Goal: Task Accomplishment & Management: Use online tool/utility

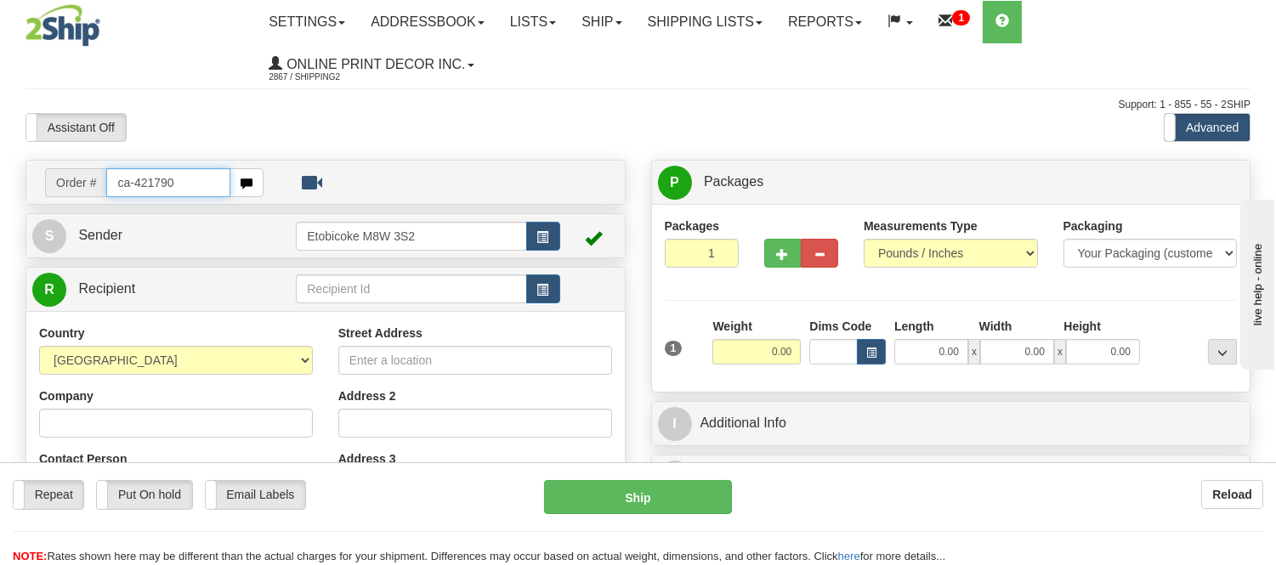
type input "ca-421790"
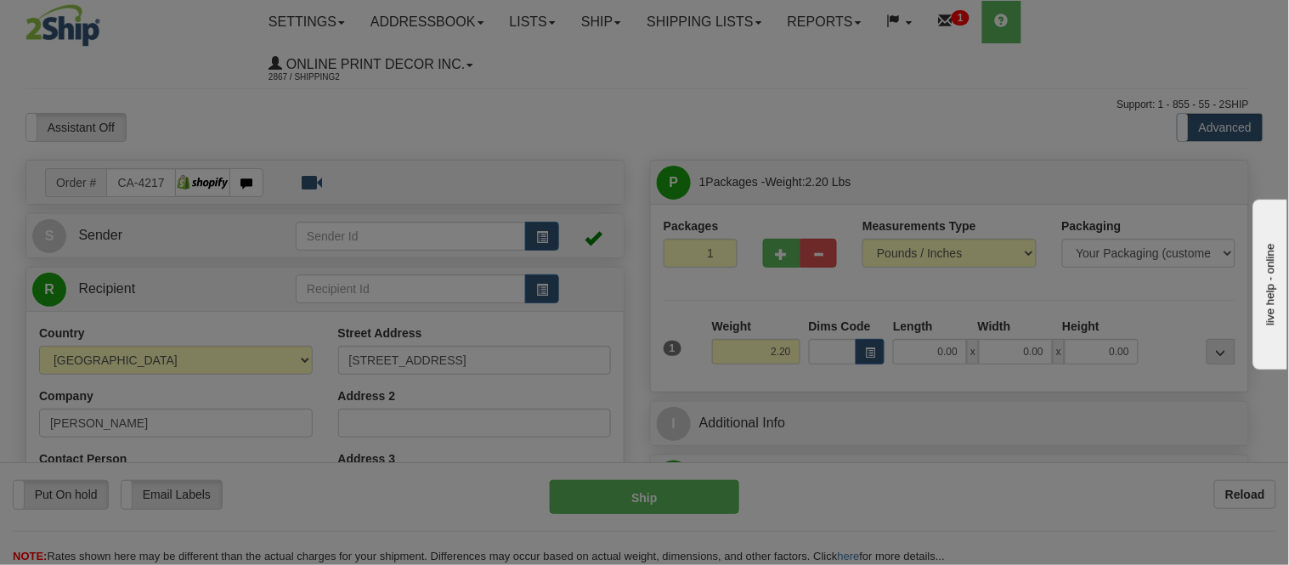
type input "[GEOGRAPHIC_DATA]"
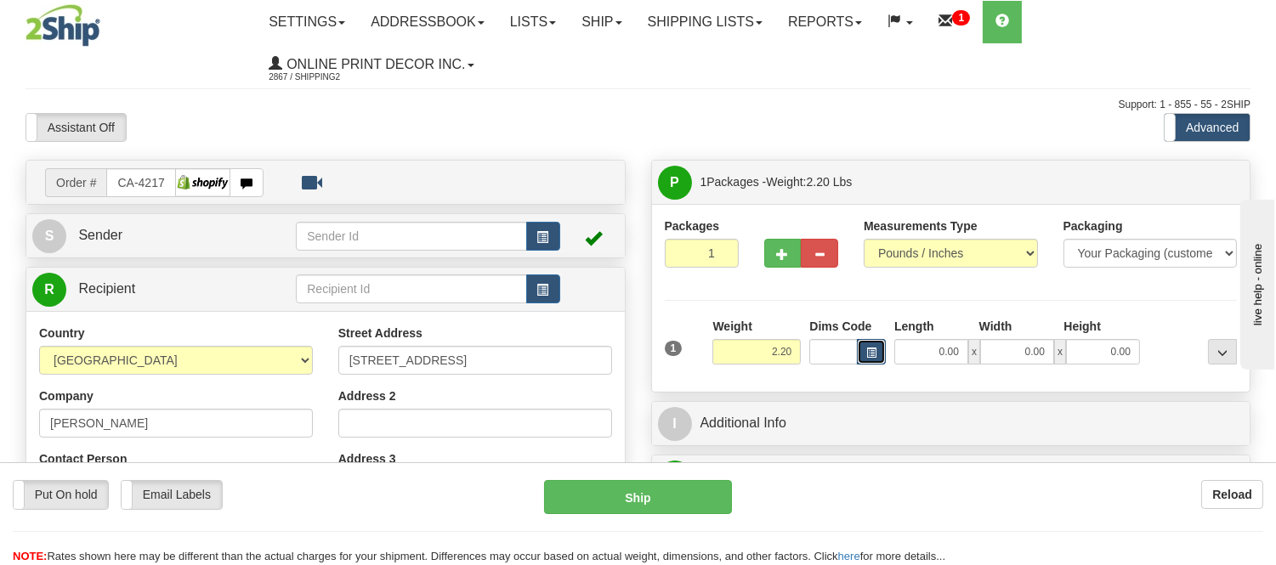
click at [871, 354] on span "button" at bounding box center [871, 352] width 10 height 9
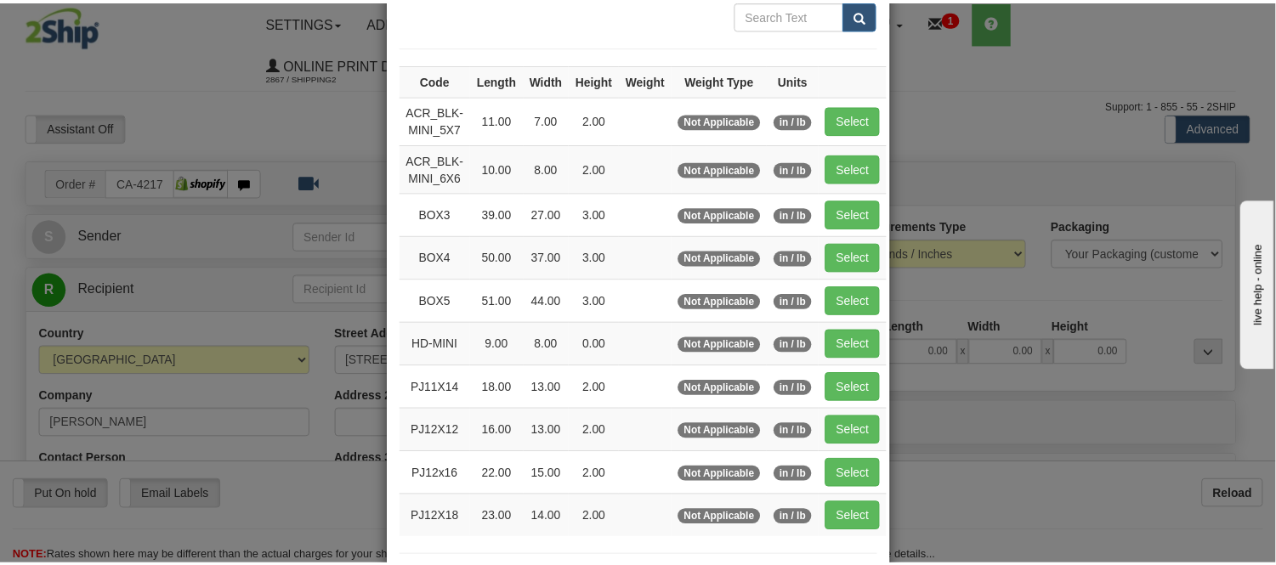
scroll to position [189, 0]
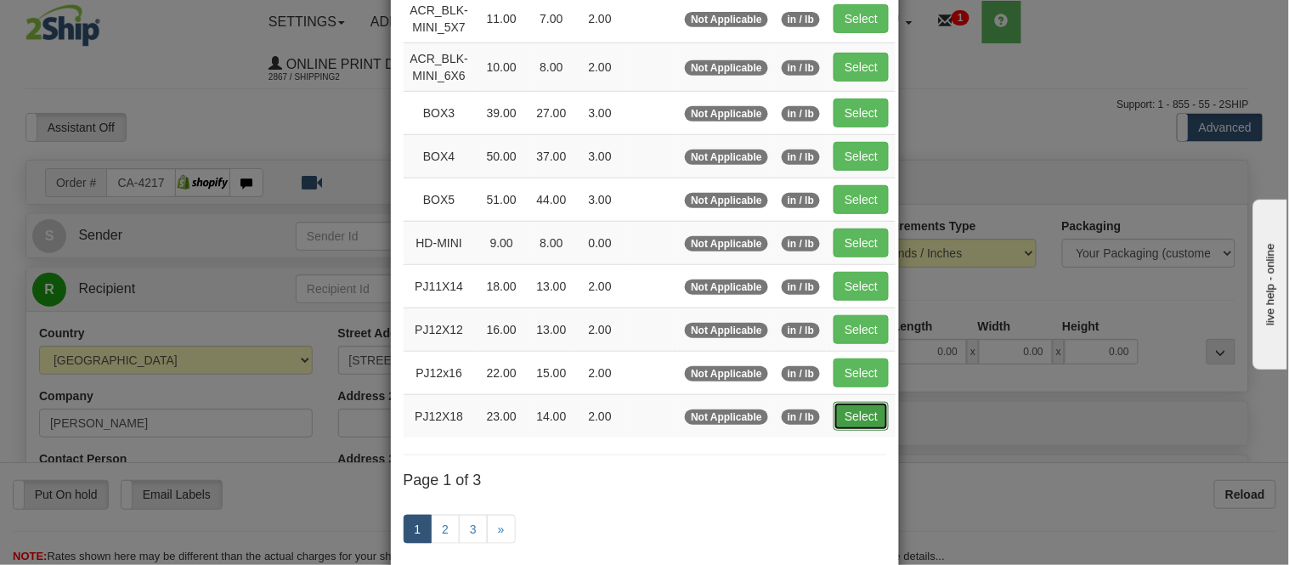
click at [863, 421] on button "Select" at bounding box center [861, 416] width 55 height 29
type input "PJ12X18"
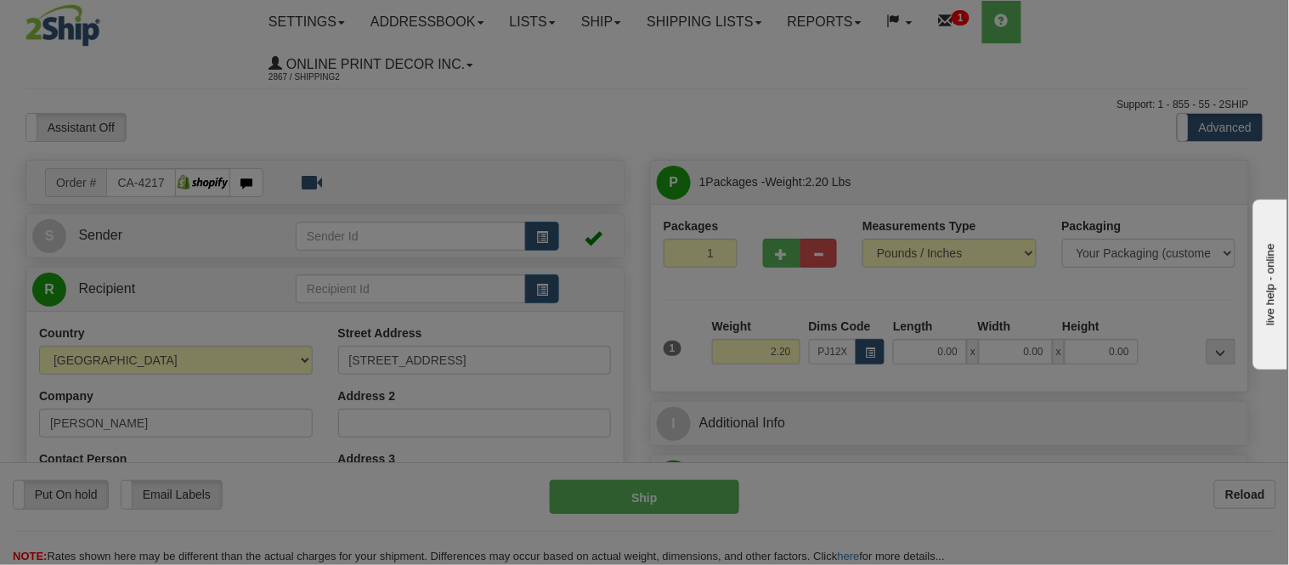
type input "23.00"
type input "14.00"
type input "2.00"
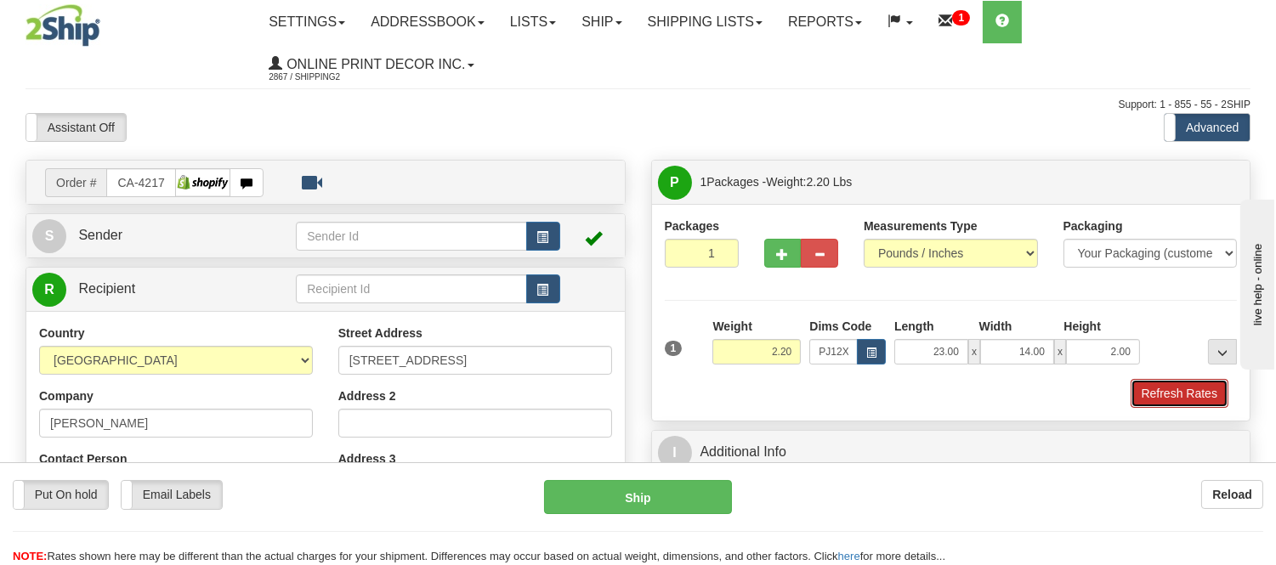
click at [1168, 386] on button "Refresh Rates" at bounding box center [1179, 393] width 98 height 29
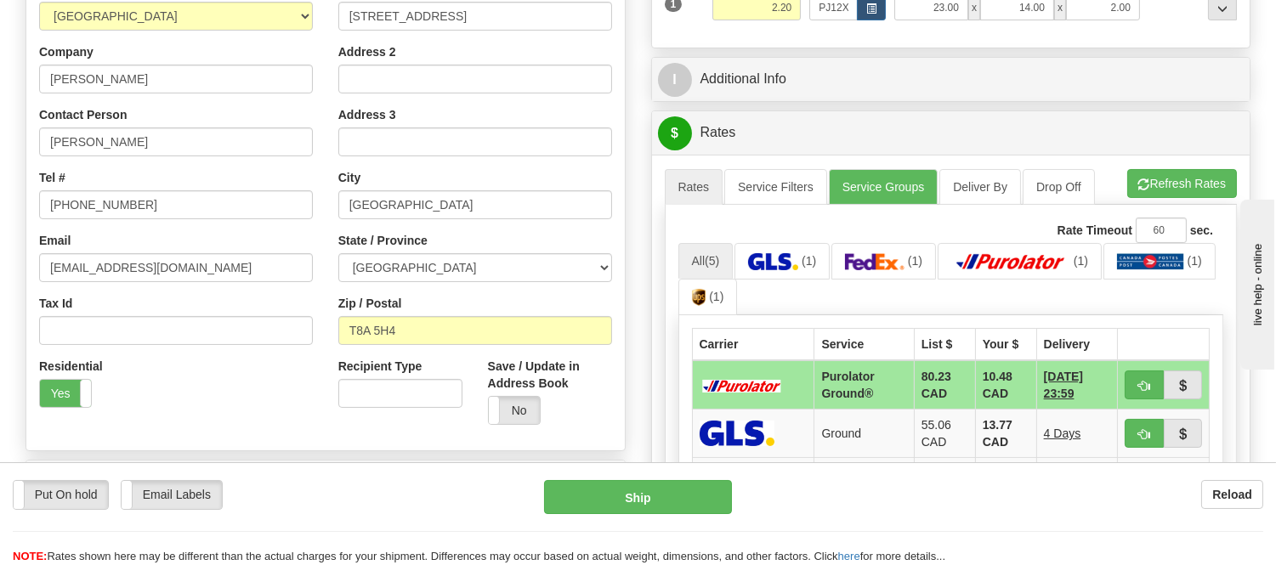
scroll to position [377, 0]
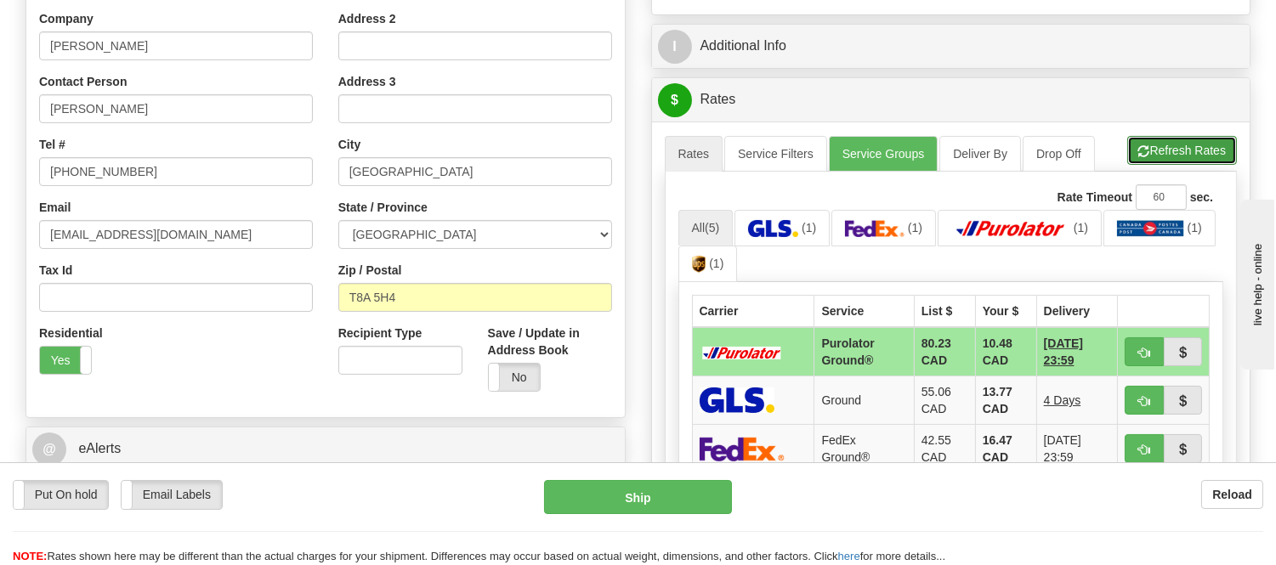
click at [1183, 160] on button "Refresh Rates" at bounding box center [1182, 150] width 110 height 29
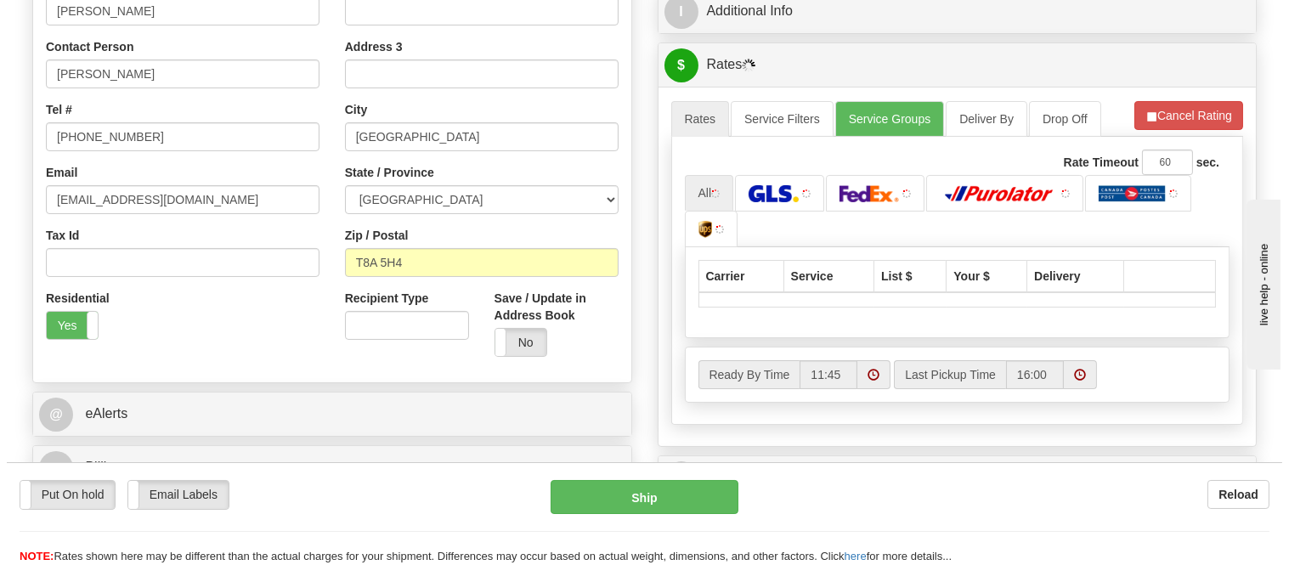
scroll to position [472, 0]
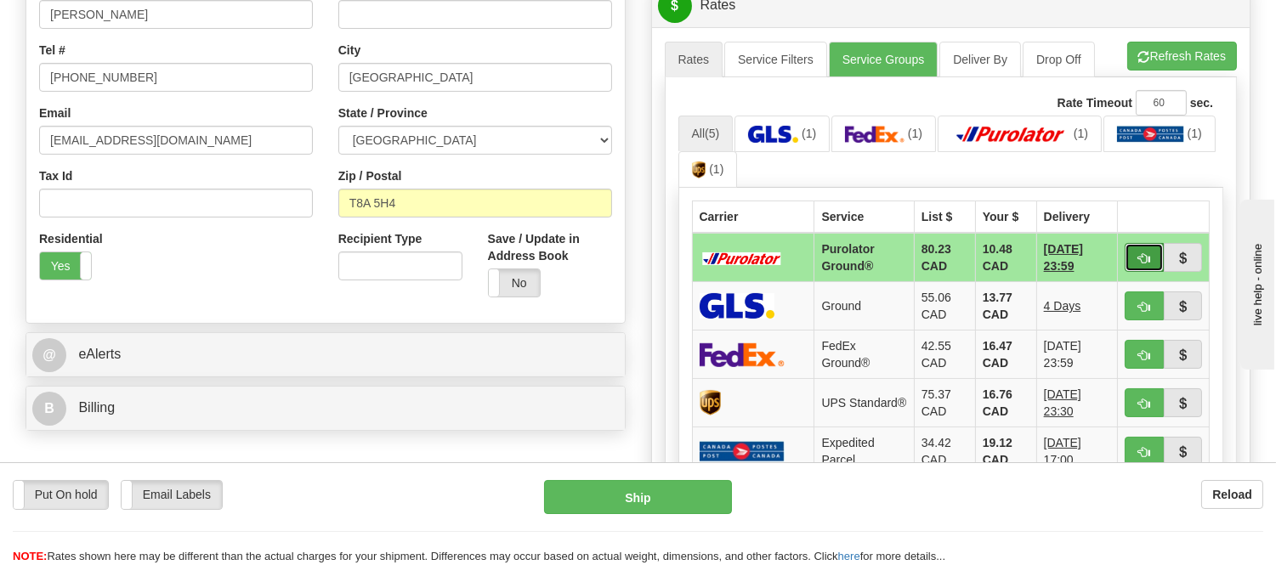
click at [1135, 257] on button "button" at bounding box center [1143, 257] width 39 height 29
type input "260"
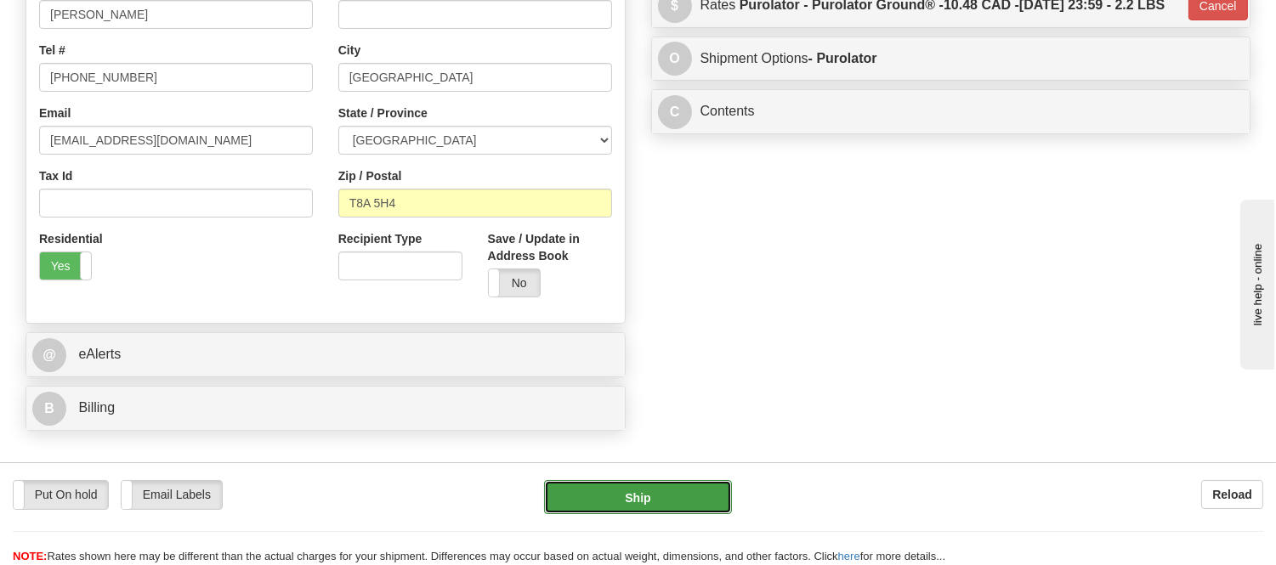
click at [675, 507] on button "Ship" at bounding box center [637, 497] width 187 height 34
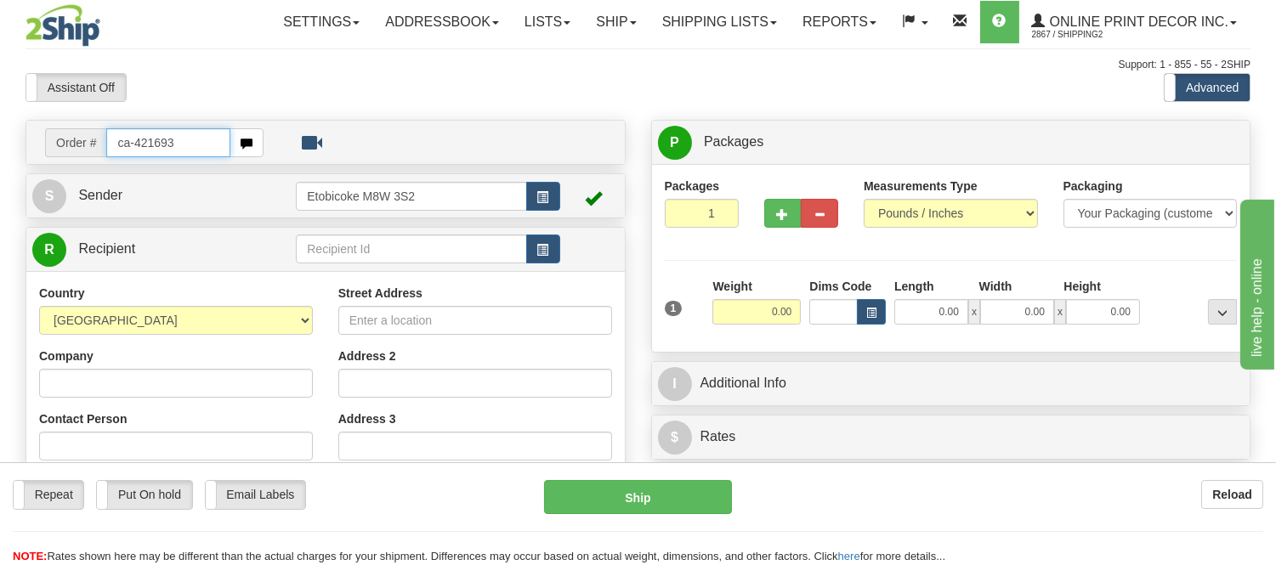
type input "ca-421693"
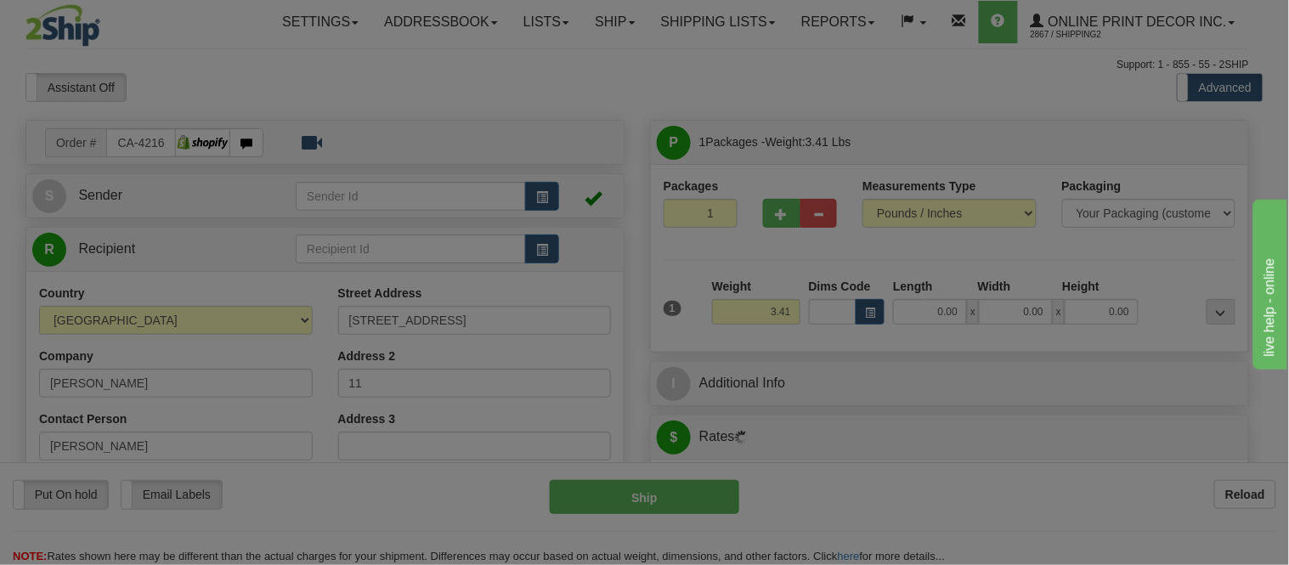
type input "MAPLE RIDGE"
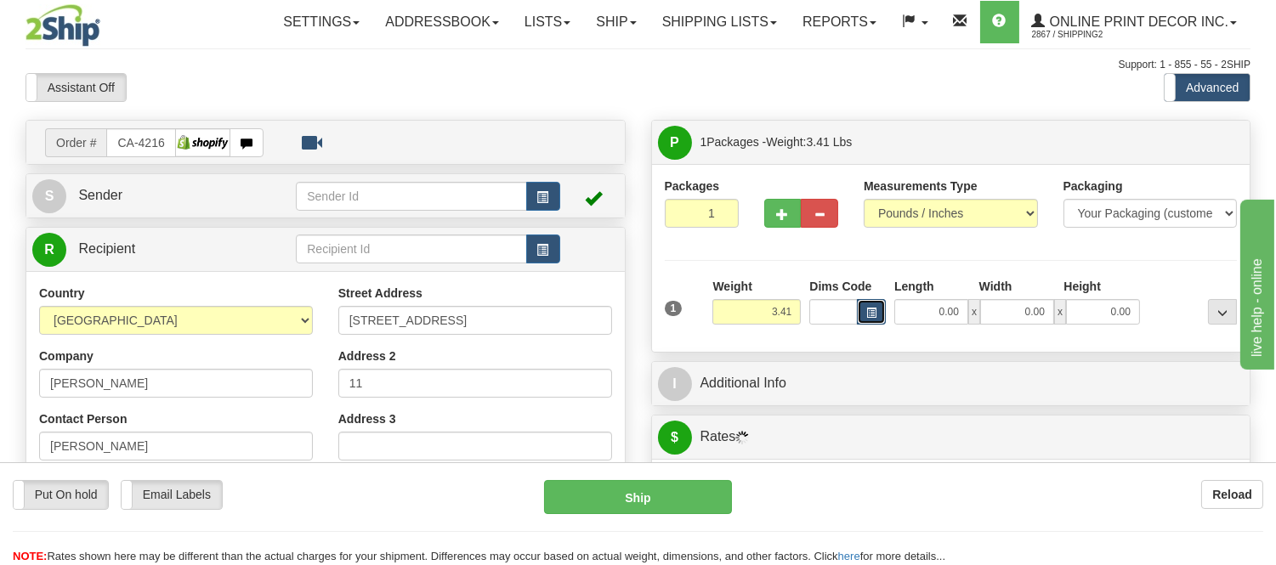
click at [875, 308] on span "button" at bounding box center [871, 312] width 10 height 9
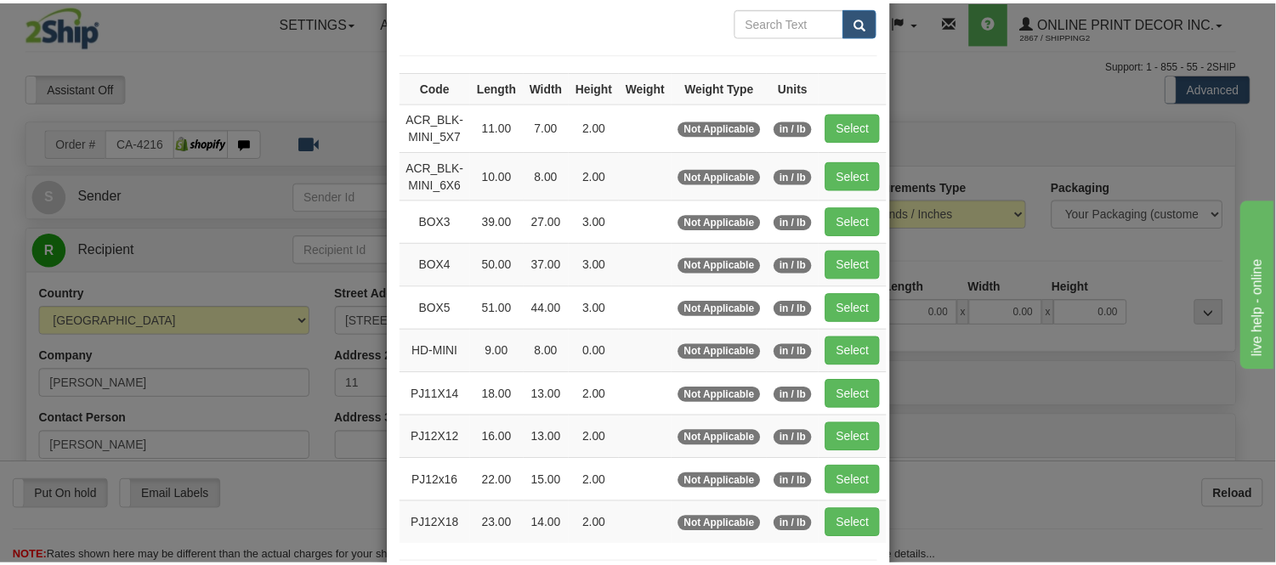
scroll to position [189, 0]
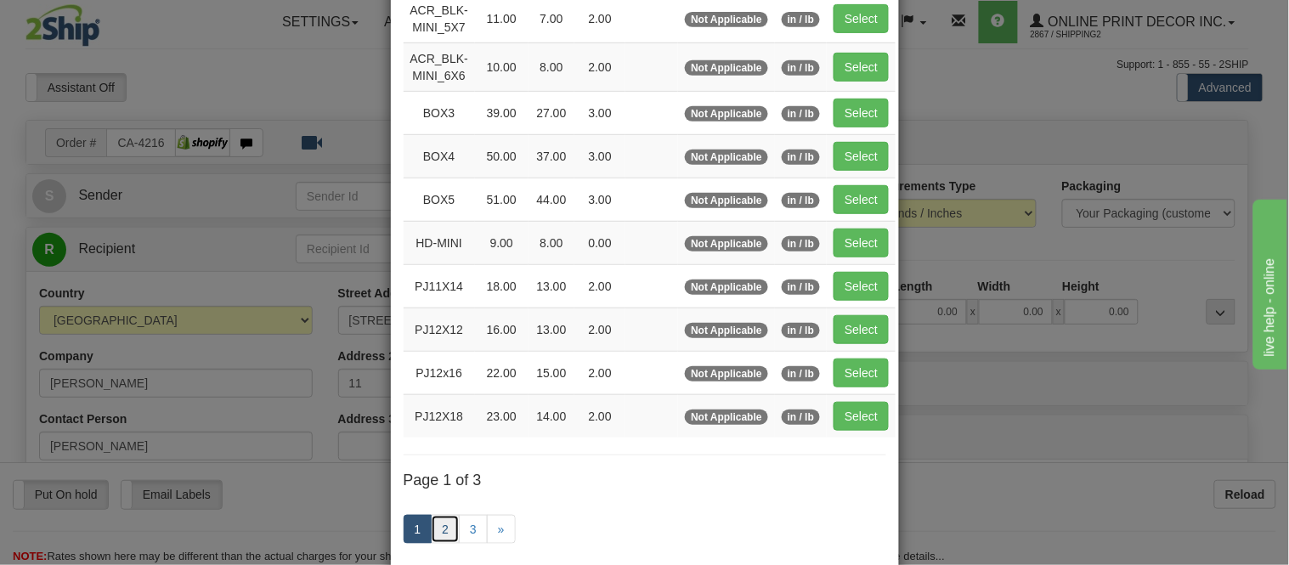
click at [436, 520] on link "2" at bounding box center [445, 529] width 29 height 29
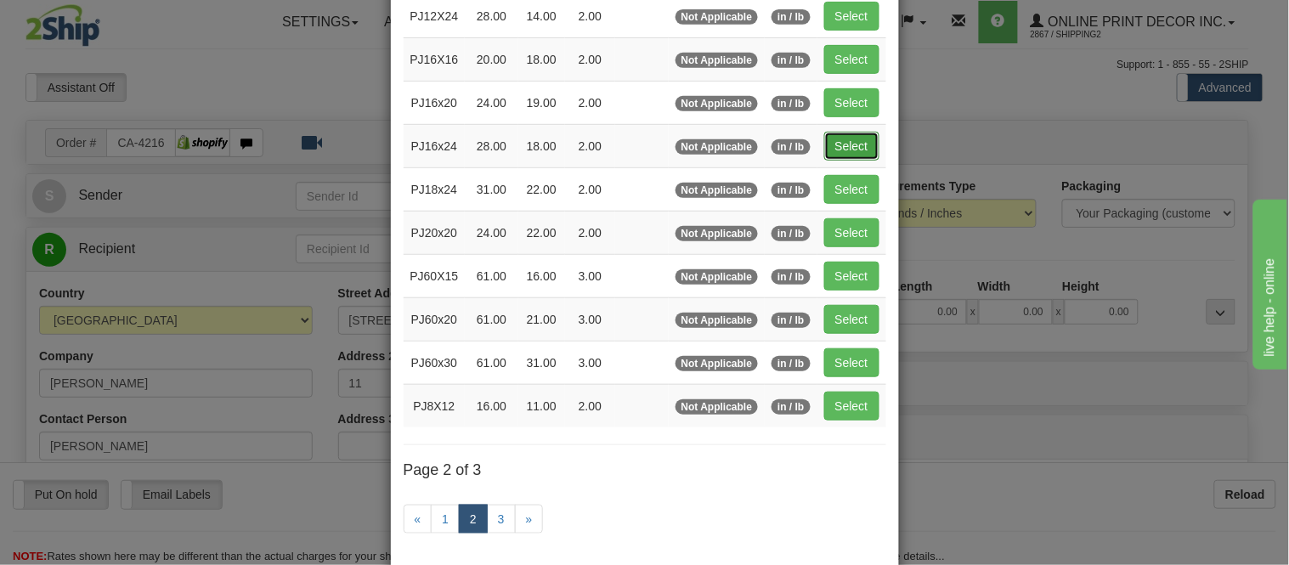
click at [834, 144] on button "Select" at bounding box center [851, 146] width 55 height 29
type input "PJ16x24"
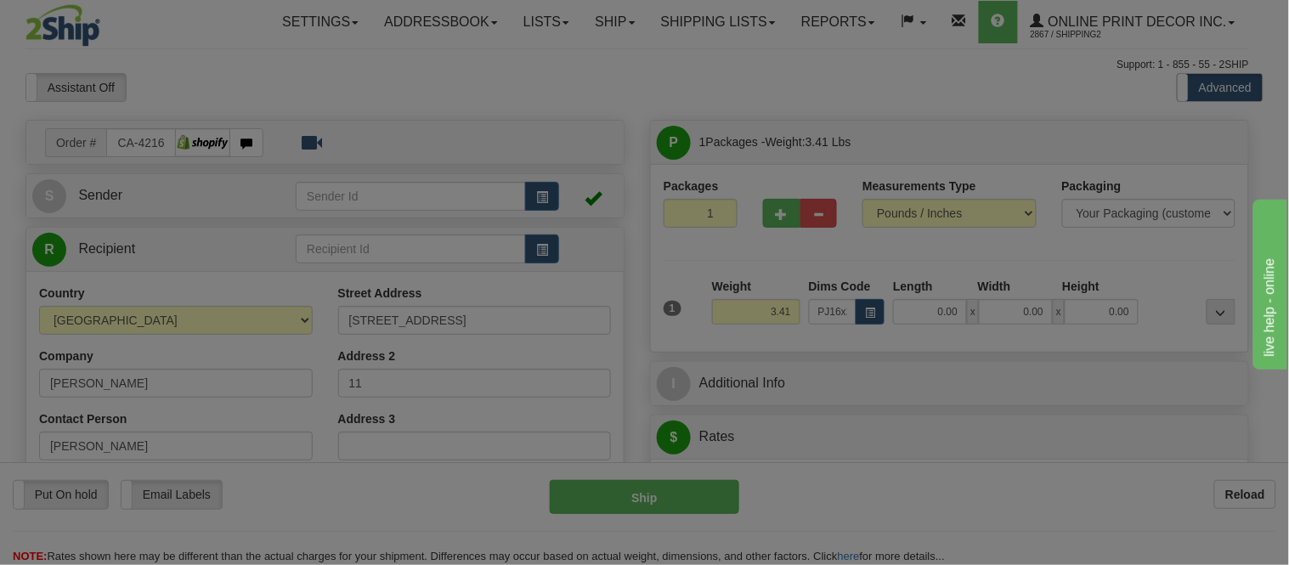
type input "28.00"
type input "18.00"
type input "2.00"
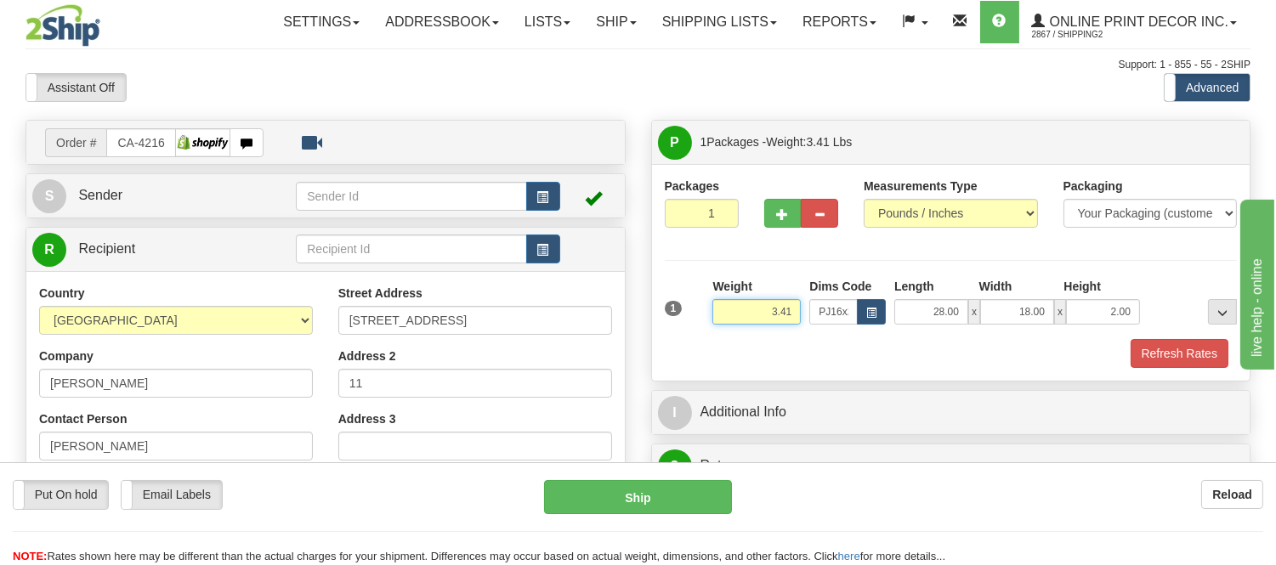
drag, startPoint x: 795, startPoint y: 319, endPoint x: 733, endPoint y: 316, distance: 62.1
click at [733, 316] on input "3.41" at bounding box center [756, 311] width 88 height 25
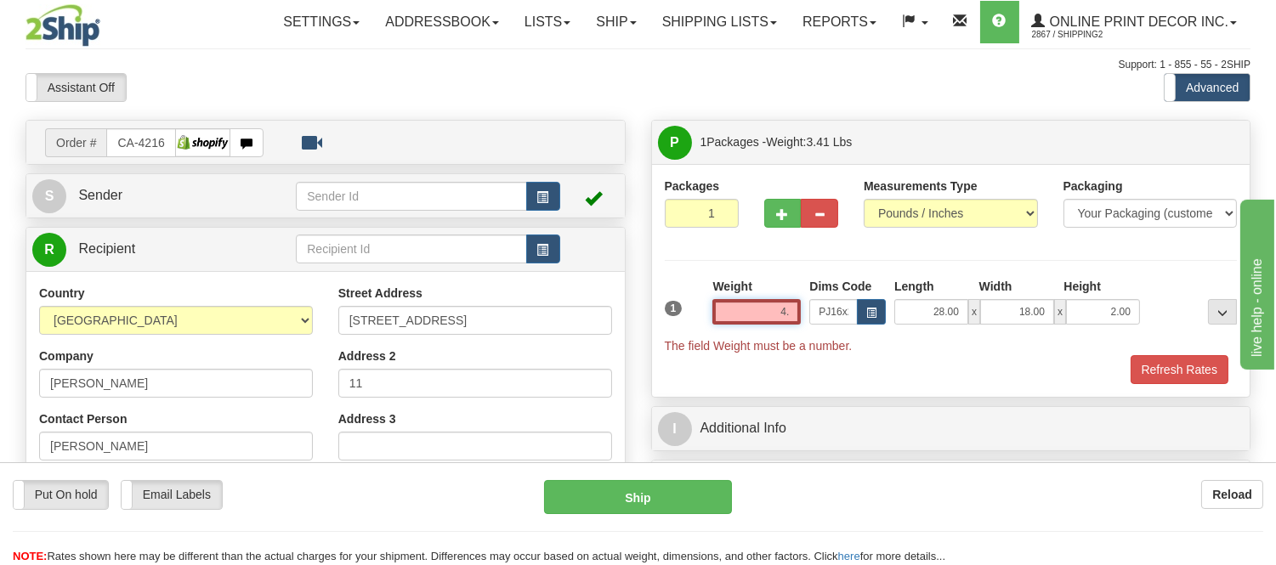
type input "4"
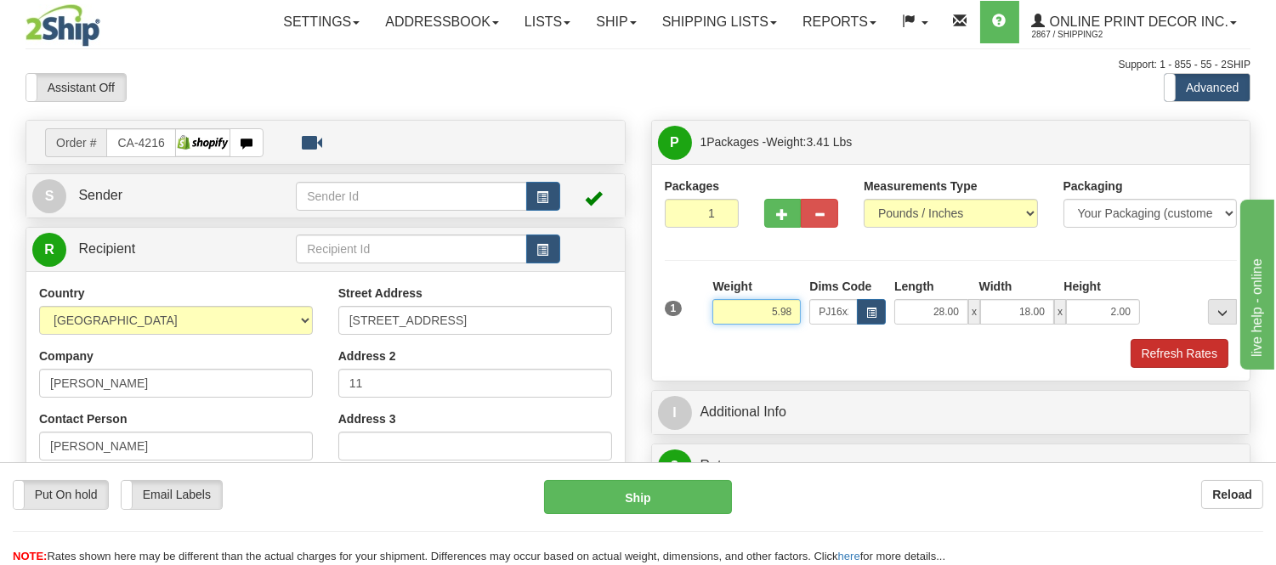
type input "5.98"
click at [1161, 363] on button "Refresh Rates" at bounding box center [1179, 353] width 98 height 29
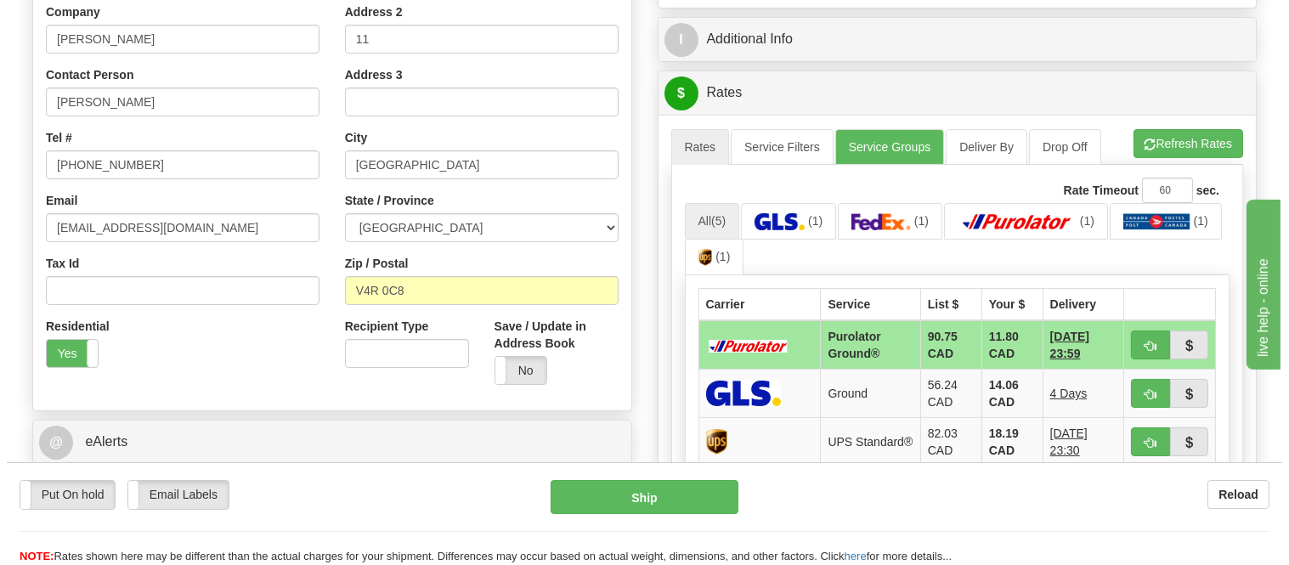
scroll to position [377, 0]
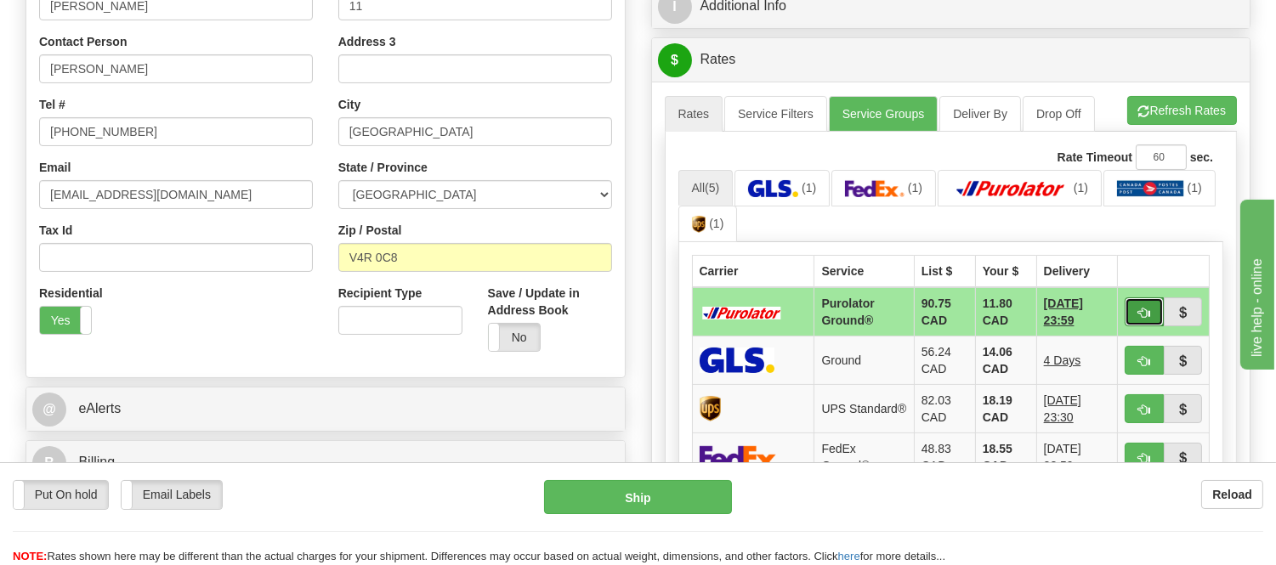
click at [1135, 307] on button "button" at bounding box center [1143, 311] width 39 height 29
type input "260"
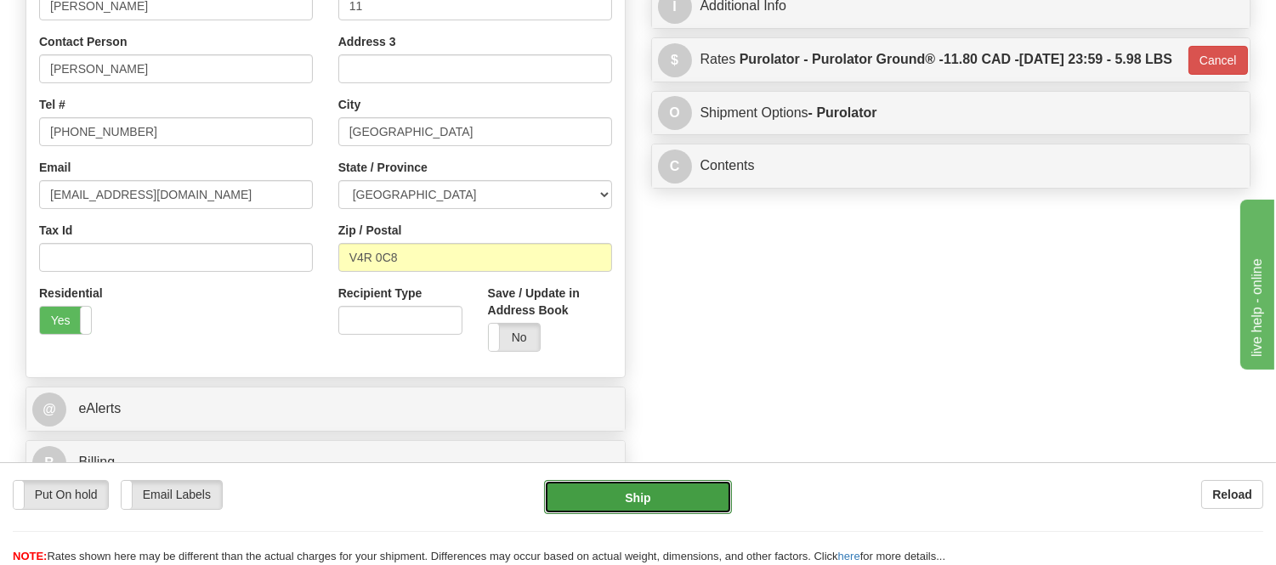
click at [672, 488] on button "Ship" at bounding box center [637, 497] width 187 height 34
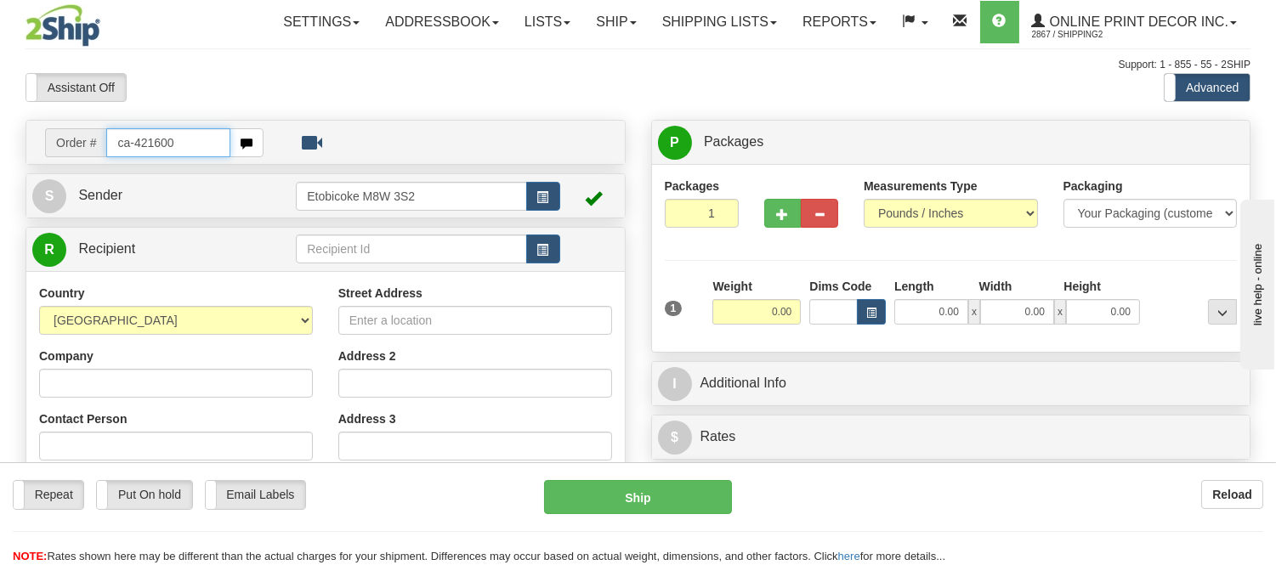
type input "ca-421600"
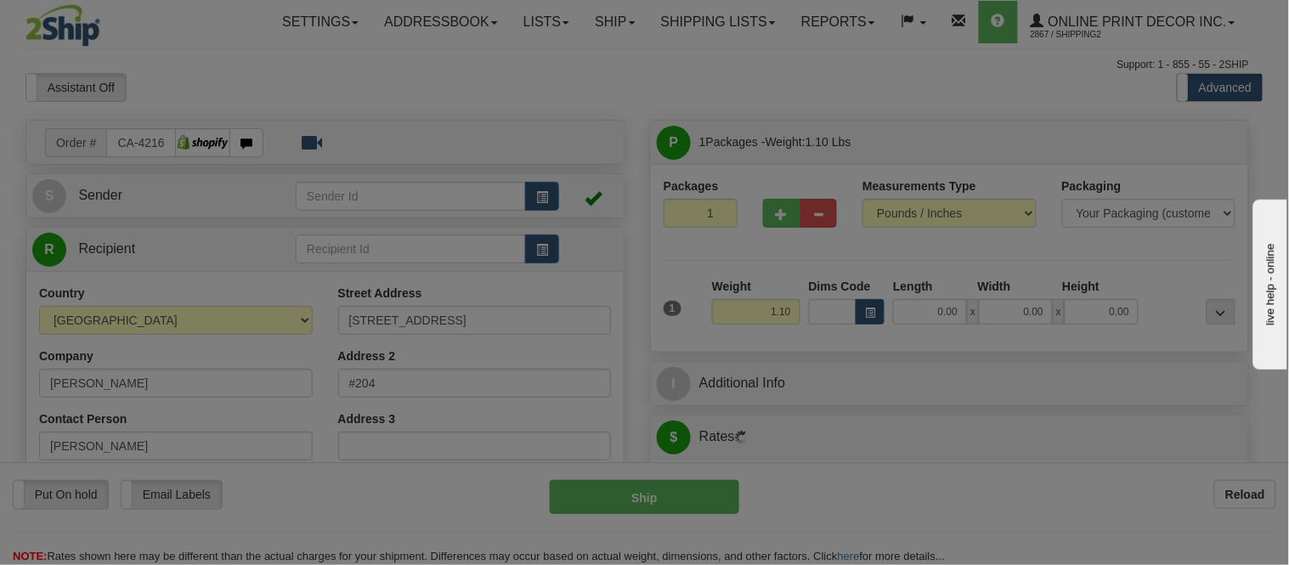
type input "POINTE-CLAIRE"
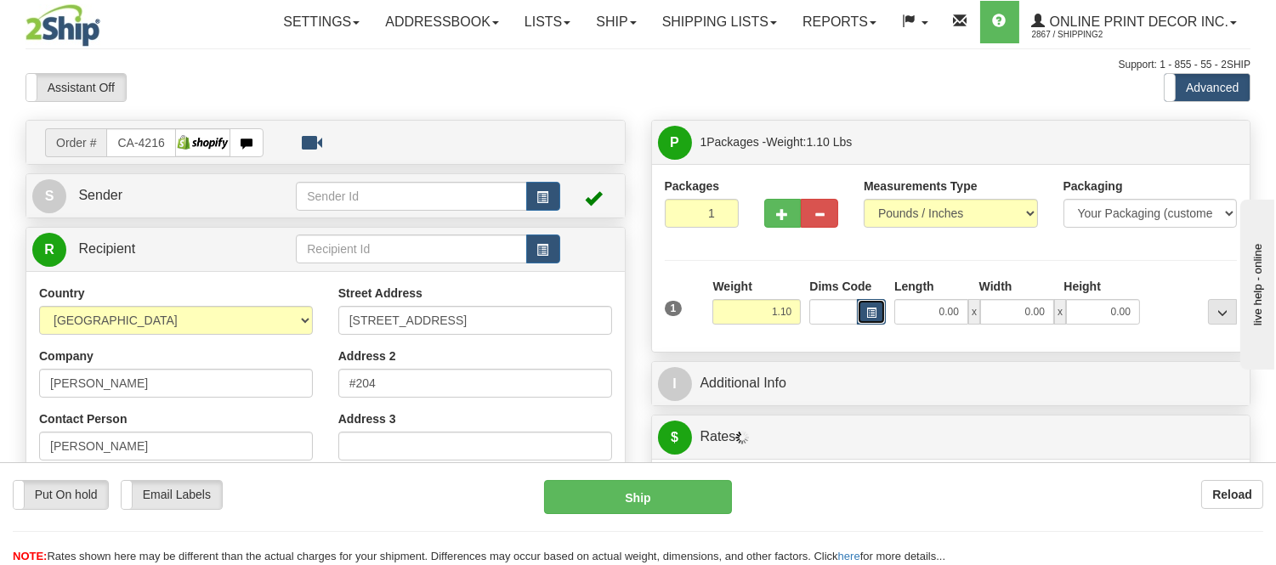
click at [872, 303] on button "button" at bounding box center [871, 311] width 29 height 25
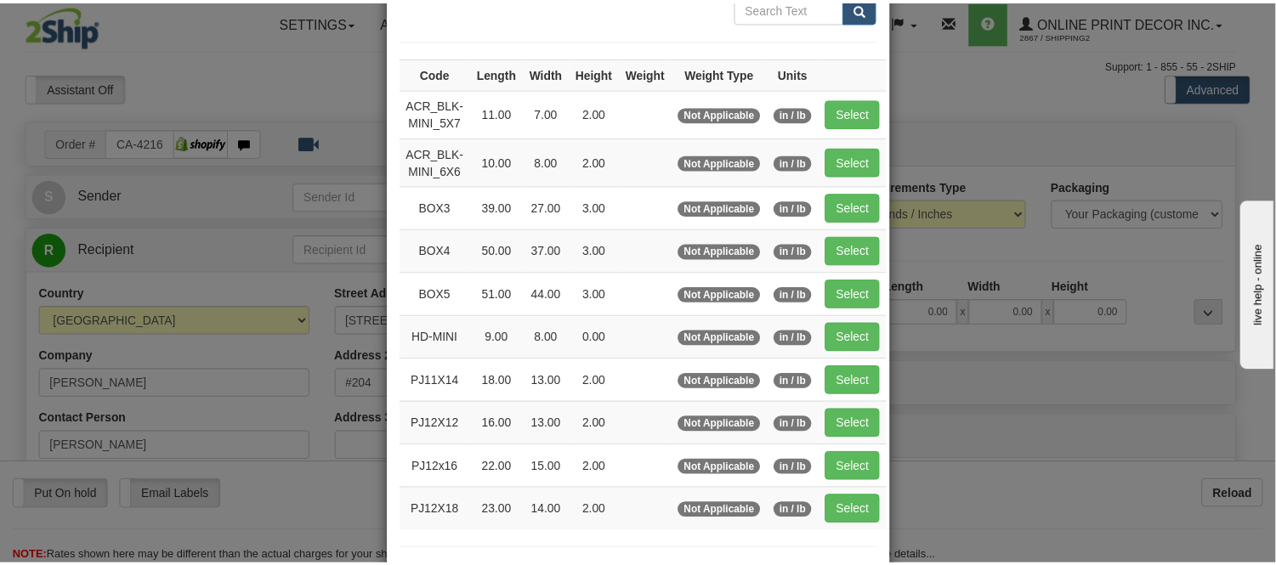
scroll to position [189, 0]
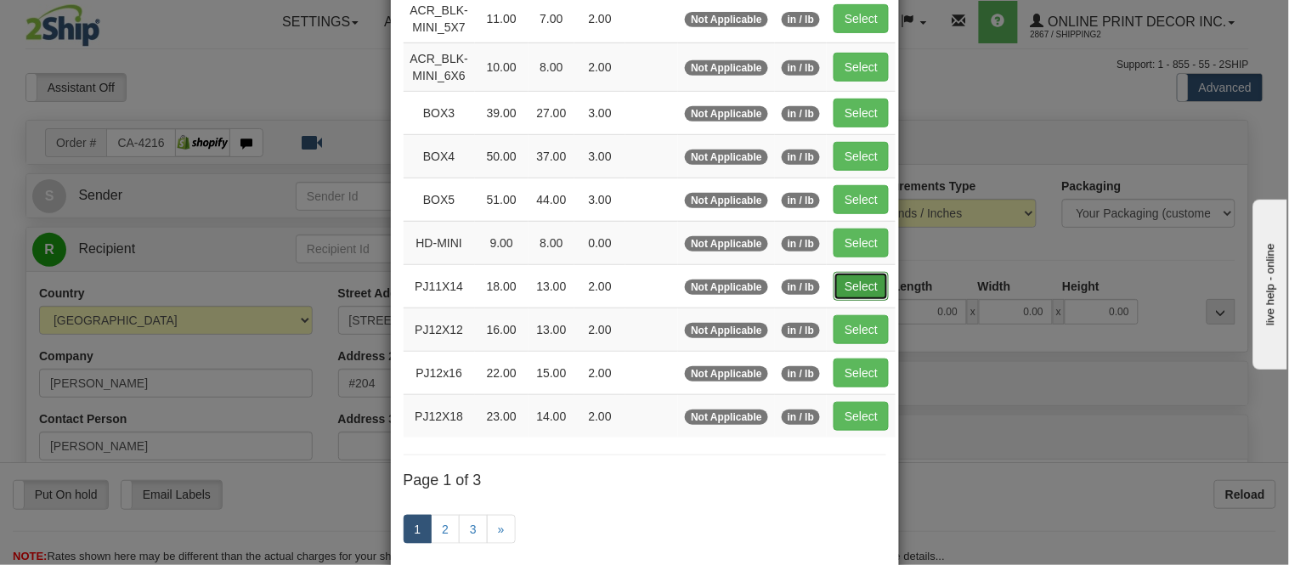
click at [857, 283] on button "Select" at bounding box center [861, 286] width 55 height 29
type input "PJ11X14"
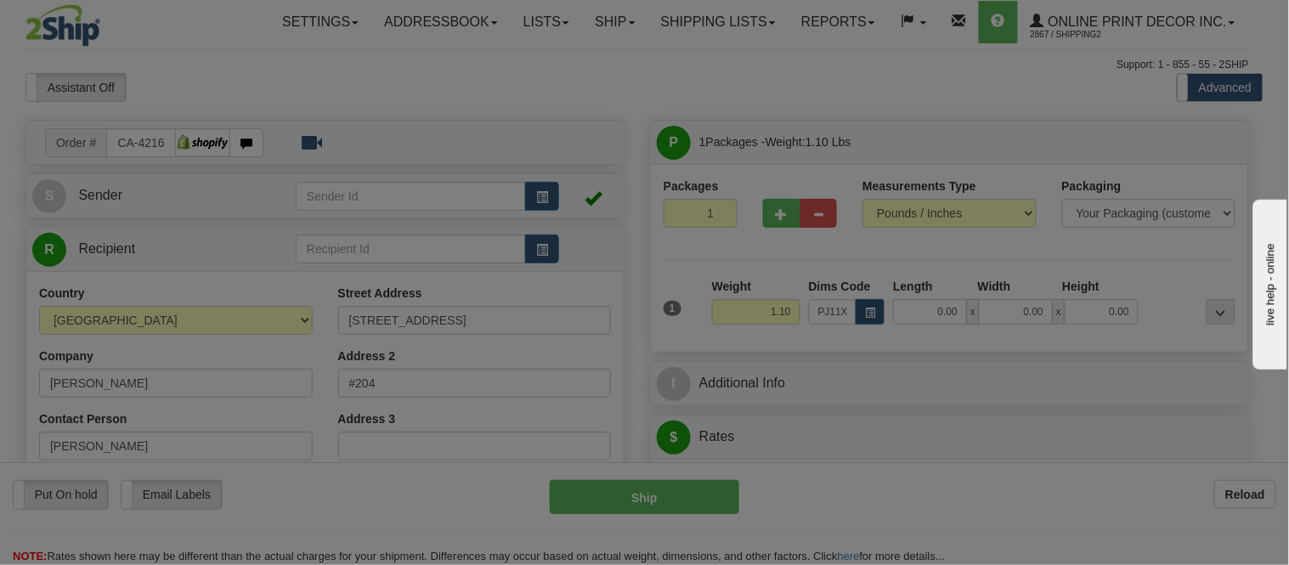
type input "18.00"
type input "13.00"
type input "2.00"
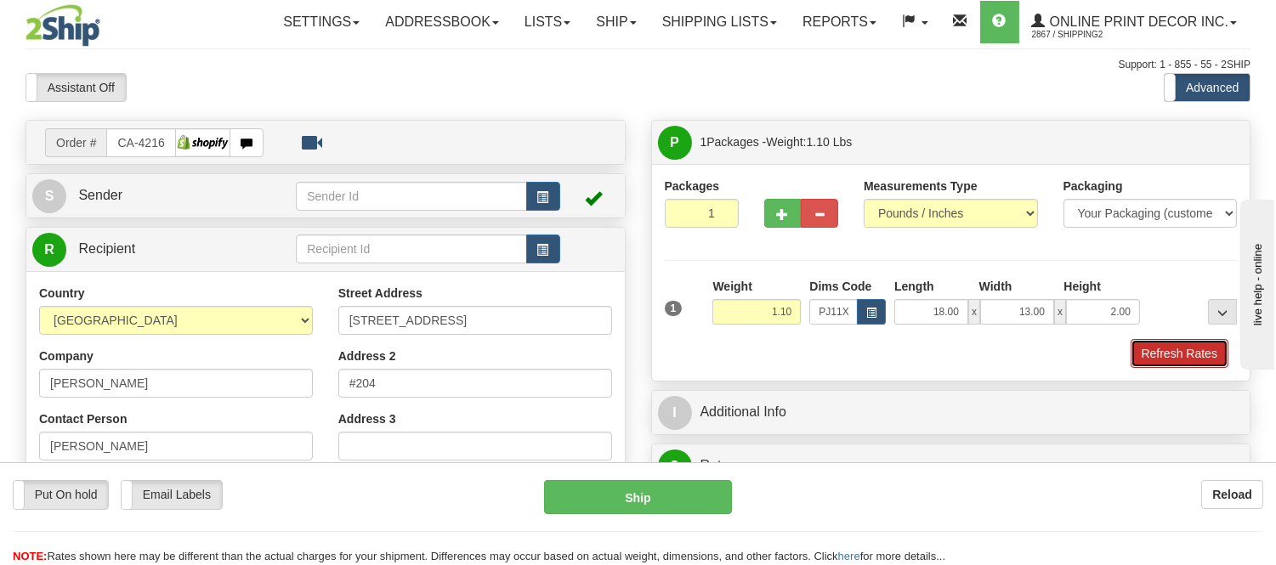
click at [1162, 347] on button "Refresh Rates" at bounding box center [1179, 353] width 98 height 29
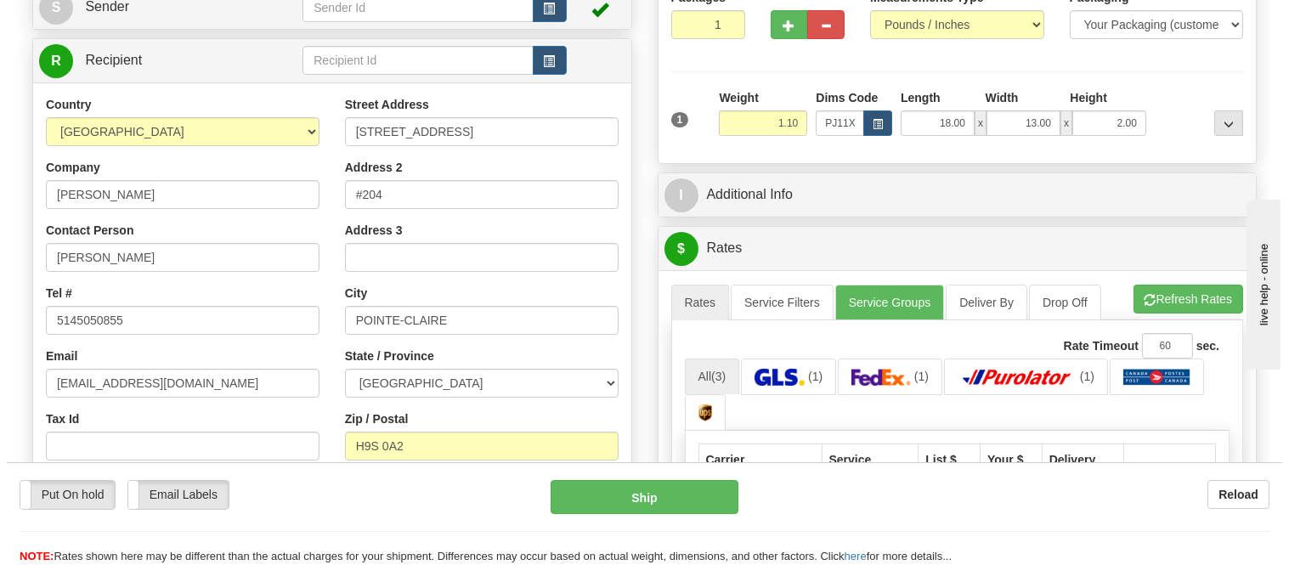
scroll to position [283, 0]
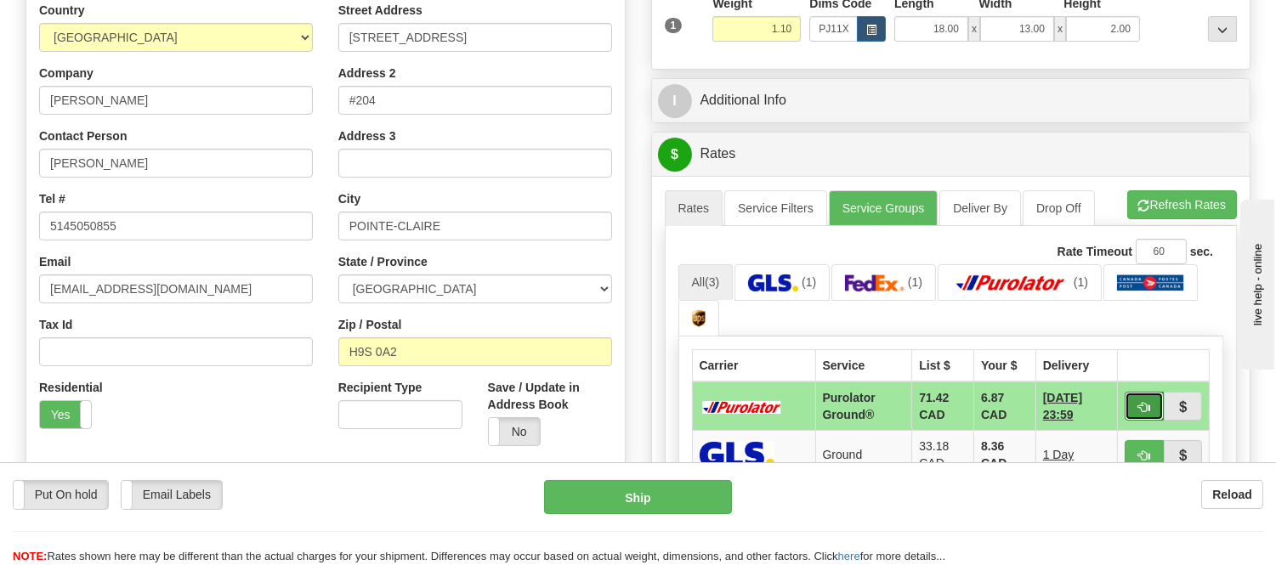
click at [1150, 397] on button "button" at bounding box center [1143, 406] width 39 height 29
type input "260"
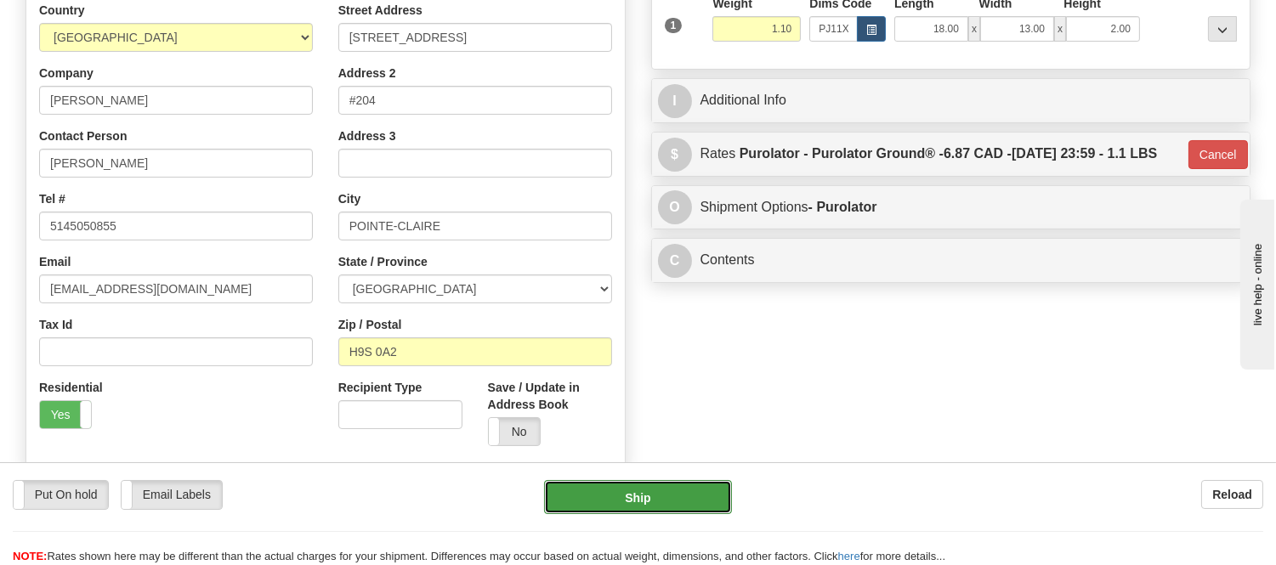
click at [632, 495] on button "Ship" at bounding box center [637, 497] width 187 height 34
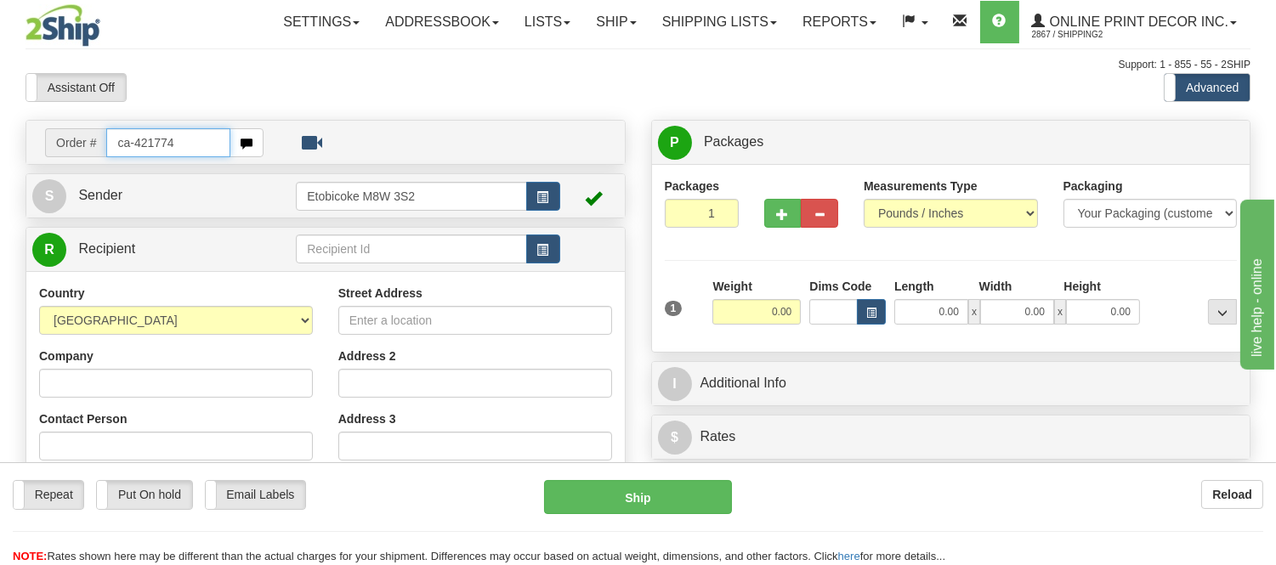
type input "ca-421774"
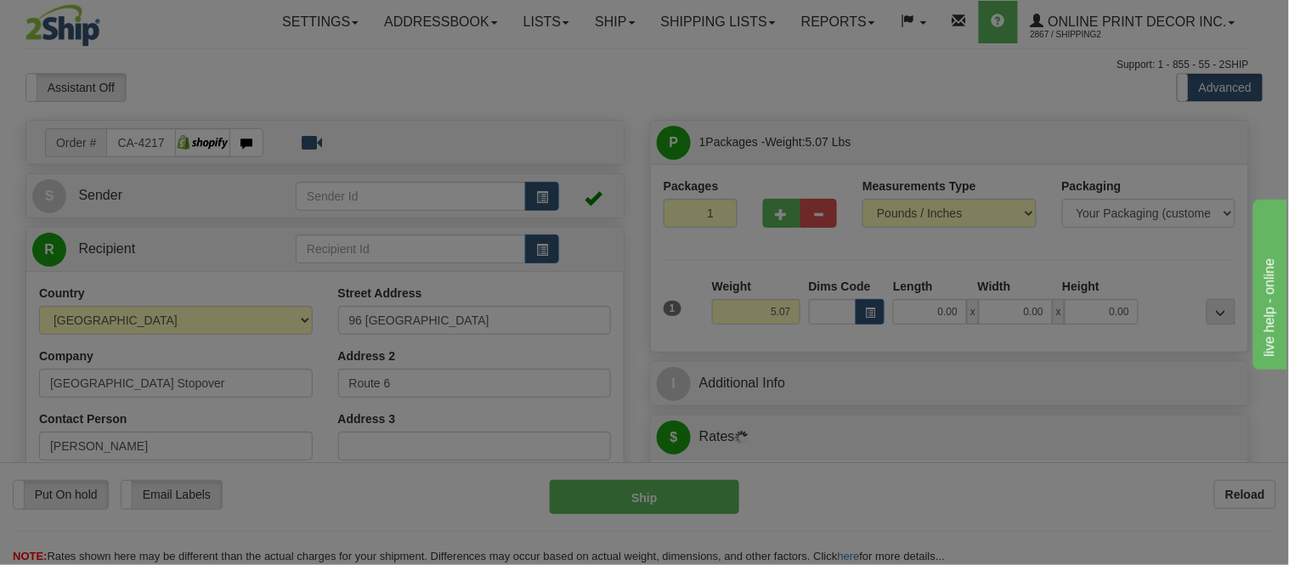
type input "DUNSTAFFNAGE"
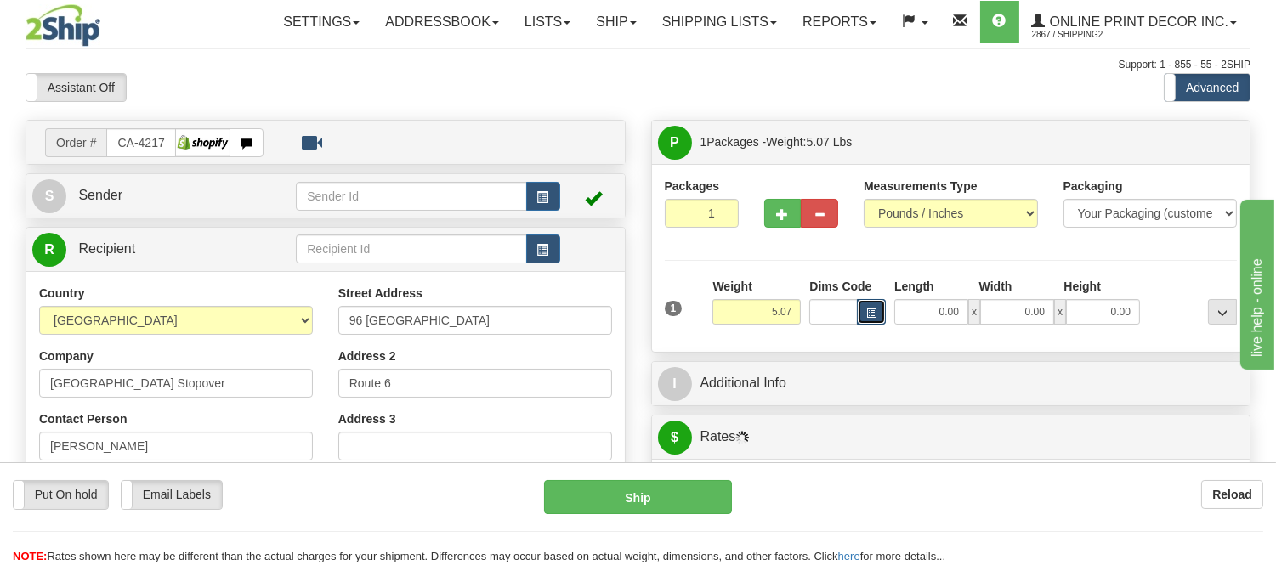
click at [867, 313] on span "button" at bounding box center [871, 312] width 10 height 9
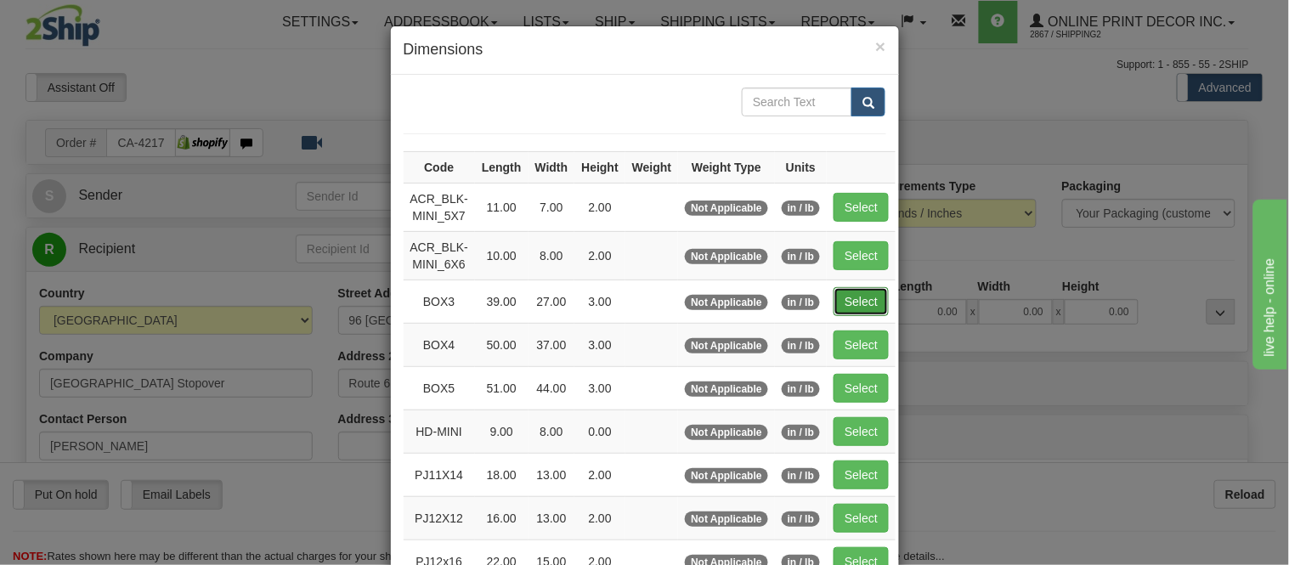
click at [846, 299] on button "Select" at bounding box center [861, 301] width 55 height 29
type input "BOX3"
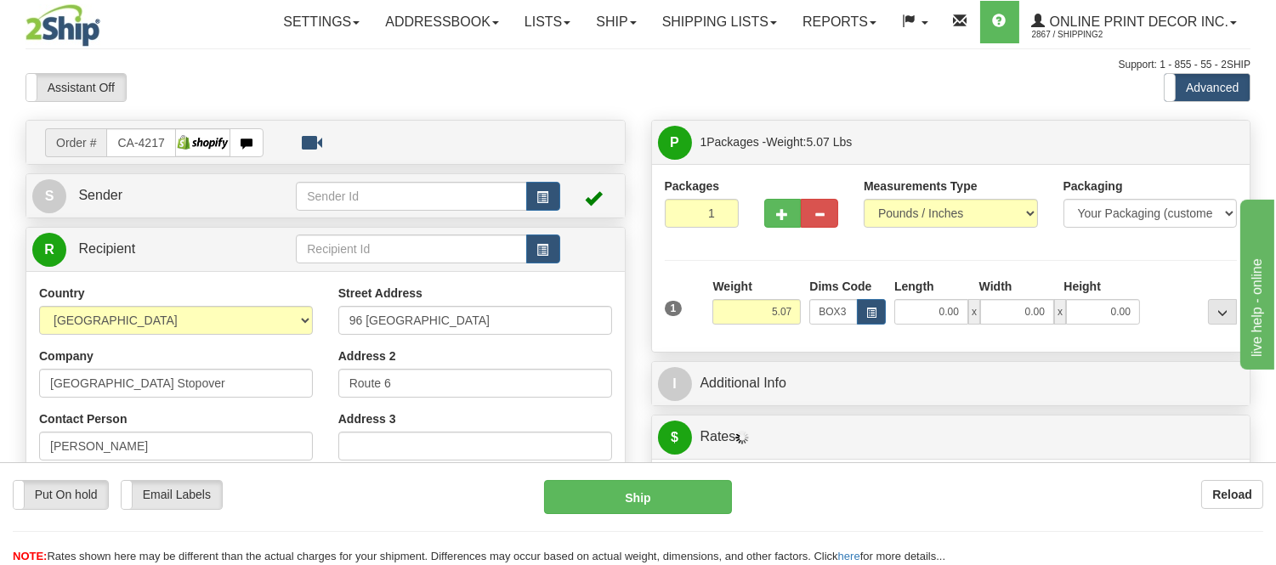
type input "39.00"
type input "27.00"
type input "3.00"
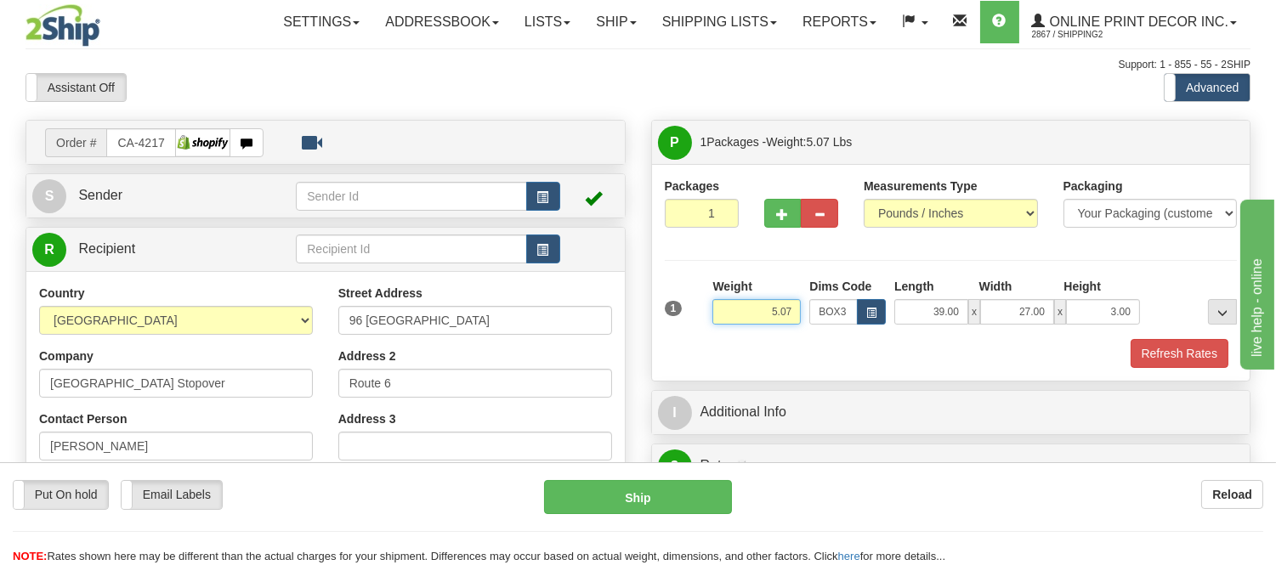
drag, startPoint x: 799, startPoint y: 309, endPoint x: 745, endPoint y: 316, distance: 54.0
click at [745, 316] on input "5.07" at bounding box center [756, 311] width 88 height 25
type input "11.98"
click at [1173, 346] on button "Refresh Rates" at bounding box center [1179, 353] width 98 height 29
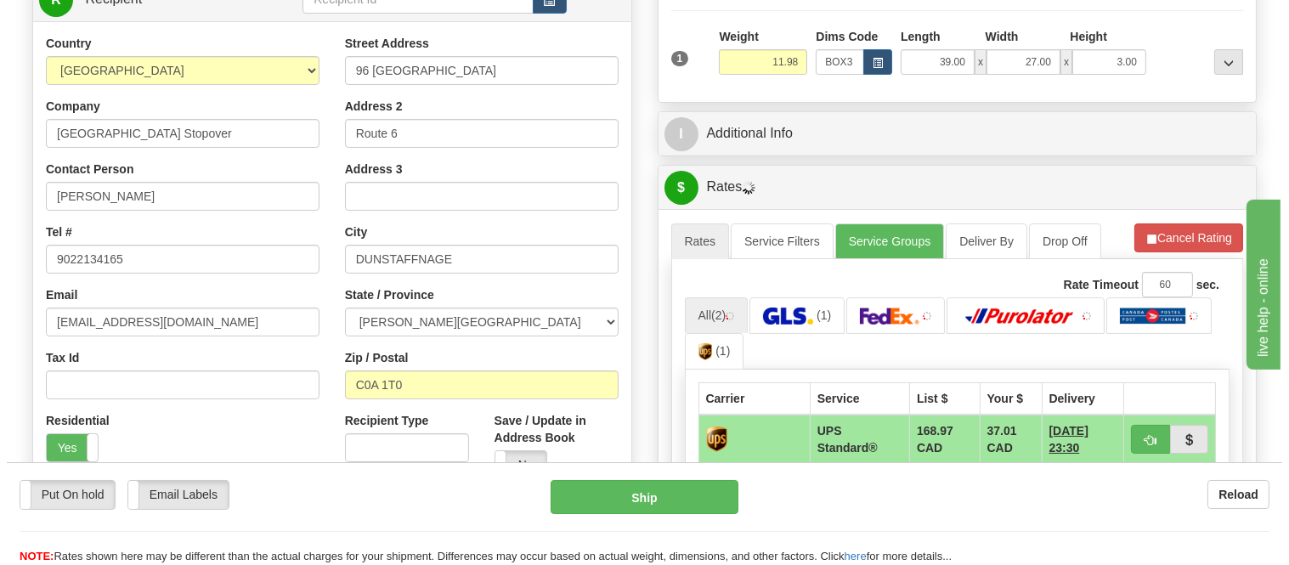
scroll to position [283, 0]
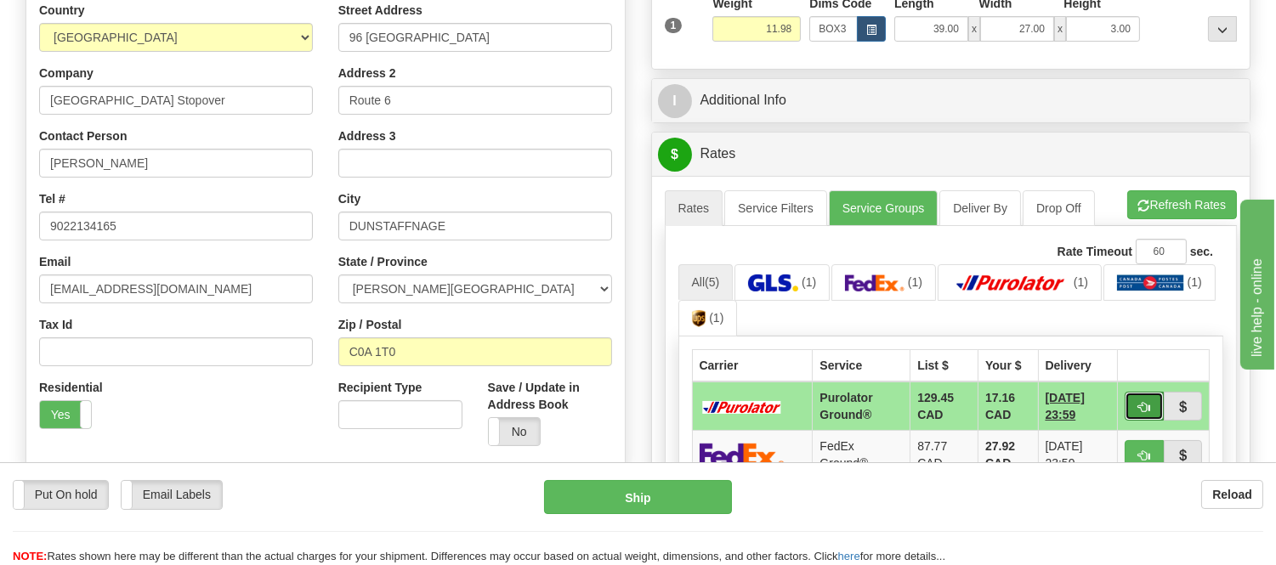
click at [1140, 410] on span "button" at bounding box center [1144, 407] width 12 height 11
type input "260"
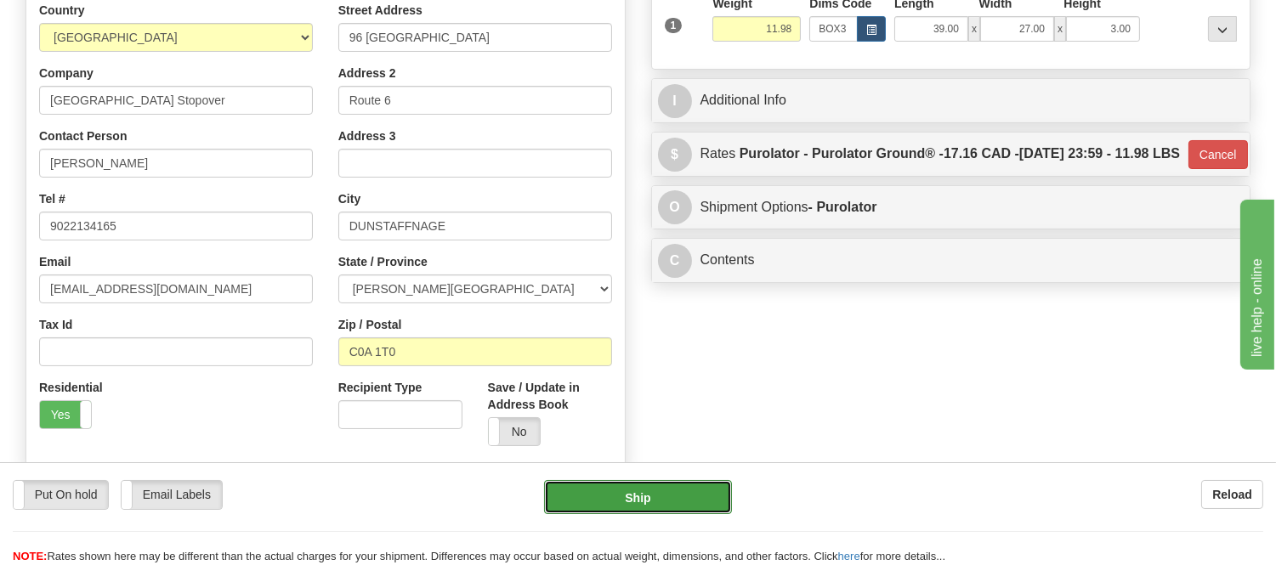
click at [704, 502] on button "Ship" at bounding box center [637, 497] width 187 height 34
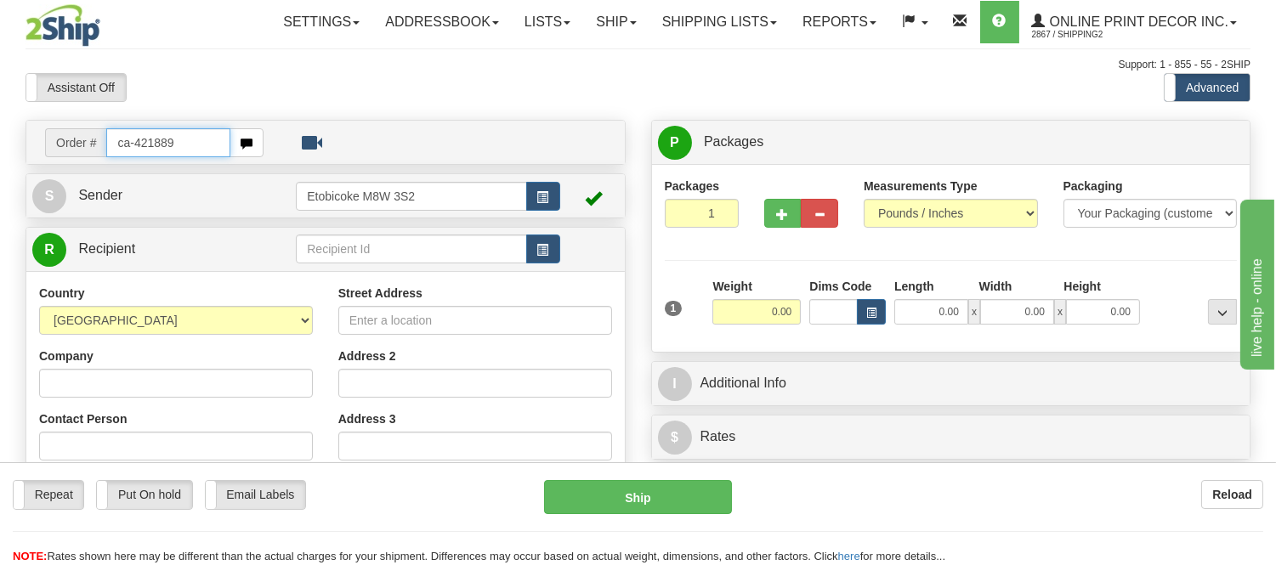
type input "ca-421889"
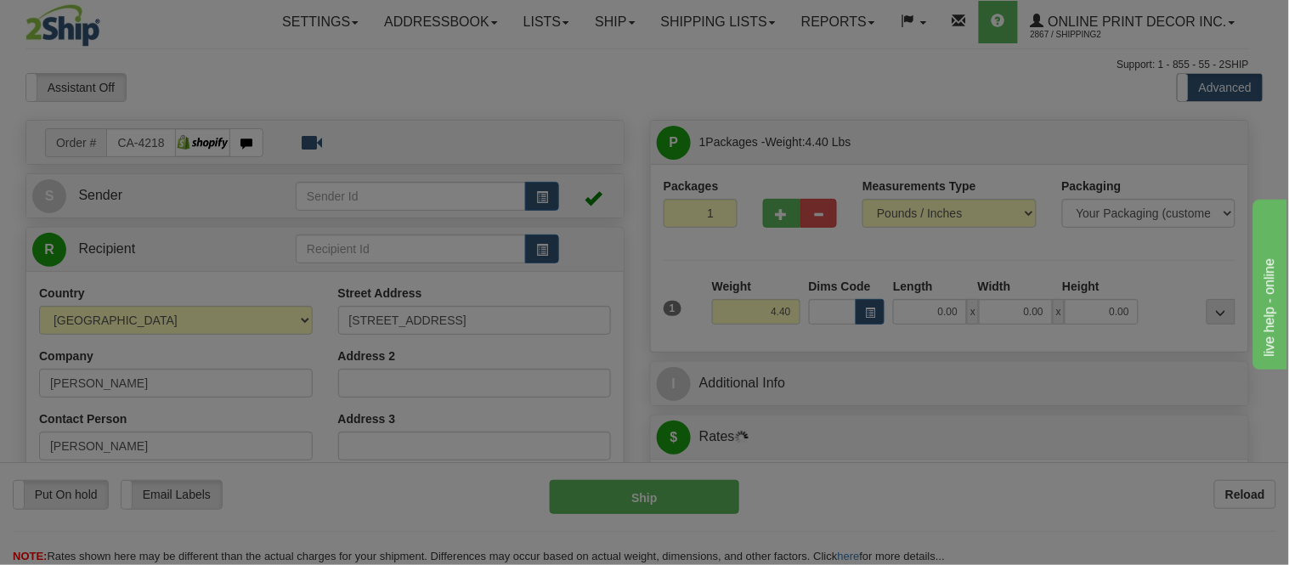
type input "[PERSON_NAME]"
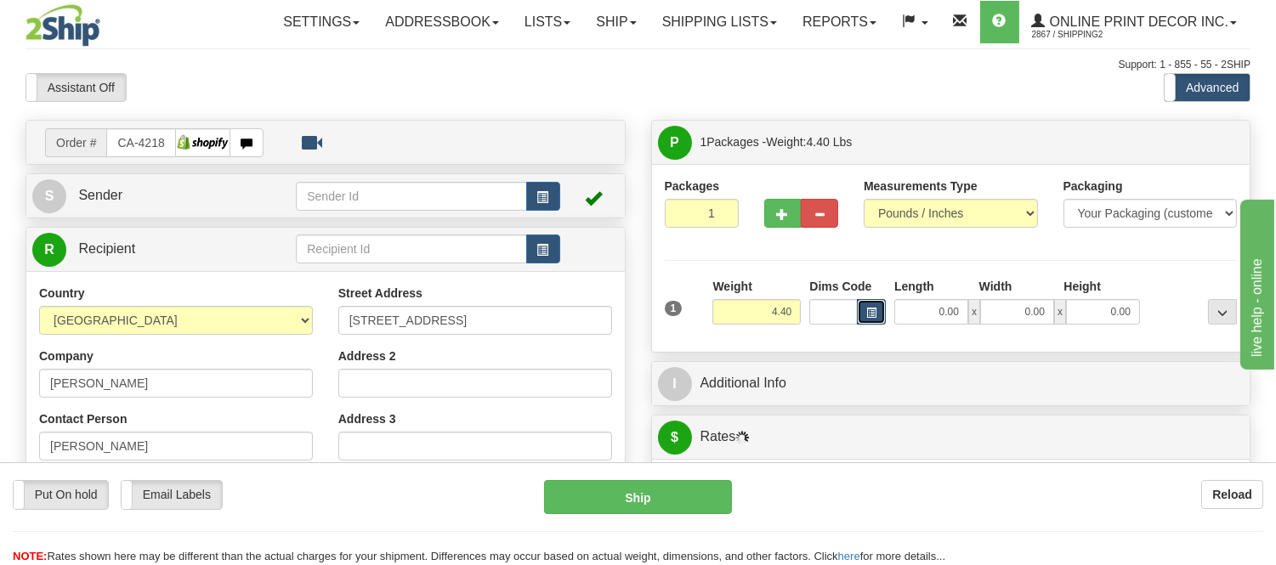
click at [877, 310] on button "button" at bounding box center [871, 311] width 29 height 25
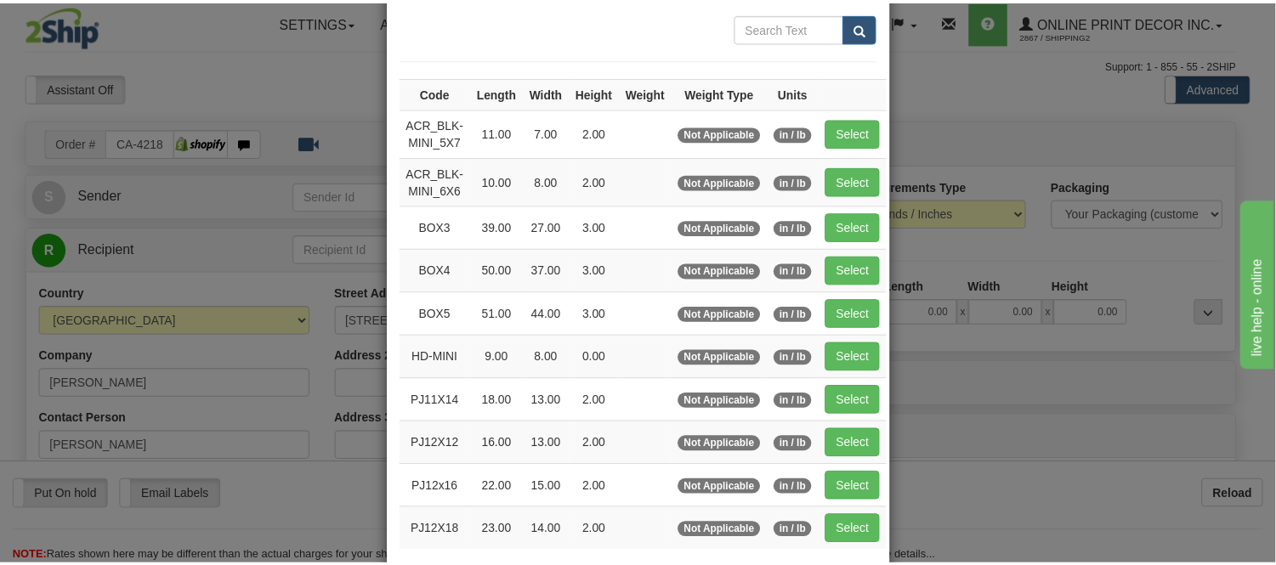
scroll to position [189, 0]
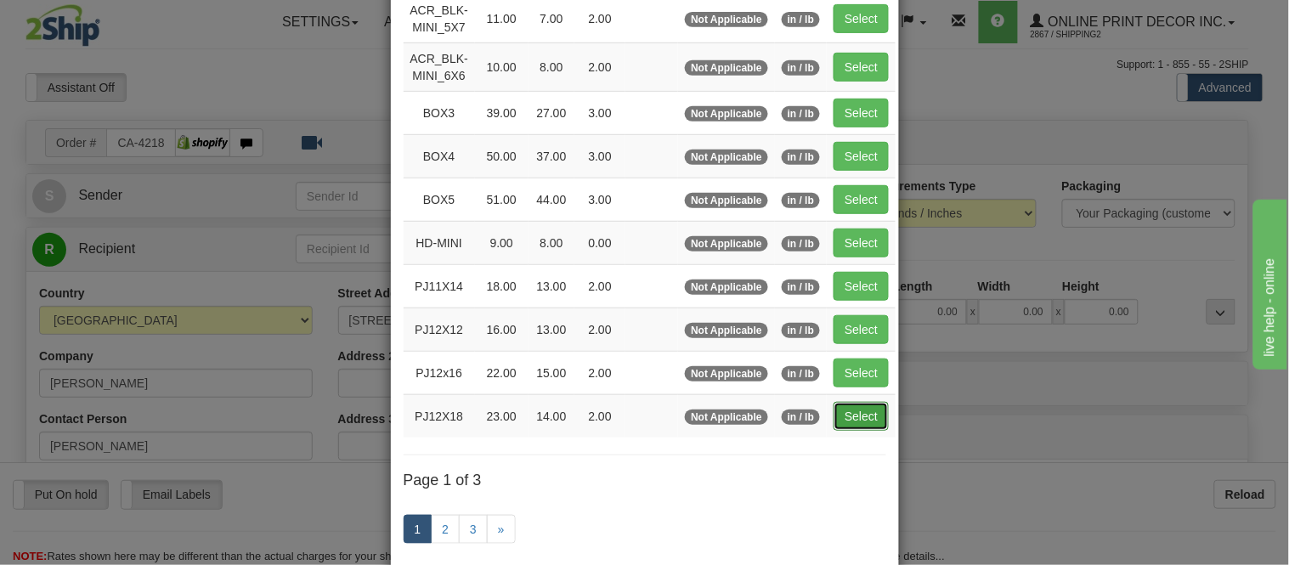
click at [846, 413] on button "Select" at bounding box center [861, 416] width 55 height 29
type input "PJ12X18"
type input "23.00"
type input "14.00"
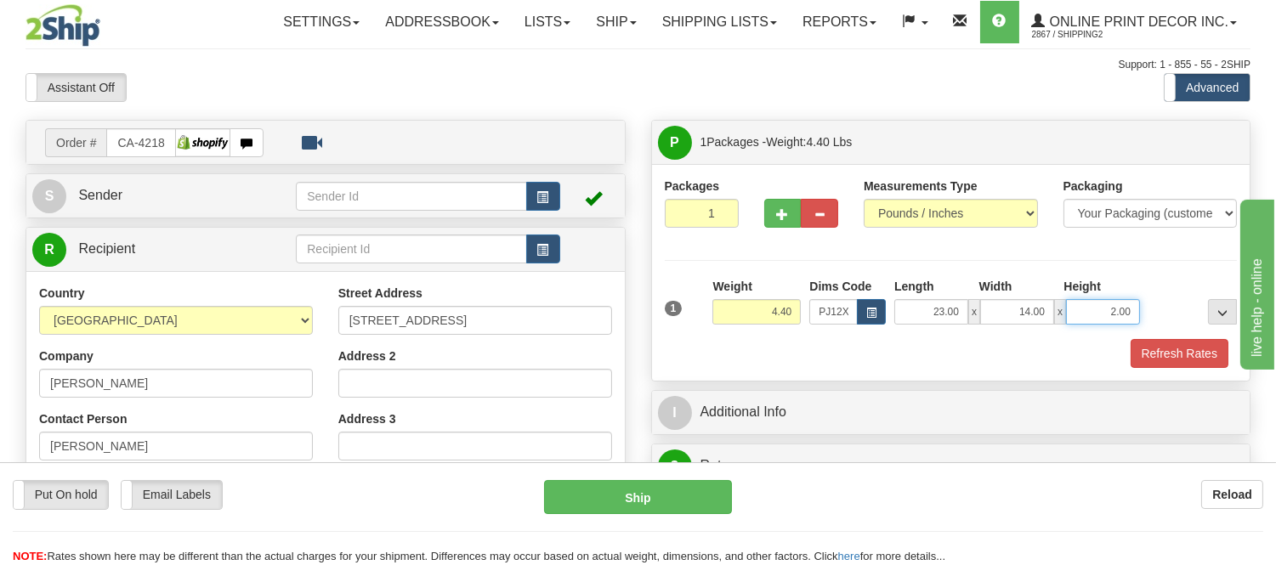
drag, startPoint x: 1134, startPoint y: 311, endPoint x: 1083, endPoint y: 311, distance: 51.0
click at [1083, 311] on input "2.00" at bounding box center [1103, 311] width 74 height 25
click button "Delete" at bounding box center [0, 0] width 0 height 0
type input "4.00"
click at [1186, 344] on button "Refresh Rates" at bounding box center [1179, 353] width 98 height 29
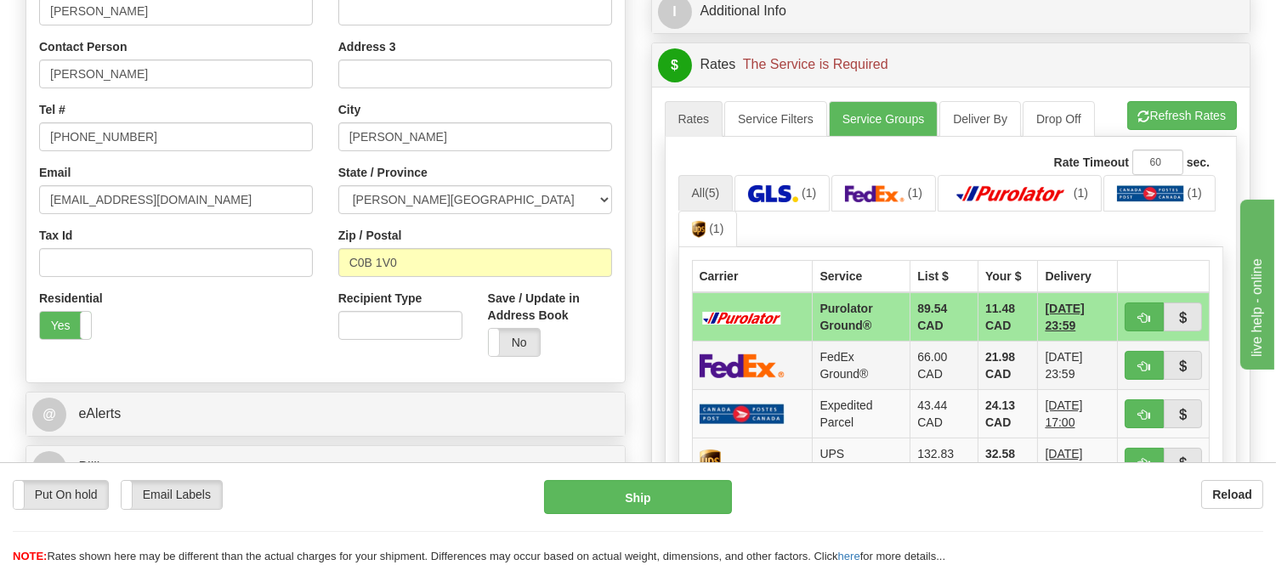
scroll to position [377, 0]
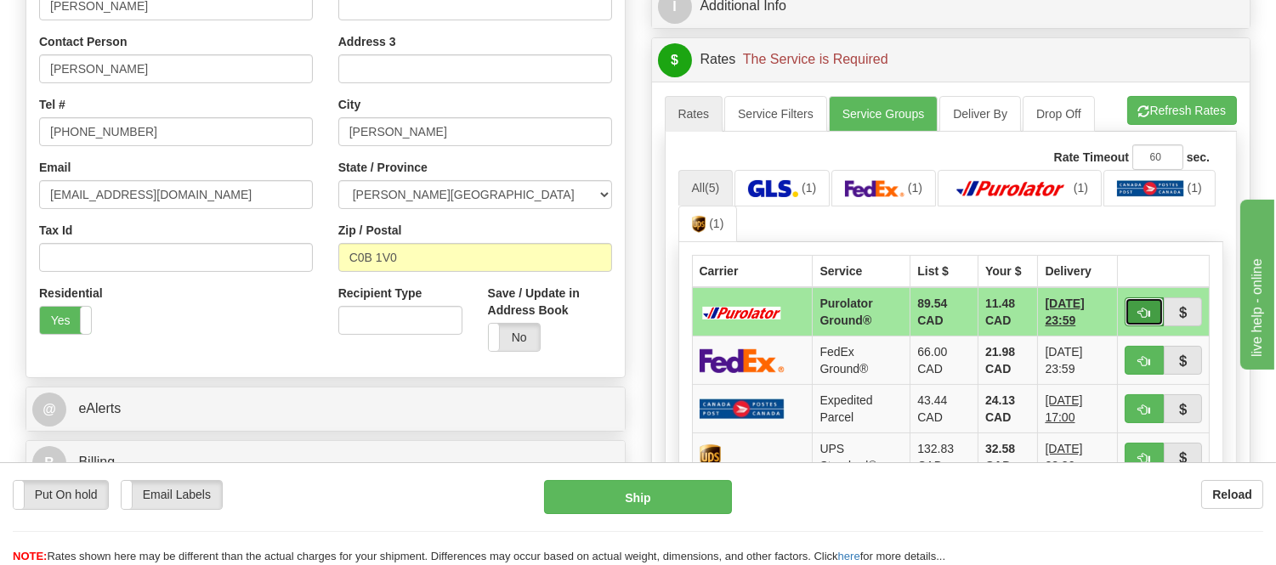
click at [1146, 301] on button "button" at bounding box center [1143, 311] width 39 height 29
type input "260"
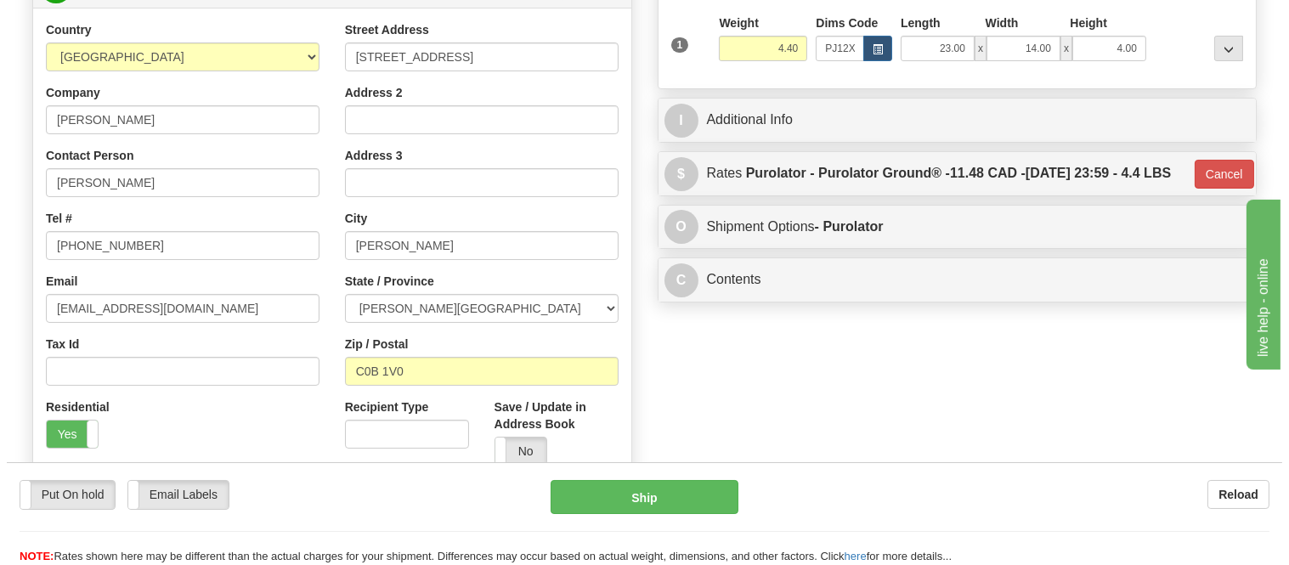
scroll to position [94, 0]
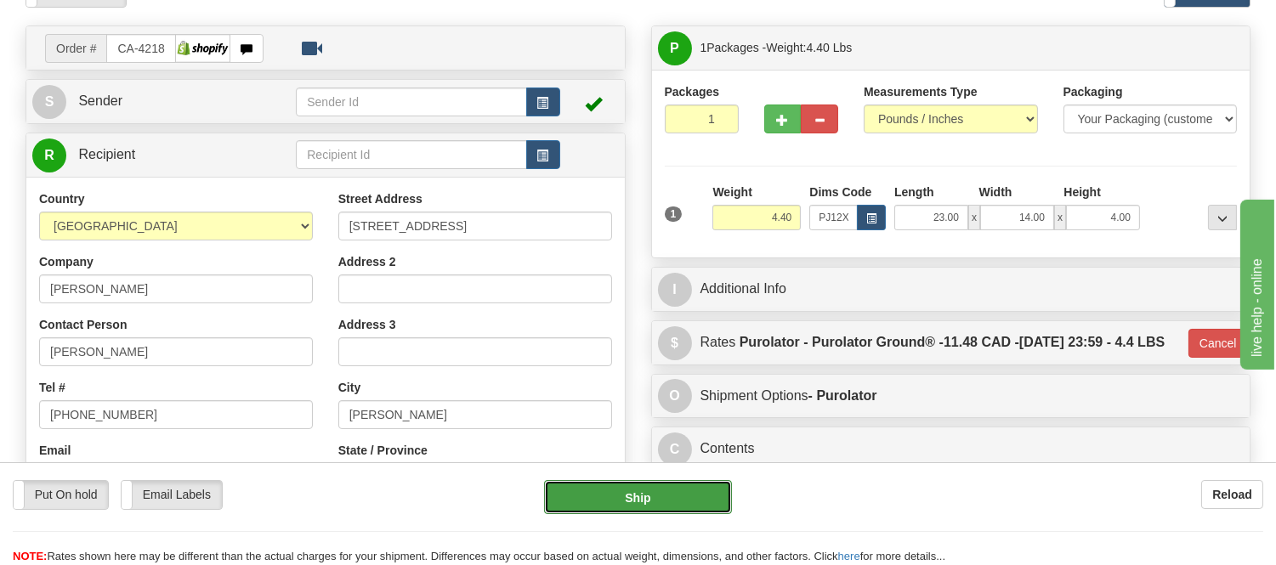
click at [723, 499] on button "Ship" at bounding box center [637, 497] width 187 height 34
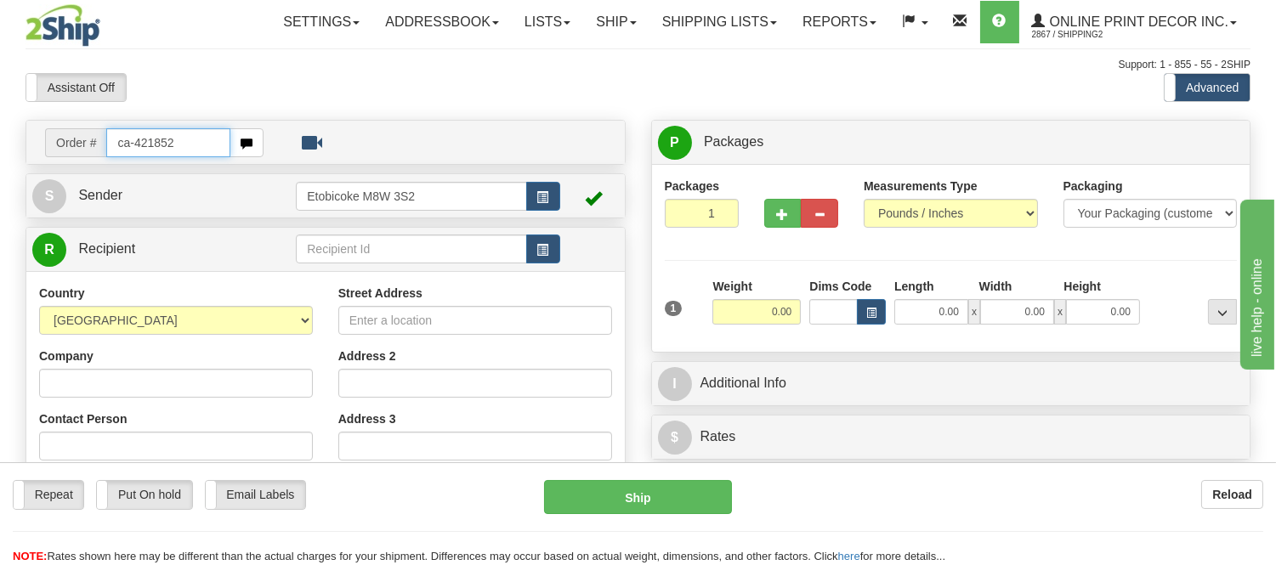
type input "ca-421852"
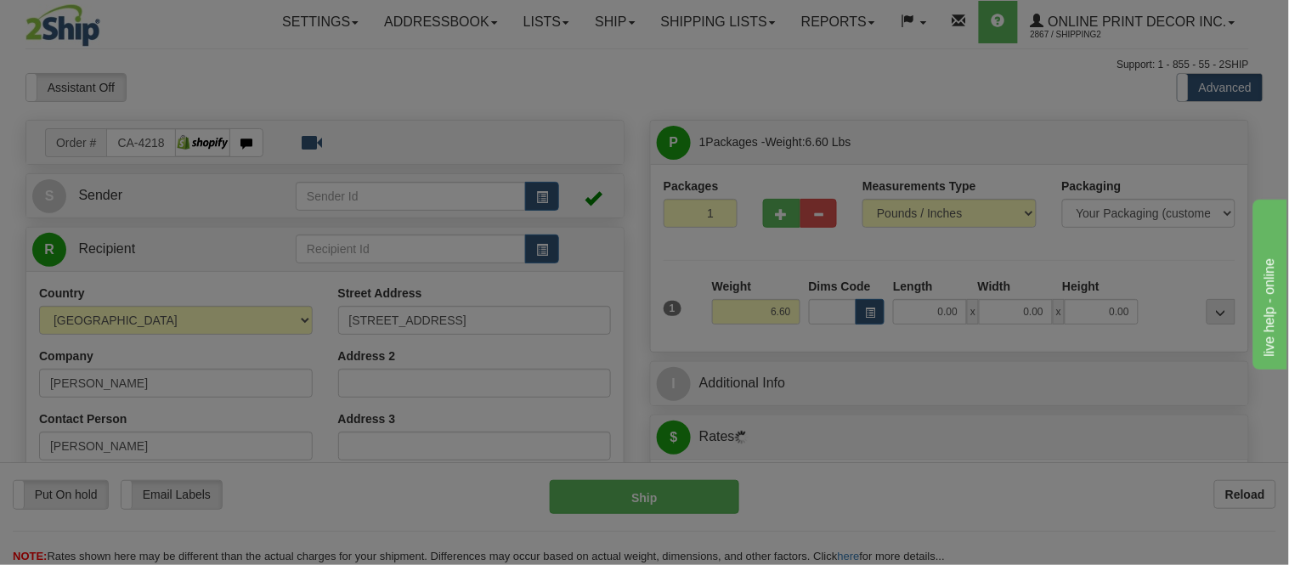
type input "[GEOGRAPHIC_DATA]"
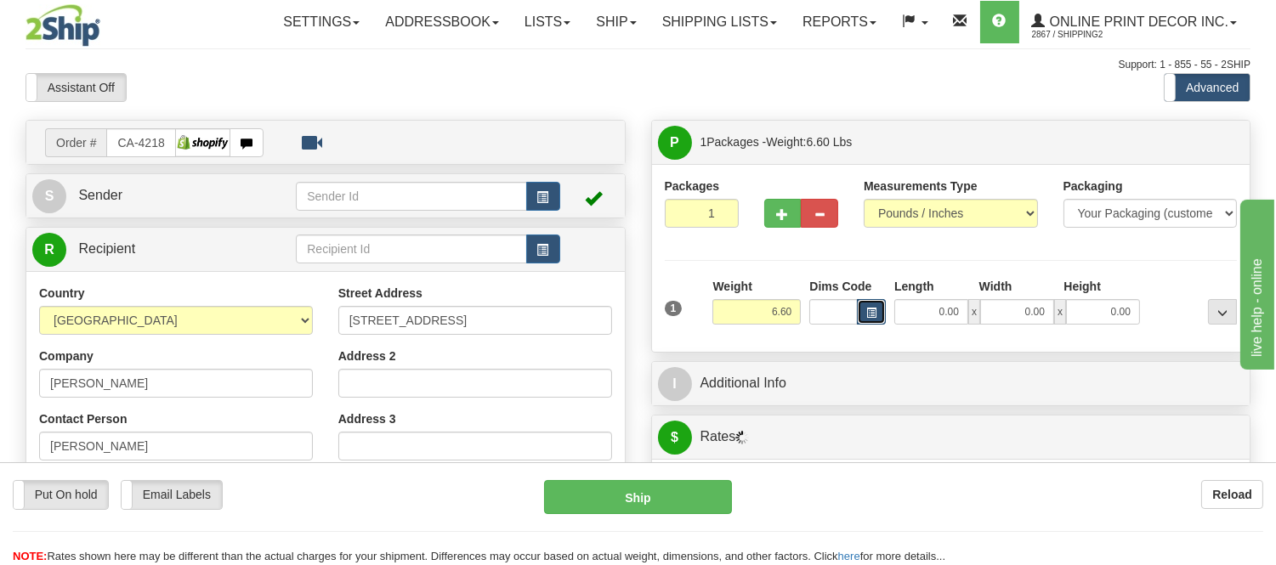
click at [871, 318] on span "button" at bounding box center [871, 312] width 10 height 9
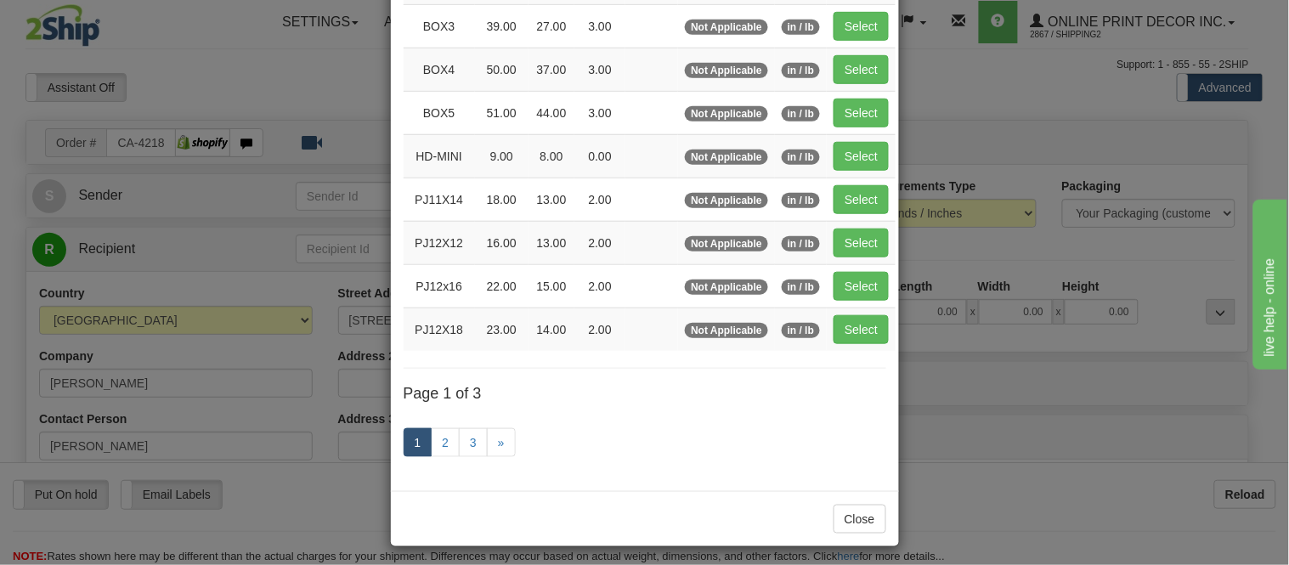
scroll to position [283, 0]
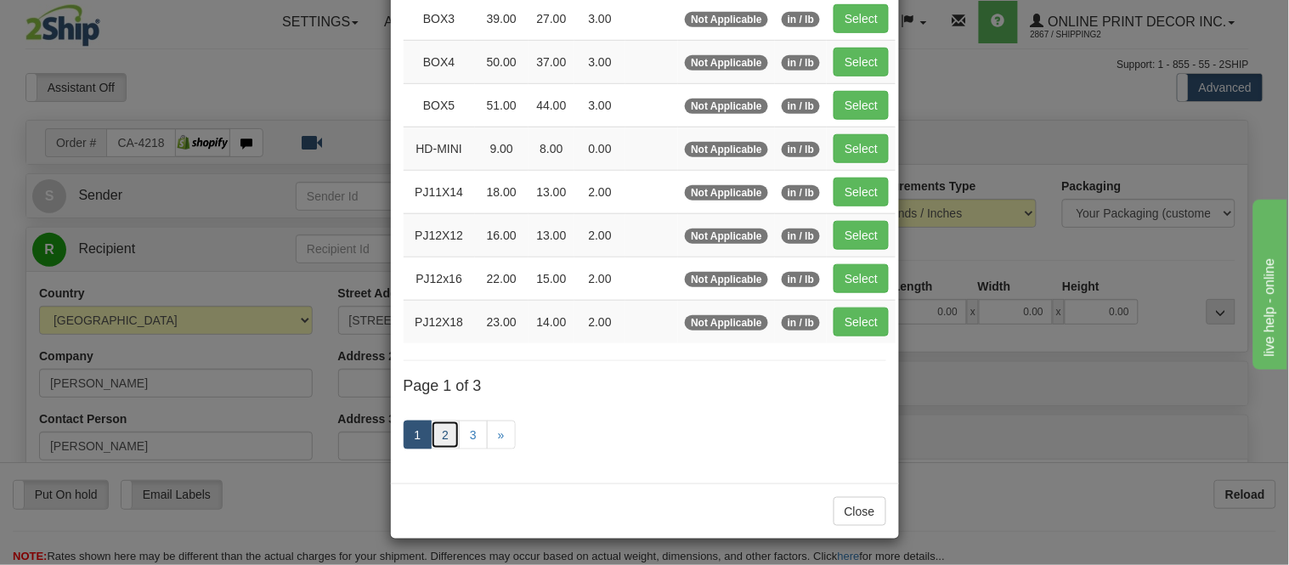
click at [445, 432] on link "2" at bounding box center [445, 435] width 29 height 29
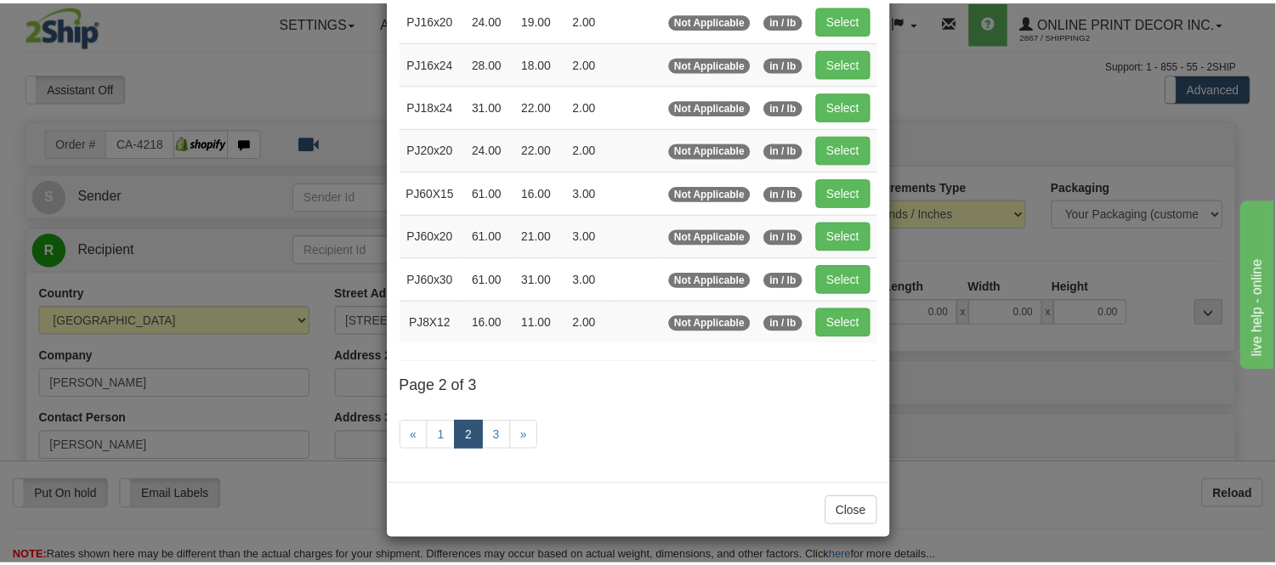
scroll to position [276, 0]
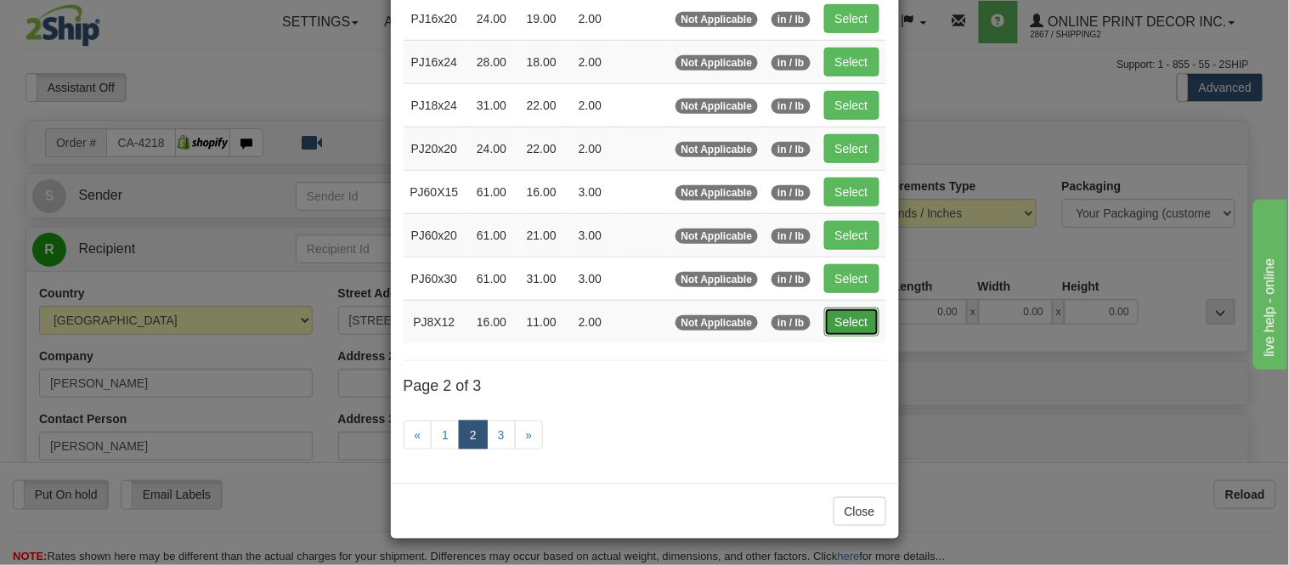
click at [827, 317] on button "Select" at bounding box center [851, 322] width 55 height 29
type input "PJ8X12"
type input "16.00"
type input "11.00"
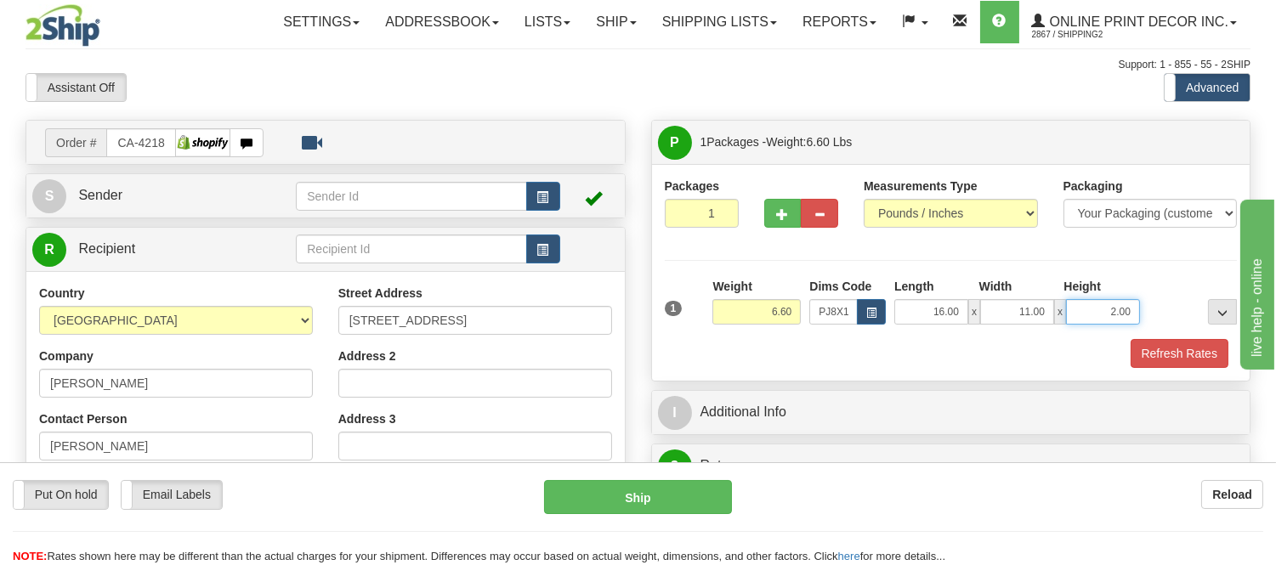
drag, startPoint x: 1131, startPoint y: 312, endPoint x: 1067, endPoint y: 304, distance: 65.0
click at [1067, 304] on input "2.00" at bounding box center [1103, 311] width 74 height 25
click button "Delete" at bounding box center [0, 0] width 0 height 0
type input "6.00"
drag, startPoint x: 797, startPoint y: 307, endPoint x: 744, endPoint y: 309, distance: 53.6
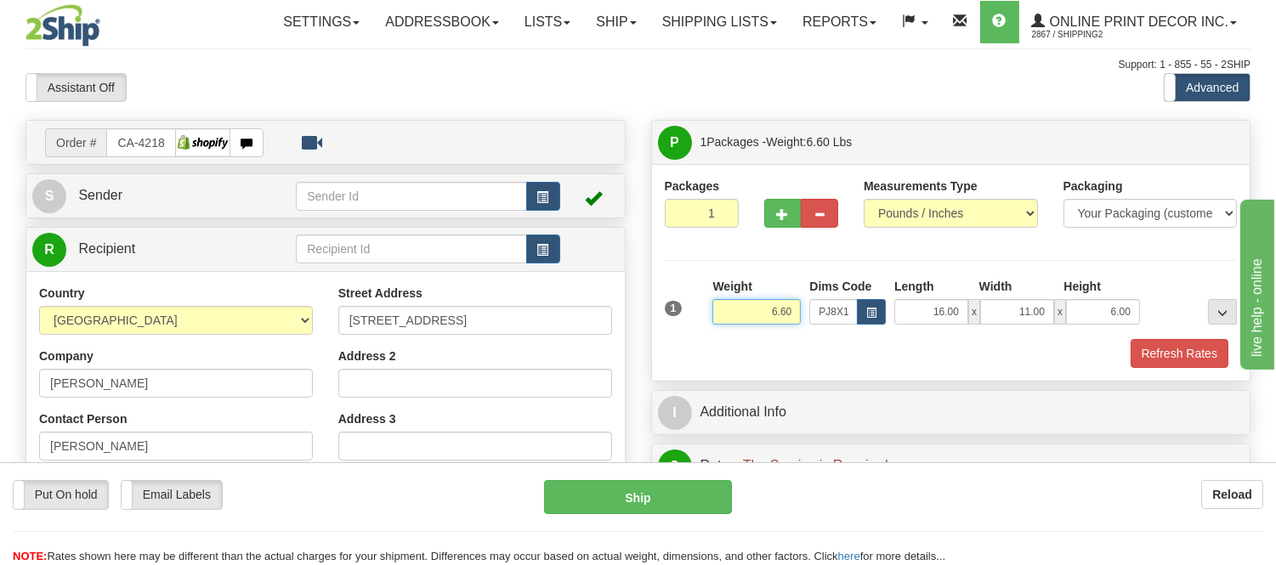
click at [744, 309] on input "6.60" at bounding box center [756, 311] width 88 height 25
type input "5.98"
click at [1162, 357] on button "Refresh Rates" at bounding box center [1179, 353] width 98 height 29
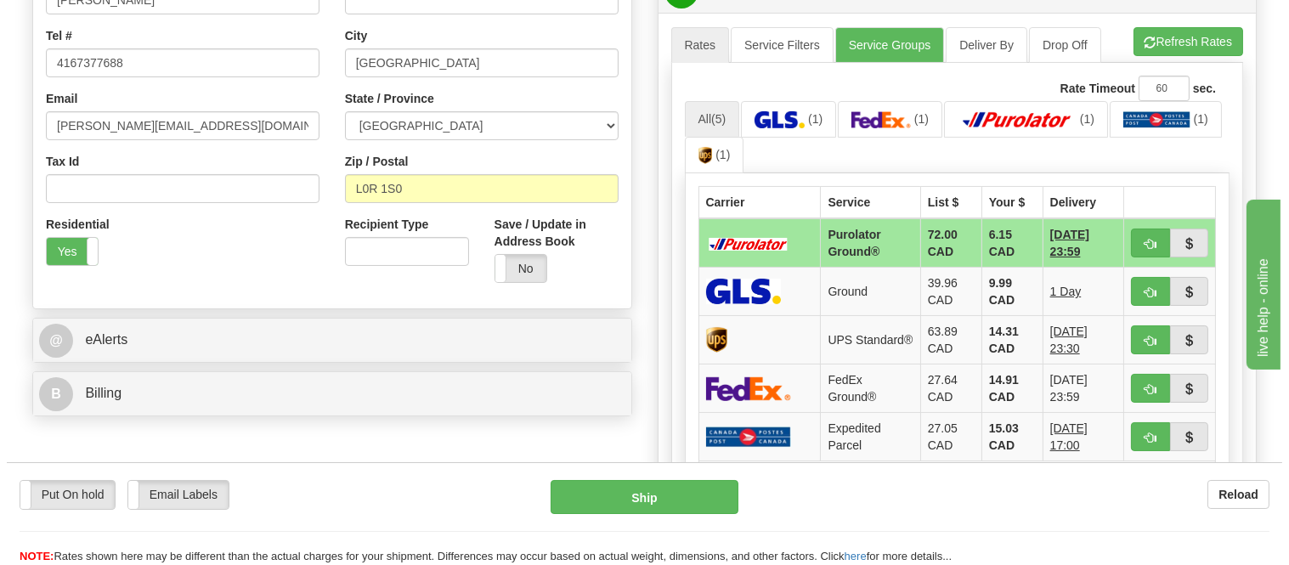
scroll to position [472, 0]
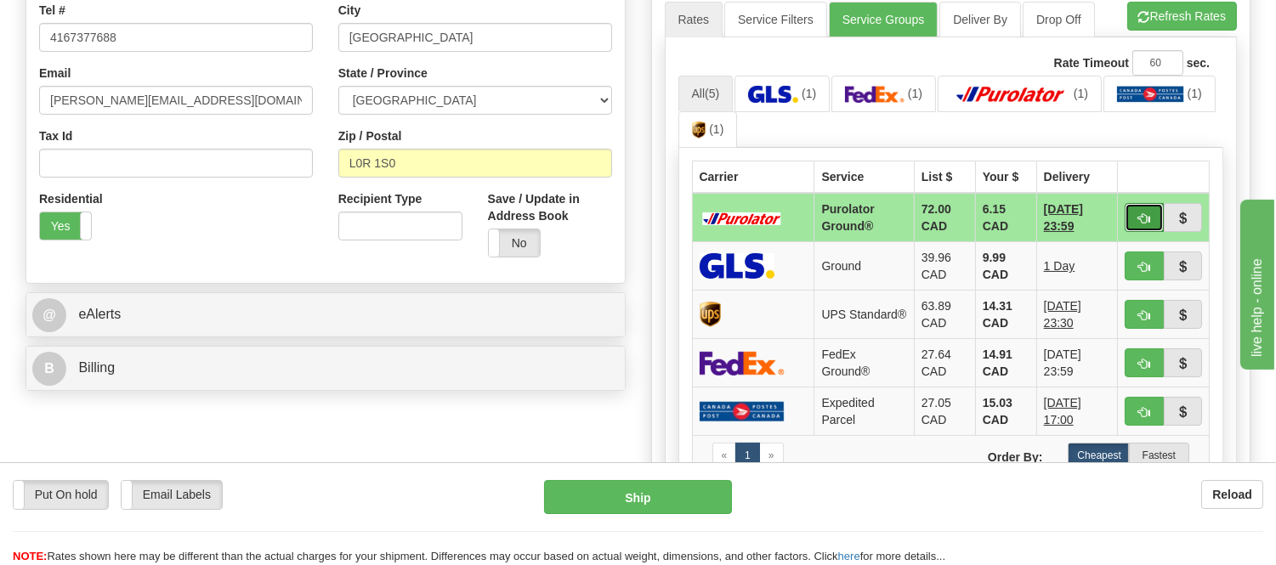
click at [1149, 218] on span "button" at bounding box center [1144, 218] width 12 height 11
type input "260"
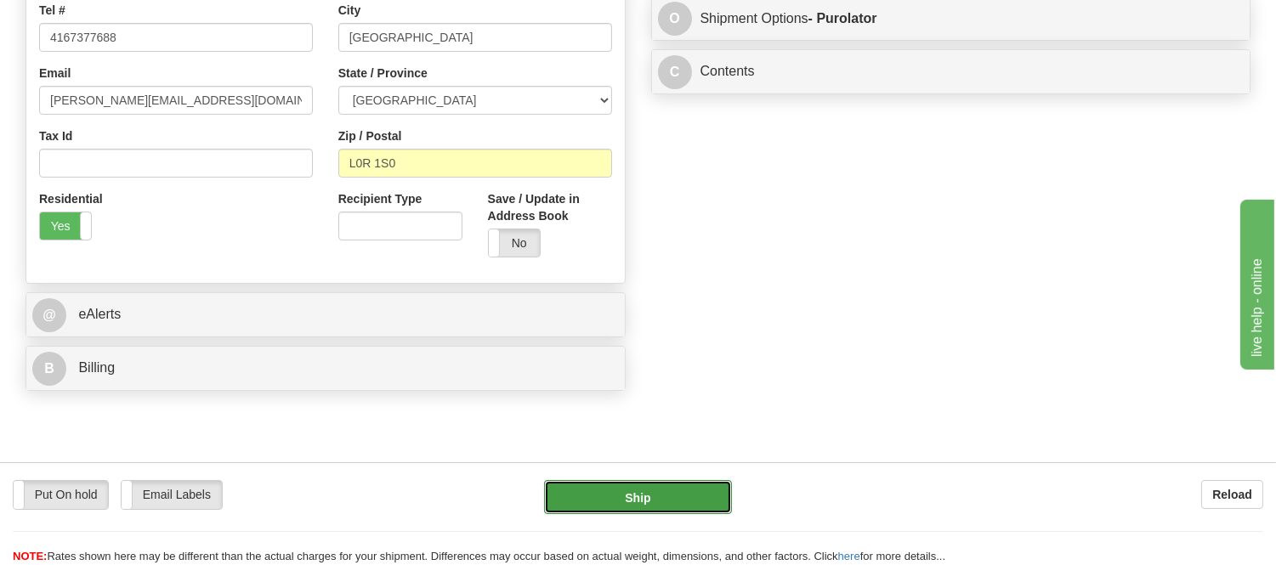
click at [665, 495] on button "Ship" at bounding box center [637, 497] width 187 height 34
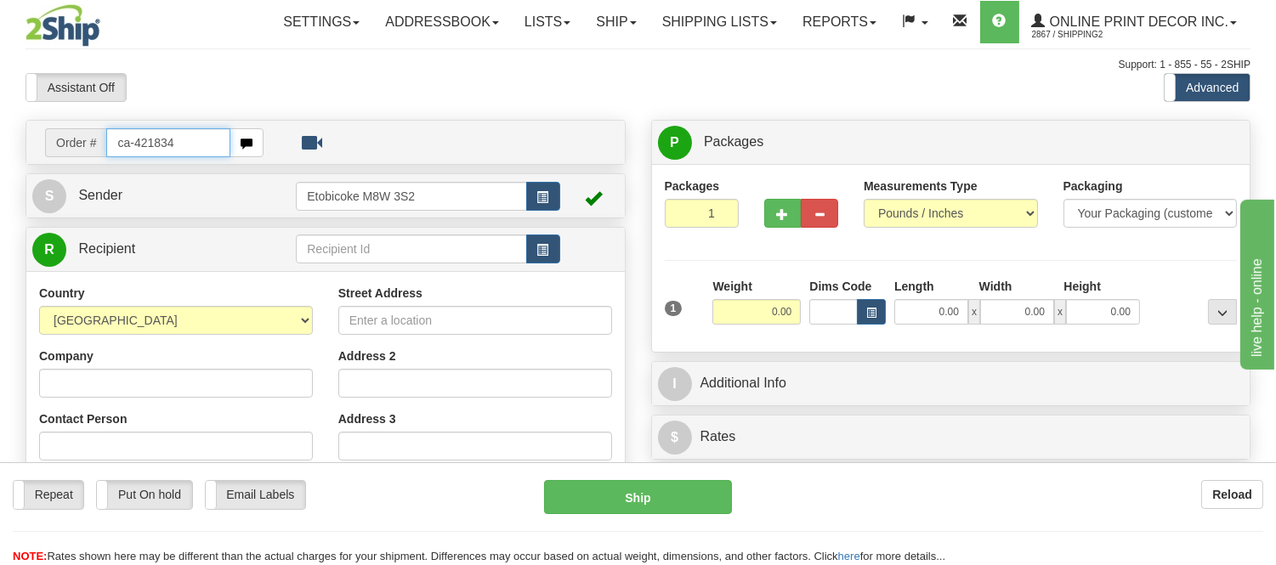
type input "ca-421834"
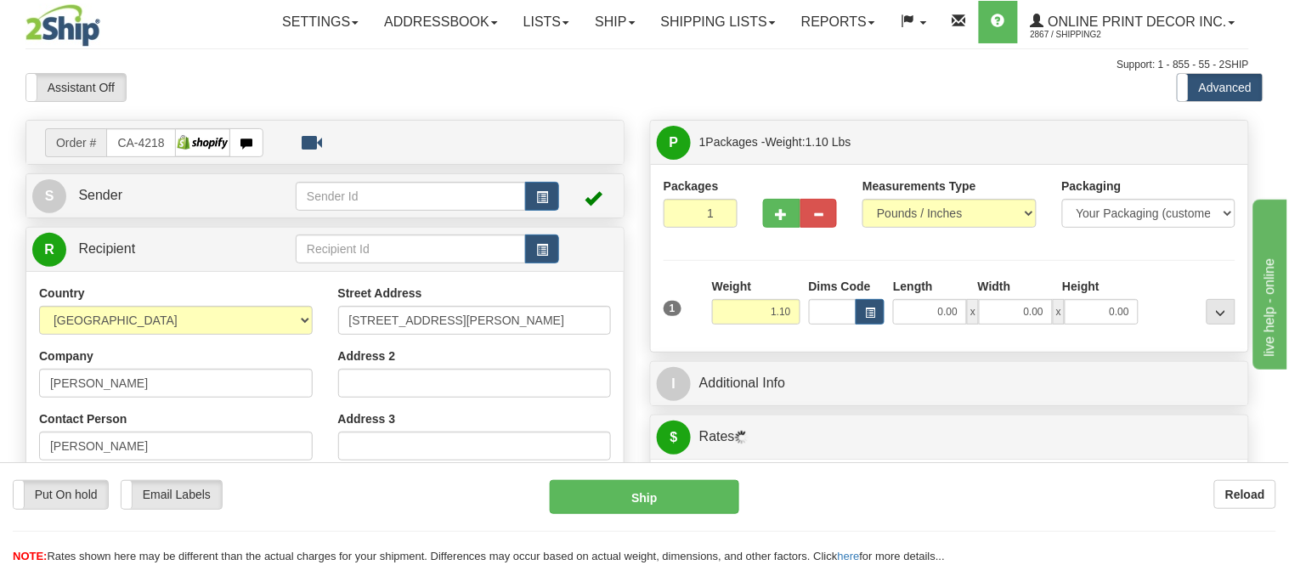
type input "WHITEHORSE"
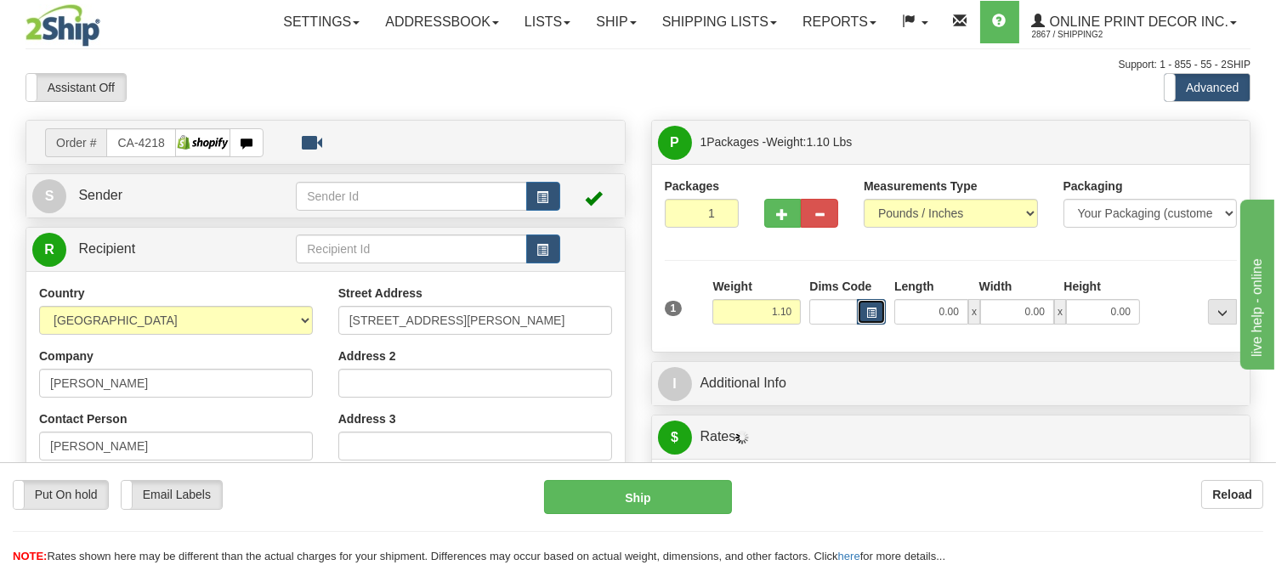
click at [869, 313] on span "button" at bounding box center [871, 312] width 10 height 9
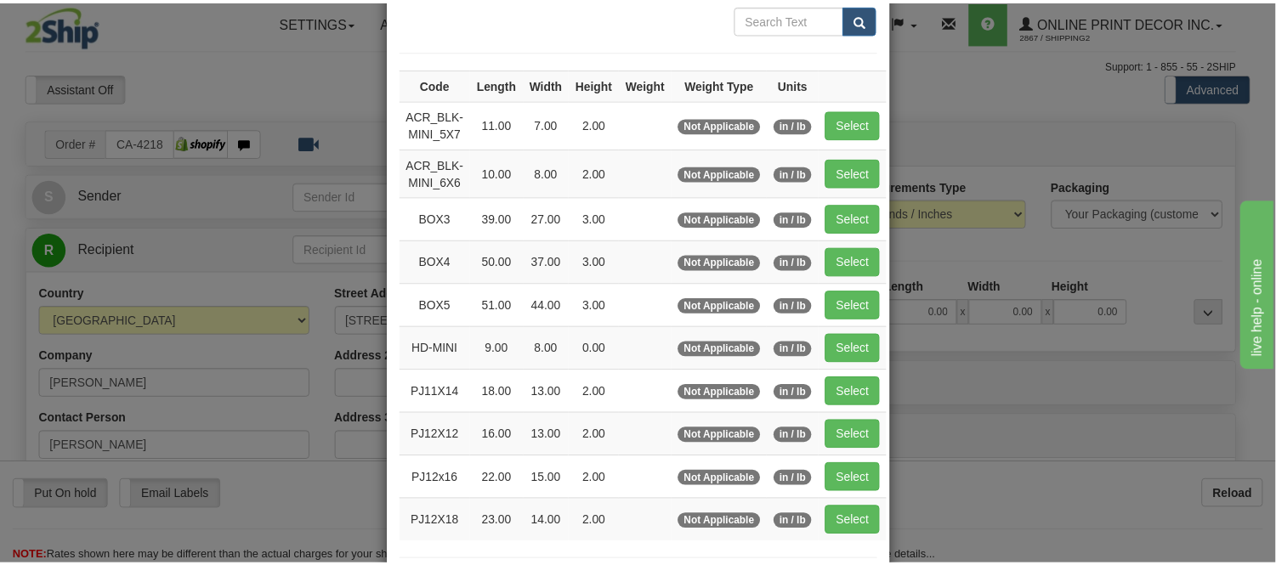
scroll to position [189, 0]
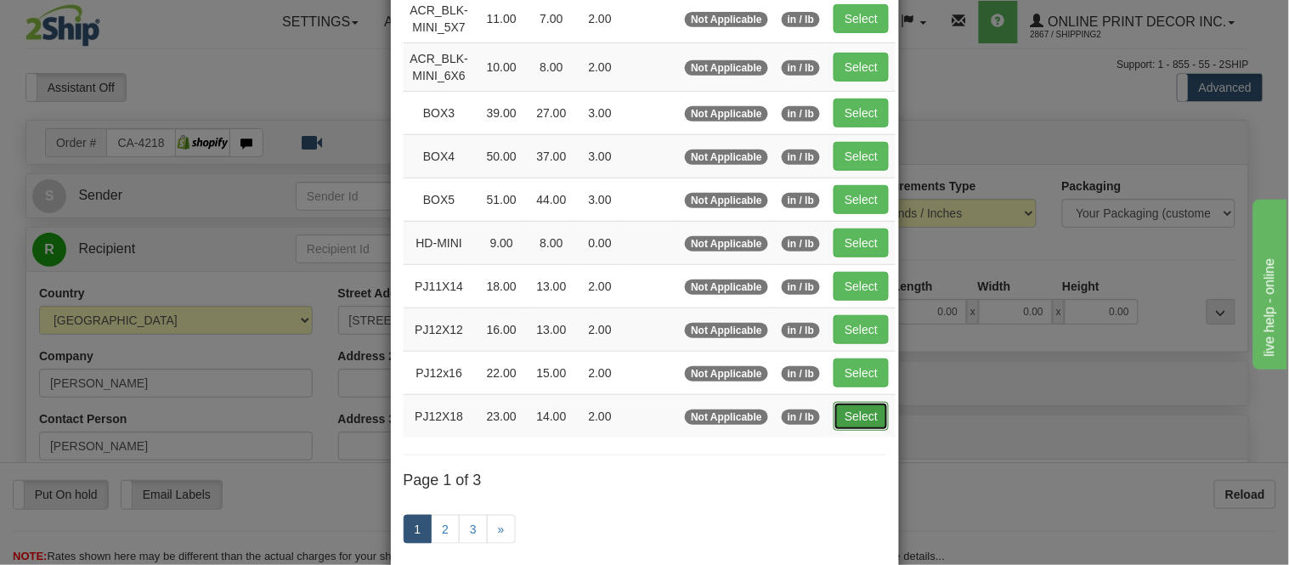
click at [851, 409] on button "Select" at bounding box center [861, 416] width 55 height 29
type input "PJ12X18"
type input "23.00"
type input "14.00"
type input "2.00"
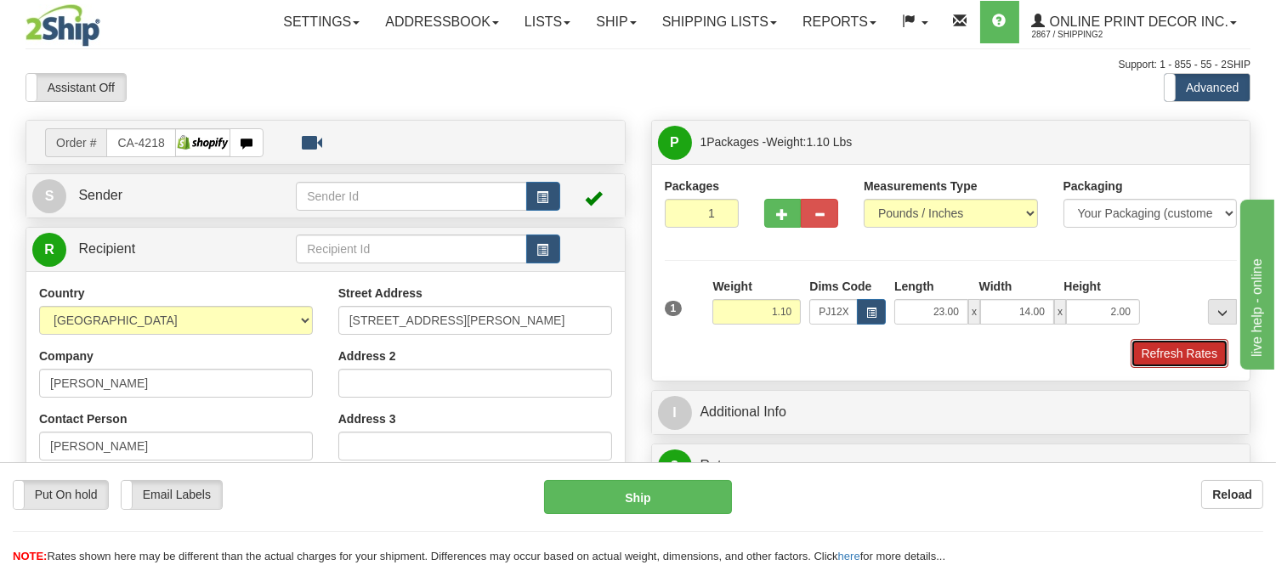
click at [1157, 365] on button "Refresh Rates" at bounding box center [1179, 353] width 98 height 29
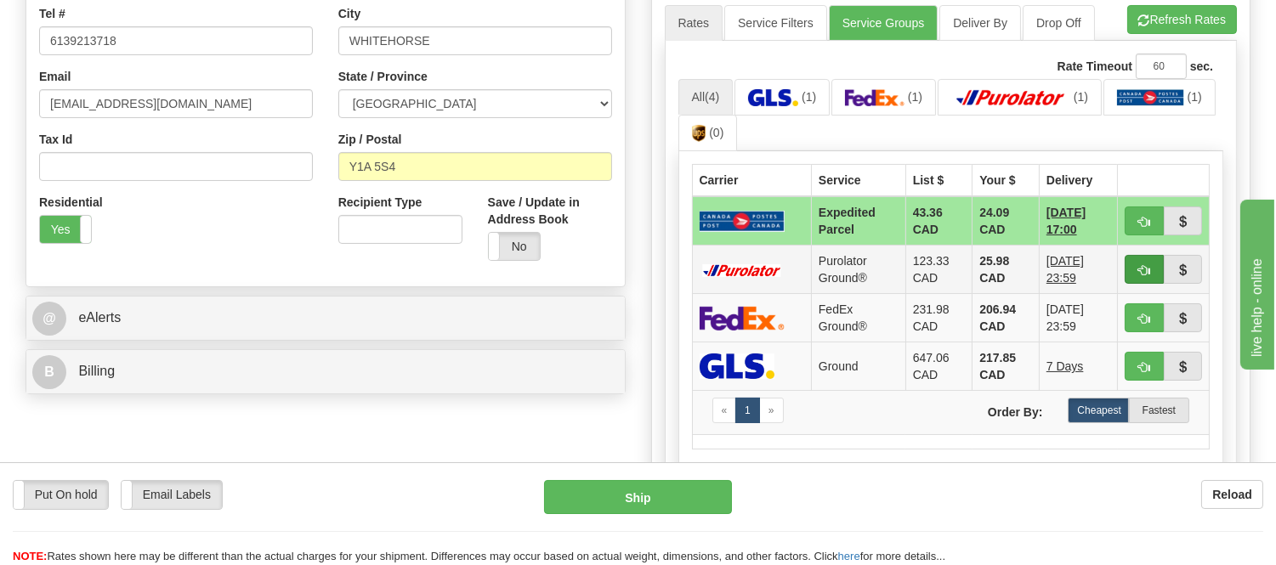
scroll to position [472, 0]
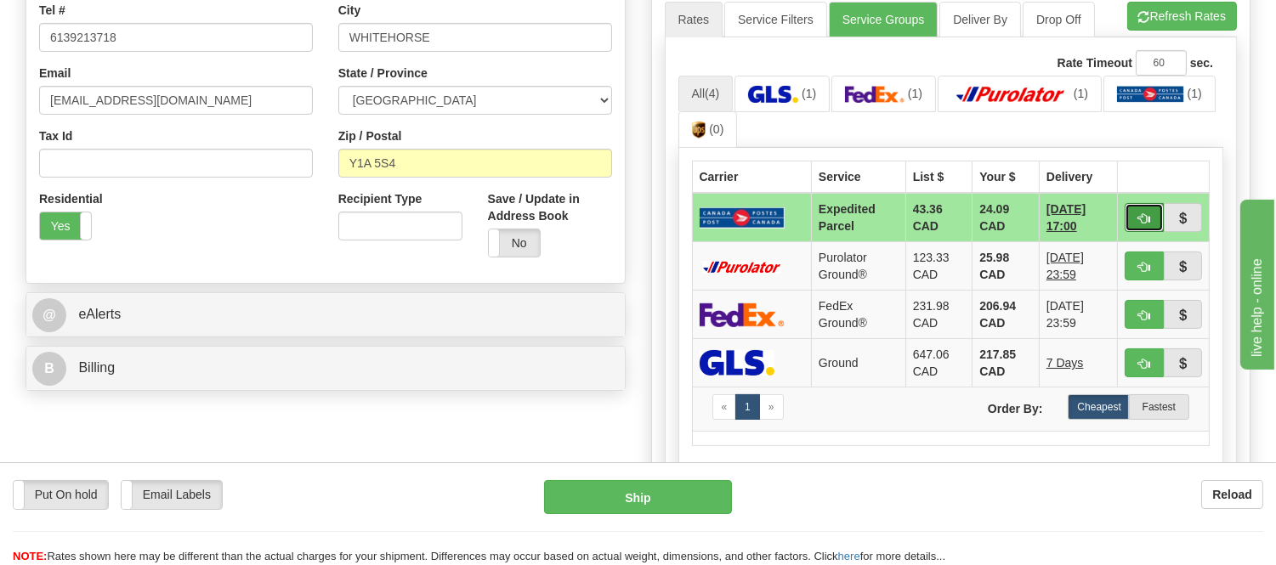
click at [1127, 209] on button "button" at bounding box center [1143, 217] width 39 height 29
type input "DOM.EP"
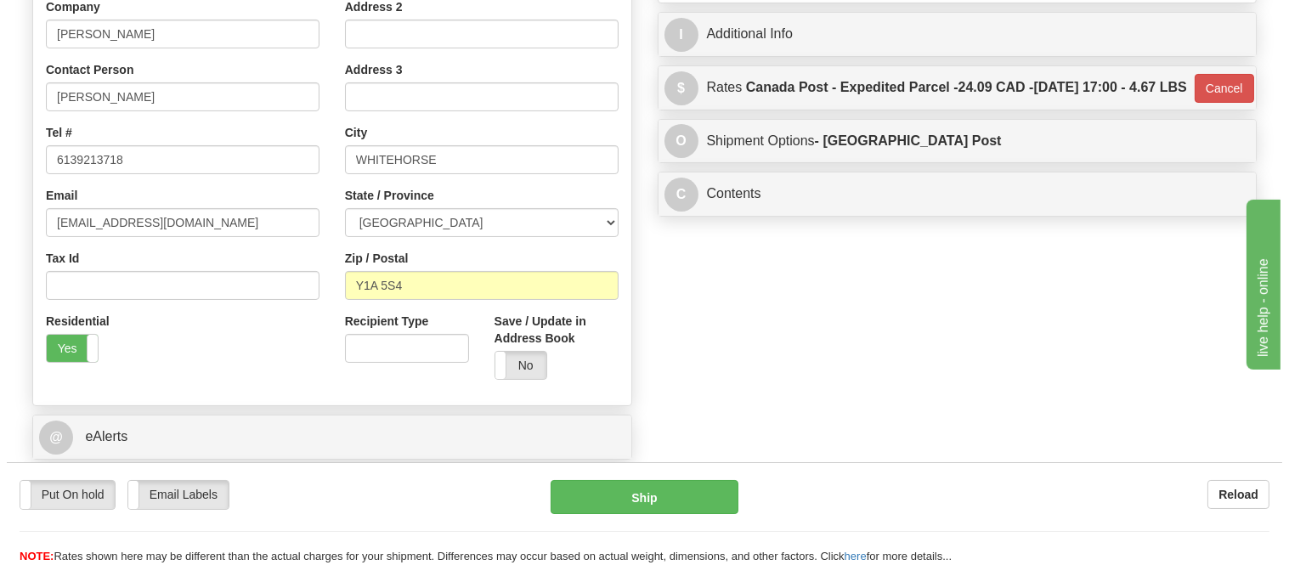
scroll to position [189, 0]
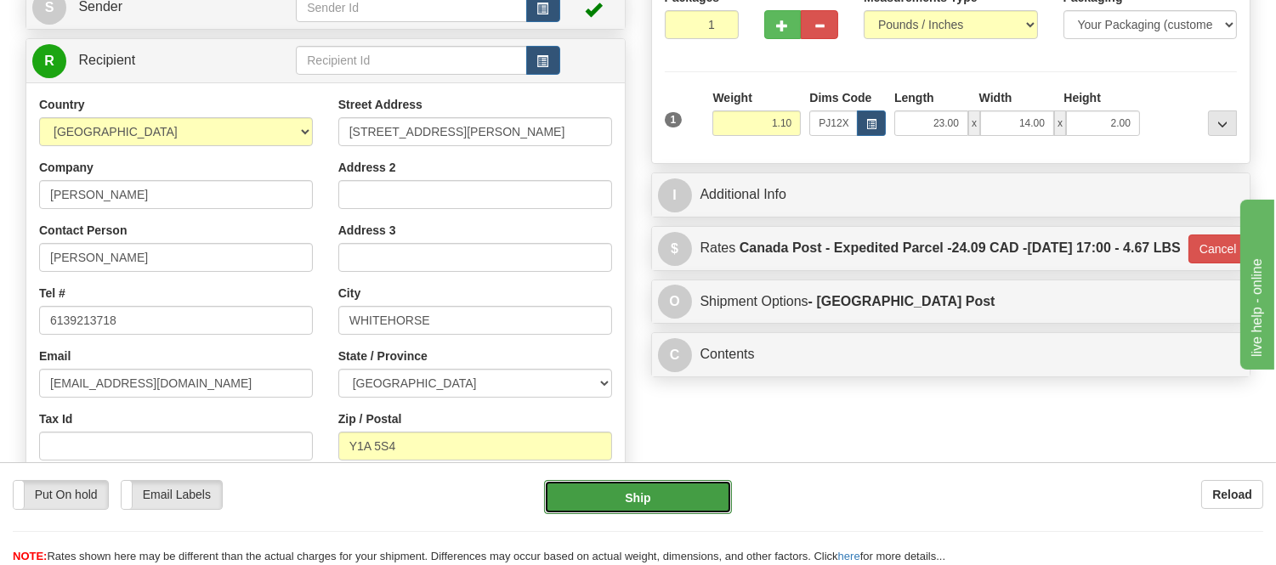
click at [658, 499] on button "Ship" at bounding box center [637, 497] width 187 height 34
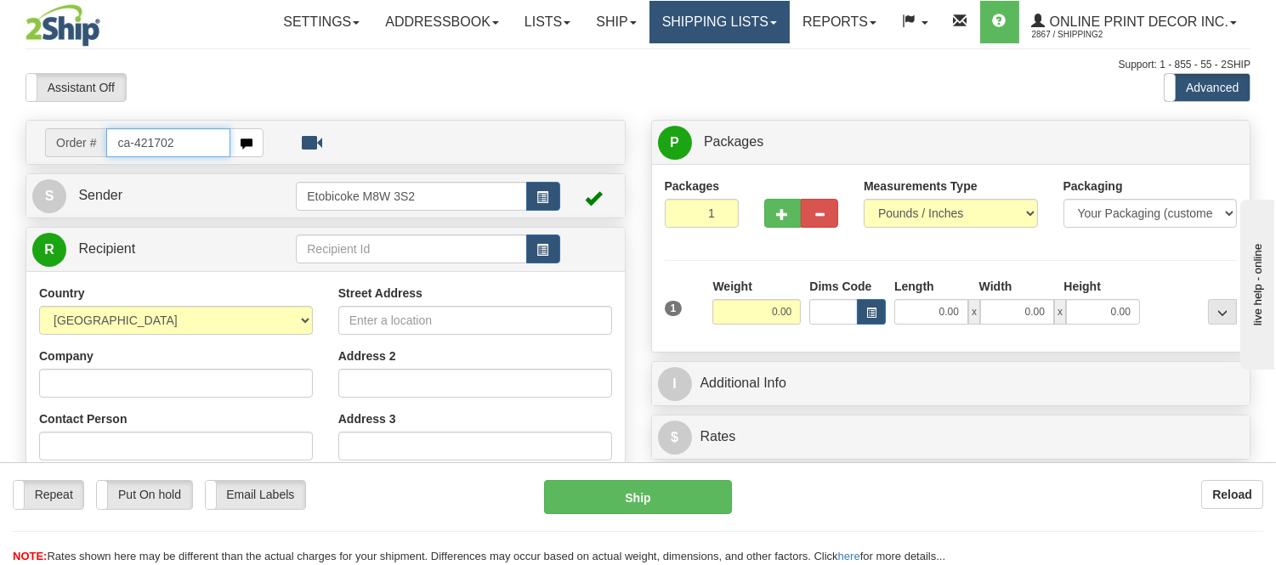
type input "ca-421702"
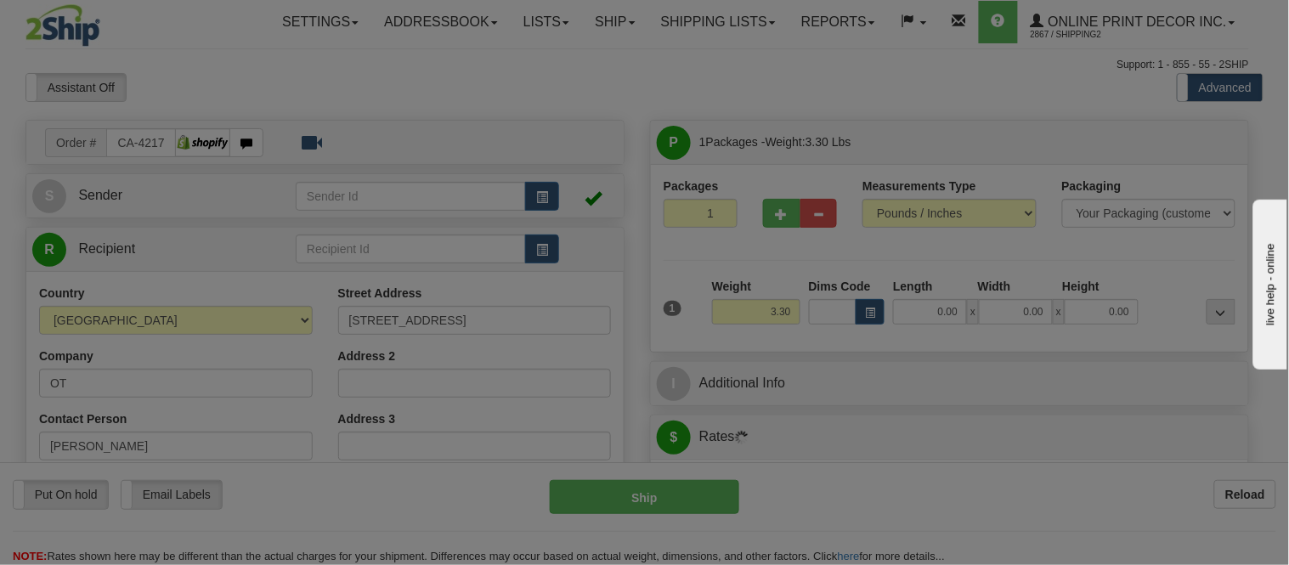
type input "ST [PERSON_NAME]"
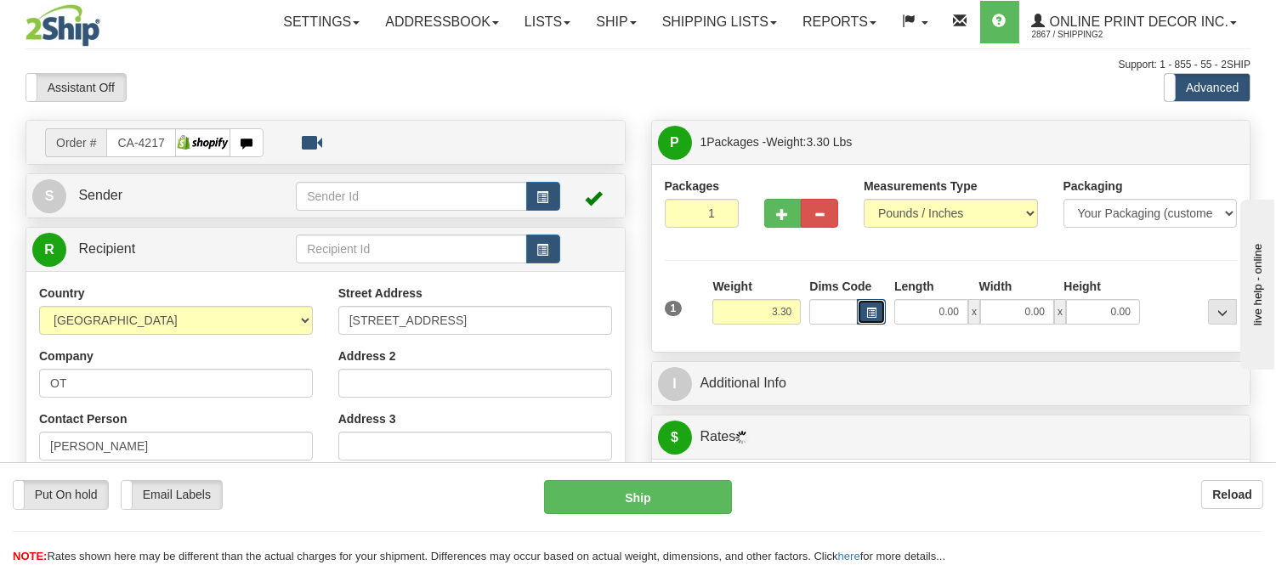
click at [869, 315] on span "button" at bounding box center [871, 312] width 10 height 9
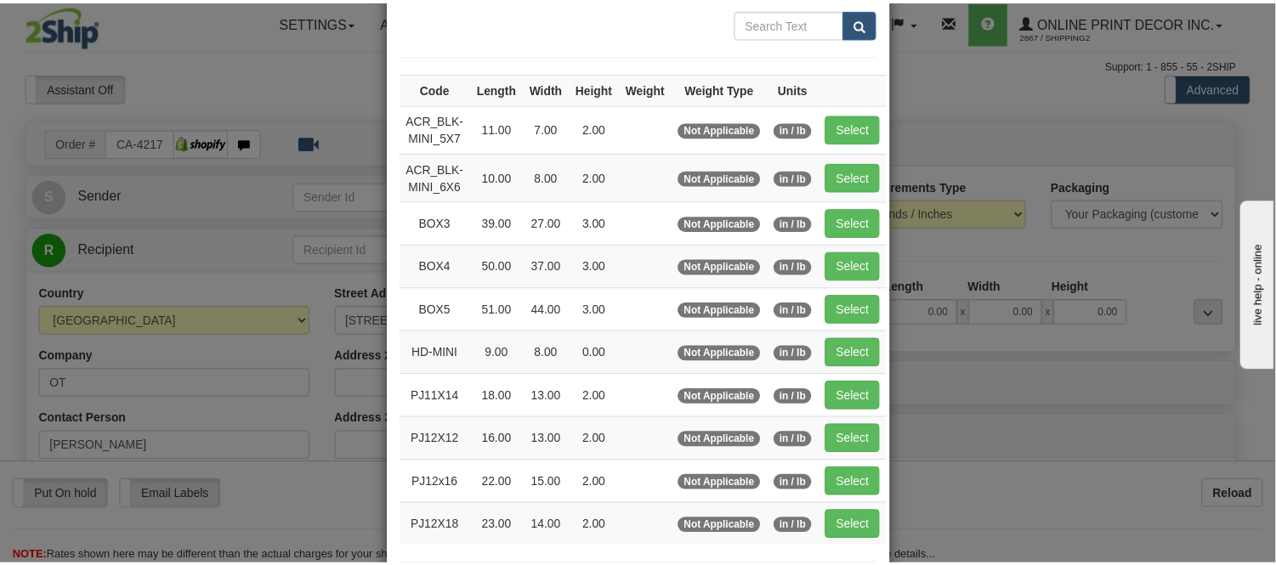
scroll to position [189, 0]
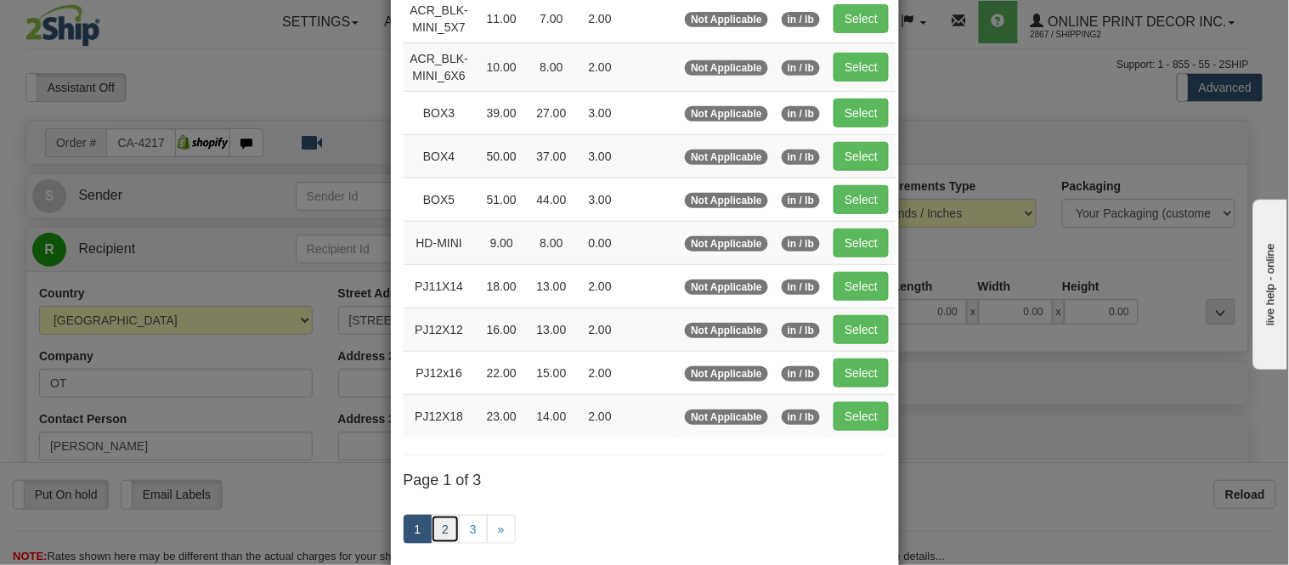
click at [444, 525] on link "2" at bounding box center [445, 529] width 29 height 29
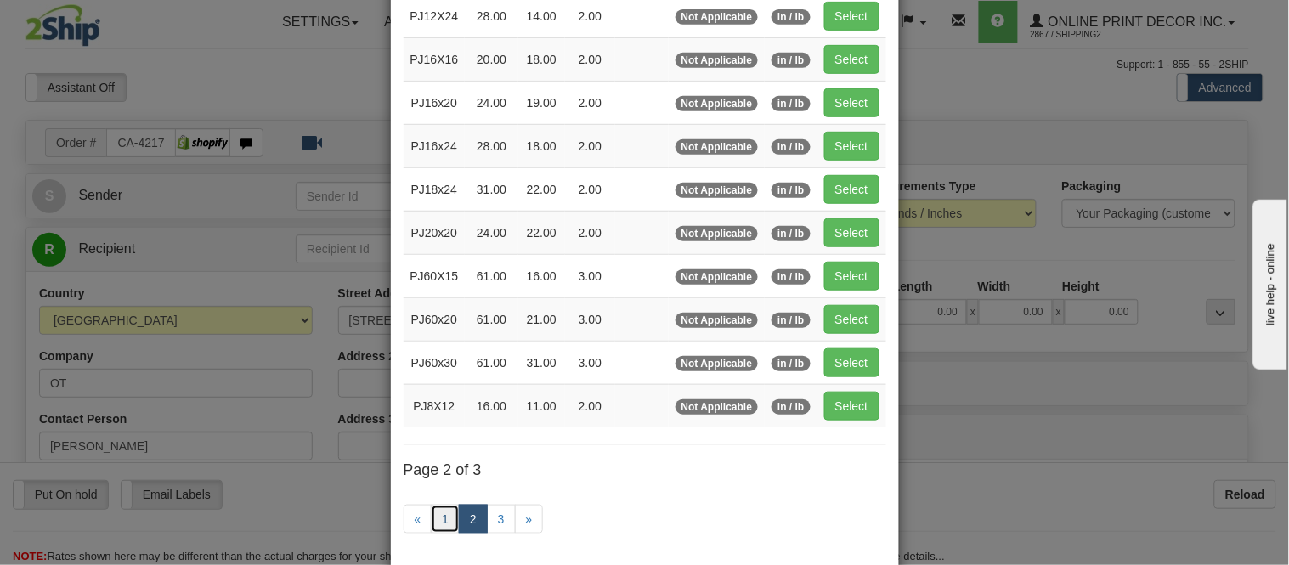
click at [447, 515] on link "1" at bounding box center [445, 519] width 29 height 29
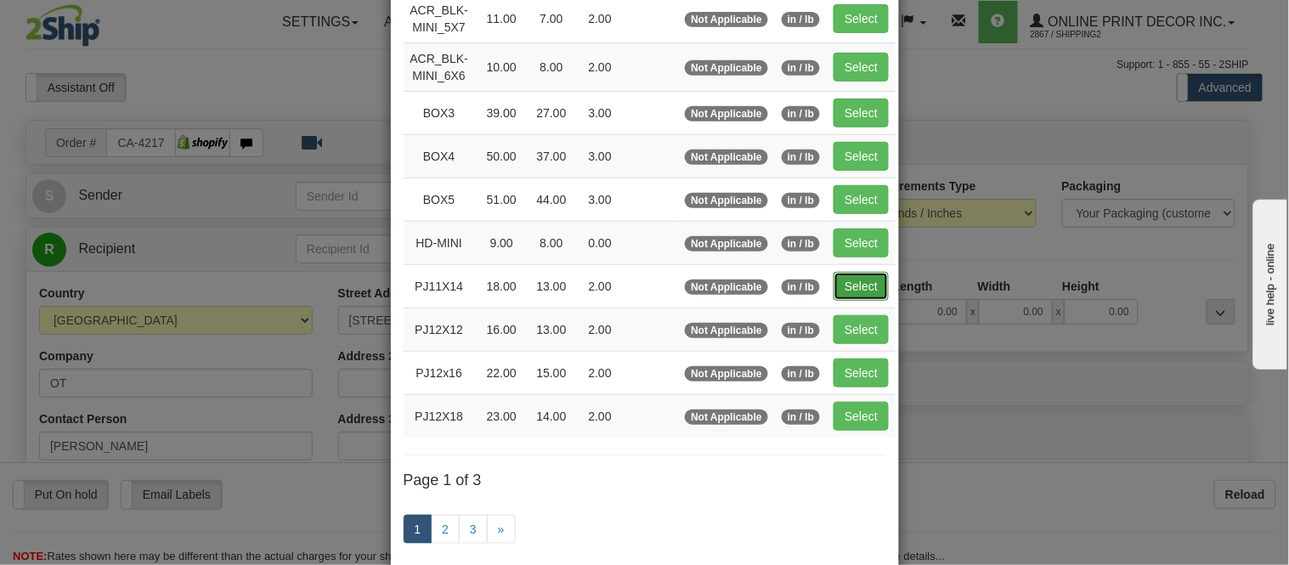
click at [847, 290] on button "Select" at bounding box center [861, 286] width 55 height 29
type input "PJ11X14"
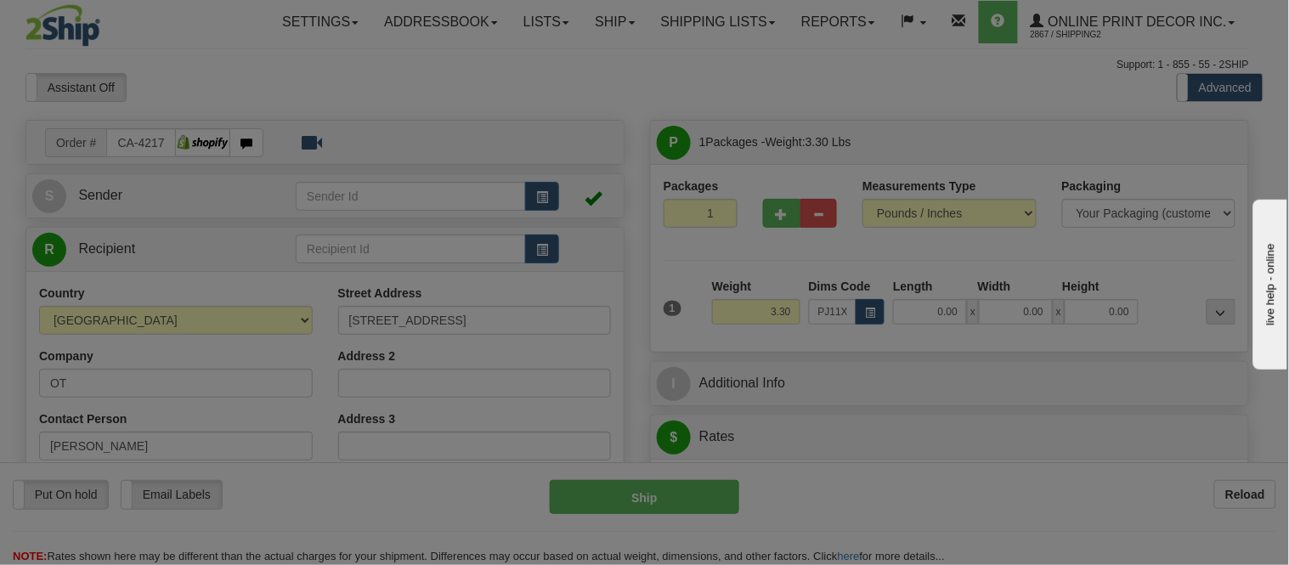
type input "18.00"
type input "13.00"
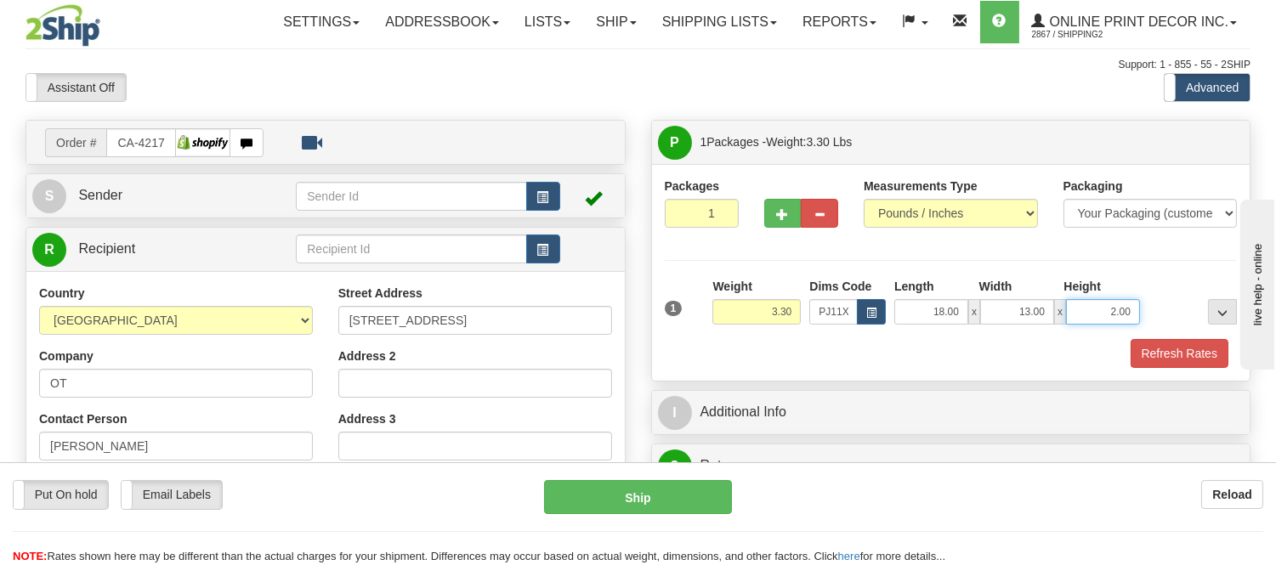
drag, startPoint x: 1125, startPoint y: 309, endPoint x: 1027, endPoint y: 327, distance: 100.2
click at [1027, 327] on div "1 Weight 3.30 Dims Code x x" at bounding box center [950, 308] width 581 height 60
click button "Delete" at bounding box center [0, 0] width 0 height 0
type input "6.00"
click at [1212, 359] on button "Refresh Rates" at bounding box center [1179, 353] width 98 height 29
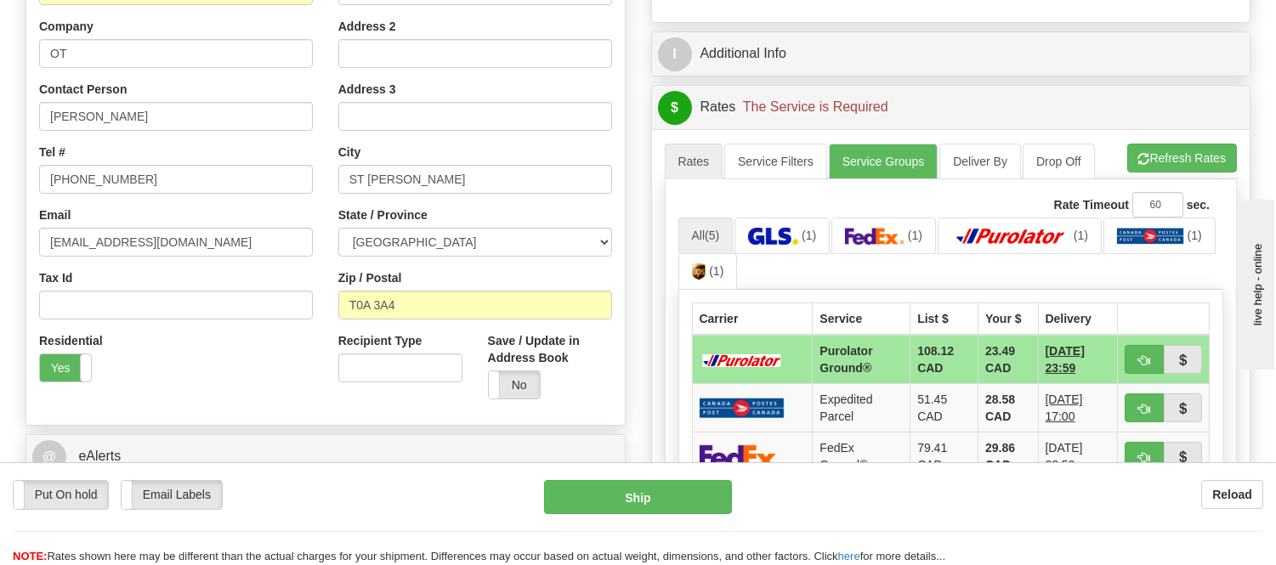
scroll to position [377, 0]
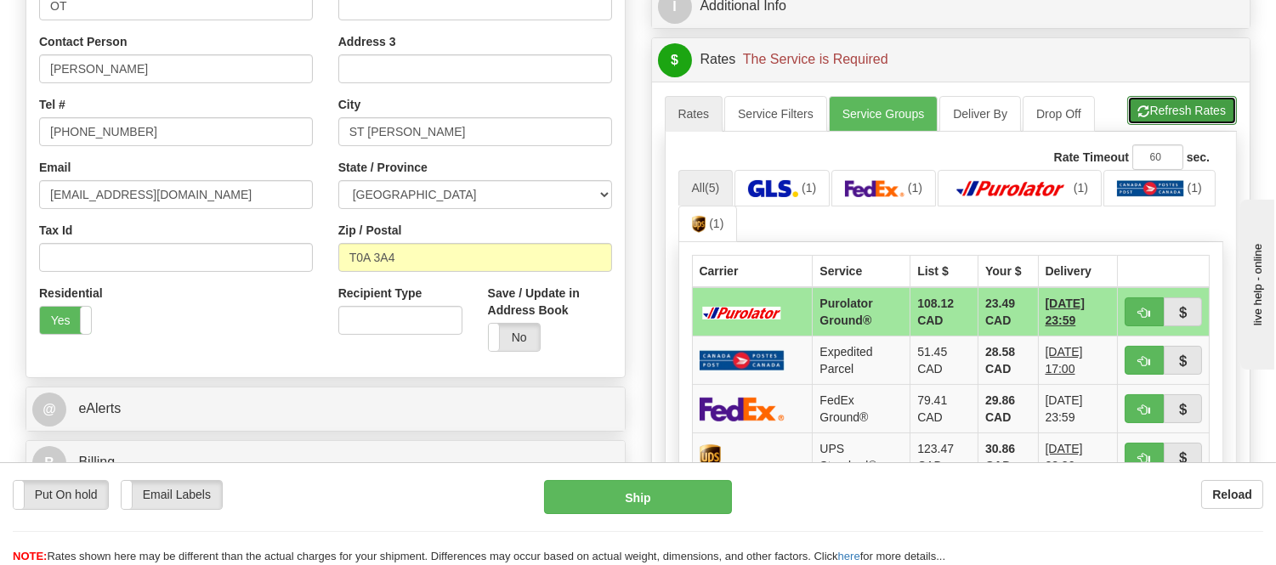
click at [1183, 116] on button "Refresh Rates" at bounding box center [1182, 110] width 110 height 29
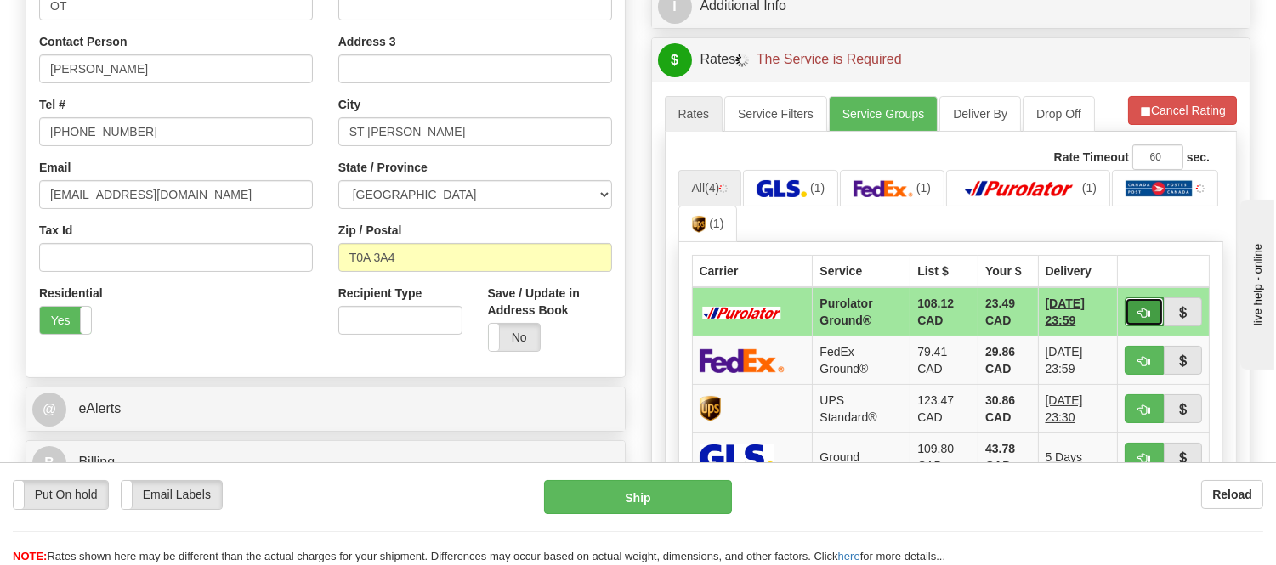
click at [1134, 320] on button "button" at bounding box center [1143, 311] width 39 height 29
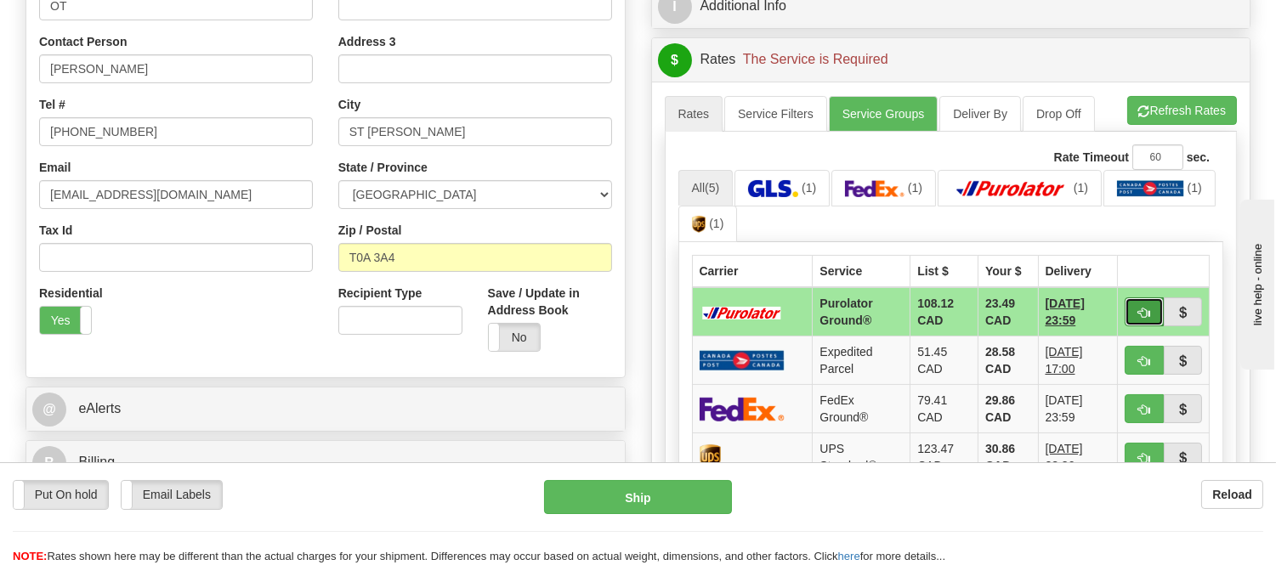
click at [1146, 301] on button "button" at bounding box center [1143, 311] width 39 height 29
type input "260"
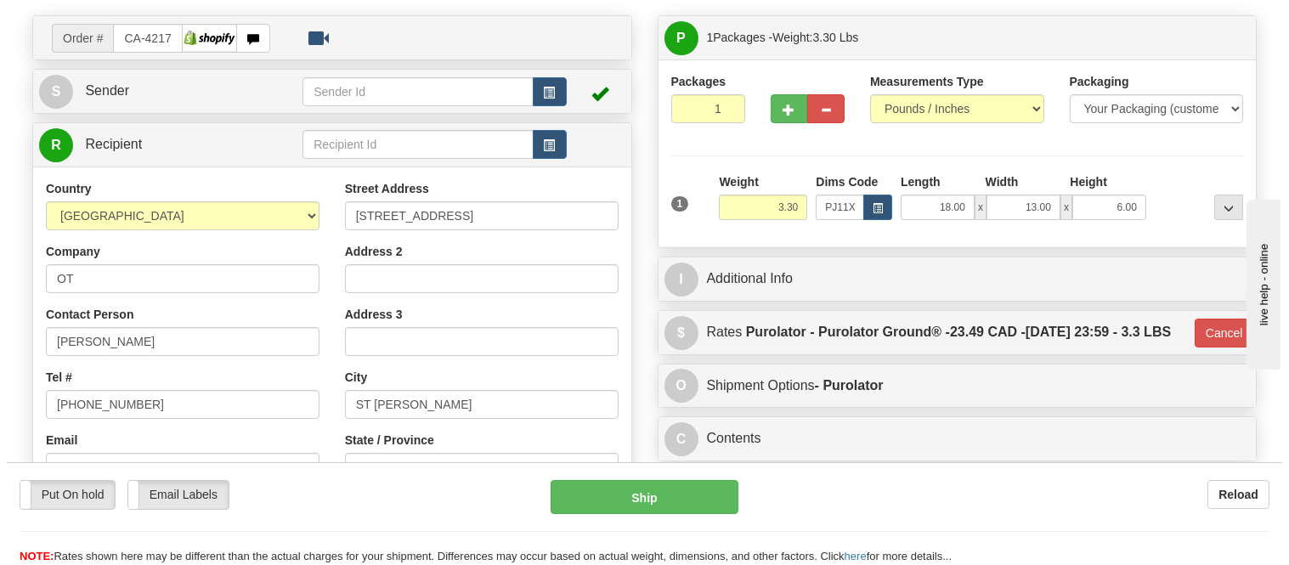
scroll to position [0, 0]
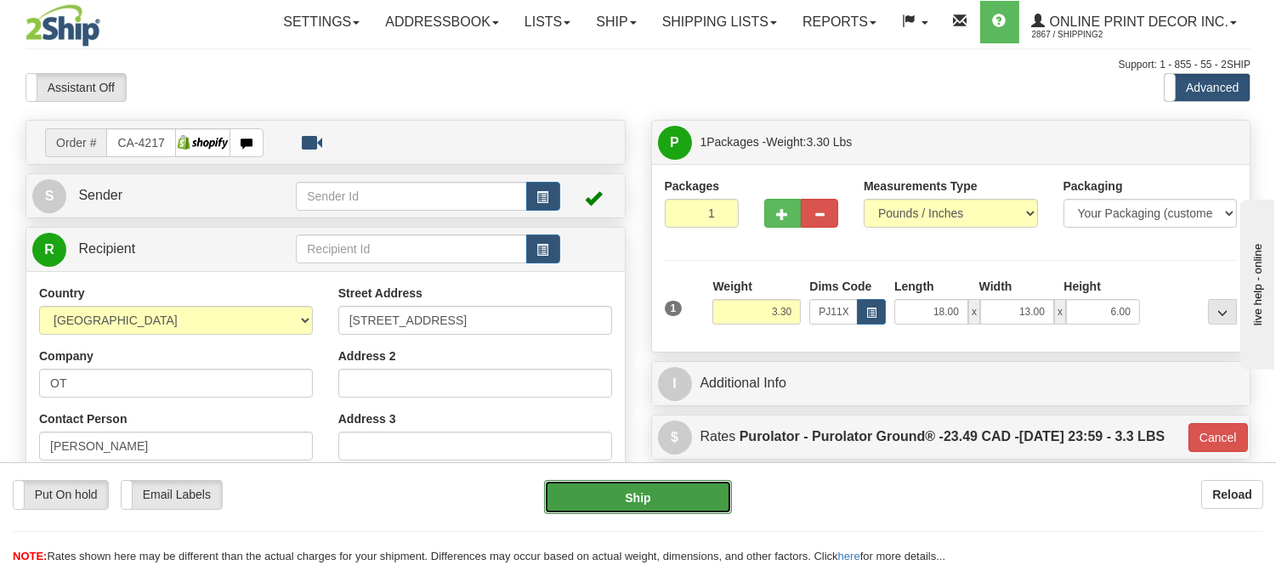
click at [678, 483] on button "Ship" at bounding box center [637, 497] width 187 height 34
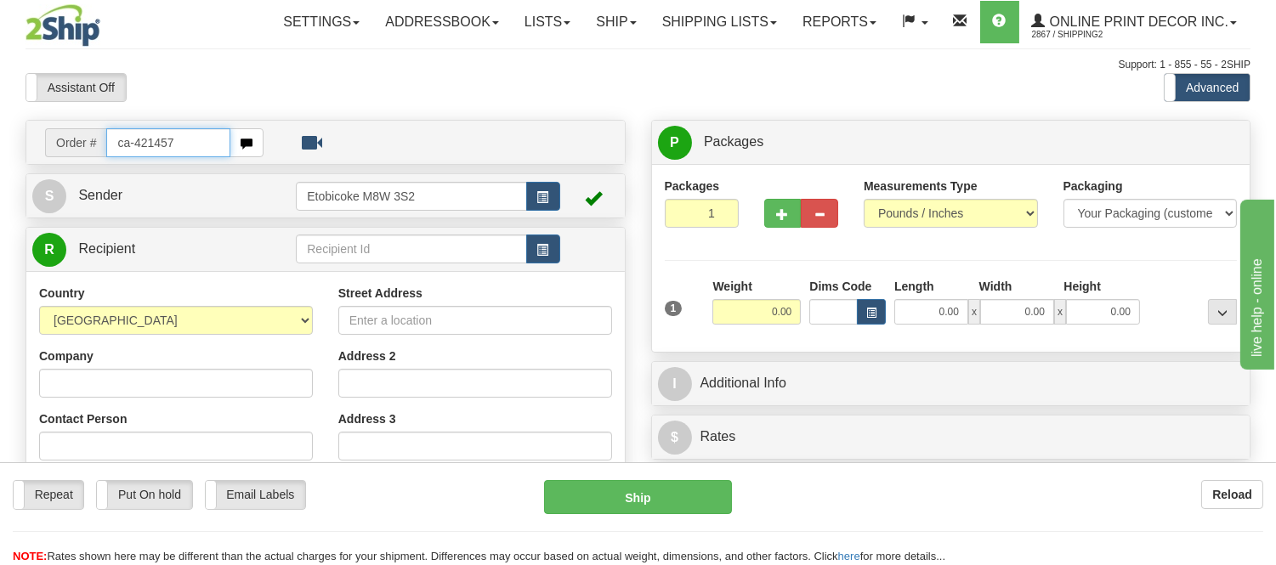
type input "ca-421457"
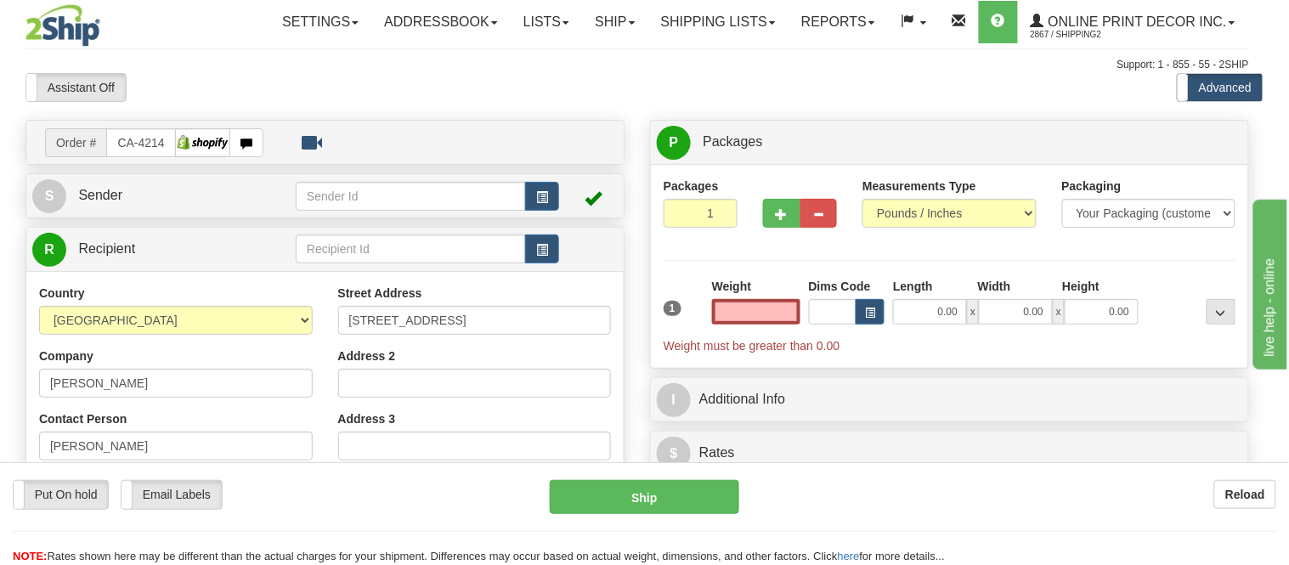
type input "SIMCOE"
type input "0.00"
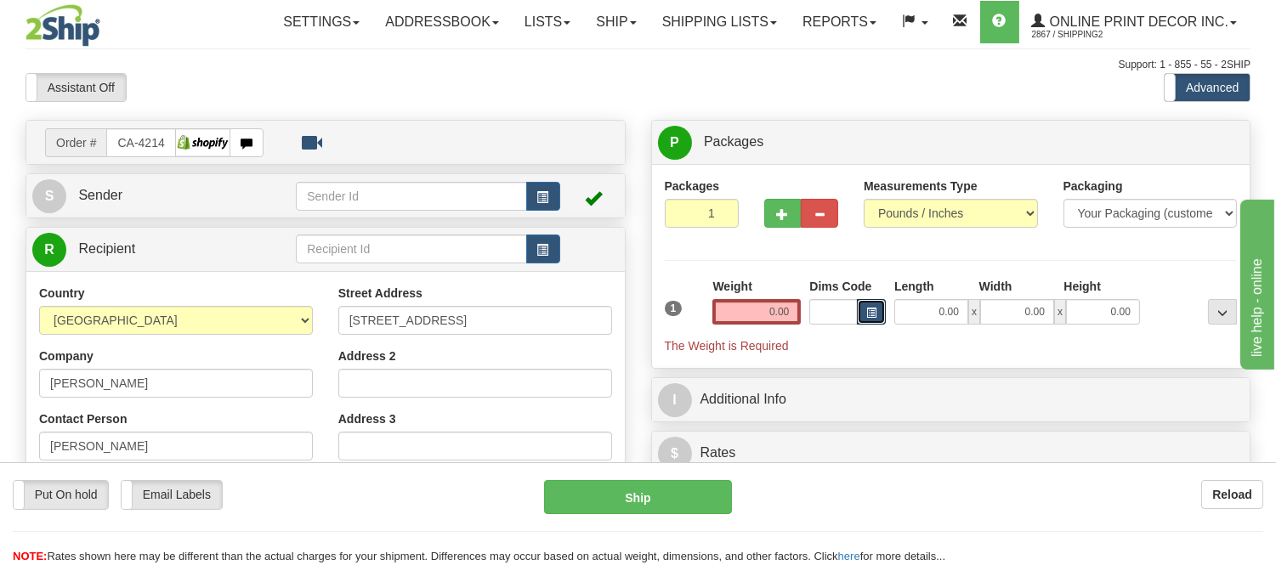
click at [869, 317] on span "button" at bounding box center [871, 312] width 10 height 9
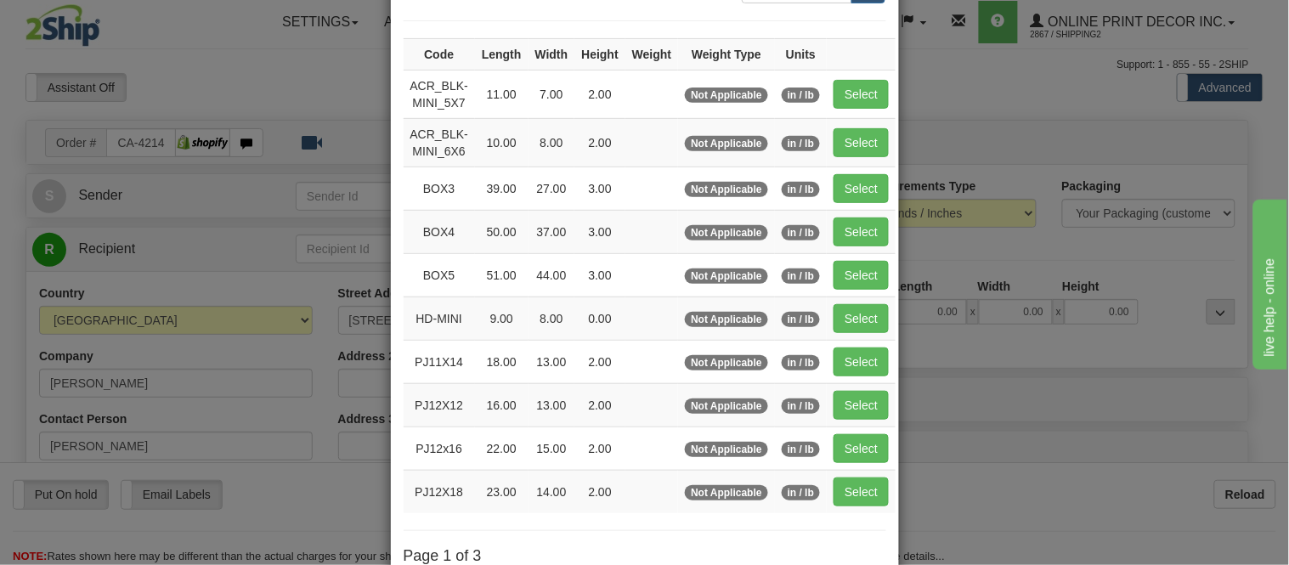
scroll to position [283, 0]
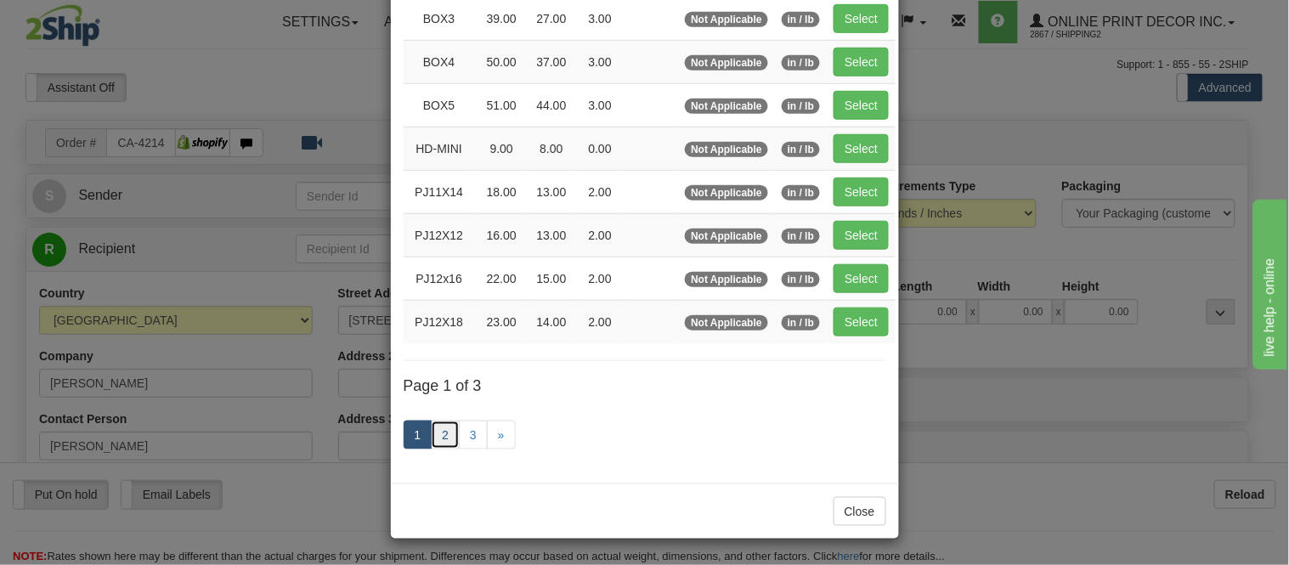
click at [435, 445] on link "2" at bounding box center [445, 435] width 29 height 29
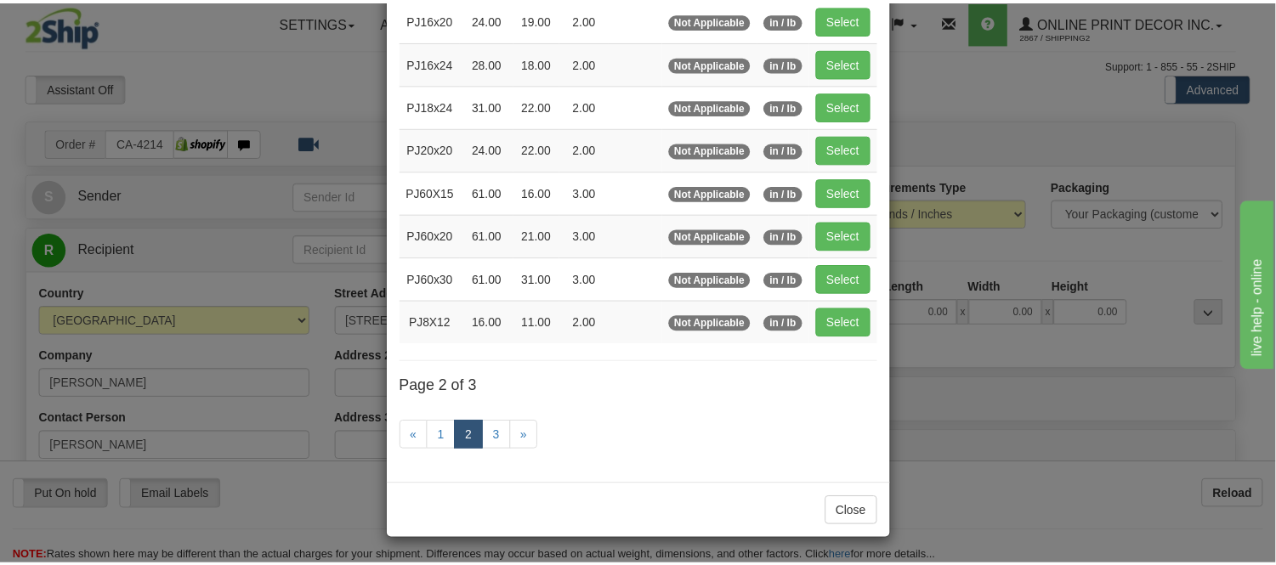
scroll to position [276, 0]
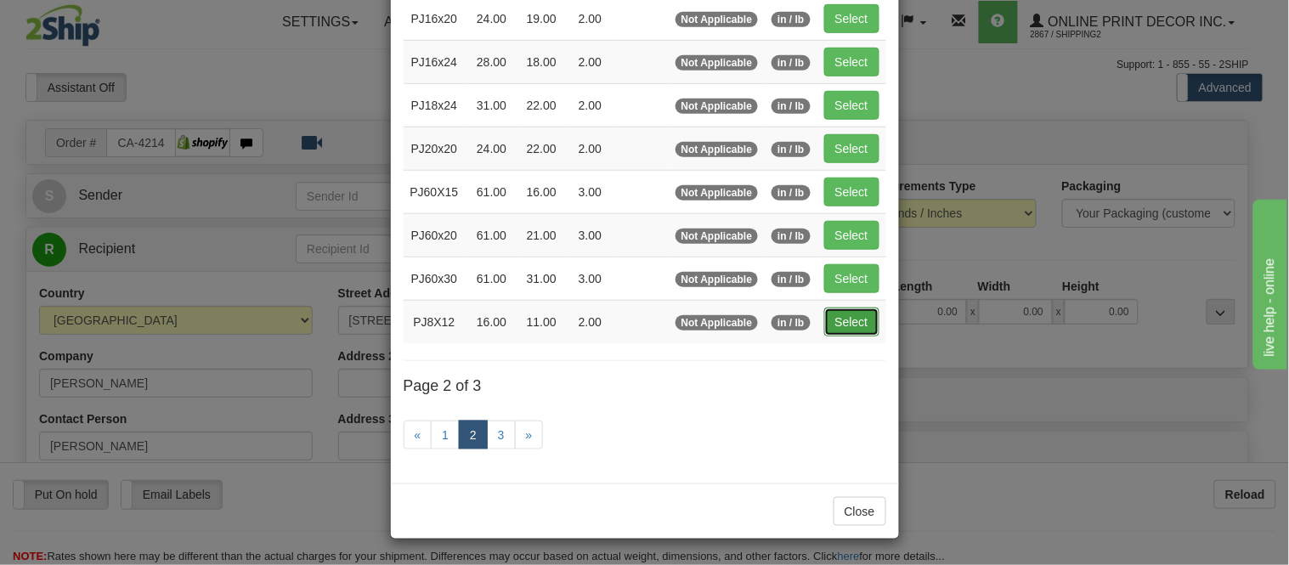
click at [867, 311] on button "Select" at bounding box center [851, 322] width 55 height 29
type input "PJ8X12"
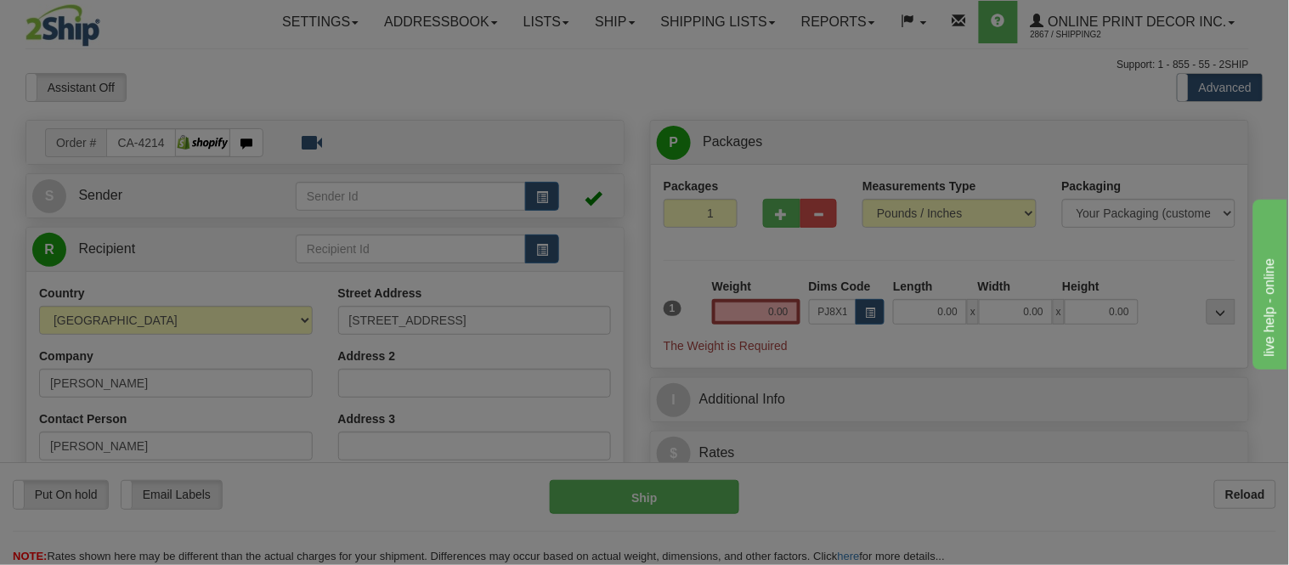
type input "16.00"
type input "11.00"
type input "2.00"
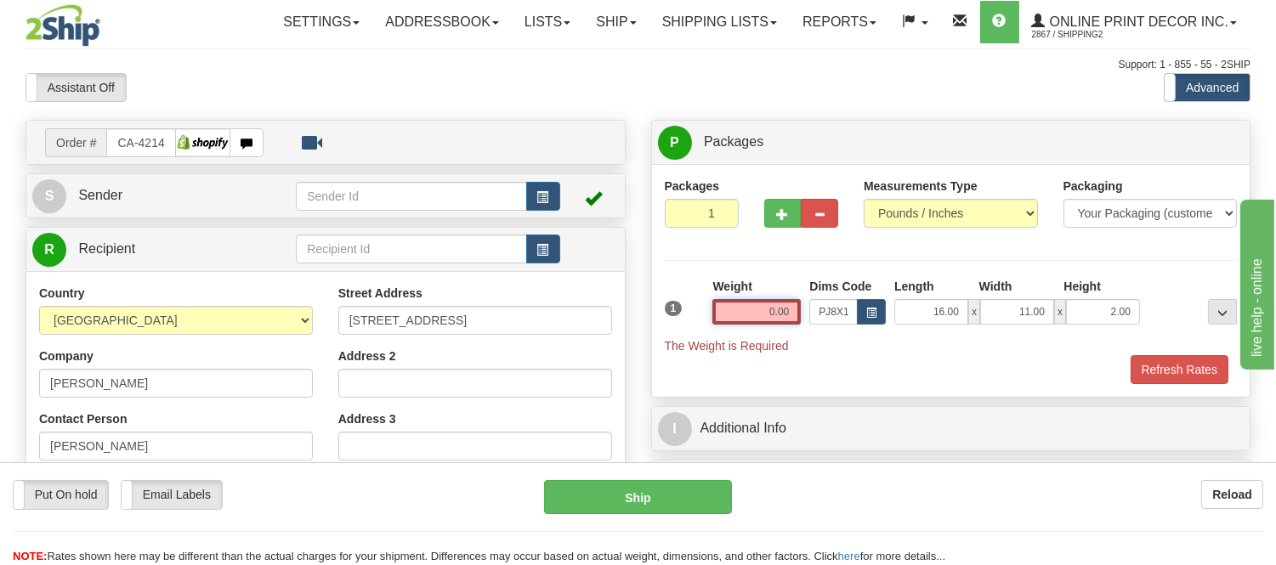
drag, startPoint x: 794, startPoint y: 309, endPoint x: 733, endPoint y: 326, distance: 63.5
click at [733, 326] on div "Weight 0.00" at bounding box center [756, 307] width 97 height 59
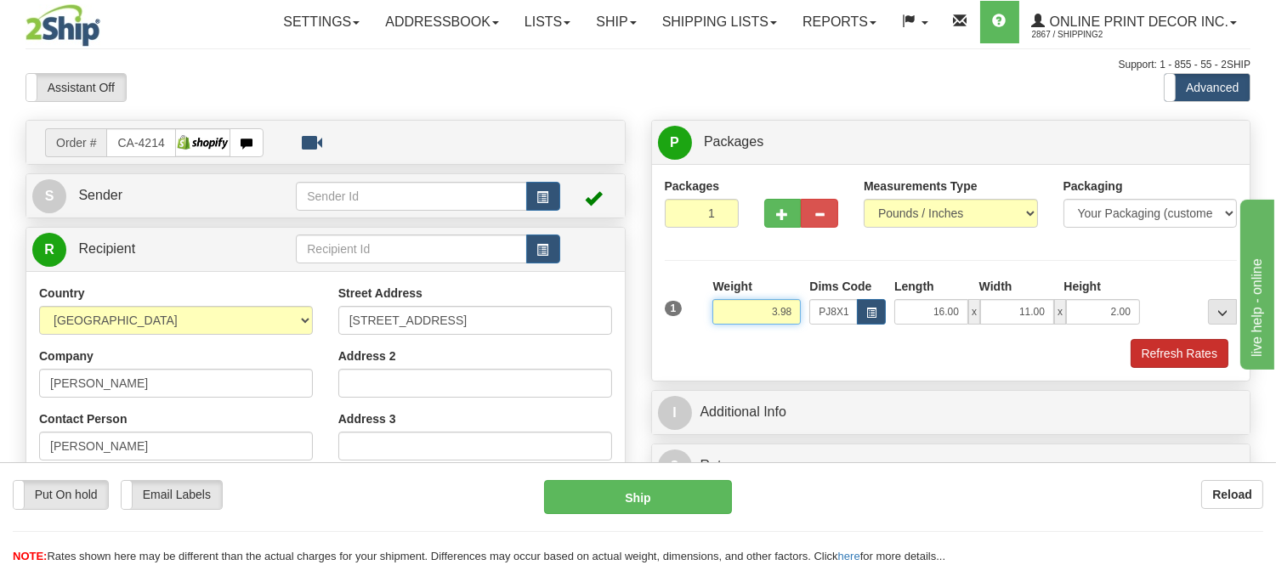
type input "3.98"
click at [1162, 353] on button "Refresh Rates" at bounding box center [1179, 353] width 98 height 29
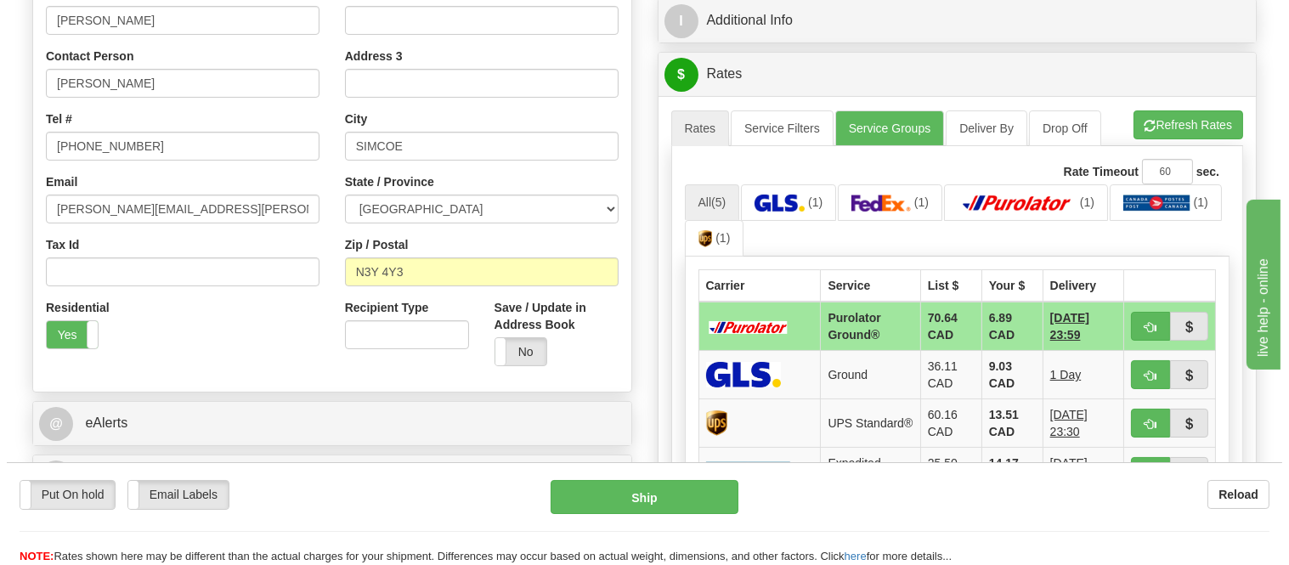
scroll to position [393, 0]
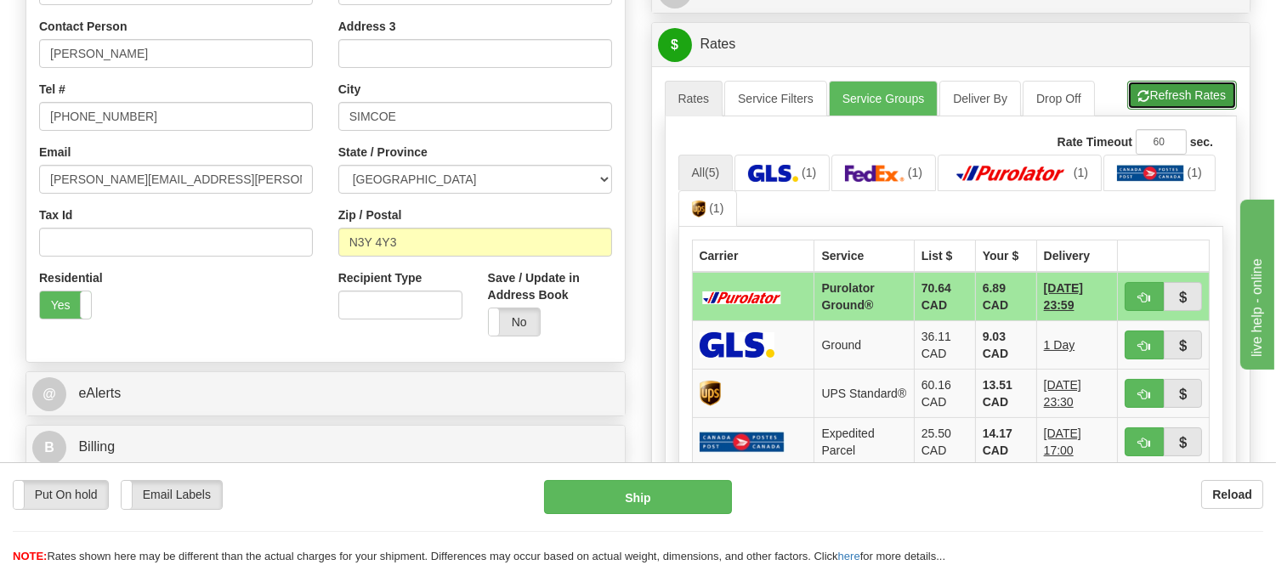
click at [1174, 105] on button "Refresh Rates" at bounding box center [1182, 95] width 110 height 29
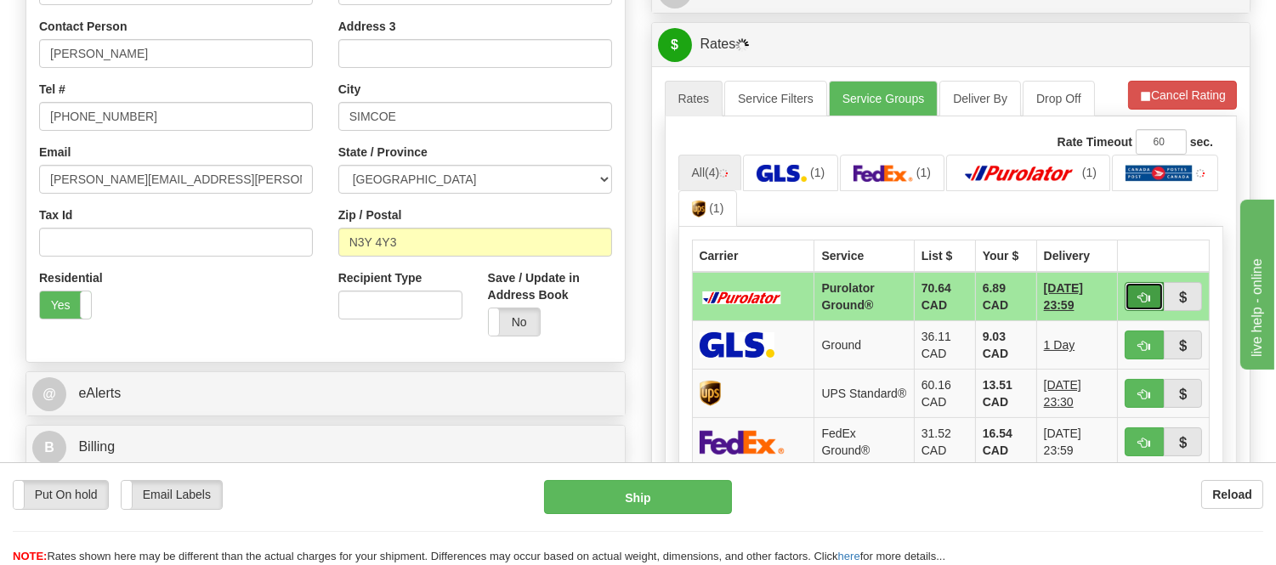
click at [1135, 302] on button "button" at bounding box center [1143, 296] width 39 height 29
click at [1157, 206] on ul "All (4) (1) (1) (1) (1)" at bounding box center [951, 191] width 546 height 73
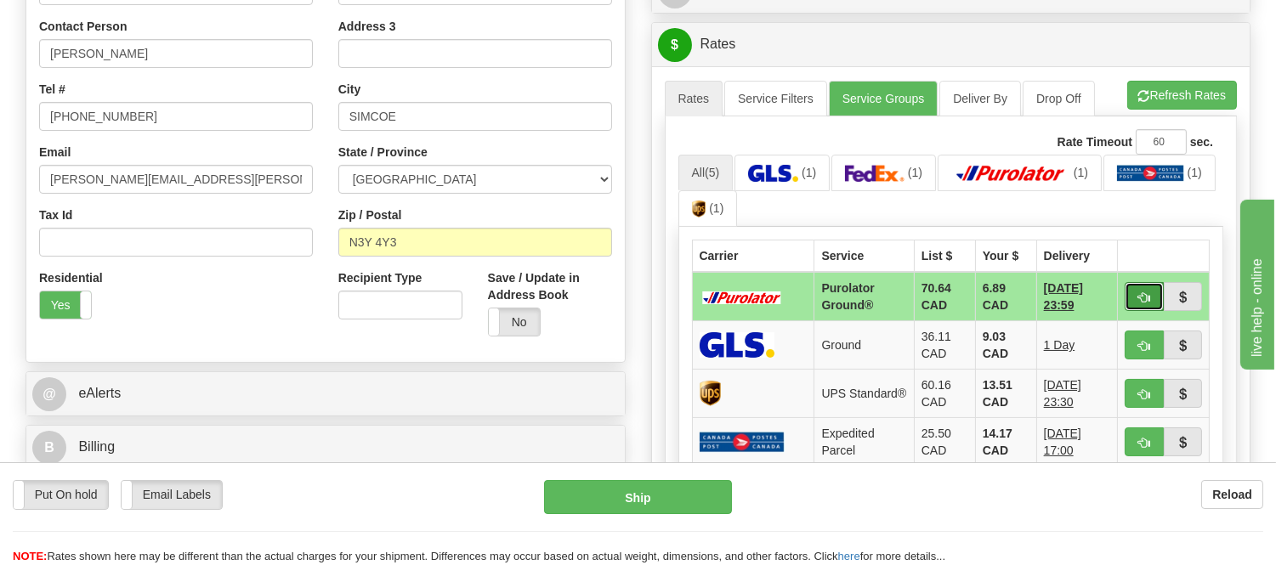
click at [1130, 300] on button "button" at bounding box center [1143, 296] width 39 height 29
type input "260"
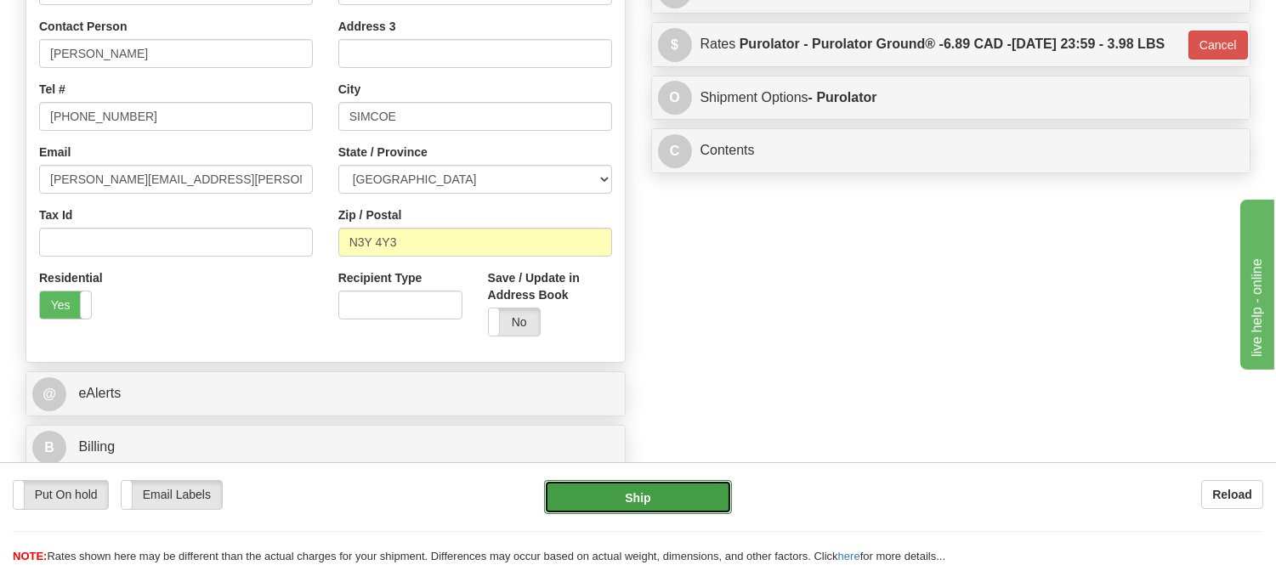
click at [690, 489] on button "Ship" at bounding box center [637, 497] width 187 height 34
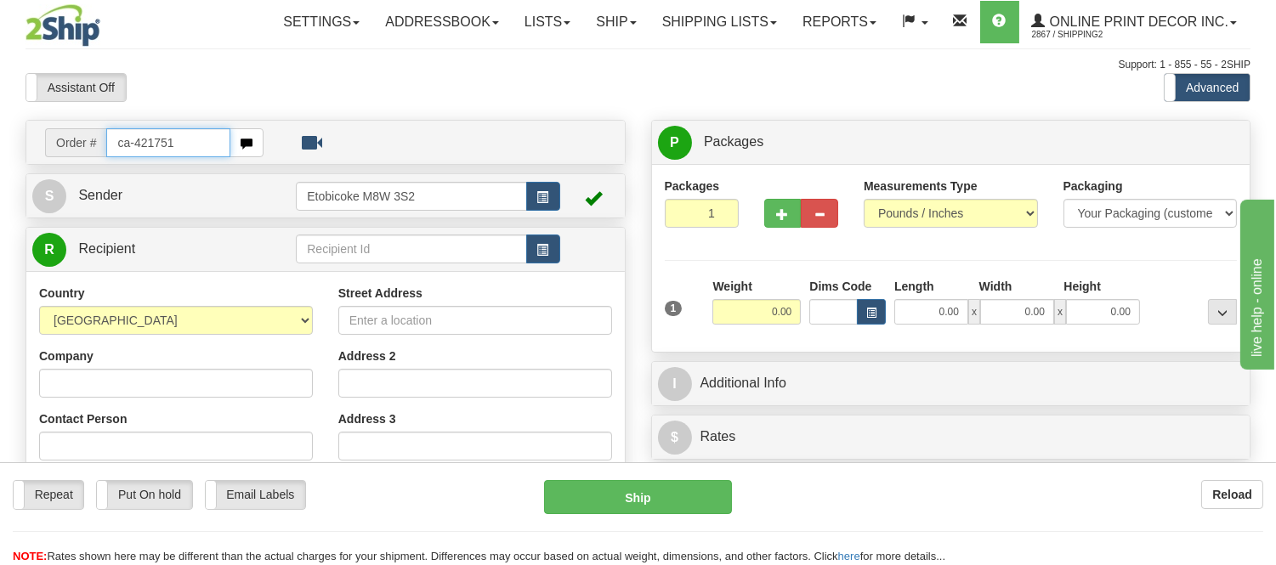
type input "ca-421751"
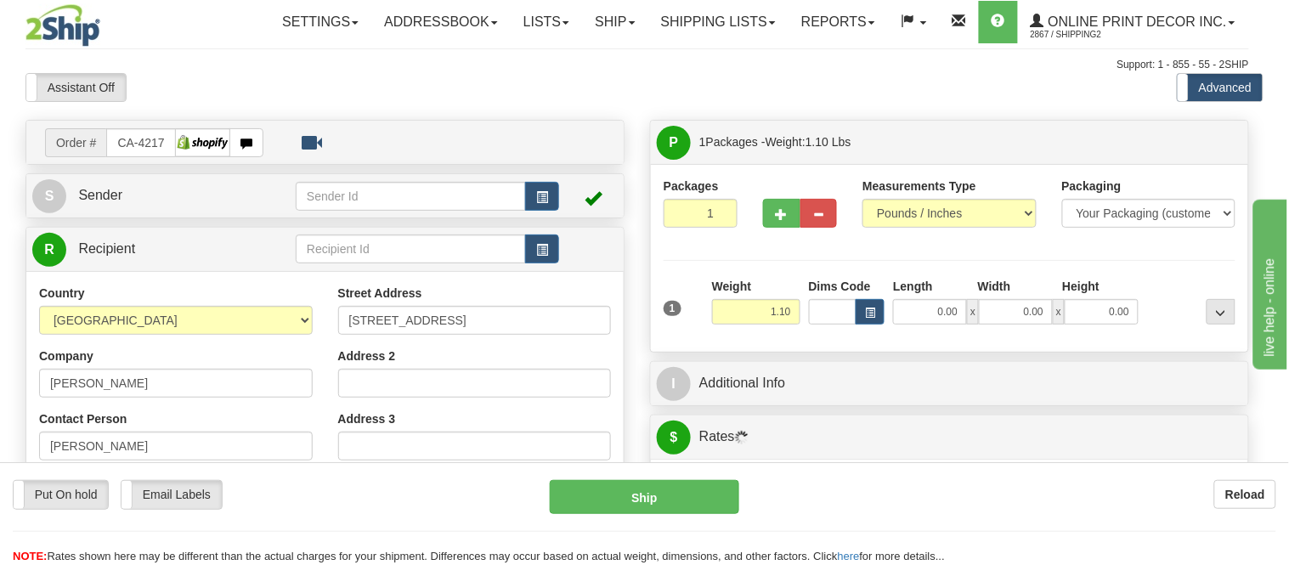
type input "CORBYVILLE"
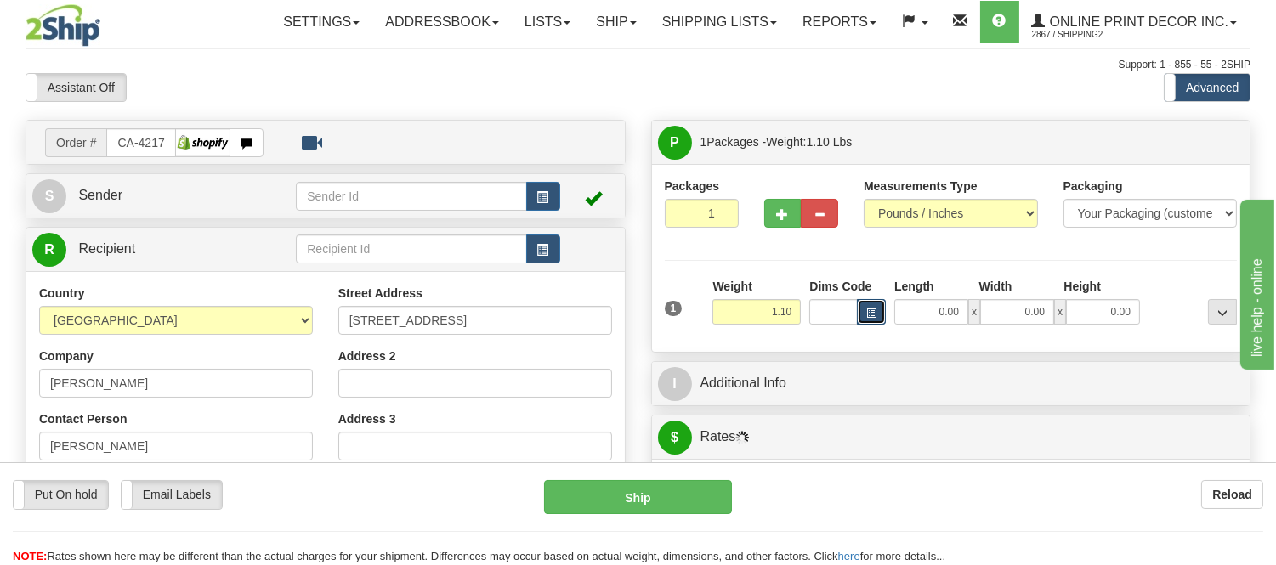
click at [871, 313] on span "button" at bounding box center [871, 312] width 10 height 9
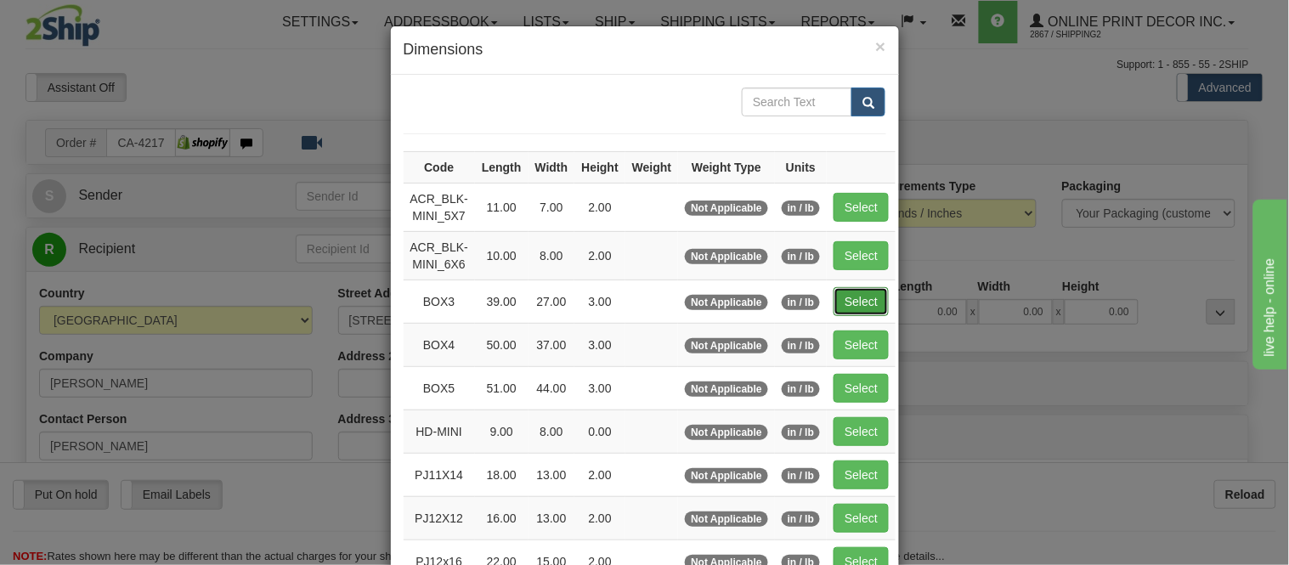
click at [845, 290] on button "Select" at bounding box center [861, 301] width 55 height 29
type input "BOX3"
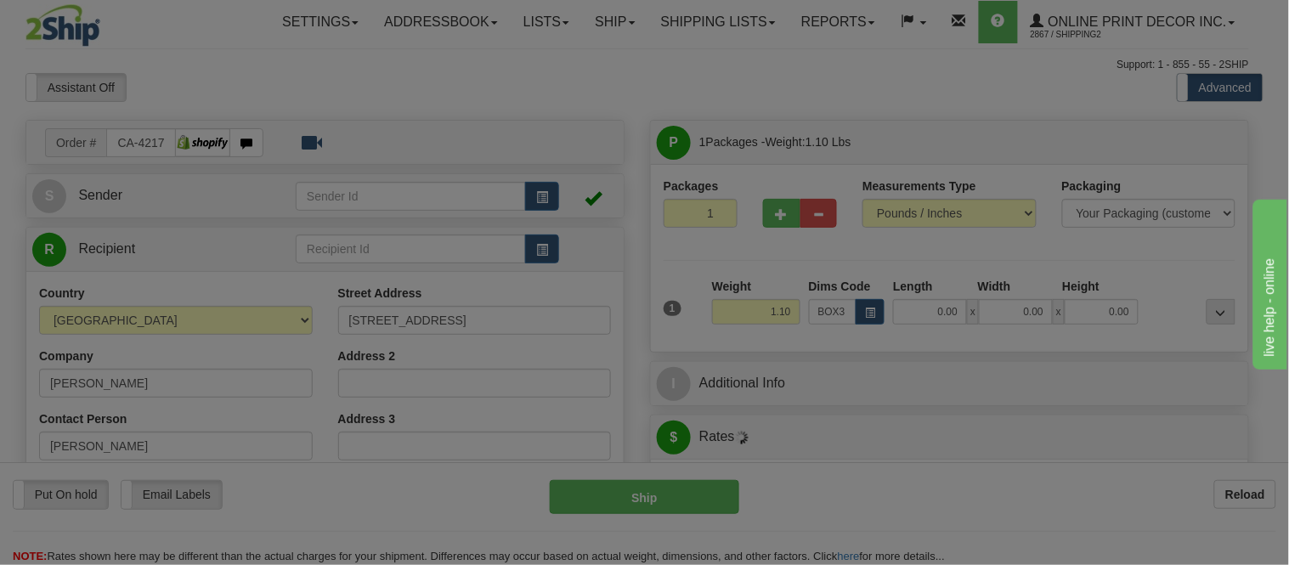
type input "39.00"
type input "27.00"
type input "3.00"
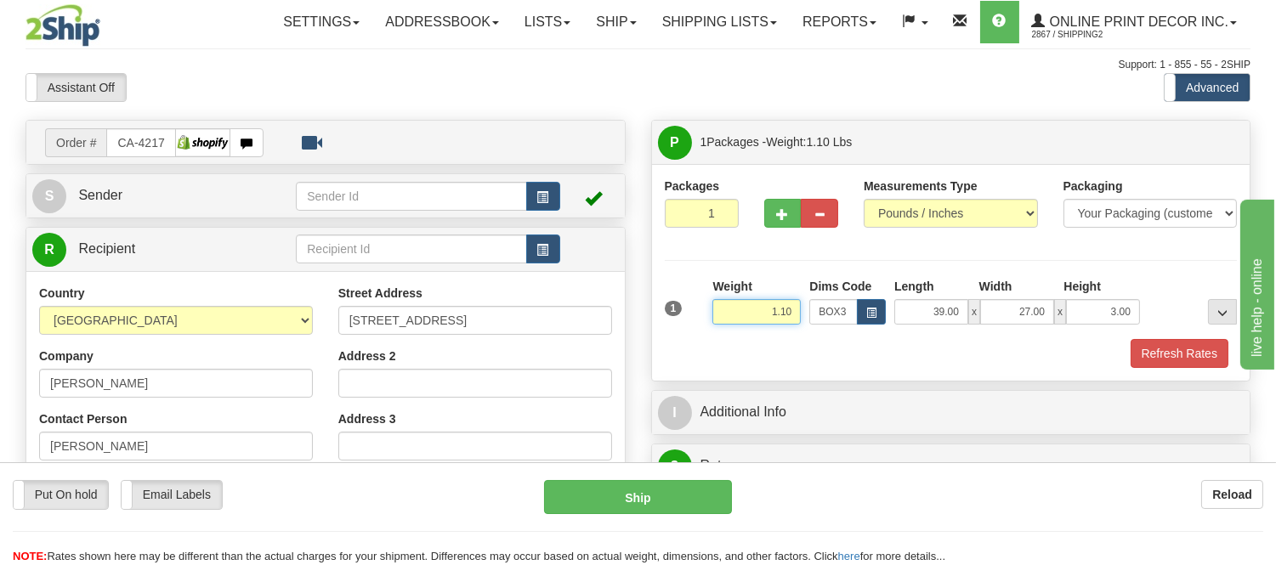
drag, startPoint x: 795, startPoint y: 312, endPoint x: 745, endPoint y: 327, distance: 51.6
click at [745, 327] on div "Weight 1.10" at bounding box center [756, 307] width 97 height 59
type input "6.98"
click at [1176, 342] on button "Refresh Rates" at bounding box center [1179, 353] width 98 height 29
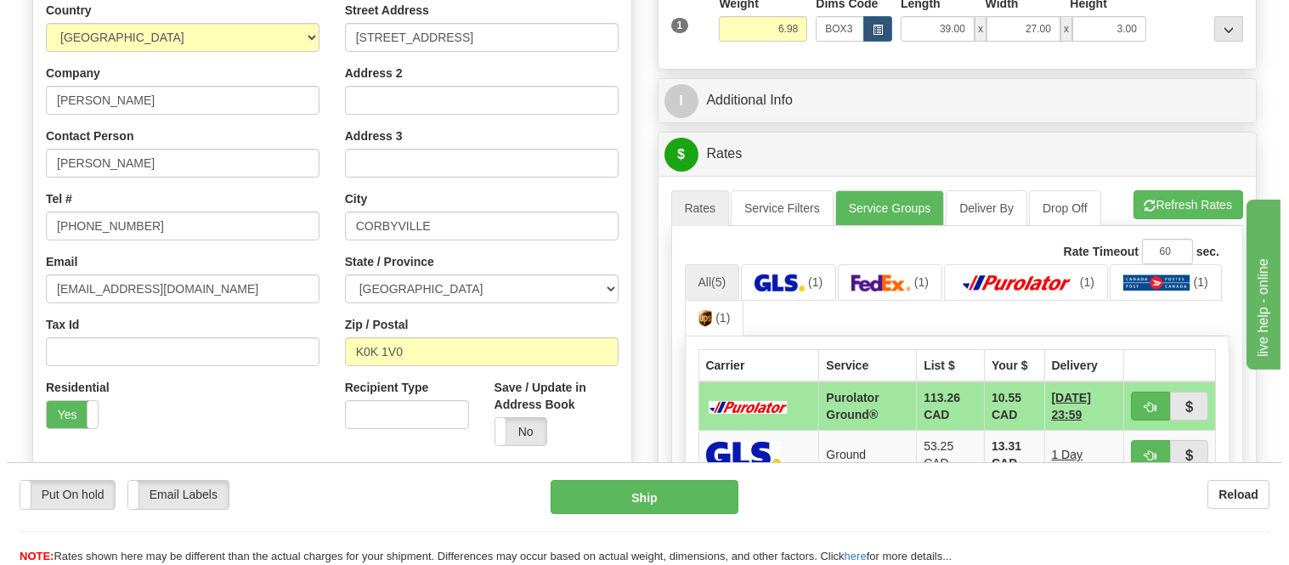
scroll to position [472, 0]
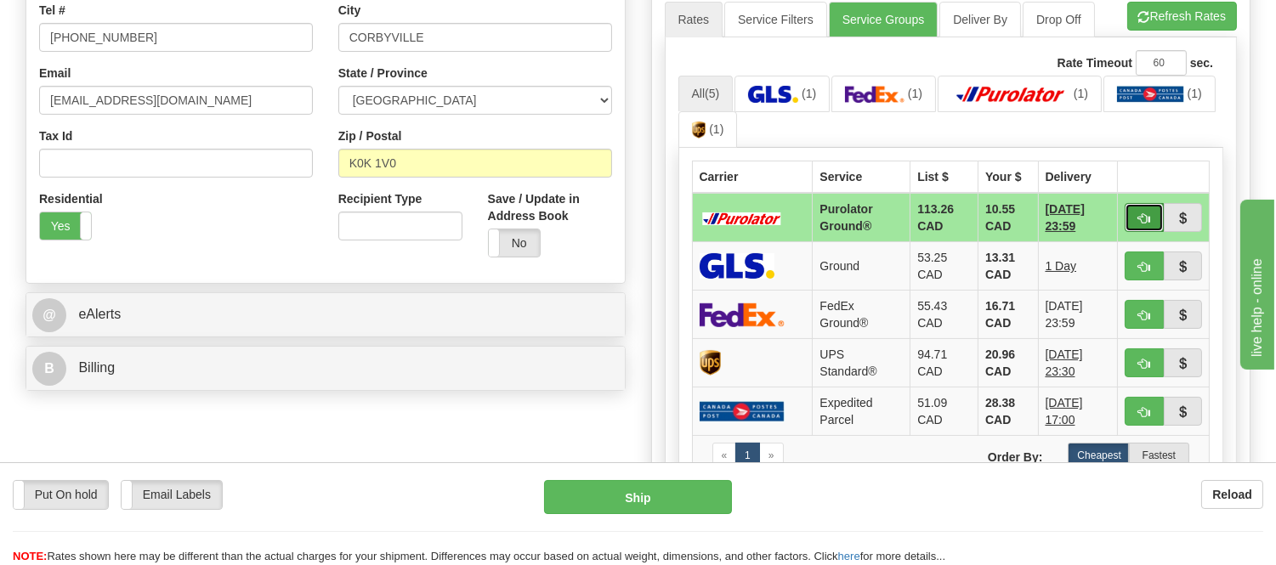
click at [1132, 218] on button "button" at bounding box center [1143, 217] width 39 height 29
type input "260"
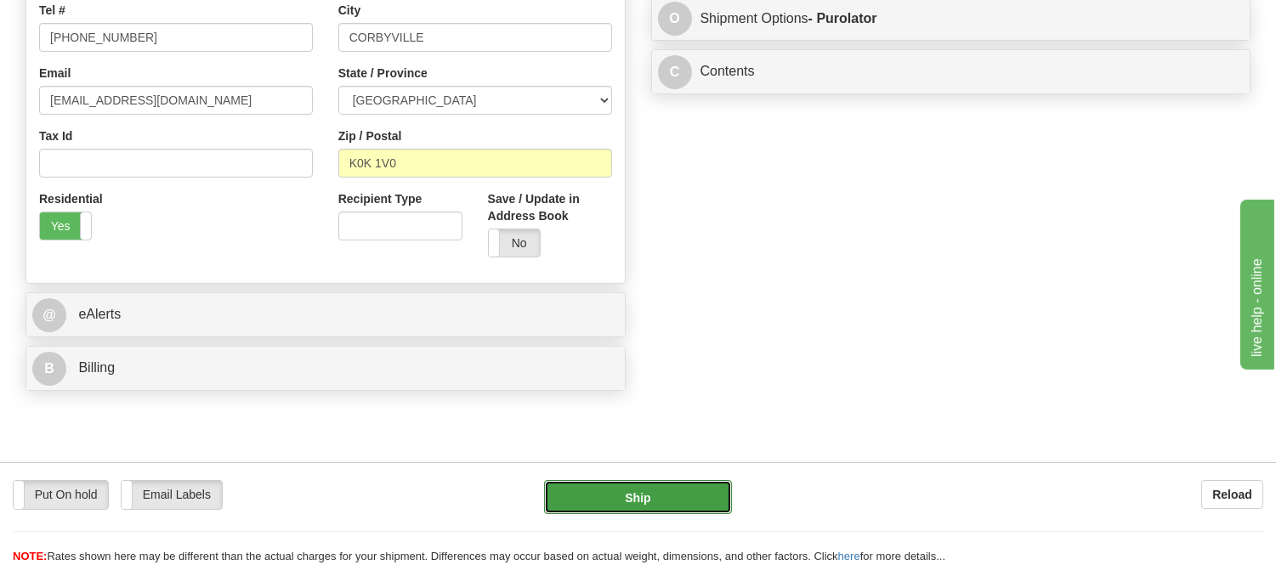
click at [625, 491] on button "Ship" at bounding box center [637, 497] width 187 height 34
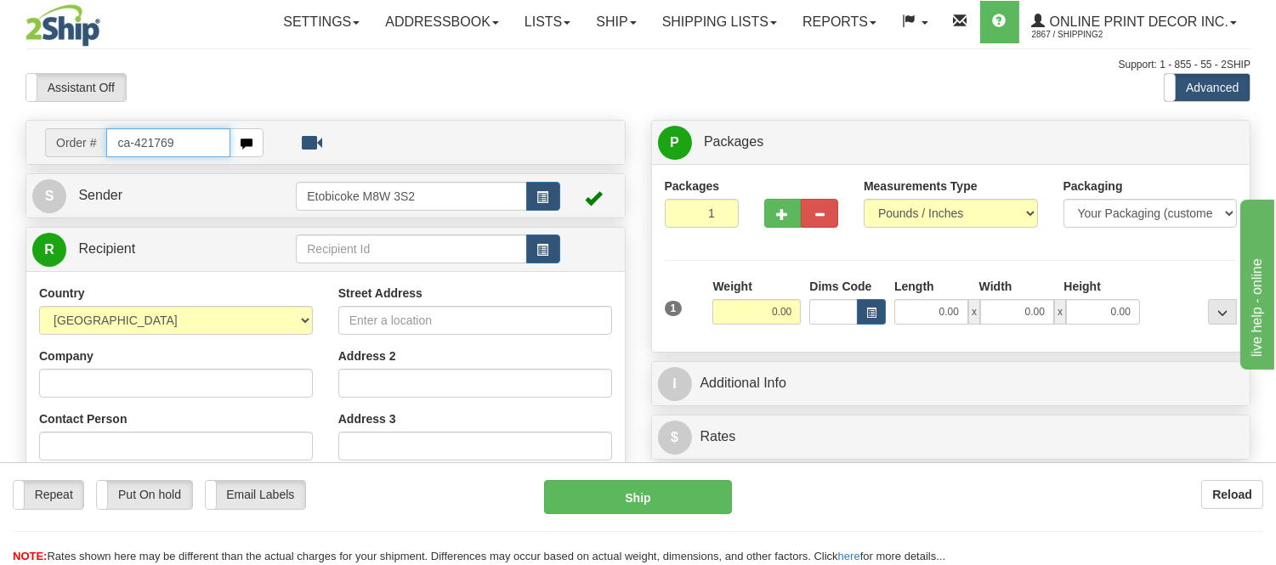
type input "ca-421769"
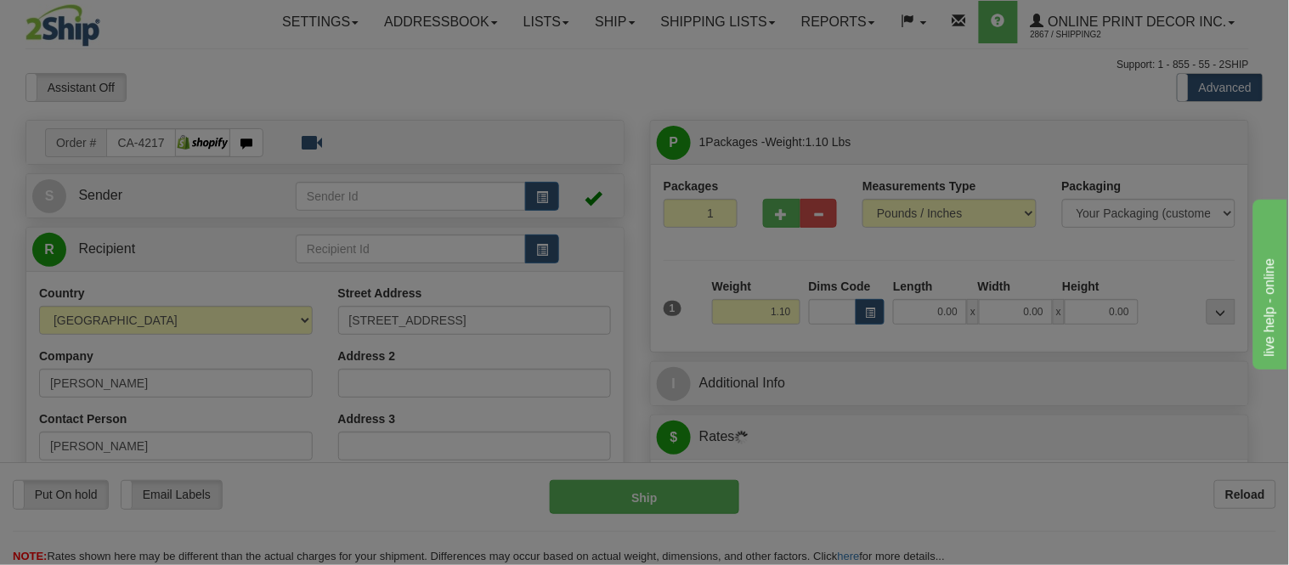
type input "[GEOGRAPHIC_DATA]"
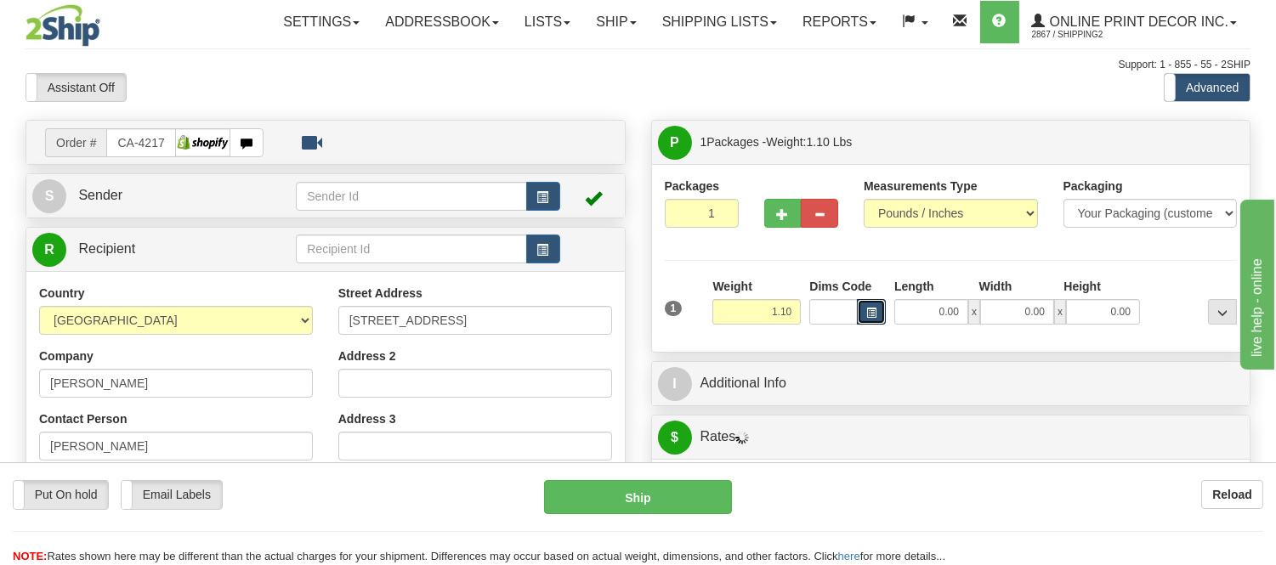
click at [871, 308] on span "button" at bounding box center [871, 312] width 10 height 9
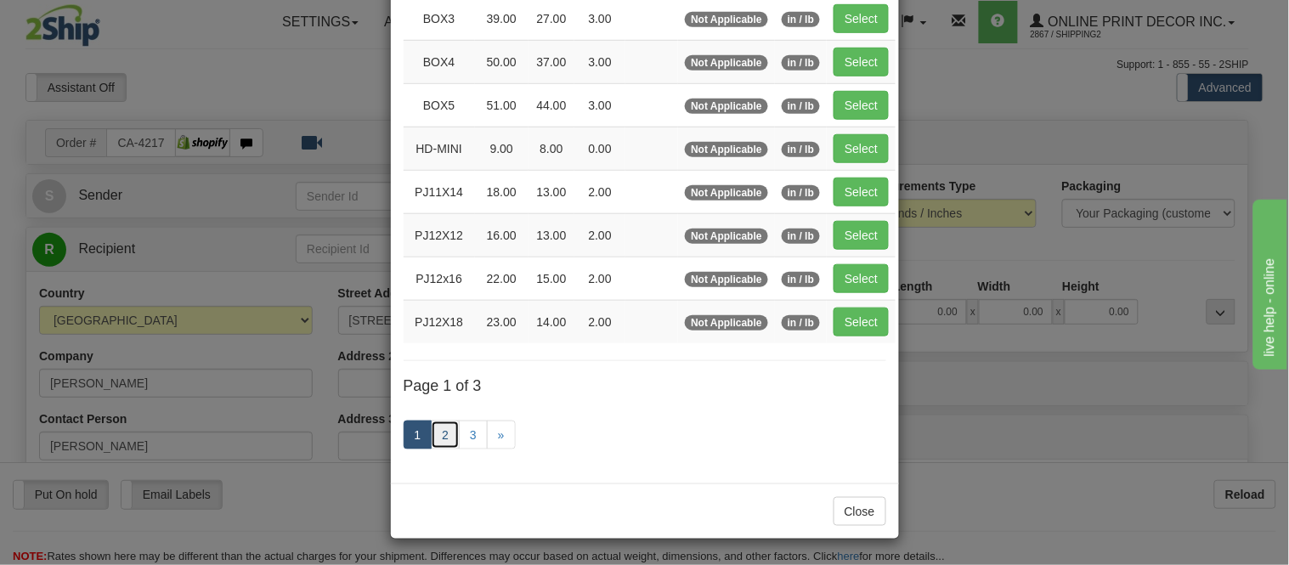
click at [434, 429] on link "2" at bounding box center [445, 435] width 29 height 29
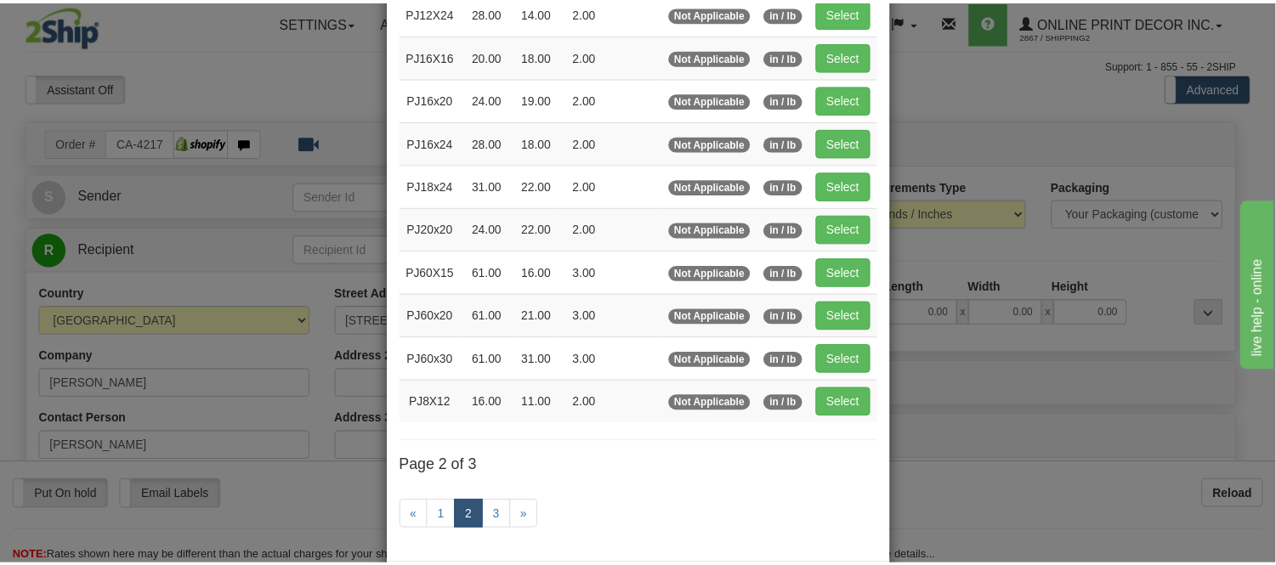
scroll to position [88, 0]
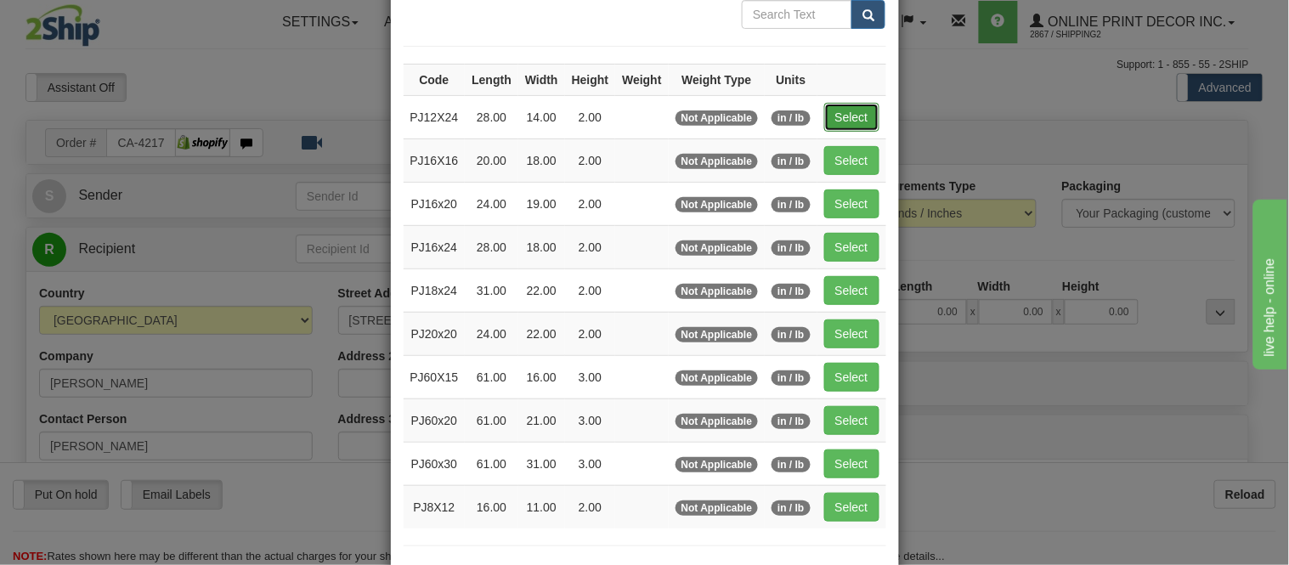
click at [864, 110] on button "Select" at bounding box center [851, 117] width 55 height 29
type input "PJ12X24"
type input "28.00"
type input "14.00"
type input "2.00"
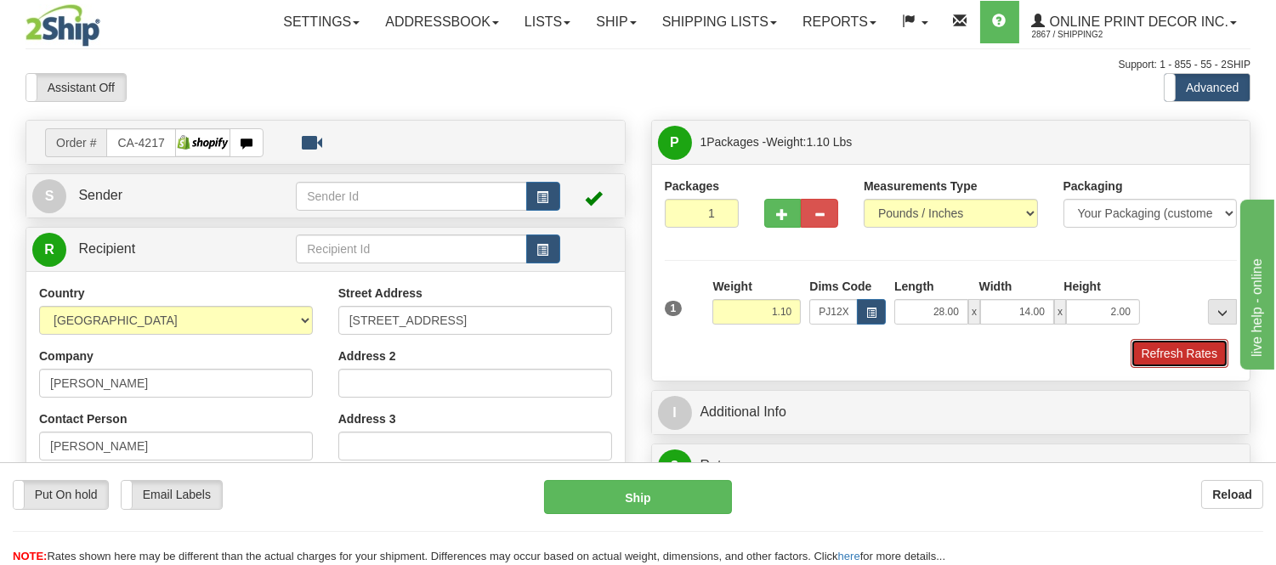
click at [1174, 354] on button "Refresh Rates" at bounding box center [1179, 353] width 98 height 29
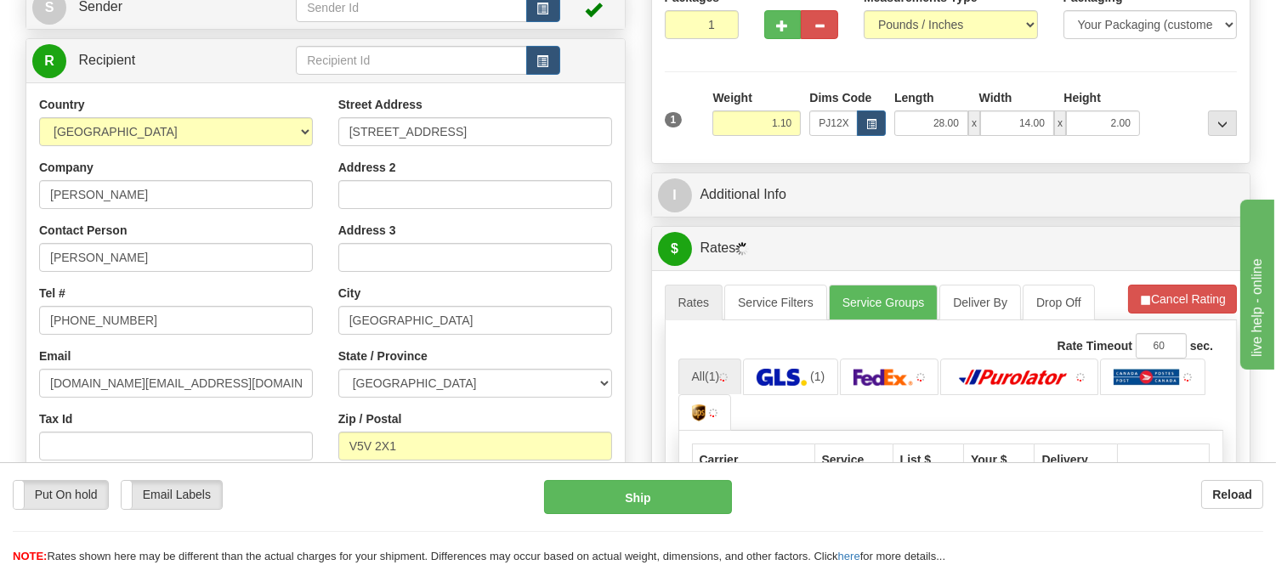
scroll to position [283, 0]
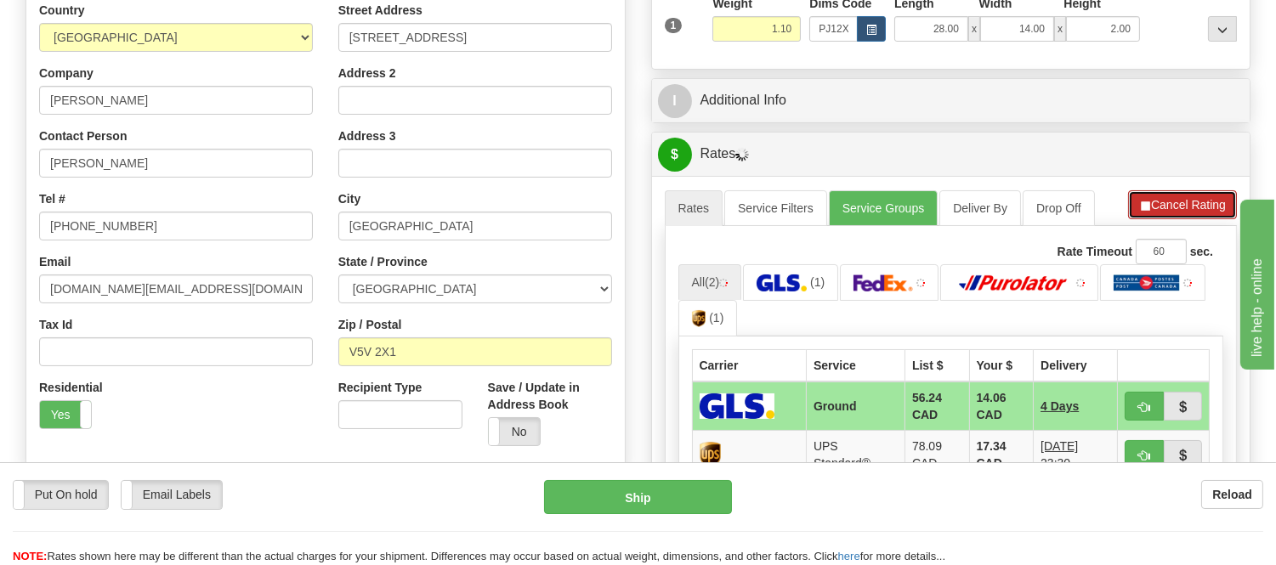
click at [1171, 209] on button "Cancel Rating" at bounding box center [1182, 204] width 109 height 29
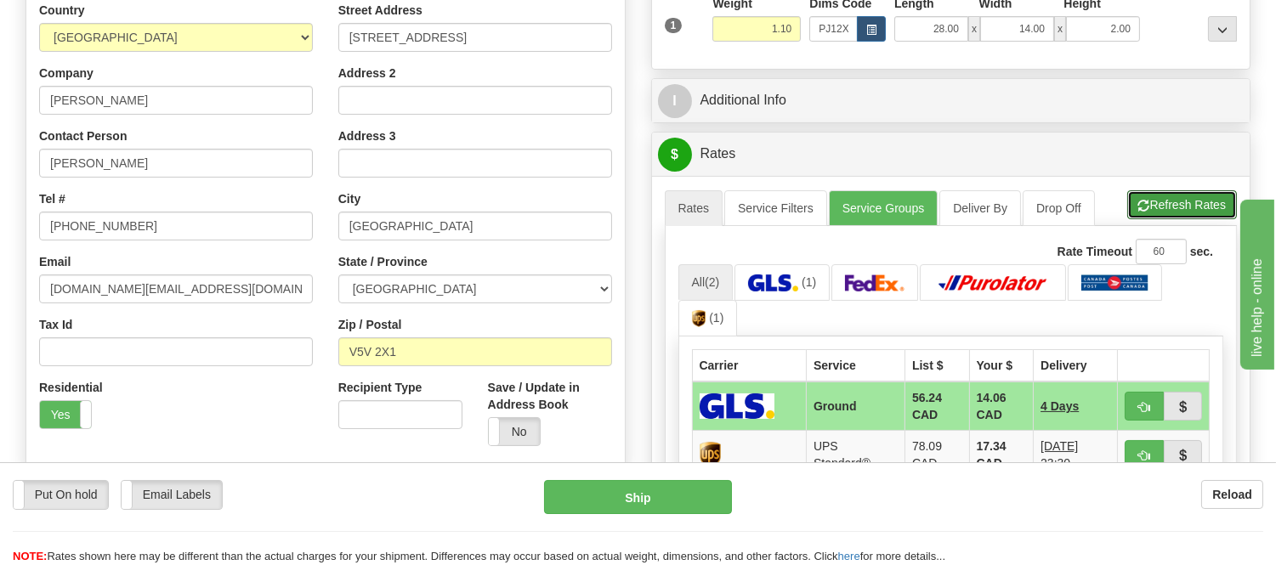
click at [1171, 209] on button "Refresh Rates" at bounding box center [1182, 204] width 110 height 29
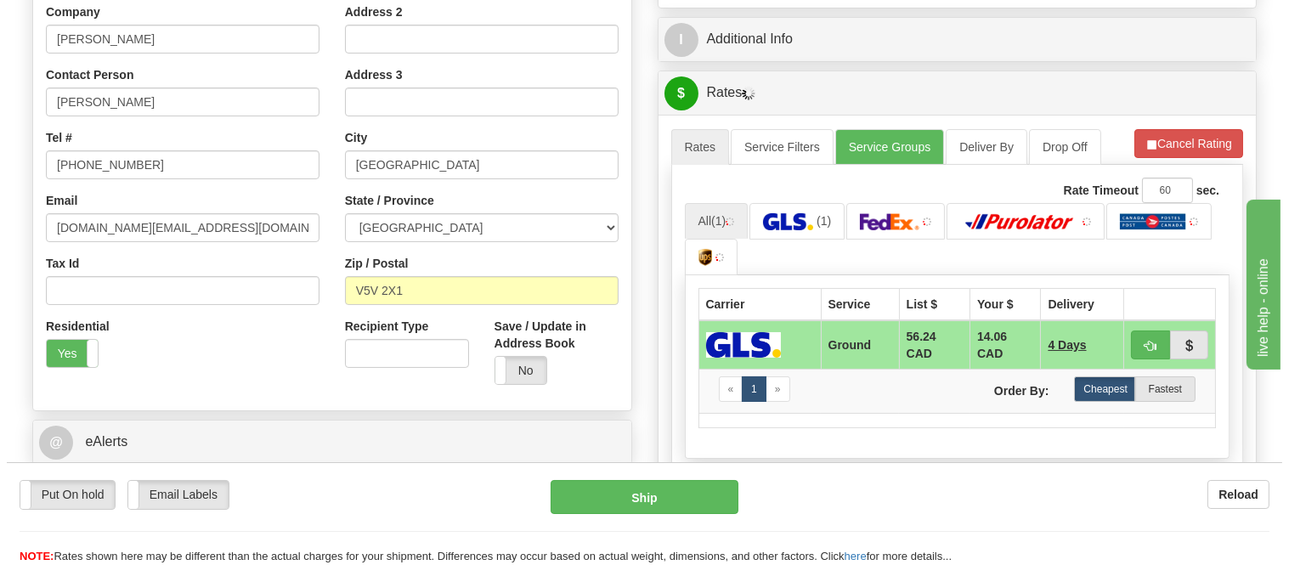
scroll to position [377, 0]
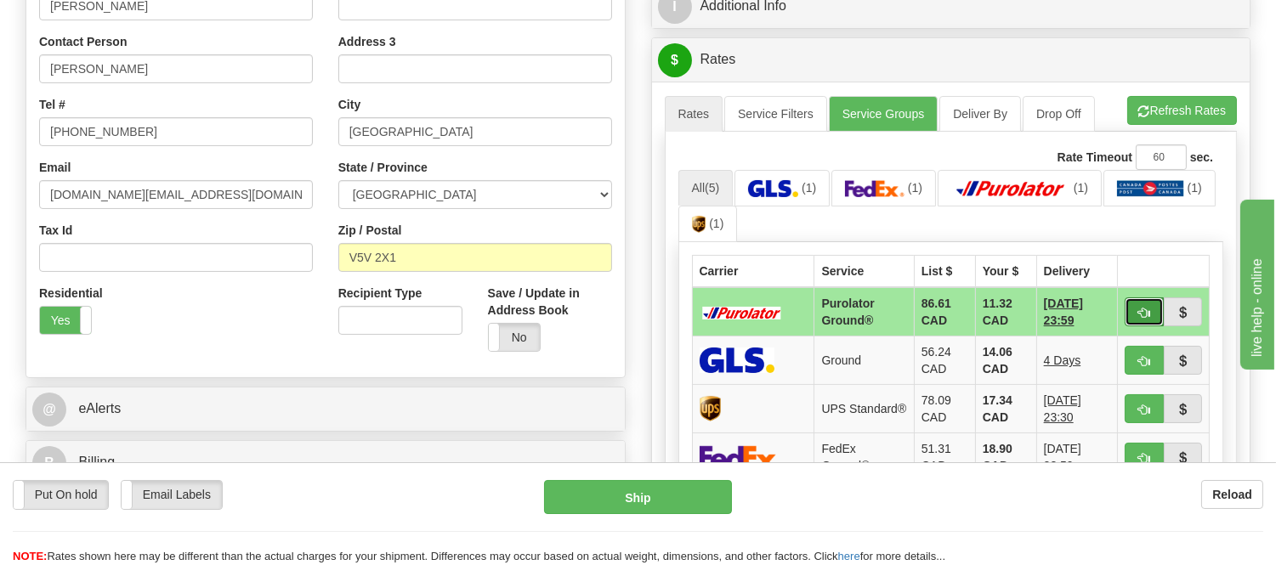
click at [1141, 303] on button "button" at bounding box center [1143, 311] width 39 height 29
type input "260"
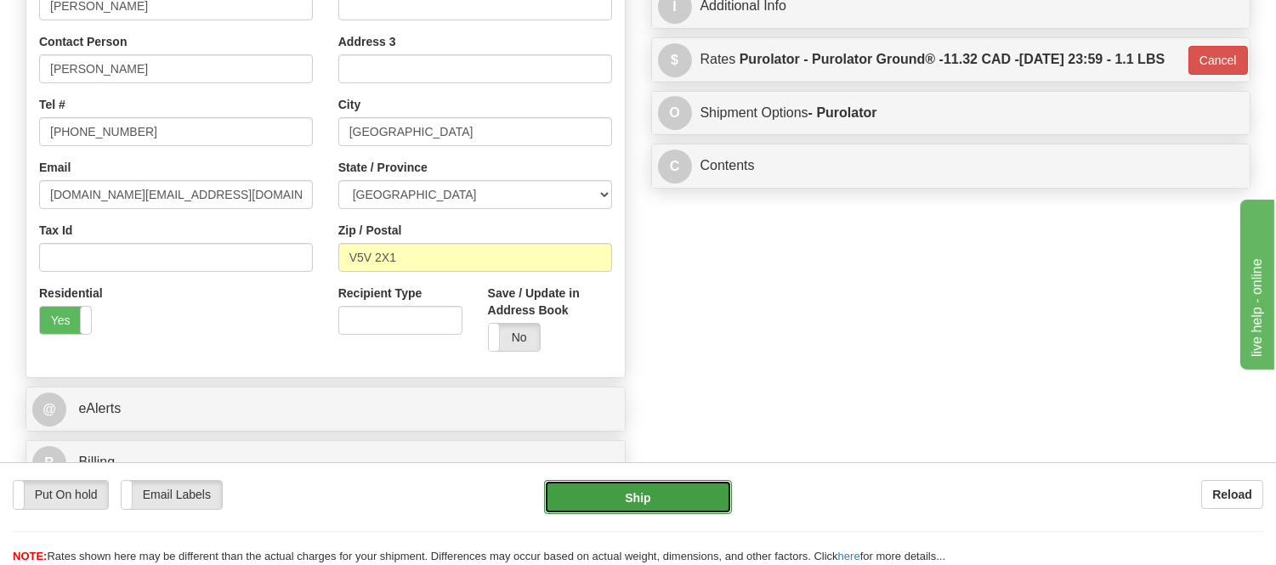
click at [695, 496] on button "Ship" at bounding box center [637, 497] width 187 height 34
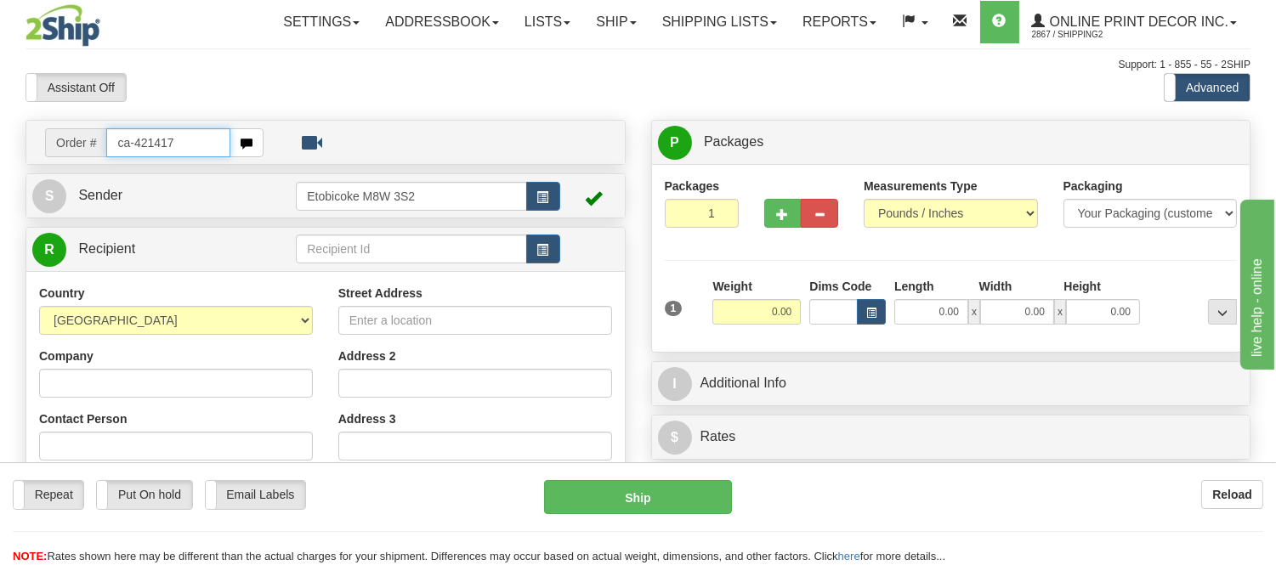
type input "ca-421417"
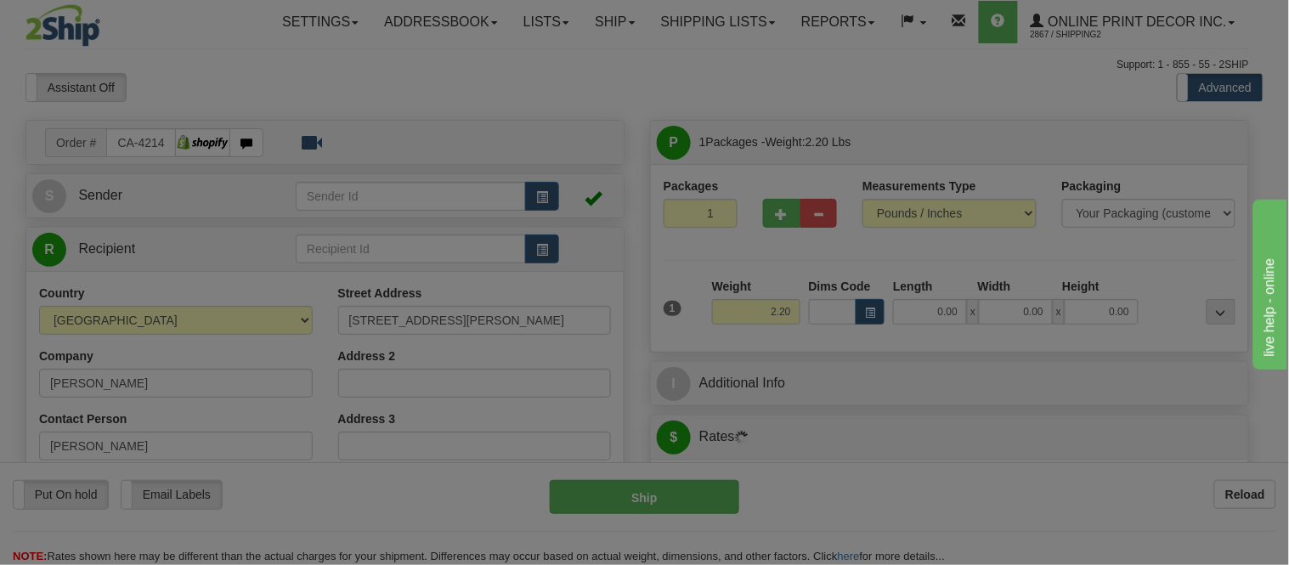
type input "RICHMOND HILL"
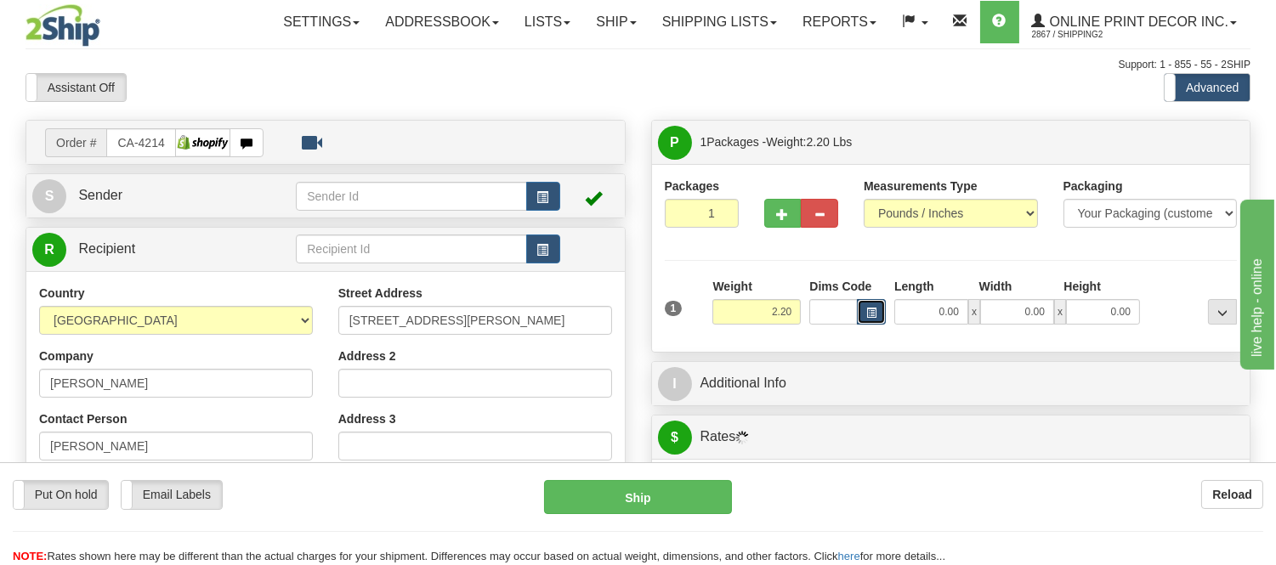
click at [868, 315] on span "button" at bounding box center [871, 312] width 10 height 9
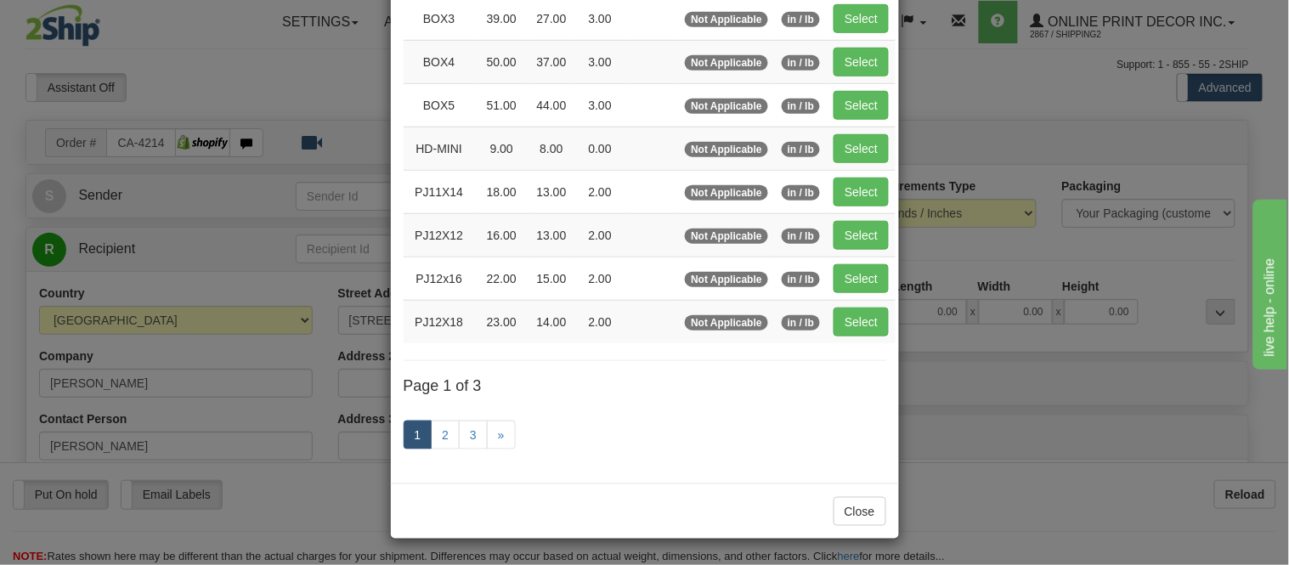
scroll to position [189, 0]
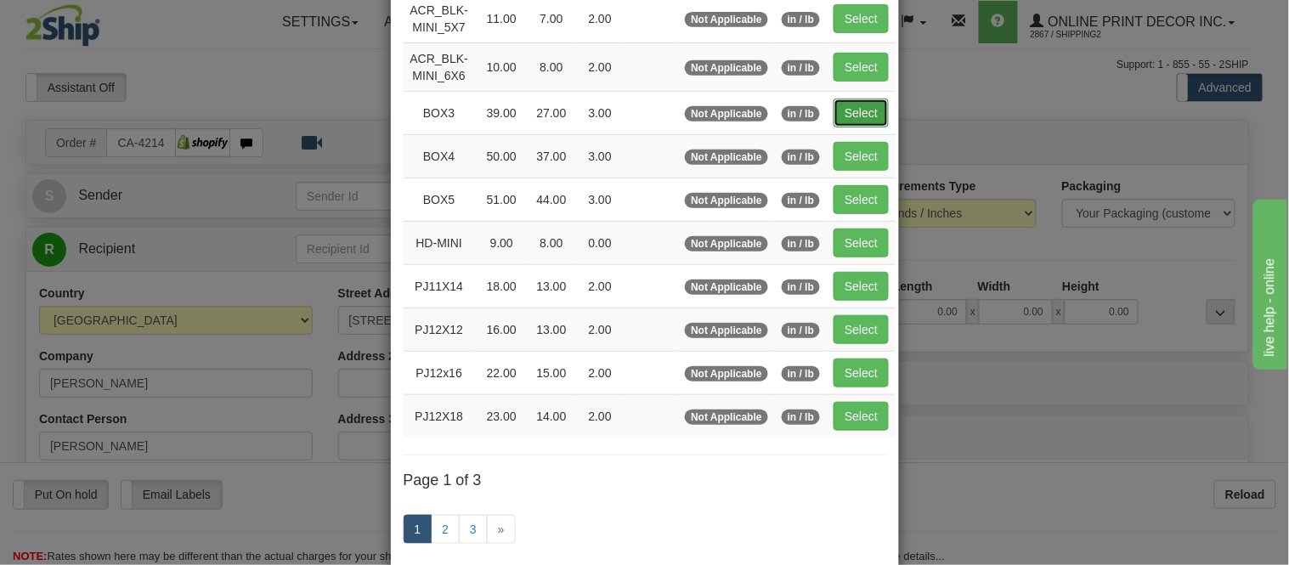
click at [843, 109] on button "Select" at bounding box center [861, 113] width 55 height 29
type input "BOX3"
type input "39.00"
type input "27.00"
type input "3.00"
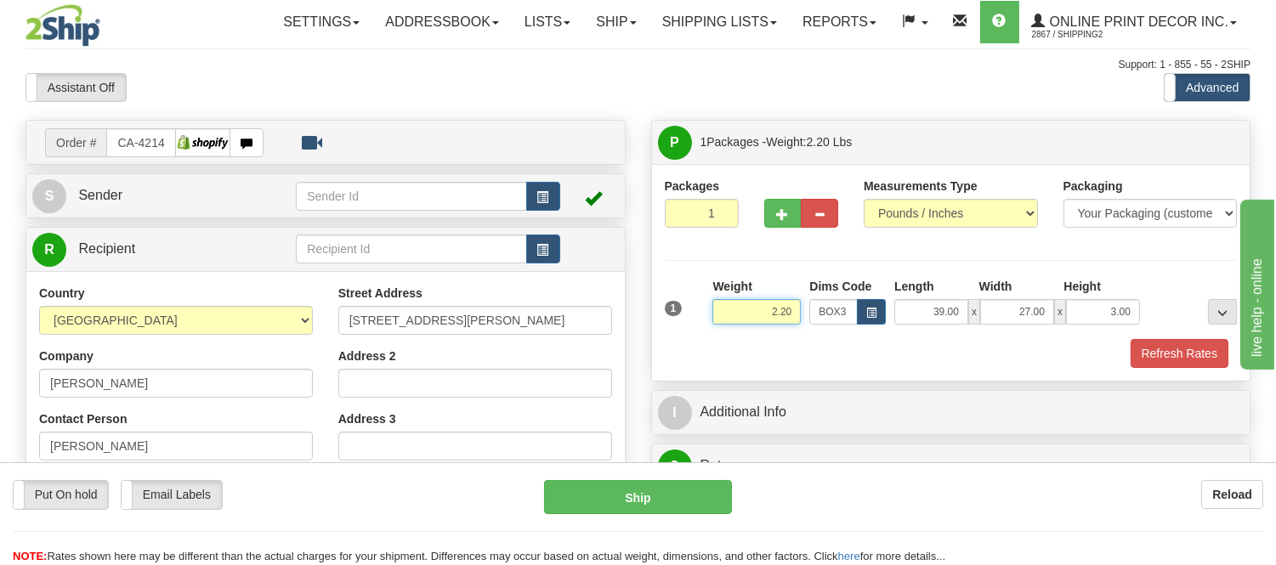
drag, startPoint x: 792, startPoint y: 317, endPoint x: 663, endPoint y: 291, distance: 131.8
click at [663, 291] on div "1 Weight 2.20 Dims Code BOX3" at bounding box center [950, 308] width 581 height 60
type input "11.98"
click at [782, 217] on span "button" at bounding box center [783, 214] width 12 height 11
radio input "true"
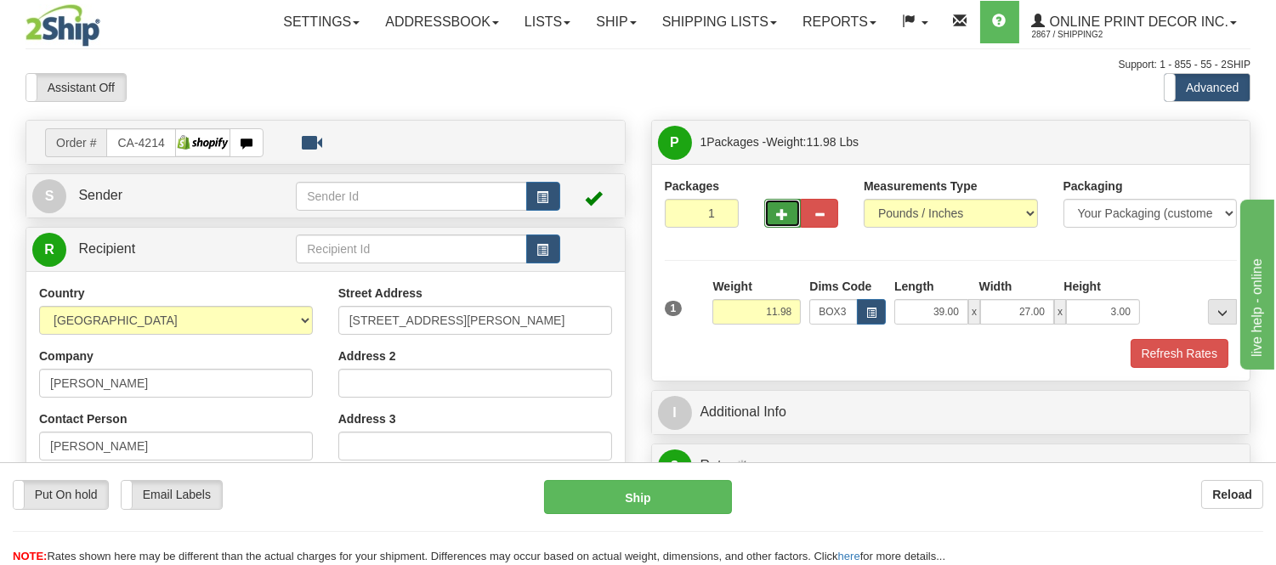
type input "2"
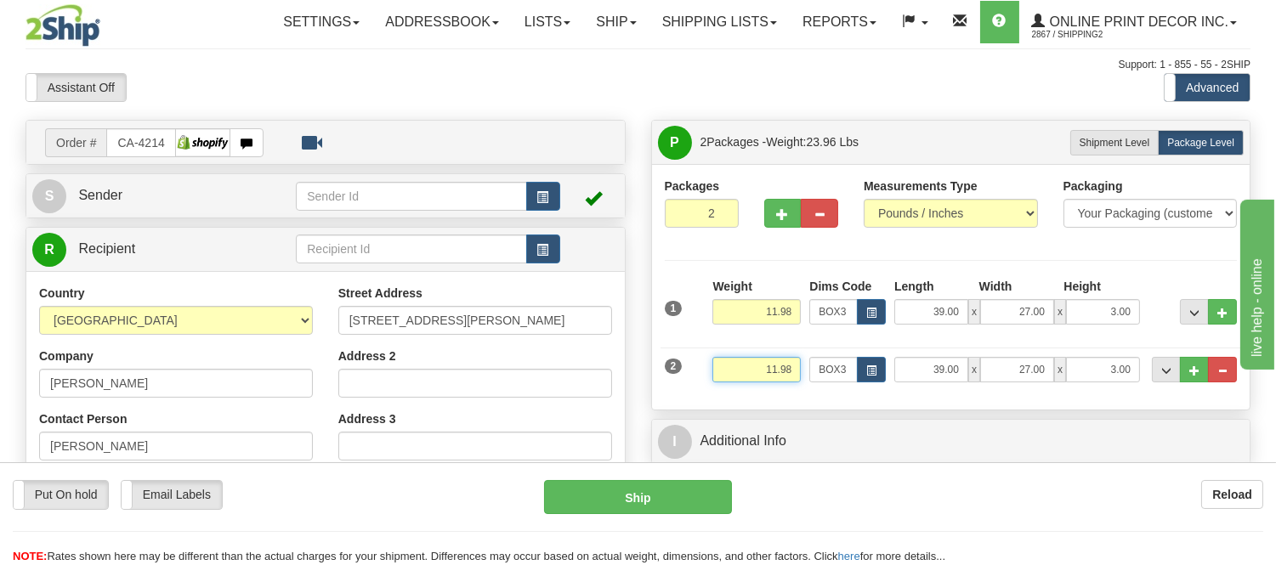
drag, startPoint x: 795, startPoint y: 369, endPoint x: 725, endPoint y: 361, distance: 70.9
click at [725, 361] on input "11.98" at bounding box center [756, 369] width 88 height 25
type input "2.20"
click at [862, 369] on button "button" at bounding box center [871, 369] width 29 height 25
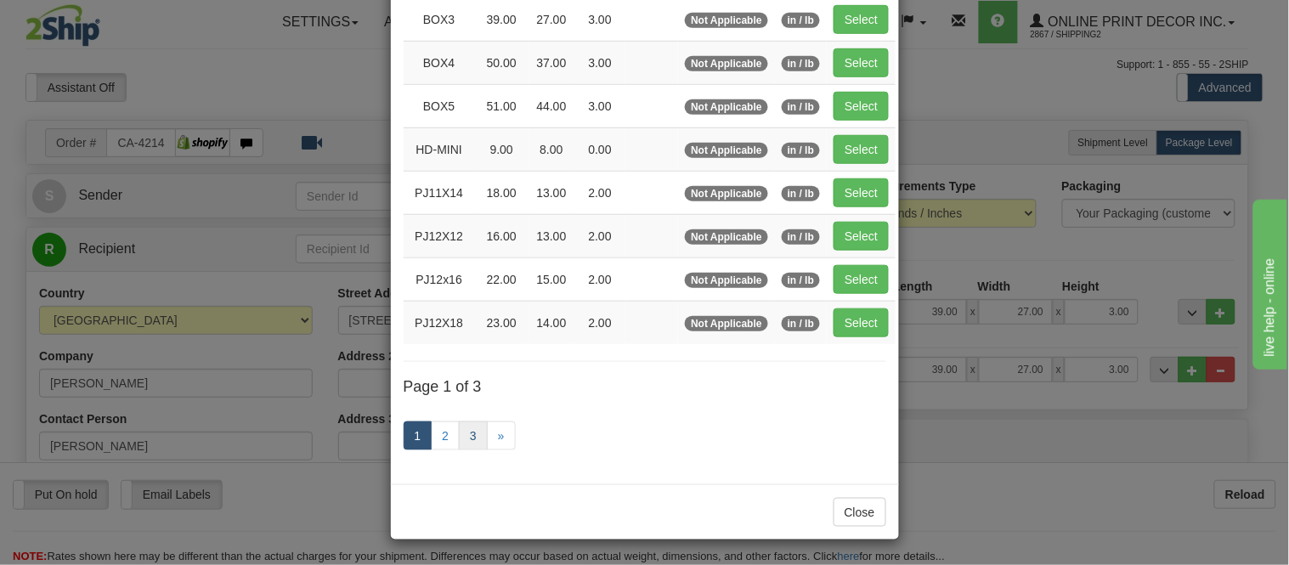
scroll to position [283, 0]
click at [436, 443] on link "2" at bounding box center [445, 435] width 29 height 29
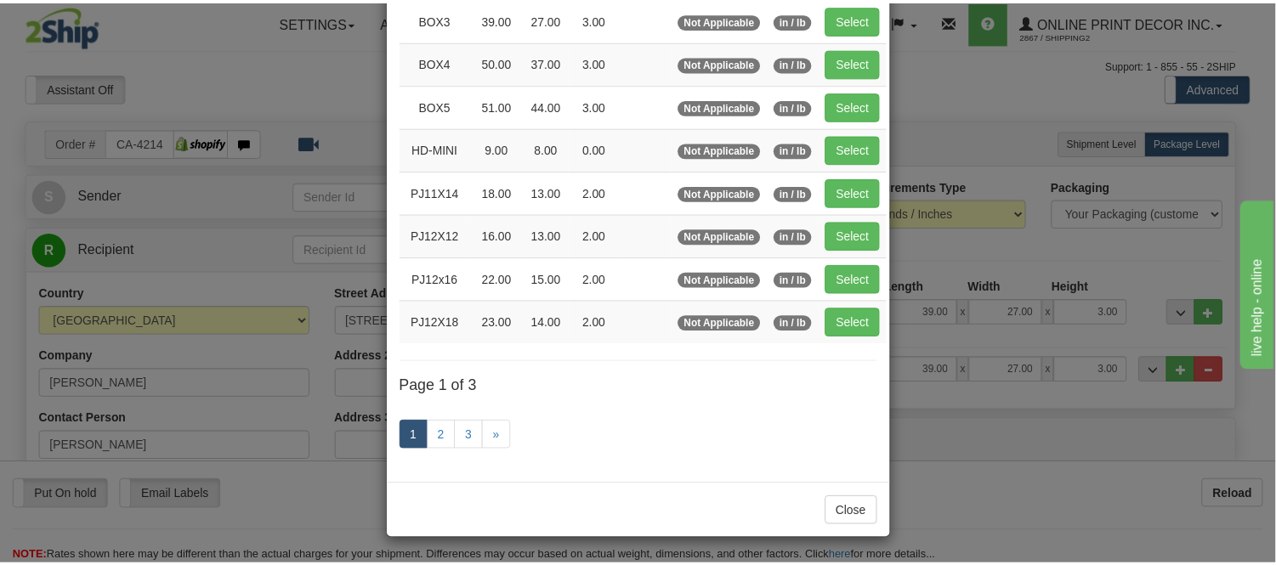
scroll to position [276, 0]
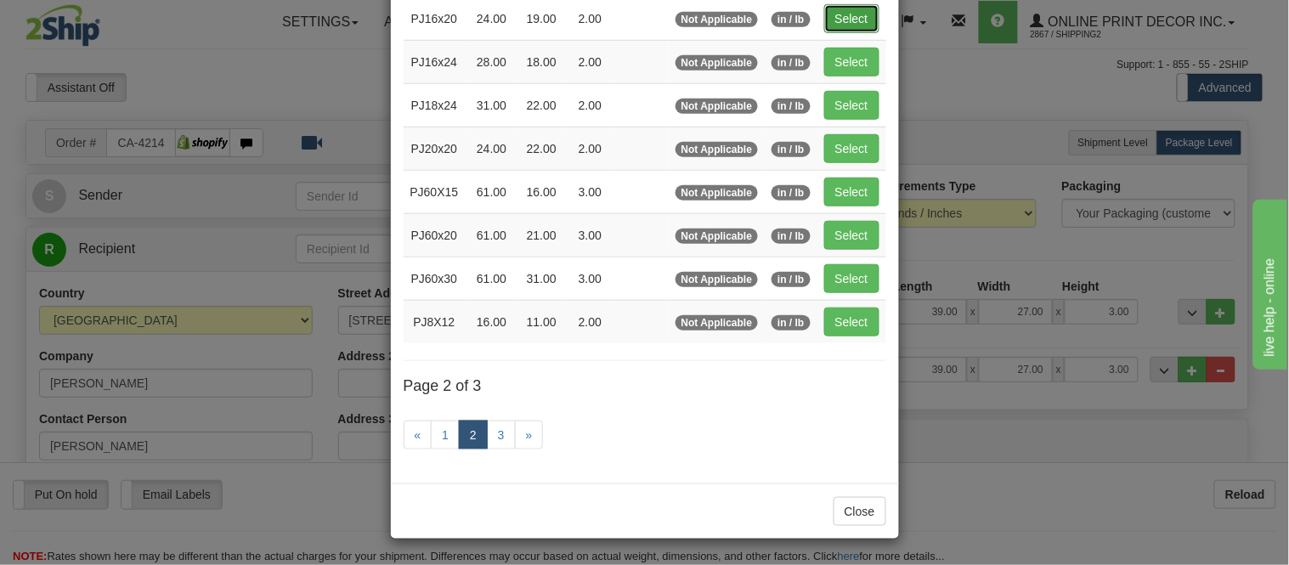
click at [831, 14] on button "Select" at bounding box center [851, 18] width 55 height 29
type input "PJ16x20"
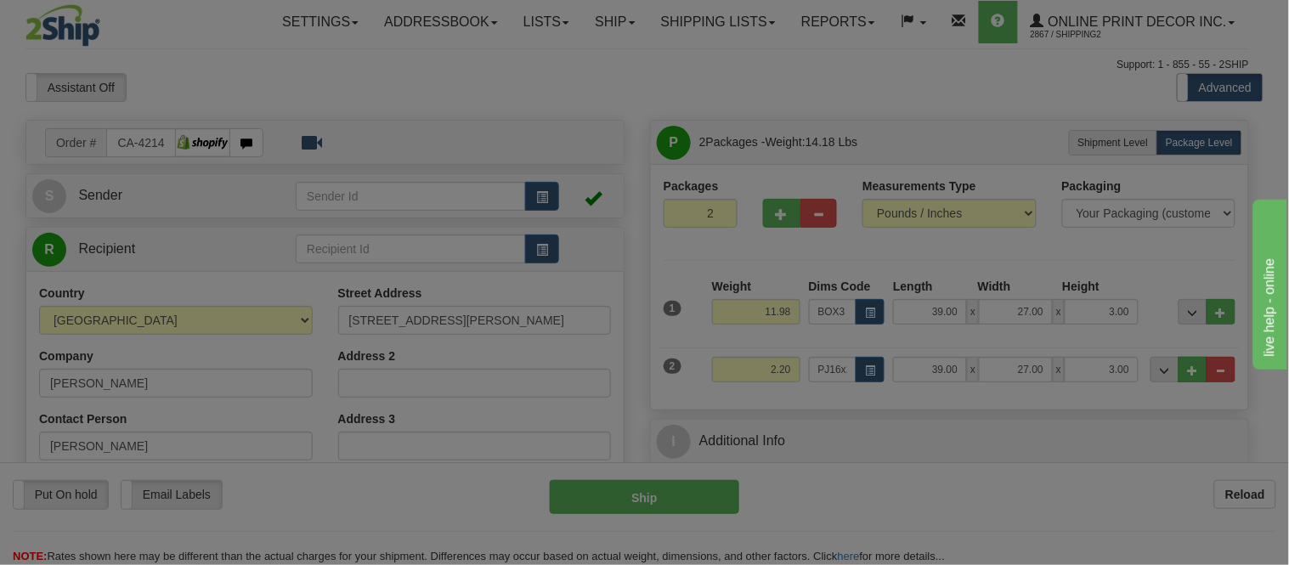
type input "24.00"
type input "19.00"
type input "2.00"
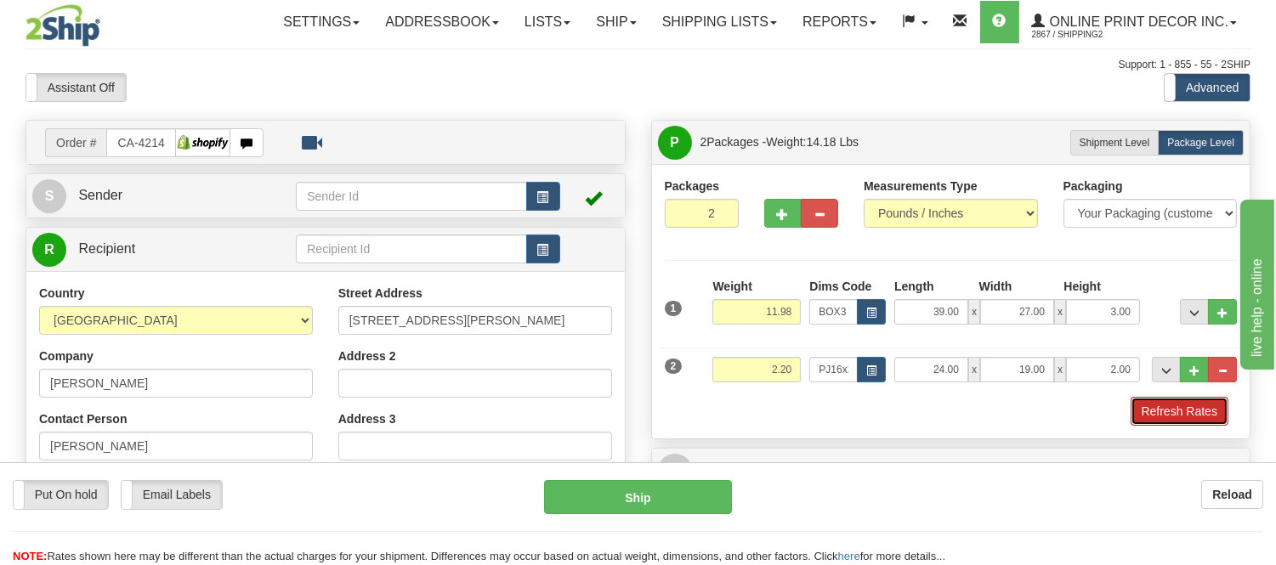
click at [1141, 414] on button "Refresh Rates" at bounding box center [1179, 411] width 98 height 29
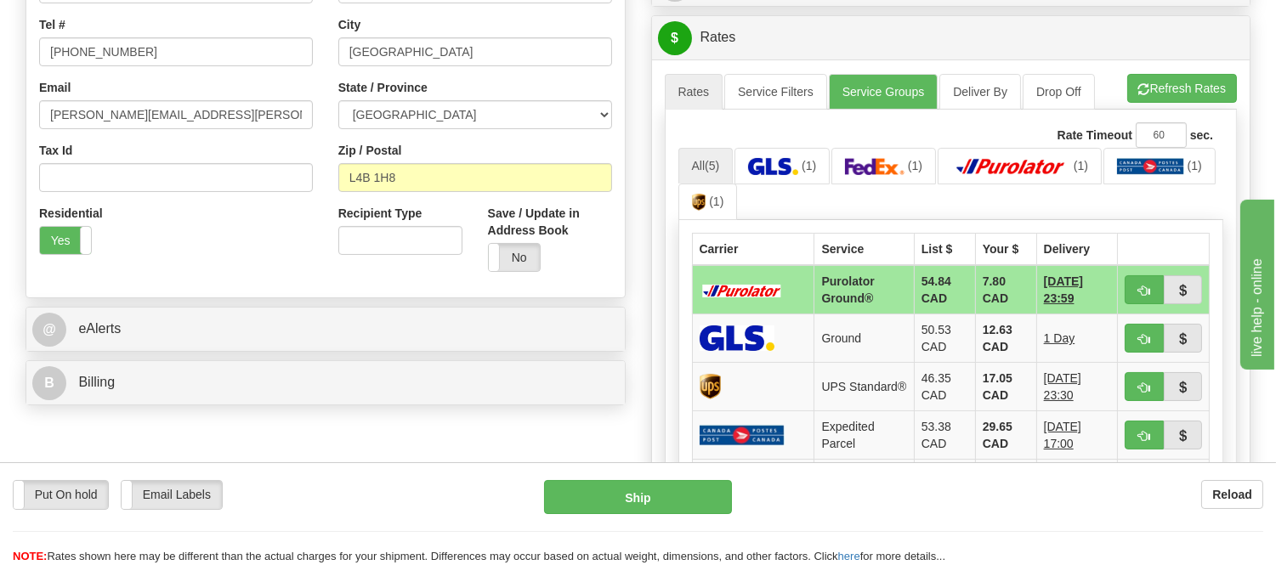
scroll to position [472, 0]
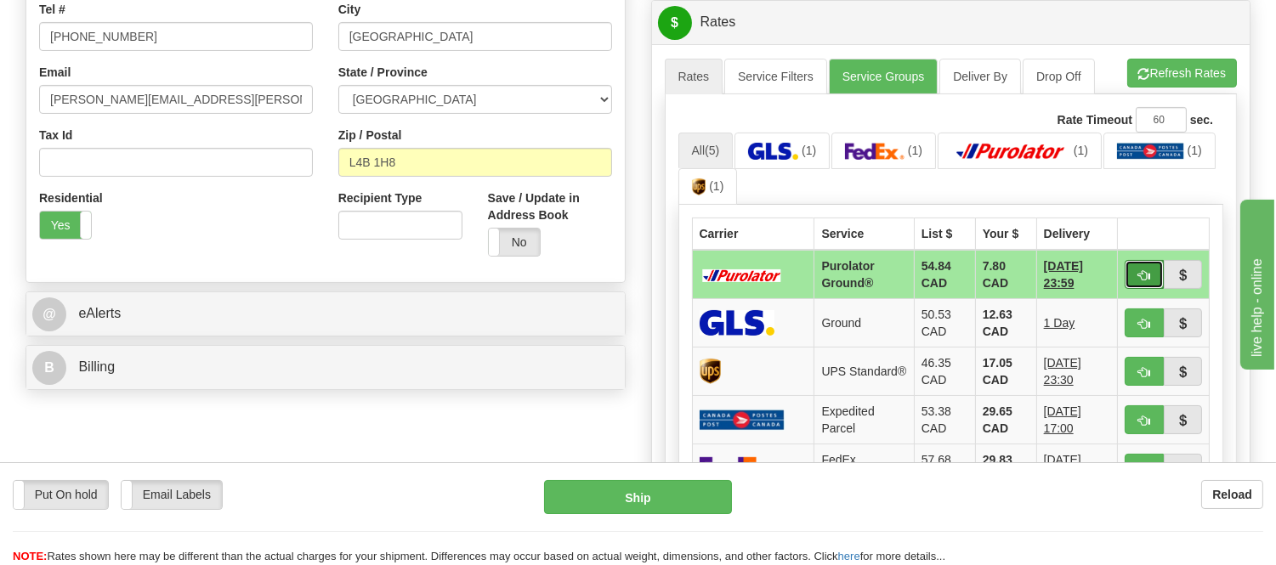
click at [1147, 262] on button "button" at bounding box center [1143, 274] width 39 height 29
type input "260"
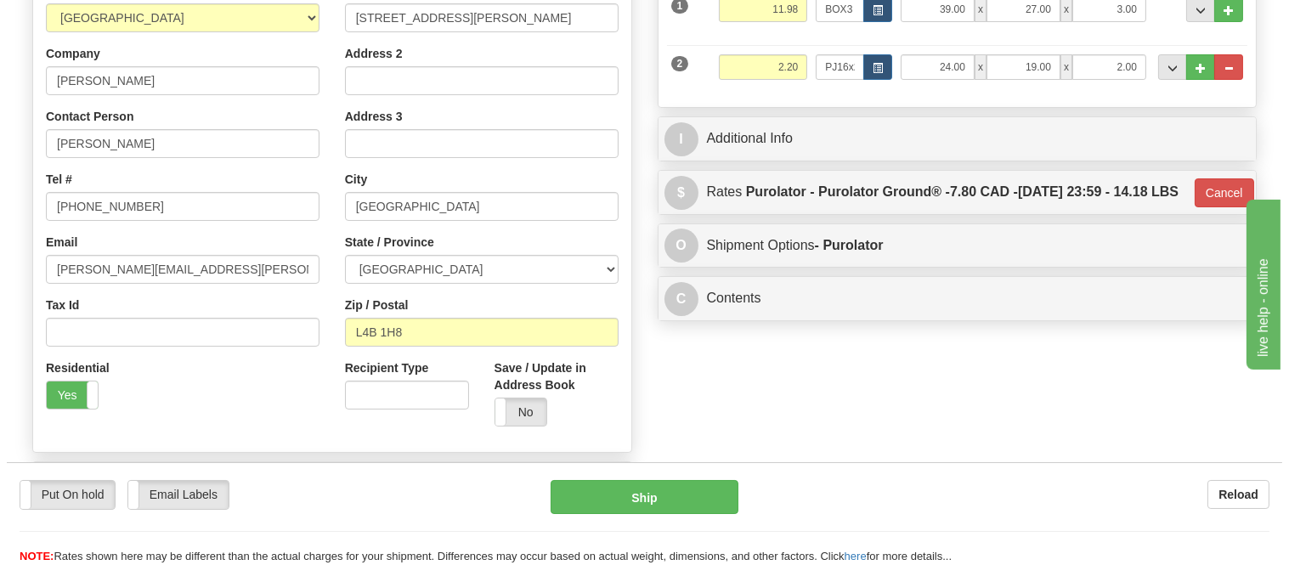
scroll to position [284, 0]
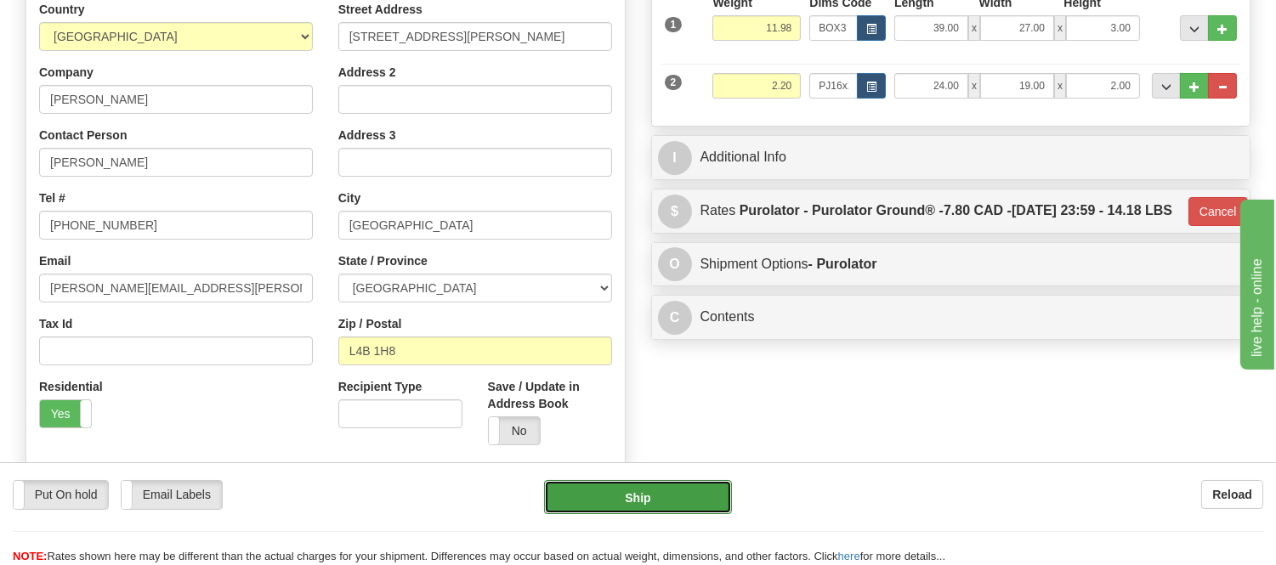
click at [619, 495] on button "Ship" at bounding box center [637, 497] width 187 height 34
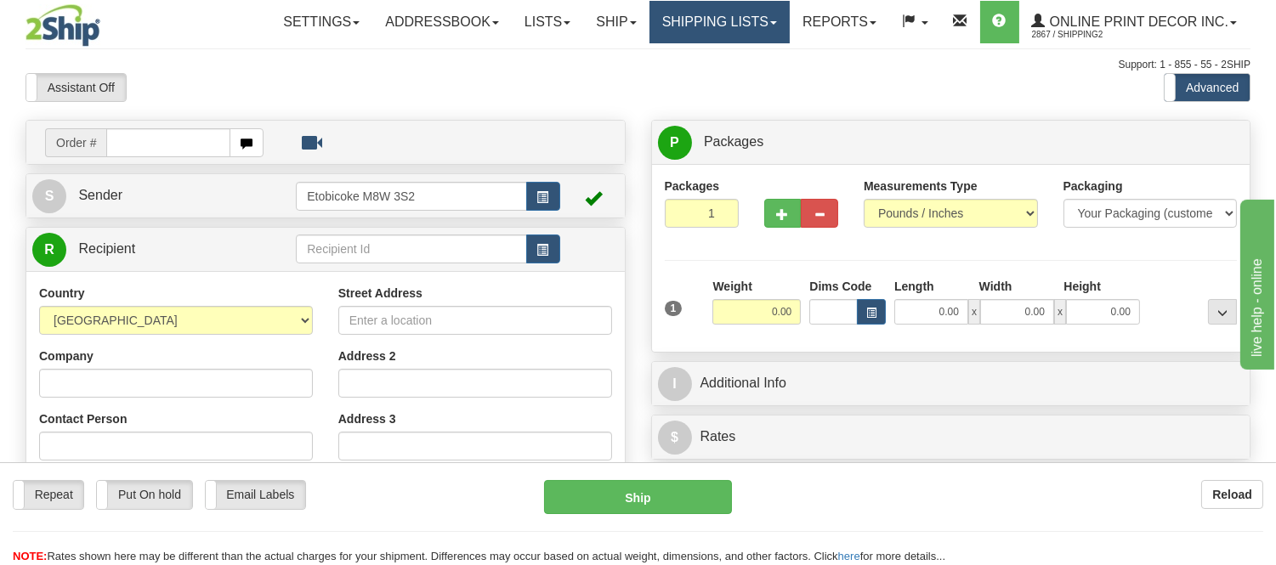
click at [739, 23] on link "Shipping lists" at bounding box center [719, 22] width 140 height 42
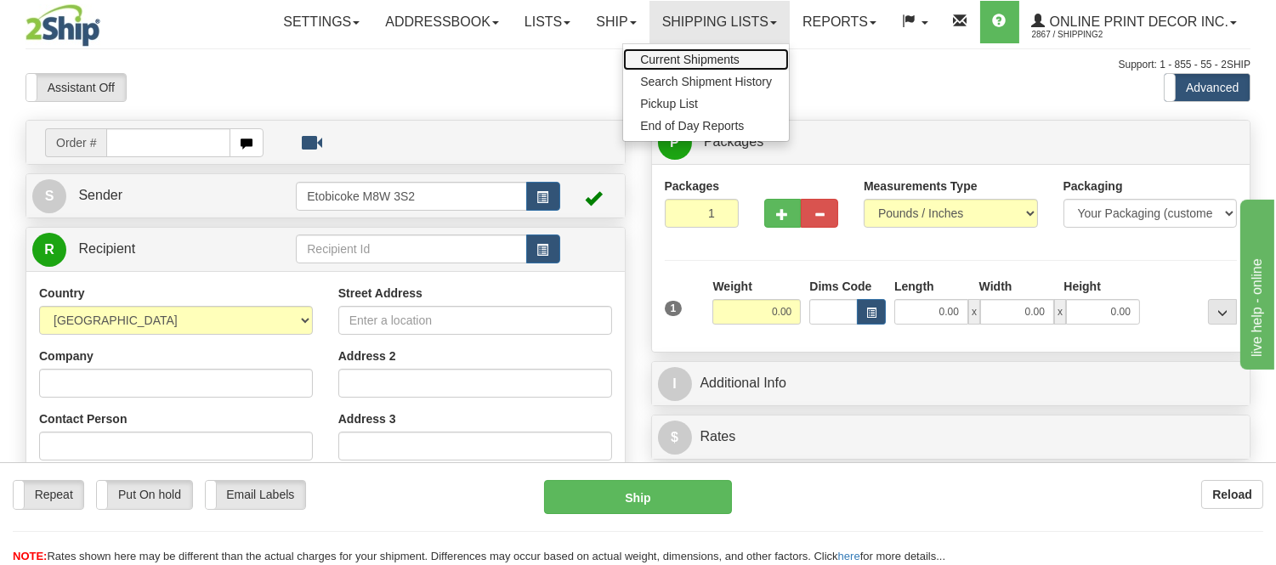
click at [710, 53] on span "Current Shipments" at bounding box center [689, 60] width 99 height 14
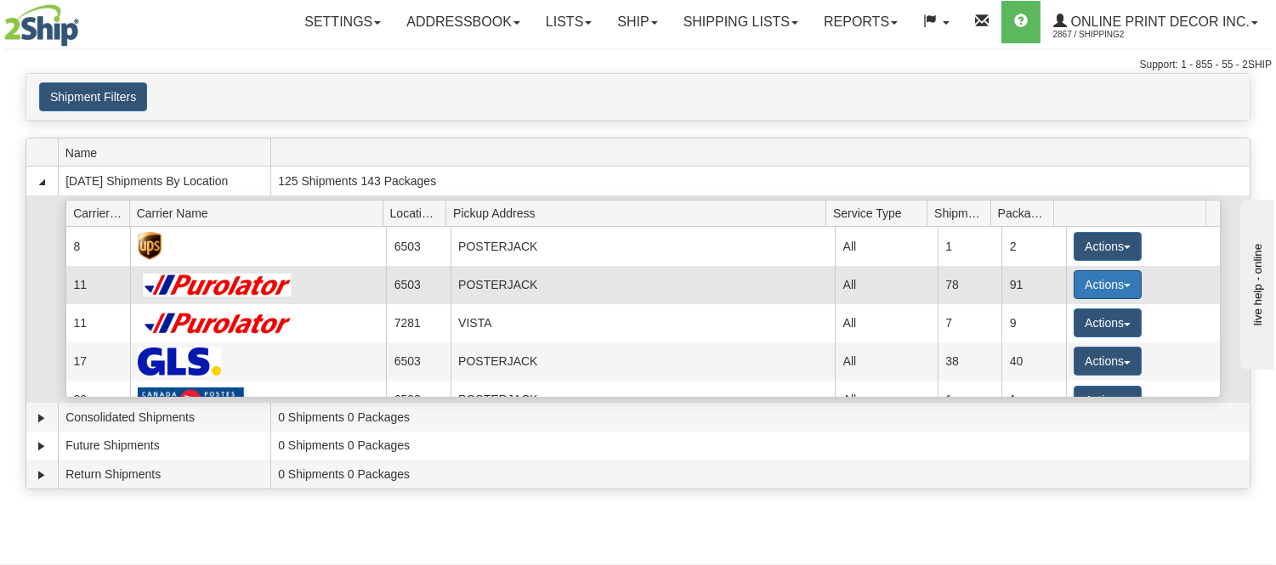
click at [1090, 282] on button "Actions" at bounding box center [1107, 284] width 68 height 29
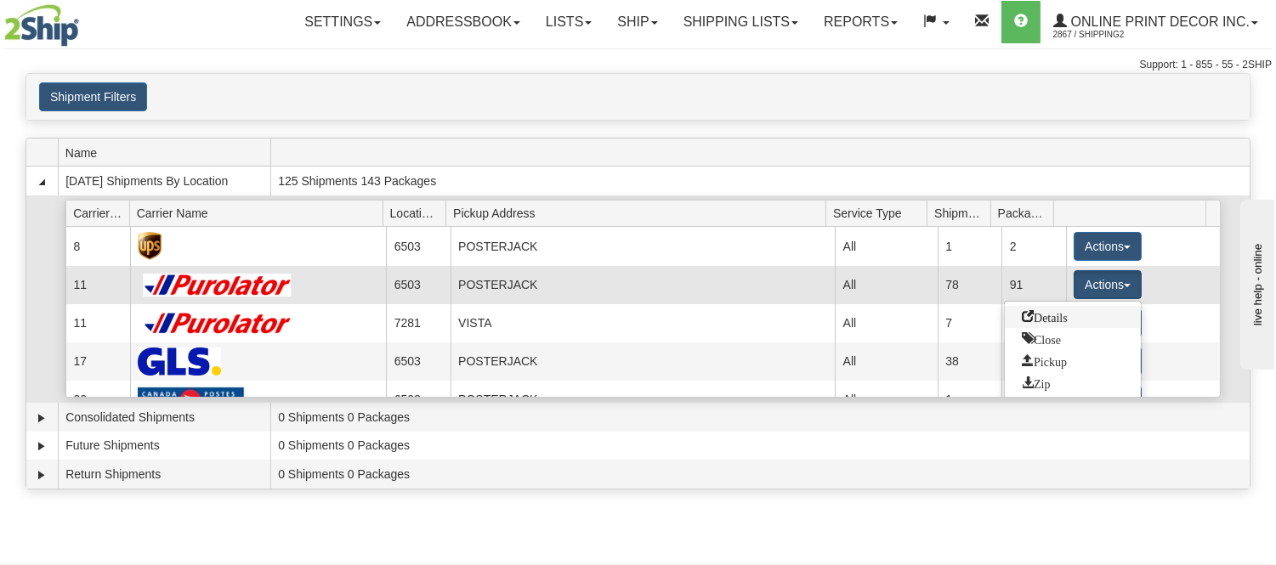
click at [1038, 319] on span "Details" at bounding box center [1044, 316] width 46 height 12
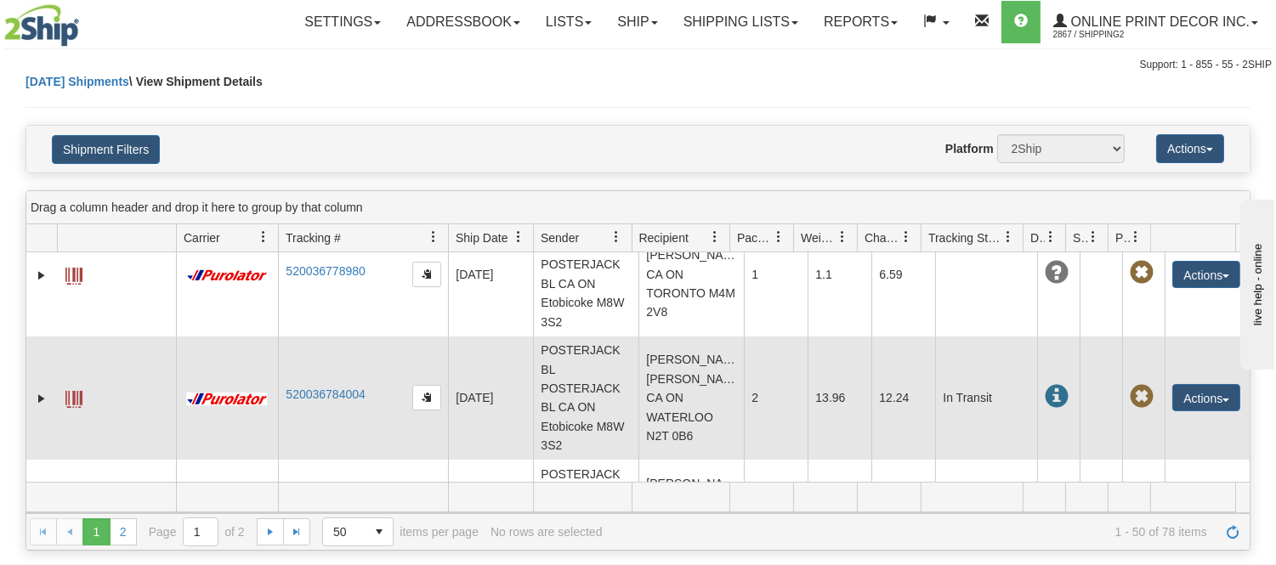
scroll to position [1038, 0]
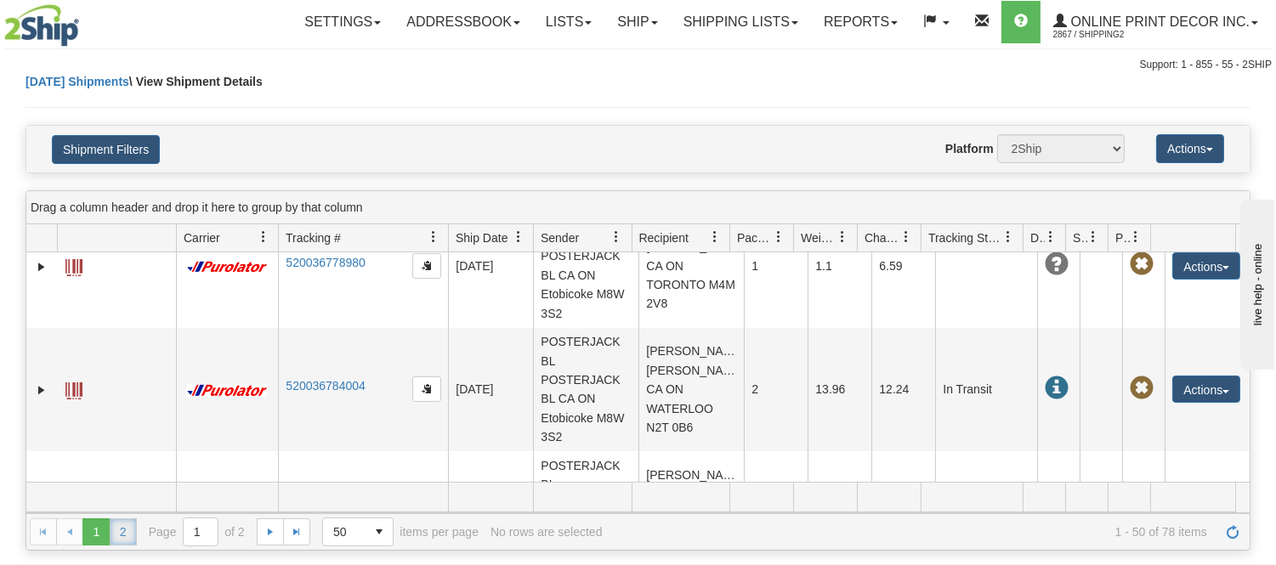
click at [117, 529] on link "2" at bounding box center [123, 531] width 27 height 27
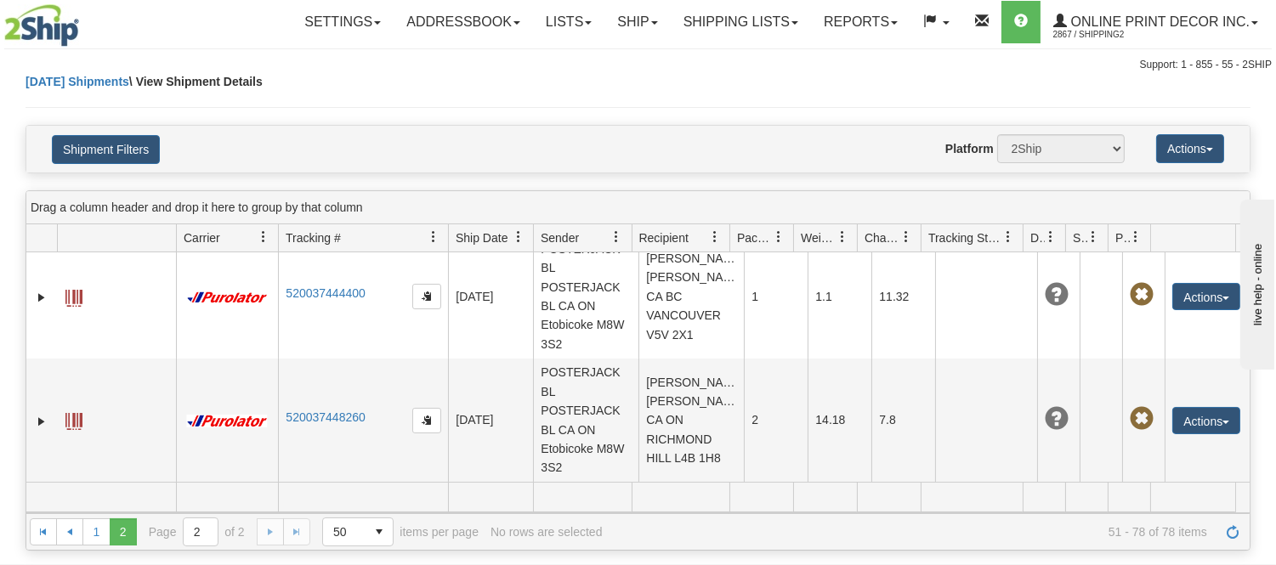
scroll to position [3403, 0]
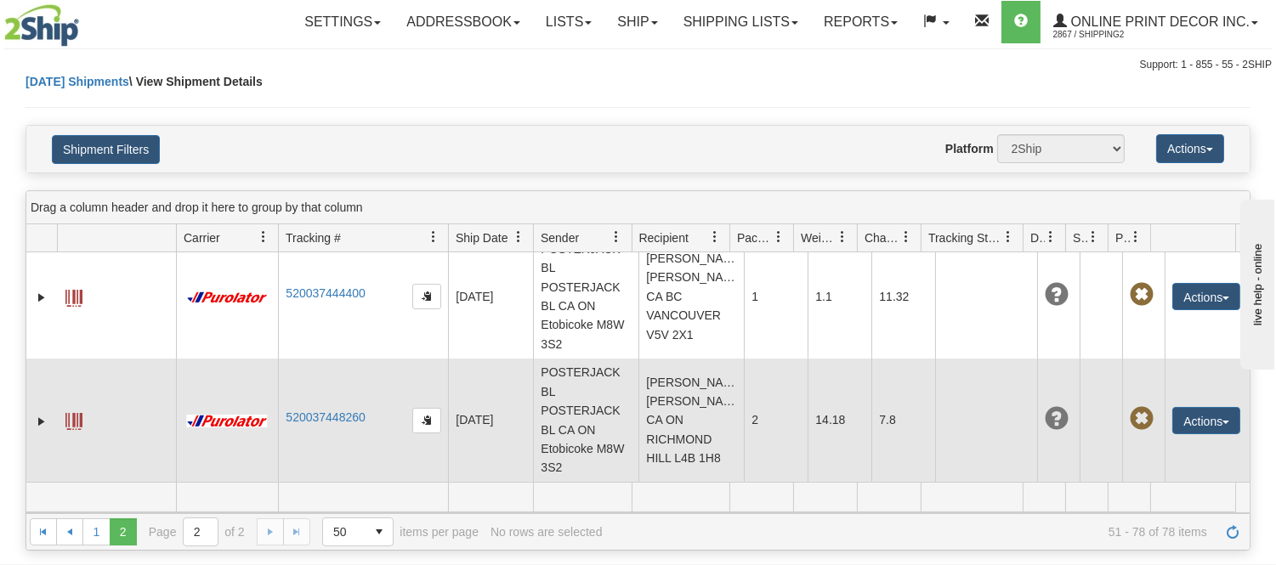
click at [73, 429] on span at bounding box center [73, 421] width 17 height 17
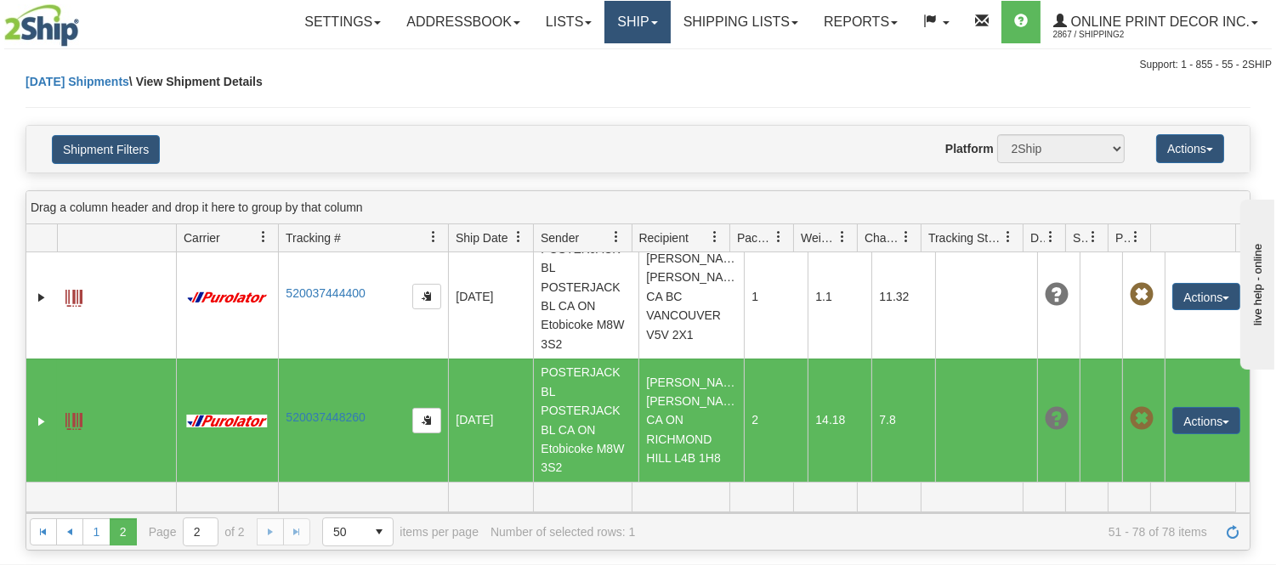
click at [660, 8] on link "Ship" at bounding box center [636, 22] width 65 height 42
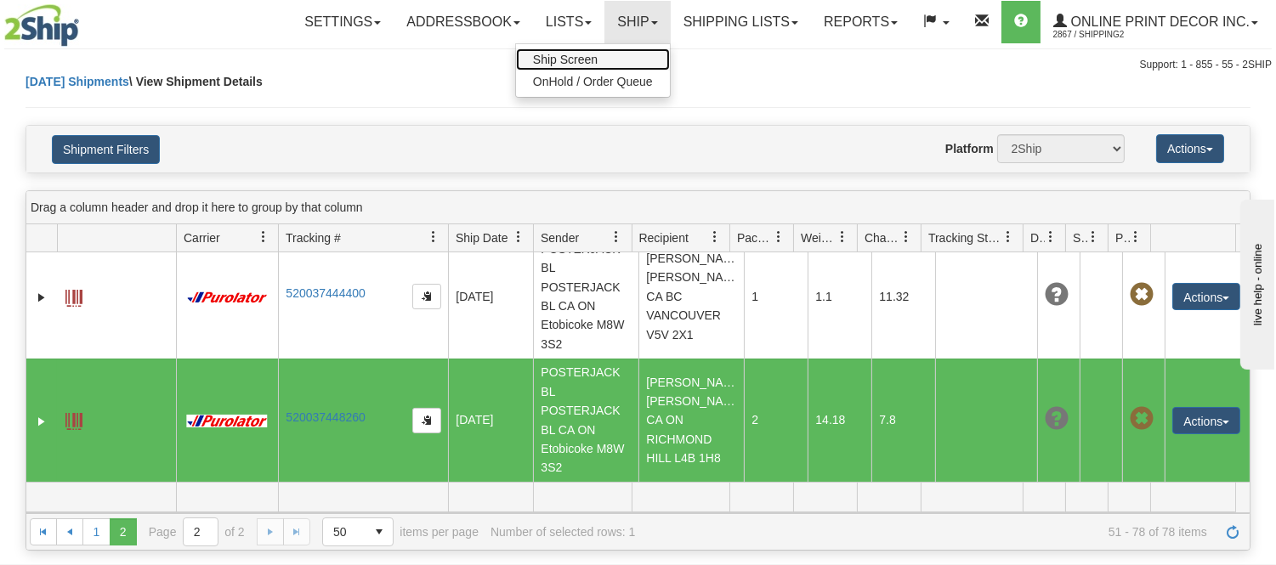
click at [596, 64] on link "Ship Screen" at bounding box center [593, 59] width 154 height 22
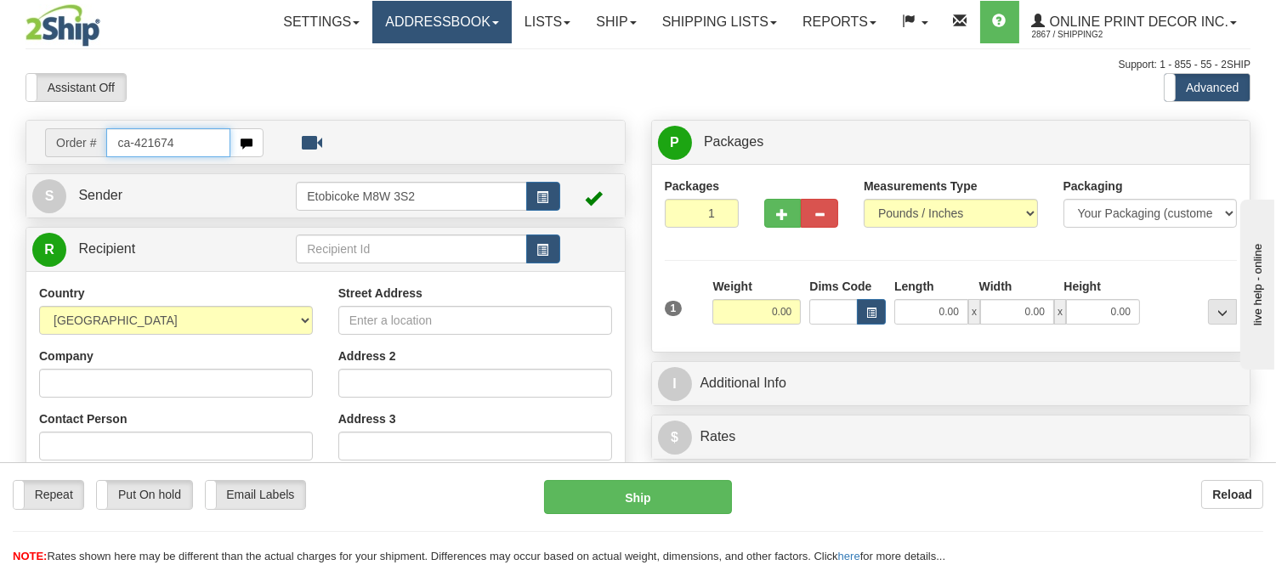
type input "ca-421674"
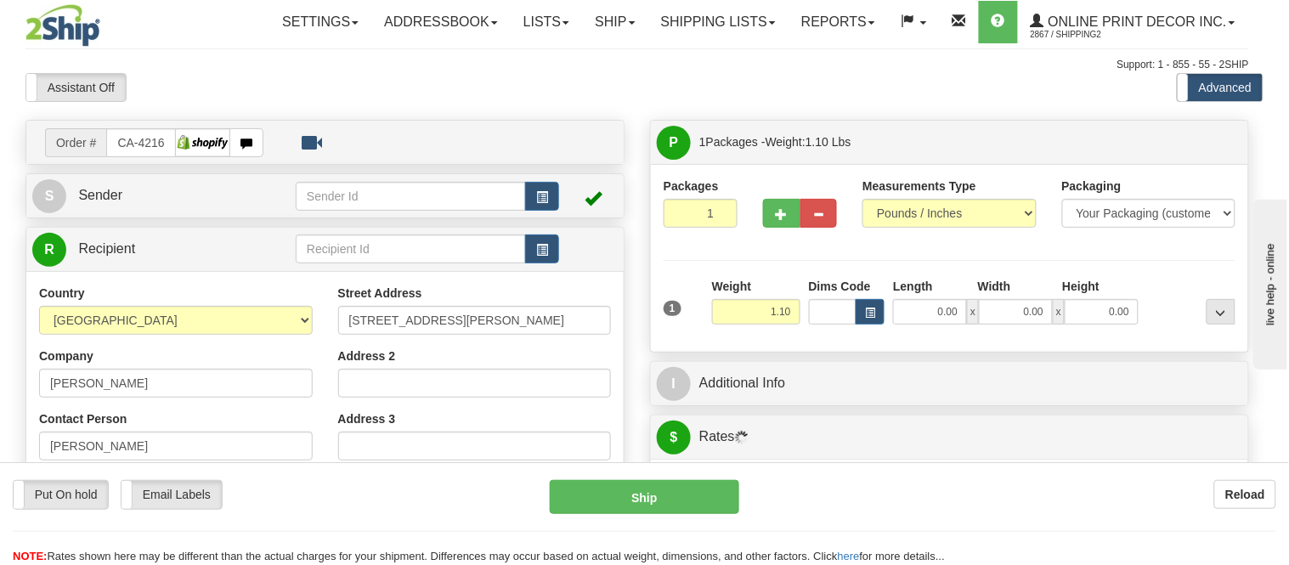
type input "COQUITLAM"
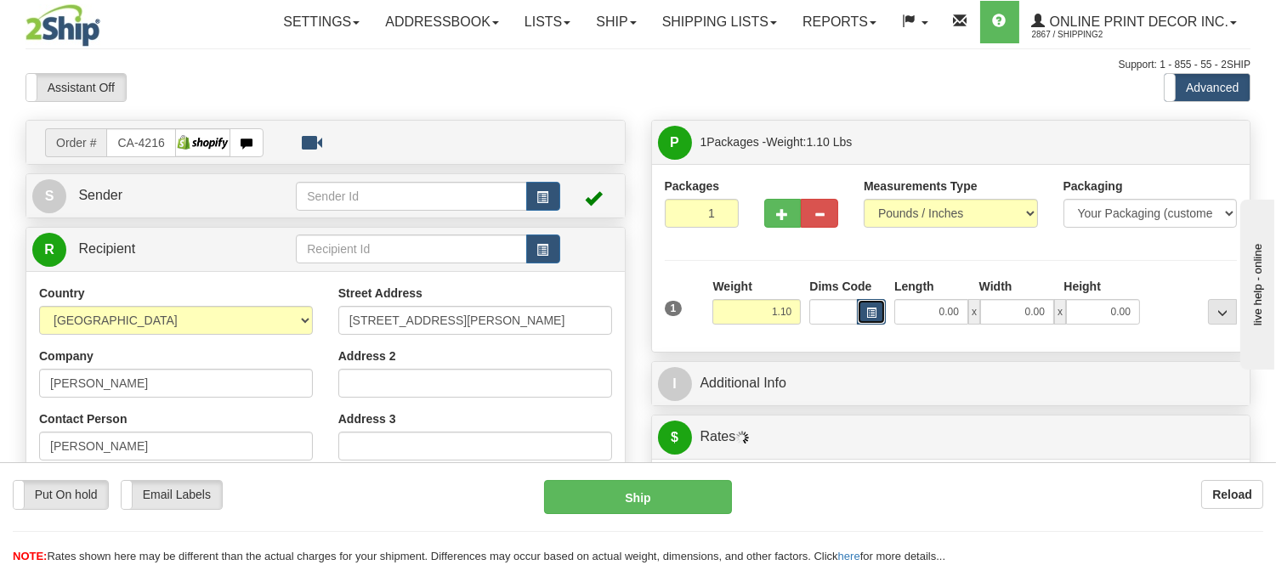
click at [860, 308] on button "button" at bounding box center [871, 311] width 29 height 25
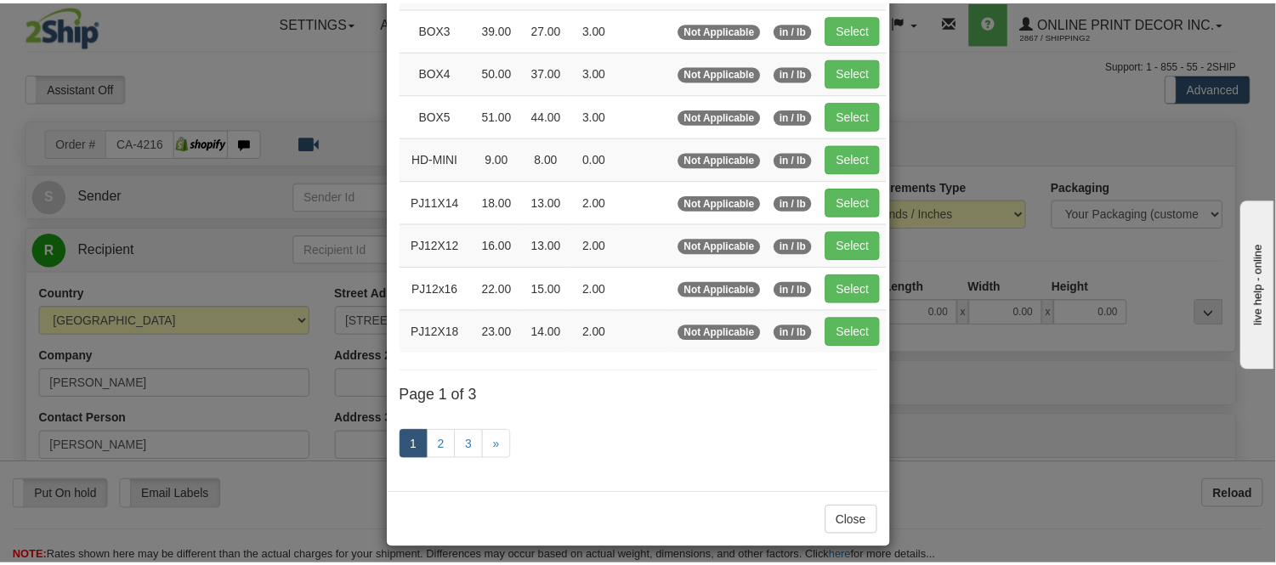
scroll to position [283, 0]
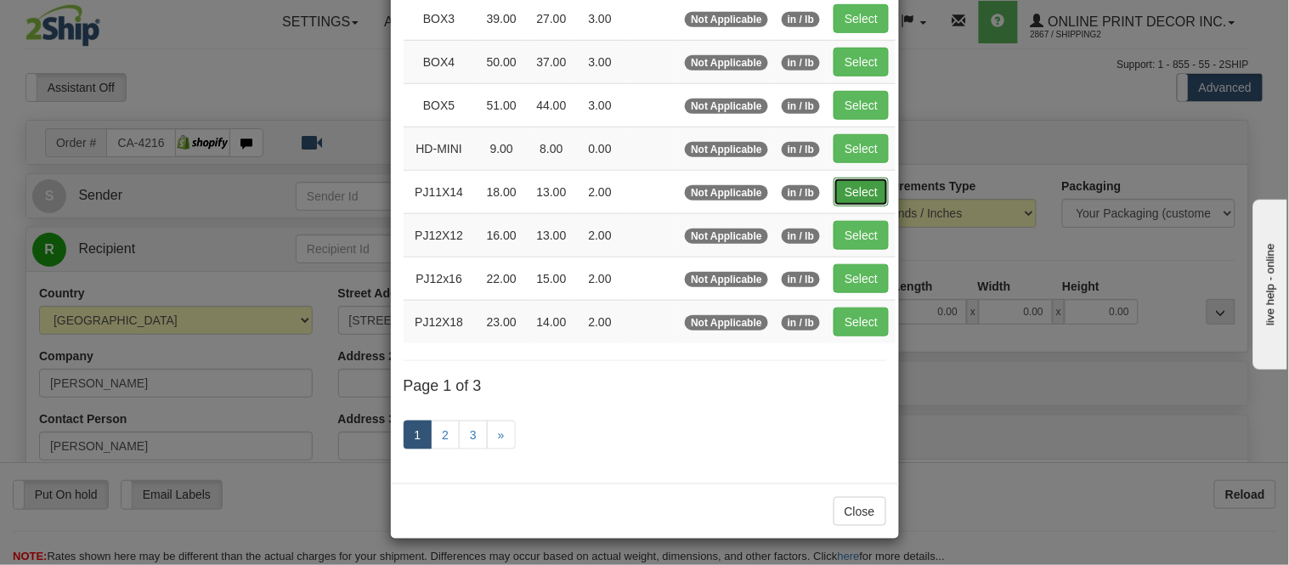
click at [846, 207] on button "Select" at bounding box center [861, 192] width 55 height 29
type input "PJ11X14"
type input "18.00"
type input "13.00"
type input "2.00"
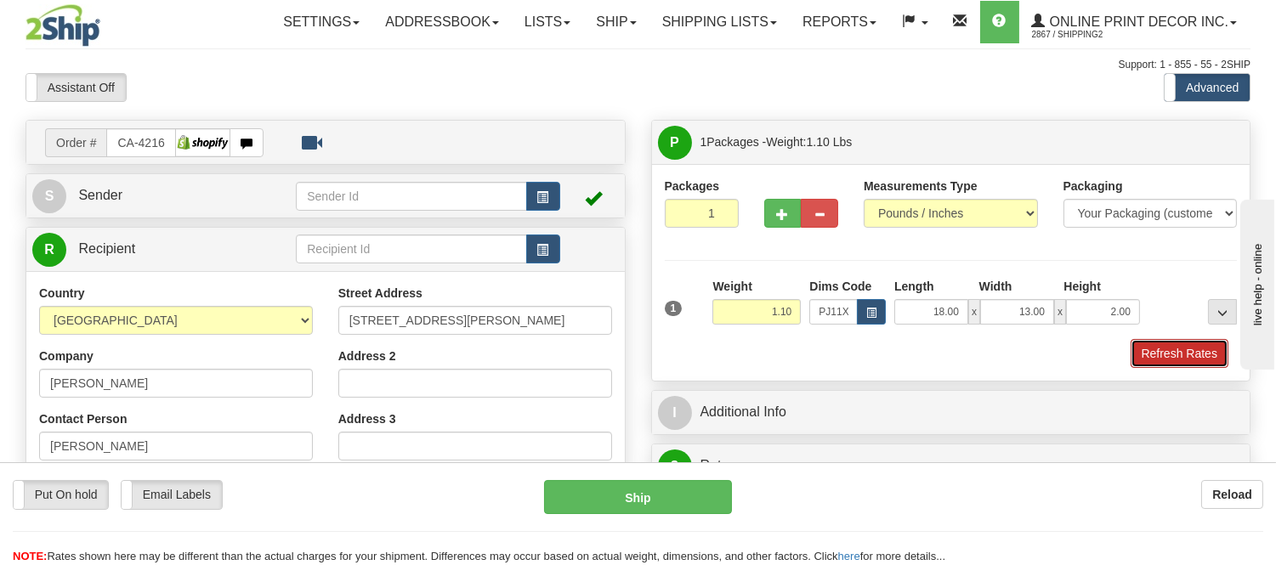
click at [1191, 355] on button "Refresh Rates" at bounding box center [1179, 353] width 98 height 29
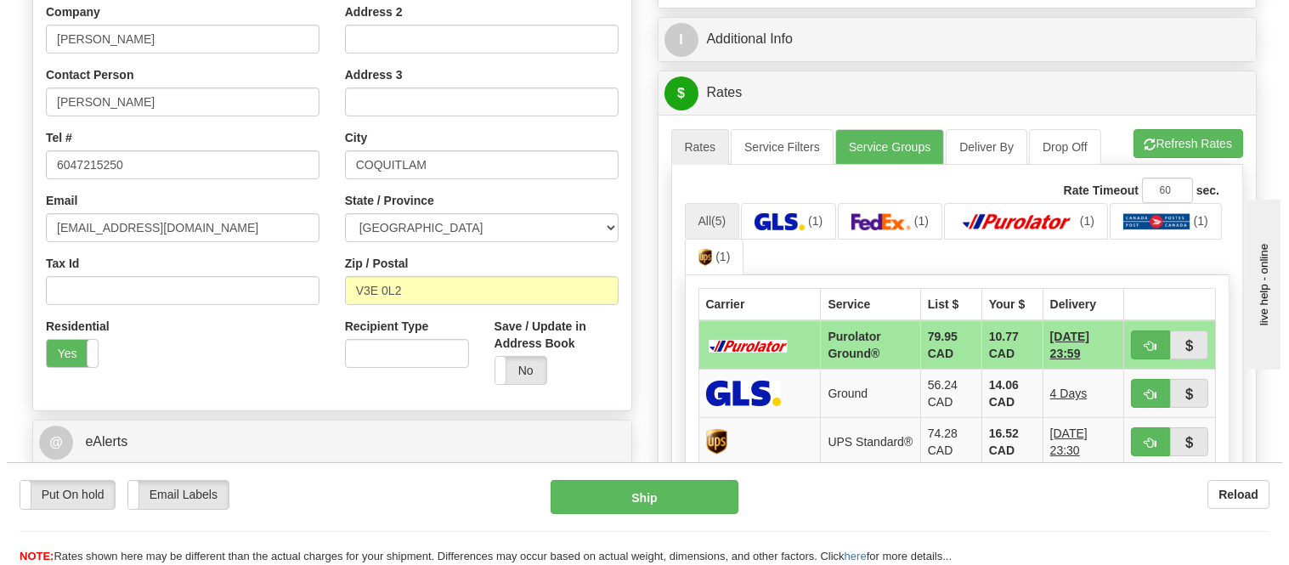
scroll to position [377, 0]
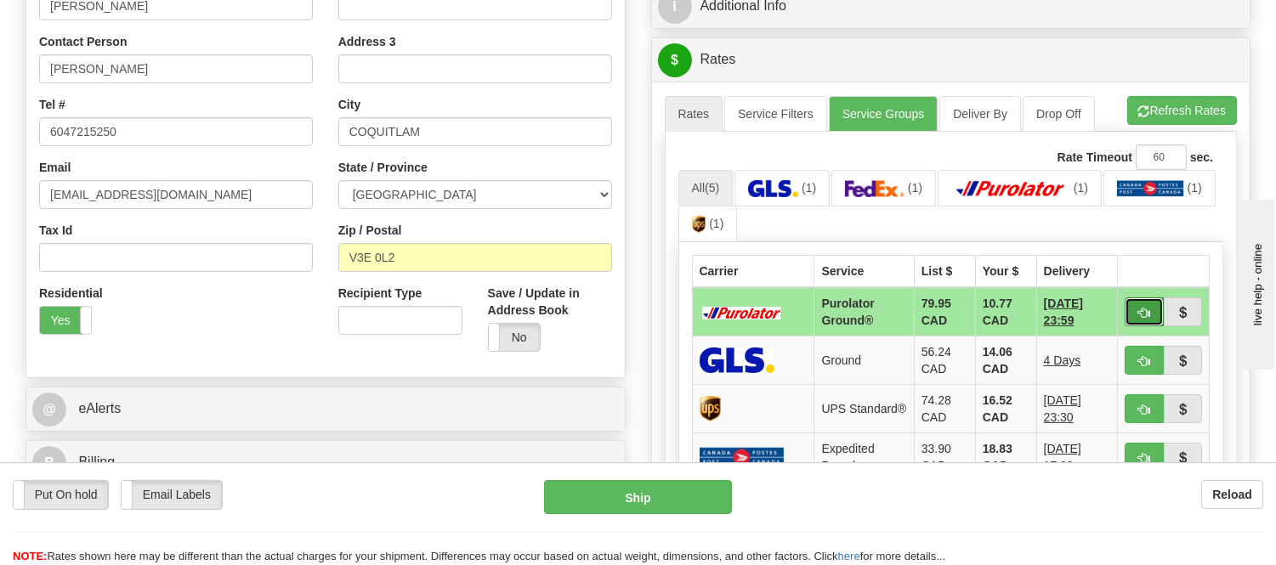
click at [1132, 308] on button "button" at bounding box center [1143, 311] width 39 height 29
type input "260"
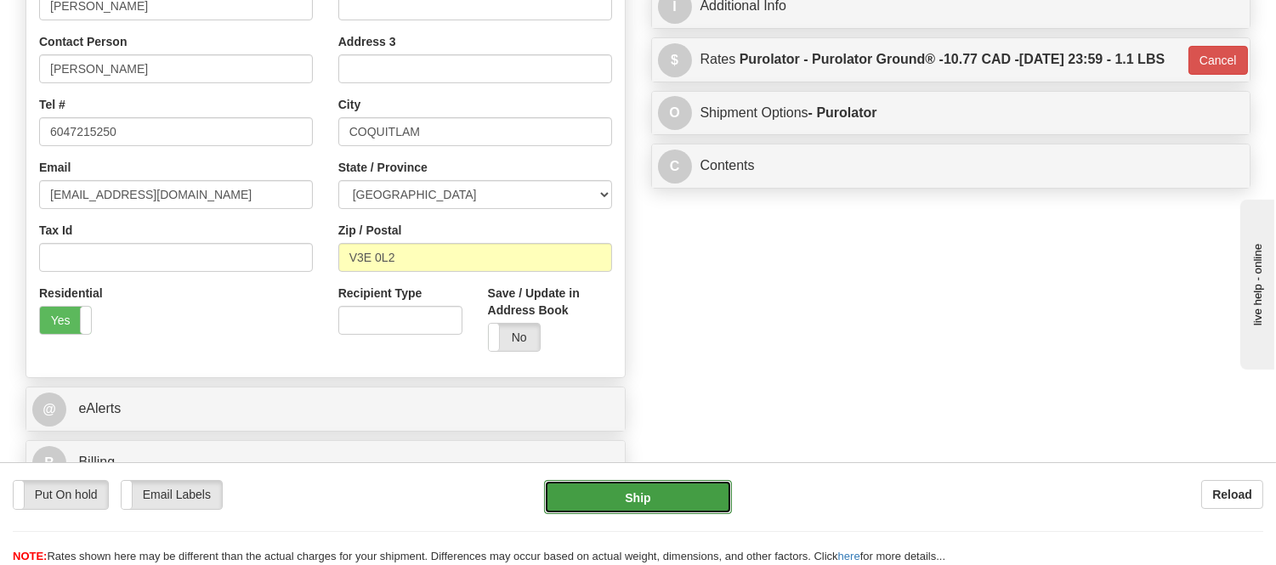
click at [716, 489] on button "Ship" at bounding box center [637, 497] width 187 height 34
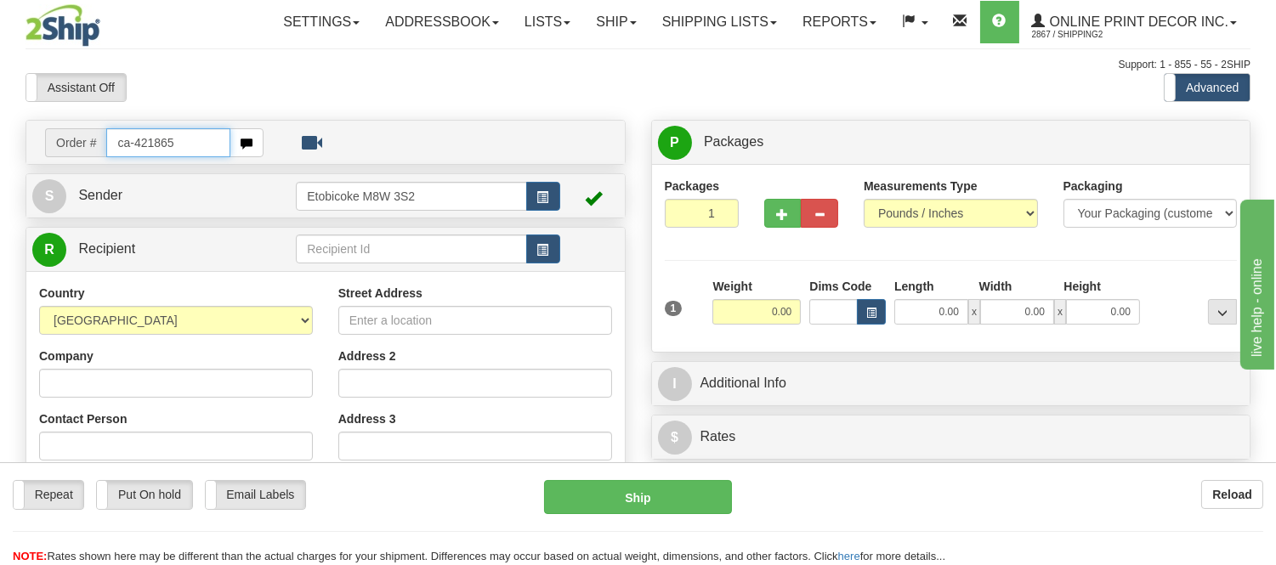
type input "ca-421865"
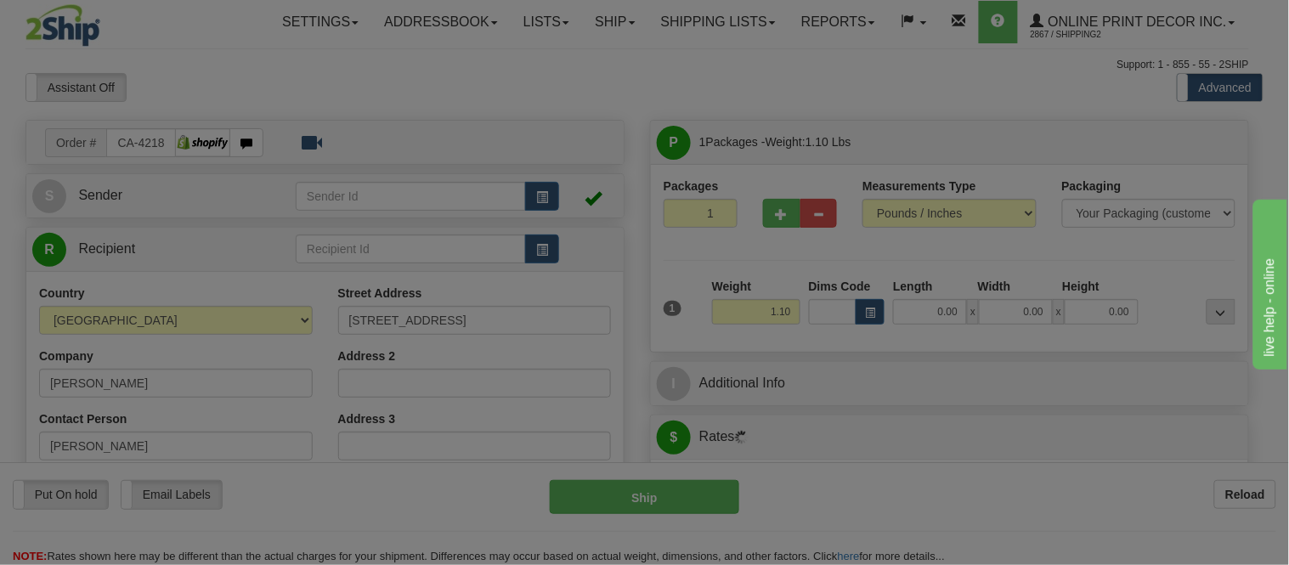
type input "WELLAND"
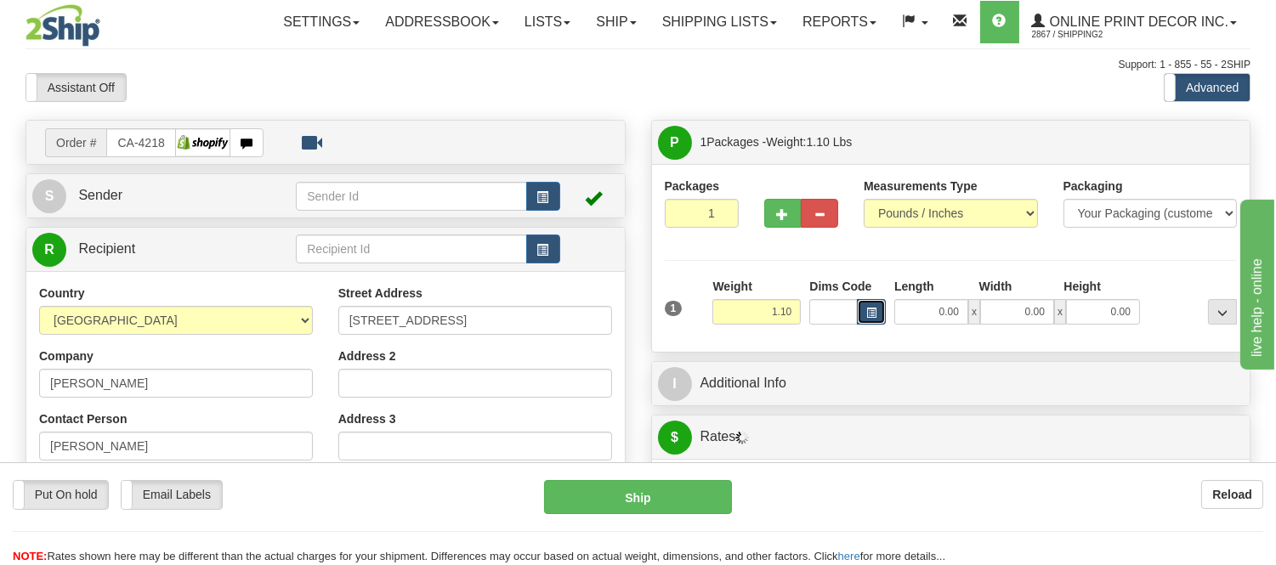
click at [874, 312] on span "button" at bounding box center [871, 312] width 10 height 9
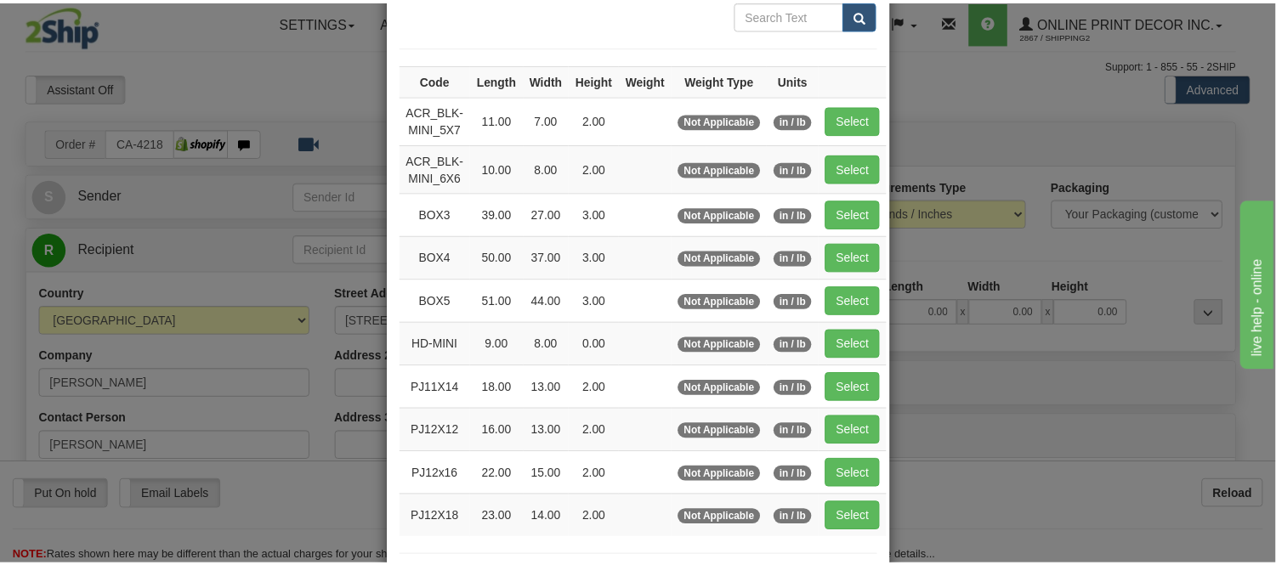
scroll to position [189, 0]
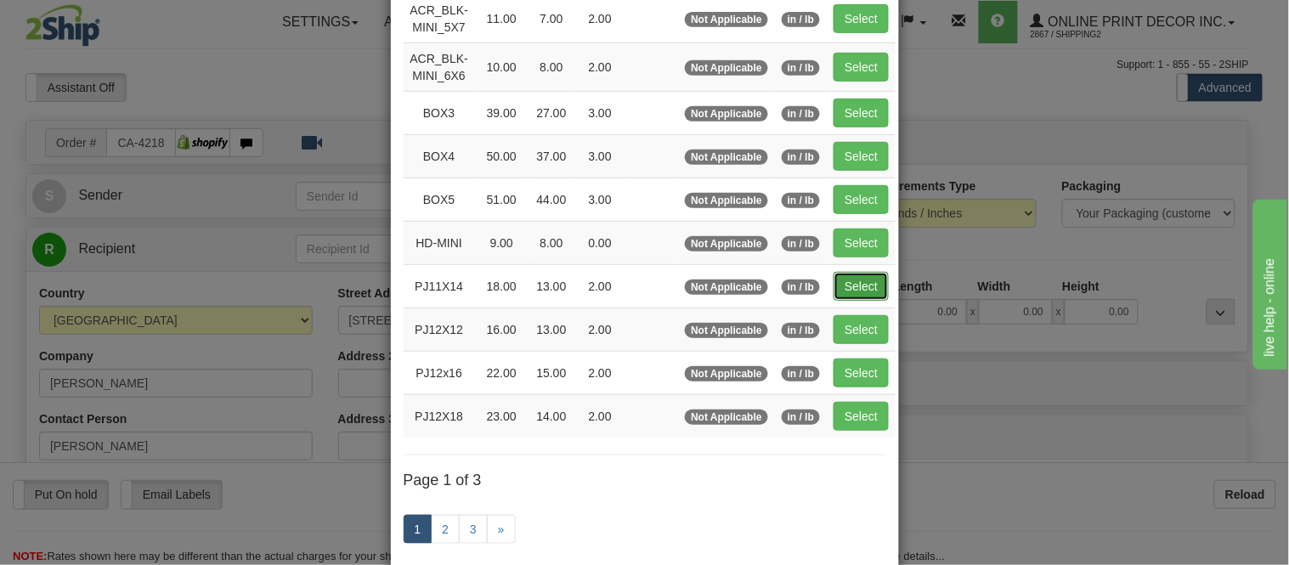
click at [847, 286] on button "Select" at bounding box center [861, 286] width 55 height 29
type input "PJ11X14"
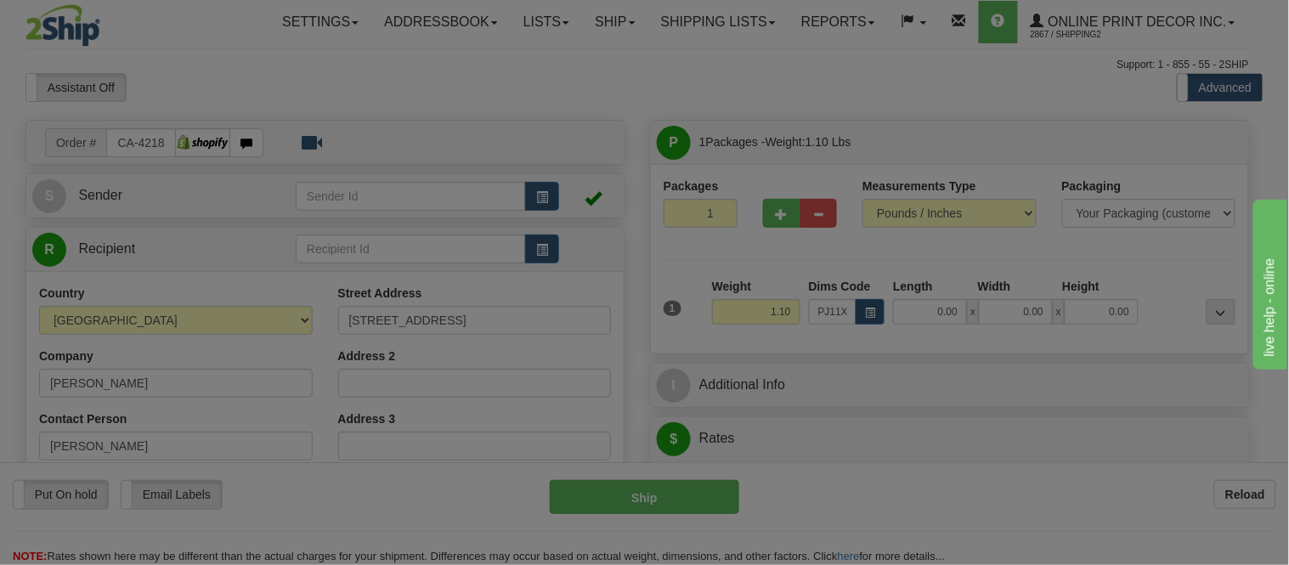
type input "18.00"
type input "13.00"
type input "2.00"
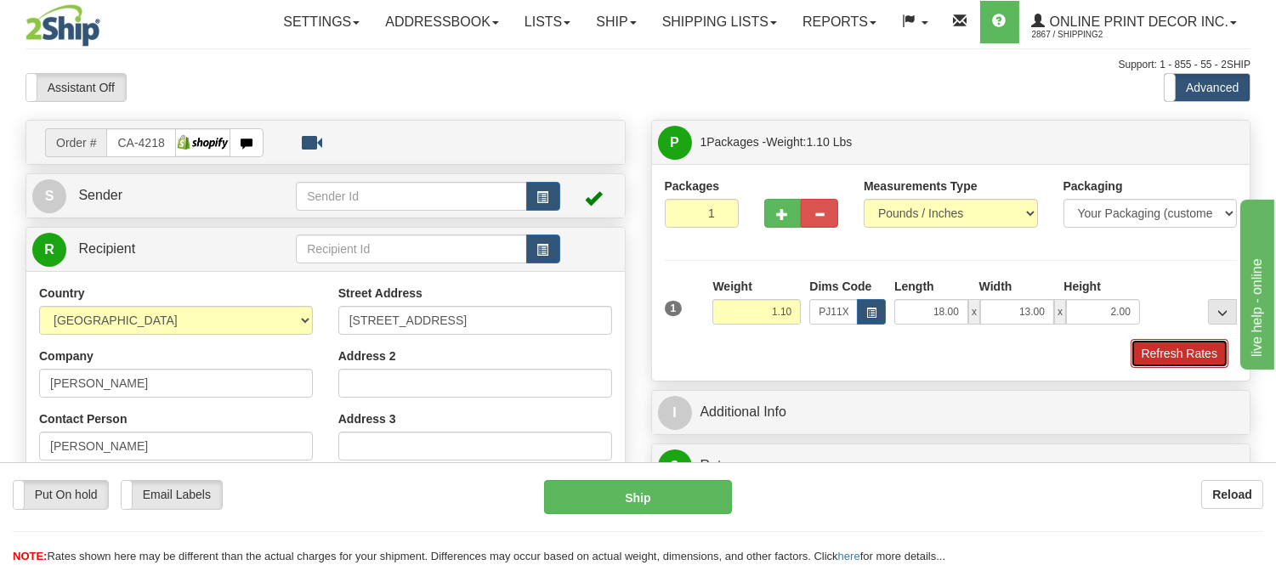
drag, startPoint x: 1166, startPoint y: 352, endPoint x: 78, endPoint y: 31, distance: 1134.2
click at [1166, 352] on button "Refresh Rates" at bounding box center [1179, 353] width 98 height 29
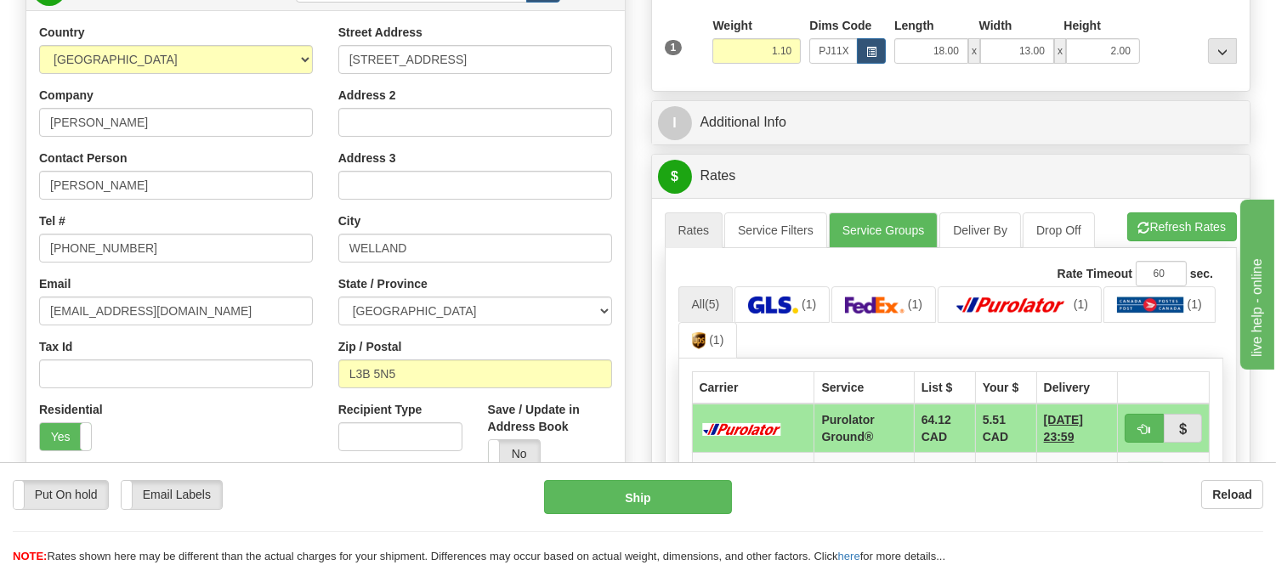
scroll to position [450, 0]
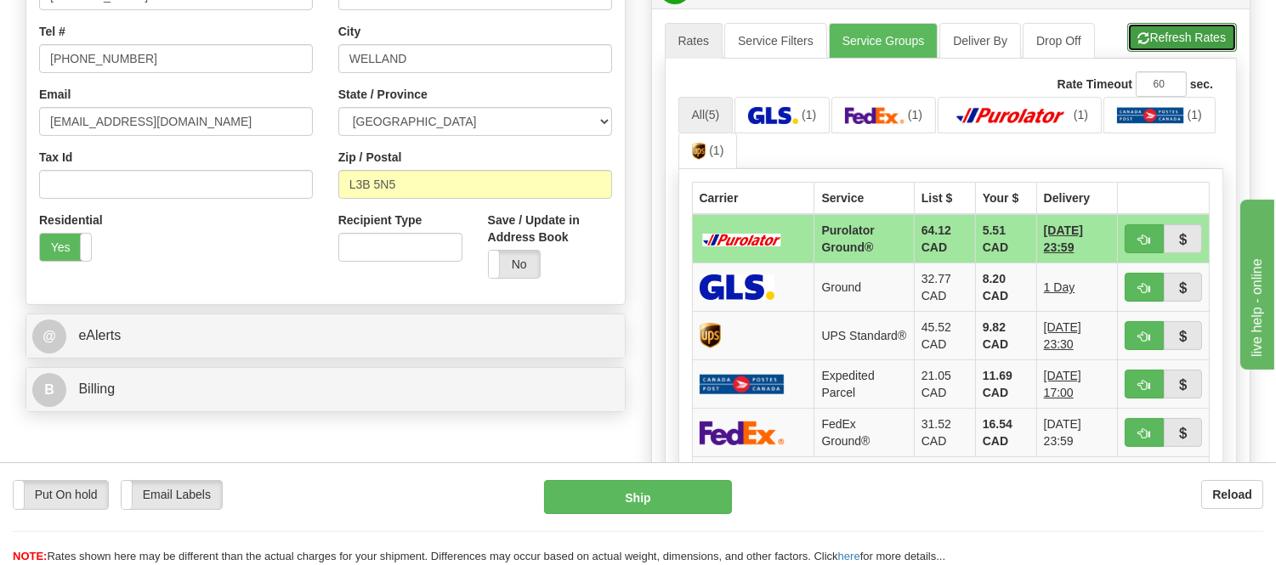
click at [1178, 39] on button "Refresh Rates" at bounding box center [1182, 37] width 110 height 29
click at [1140, 239] on span "button" at bounding box center [1144, 240] width 12 height 11
type input "260"
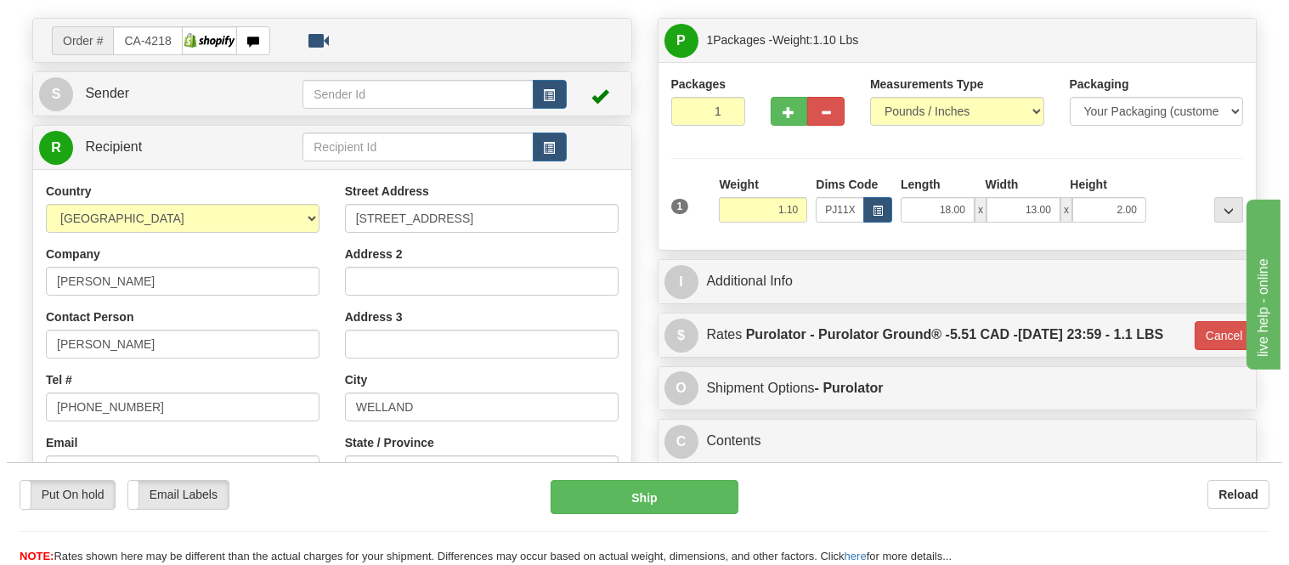
scroll to position [72, 0]
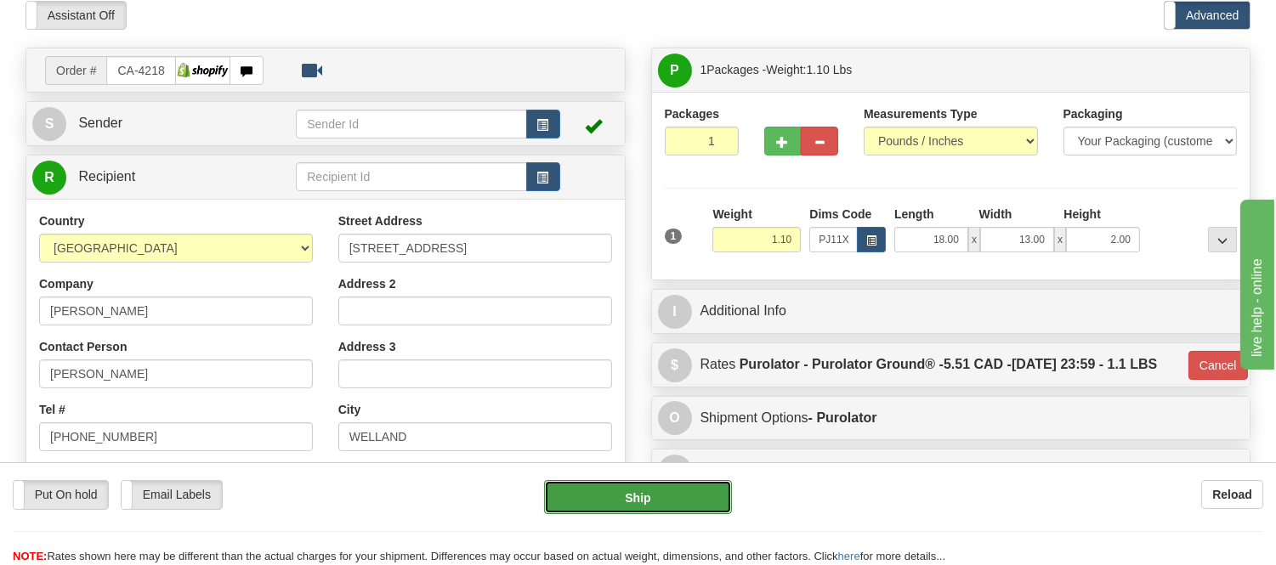
click at [687, 489] on button "Ship" at bounding box center [637, 497] width 187 height 34
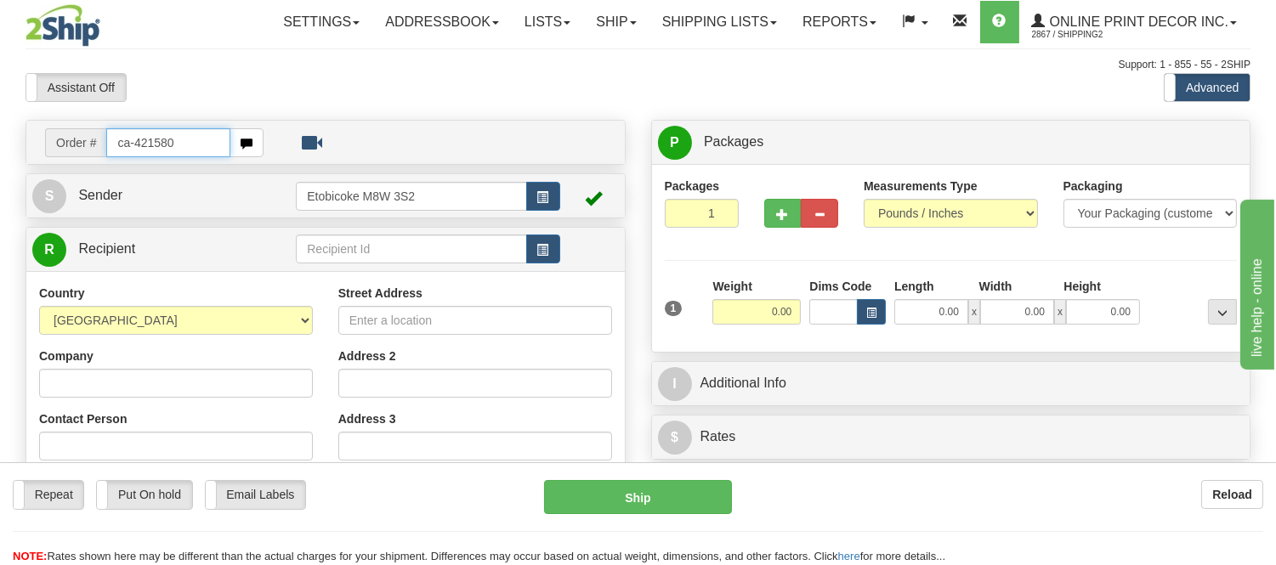
type input "ca-421580"
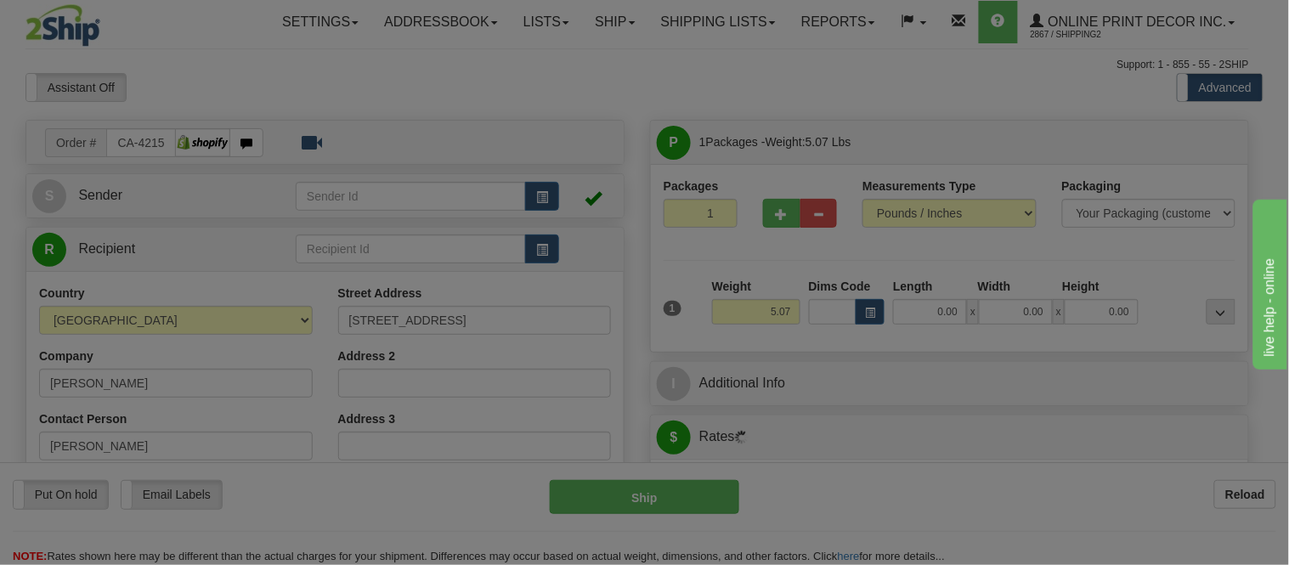
type input "MARKHAM"
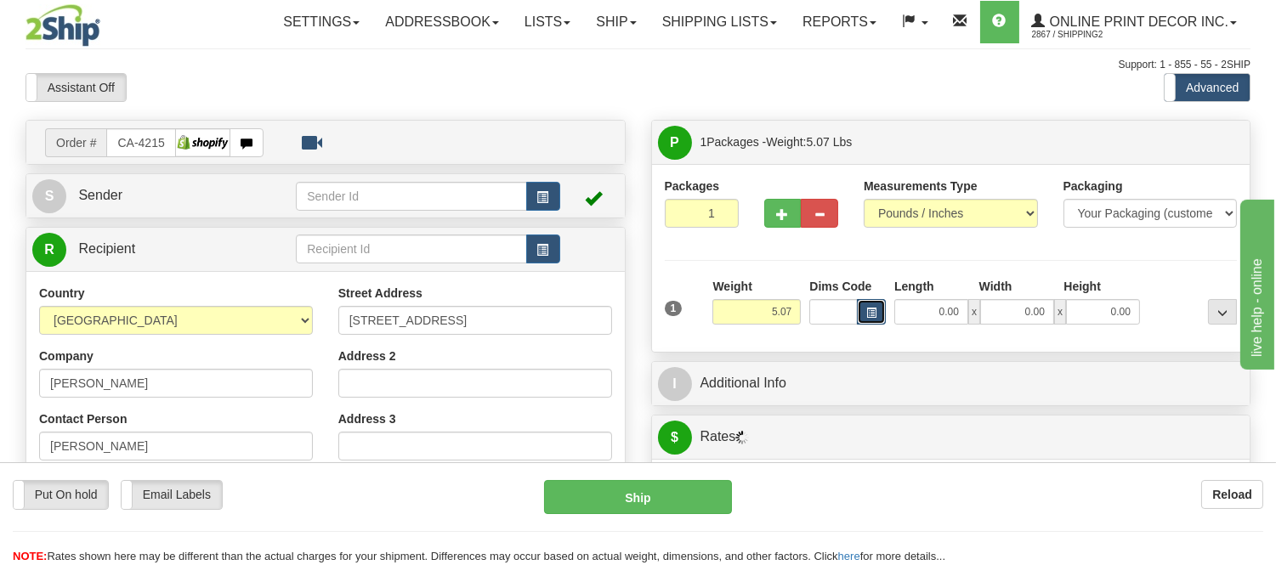
click at [880, 314] on button "button" at bounding box center [871, 311] width 29 height 25
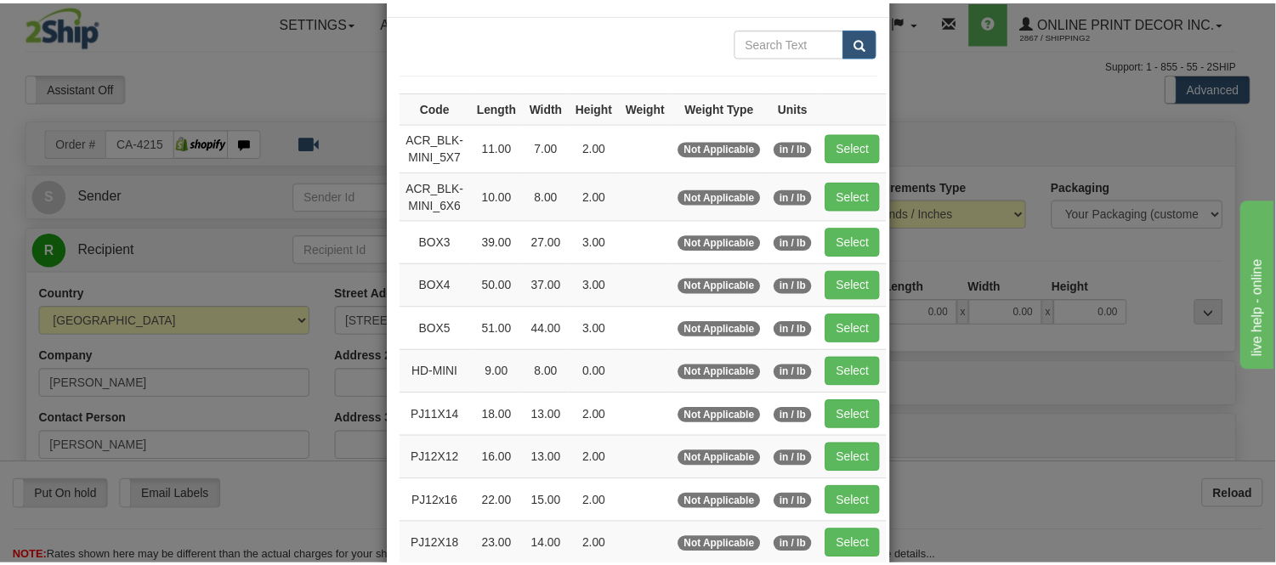
scroll to position [94, 0]
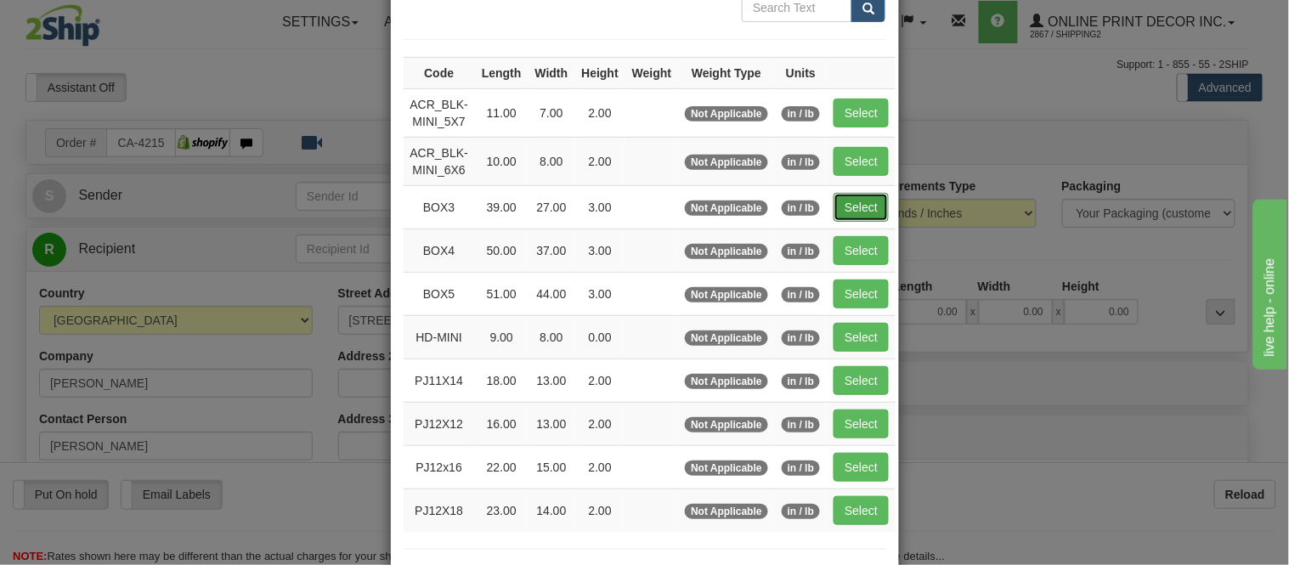
click at [853, 205] on button "Select" at bounding box center [861, 207] width 55 height 29
type input "BOX3"
type input "39.00"
type input "27.00"
type input "3.00"
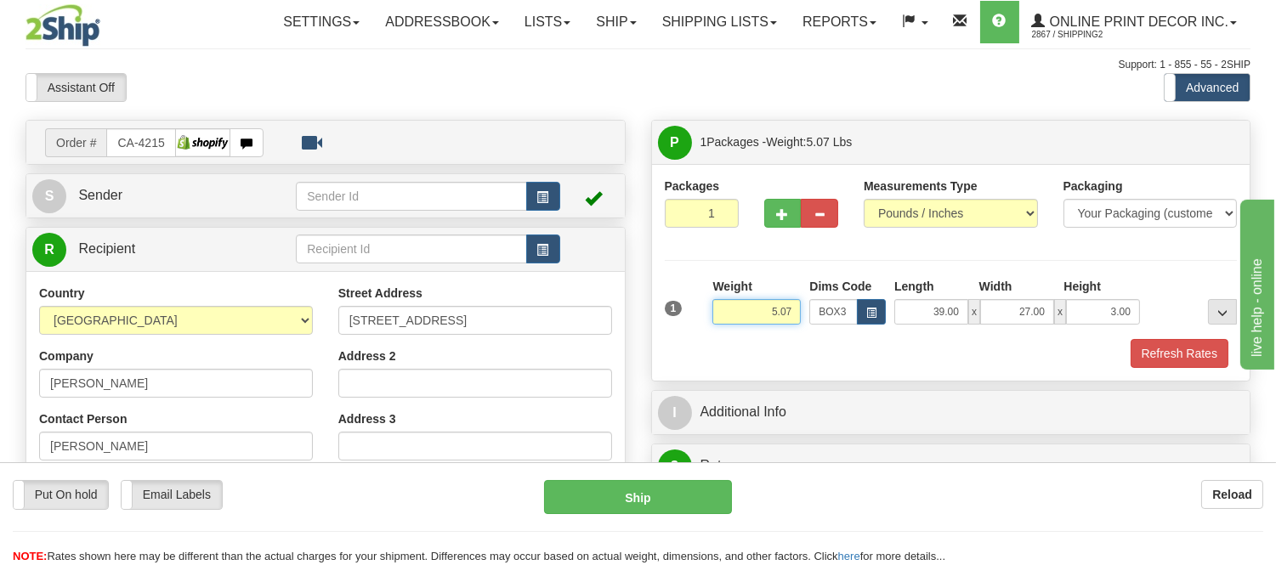
drag, startPoint x: 792, startPoint y: 313, endPoint x: 697, endPoint y: 323, distance: 95.7
click at [697, 323] on div "1 Weight 5.07 Dims Code BOX3" at bounding box center [950, 308] width 581 height 60
type input "11.98"
click at [1185, 351] on button "Refresh Rates" at bounding box center [1179, 353] width 98 height 29
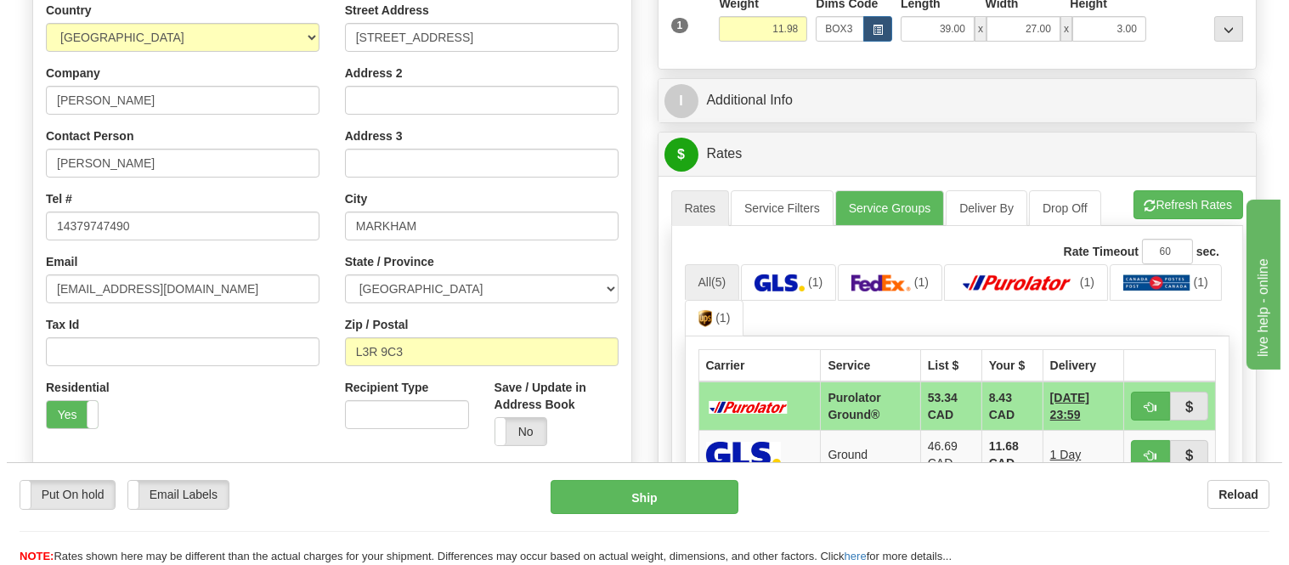
scroll to position [472, 0]
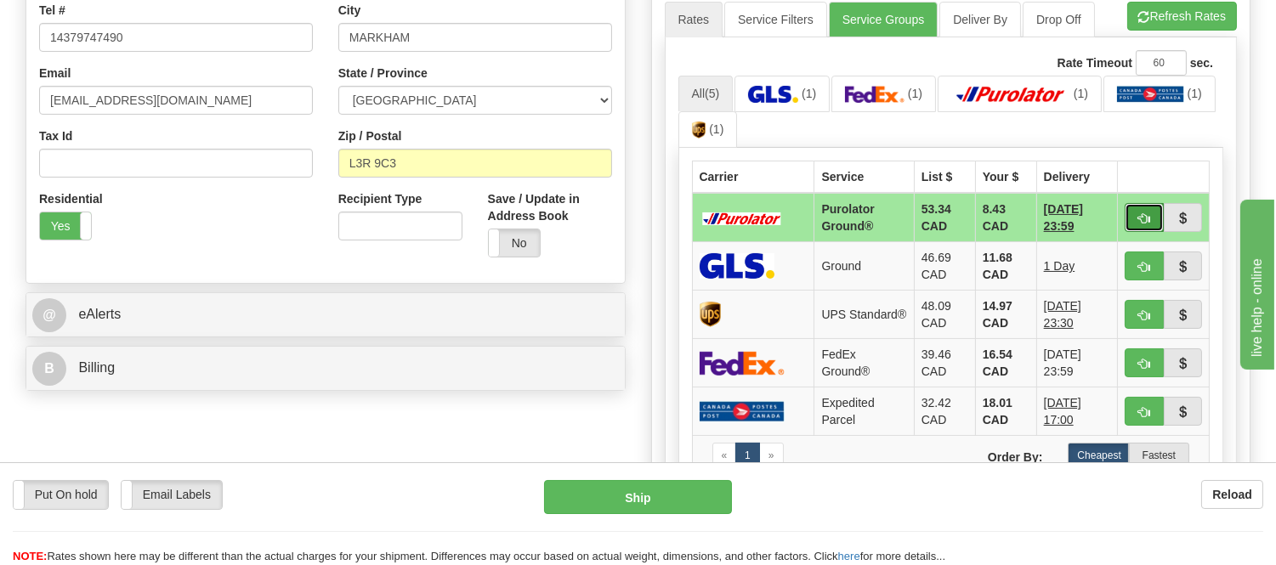
click at [1138, 217] on span "button" at bounding box center [1144, 218] width 12 height 11
type input "260"
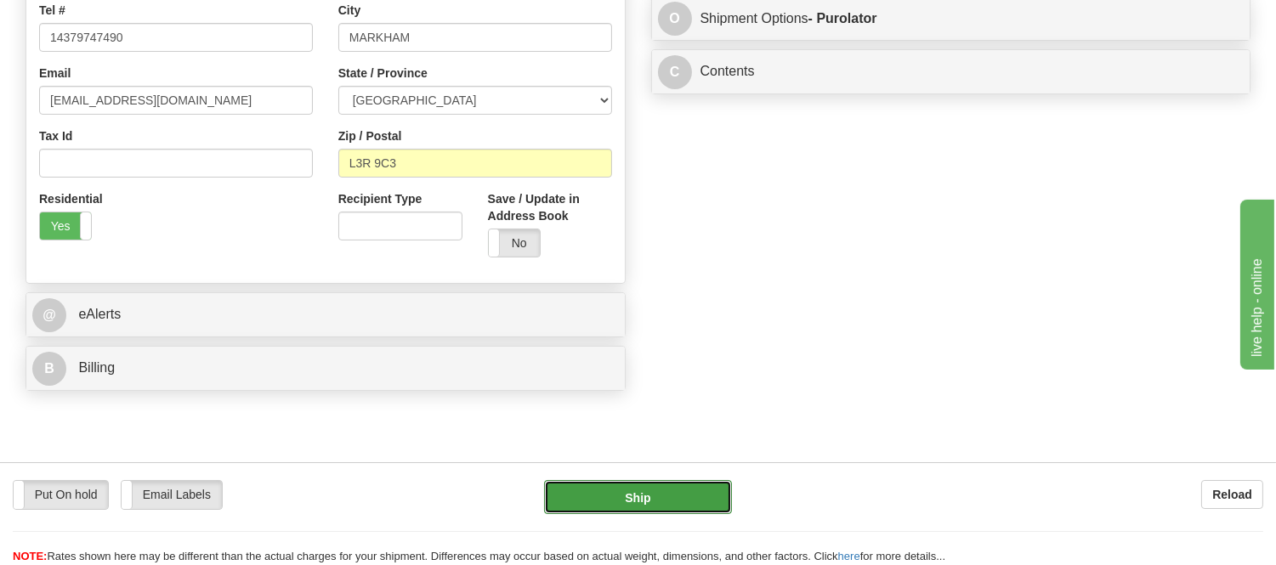
click at [654, 505] on button "Ship" at bounding box center [637, 497] width 187 height 34
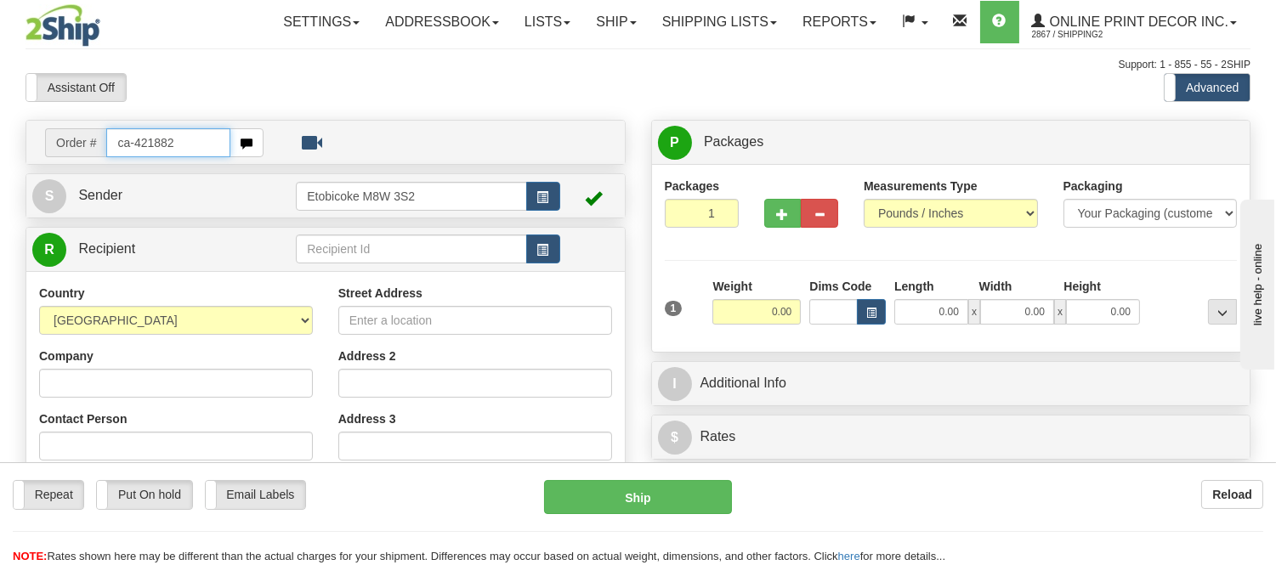
type input "ca-421882"
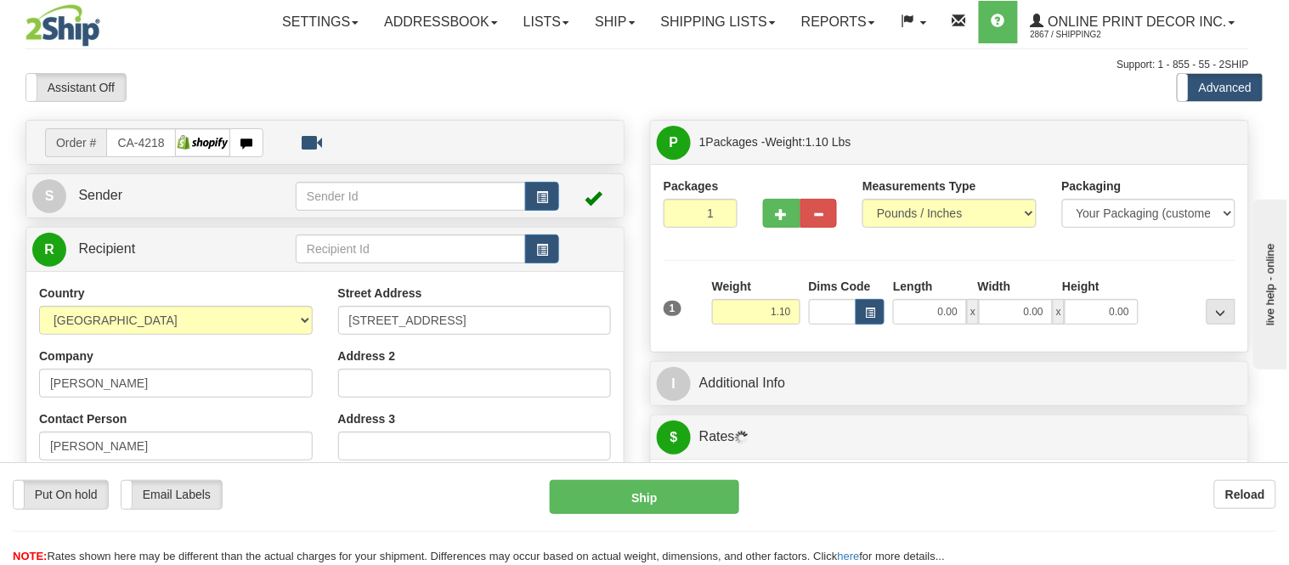
type input "[PERSON_NAME]"
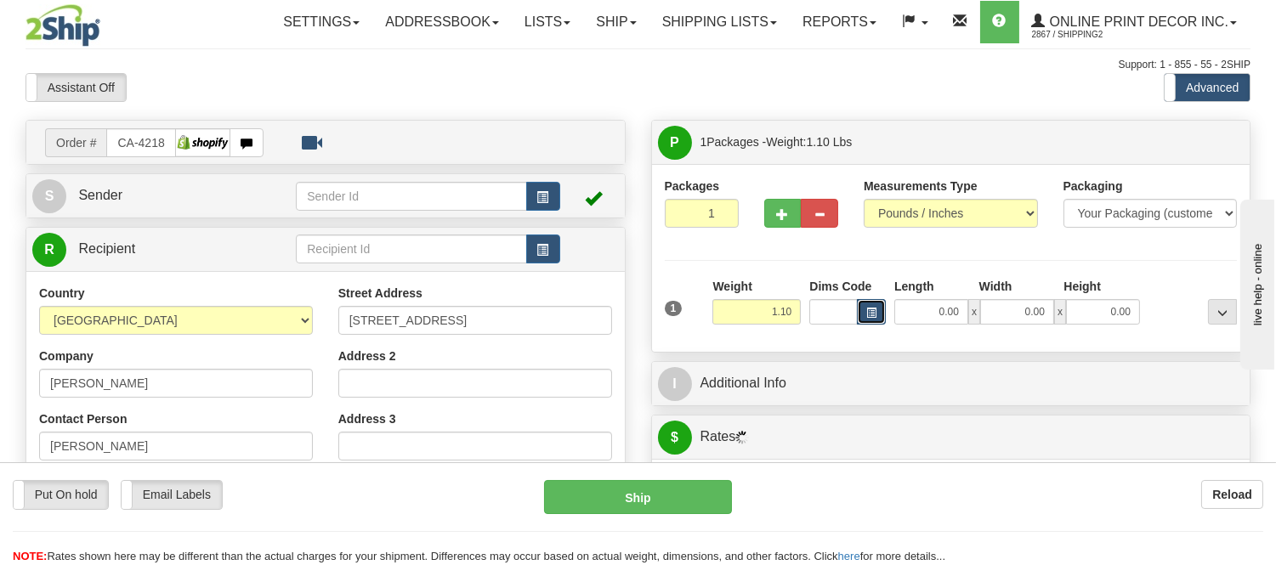
click at [880, 310] on button "button" at bounding box center [871, 311] width 29 height 25
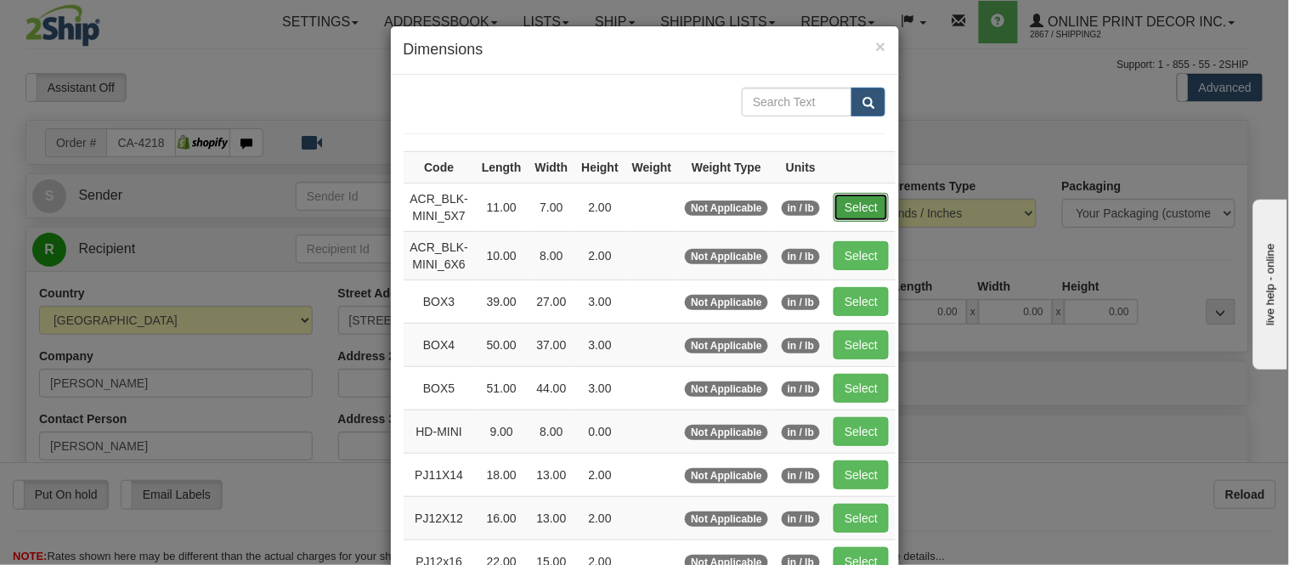
click at [852, 215] on button "Select" at bounding box center [861, 207] width 55 height 29
type input "ACR_BLK-MINI_5X7"
type input "11.00"
type input "7.00"
type input "2.00"
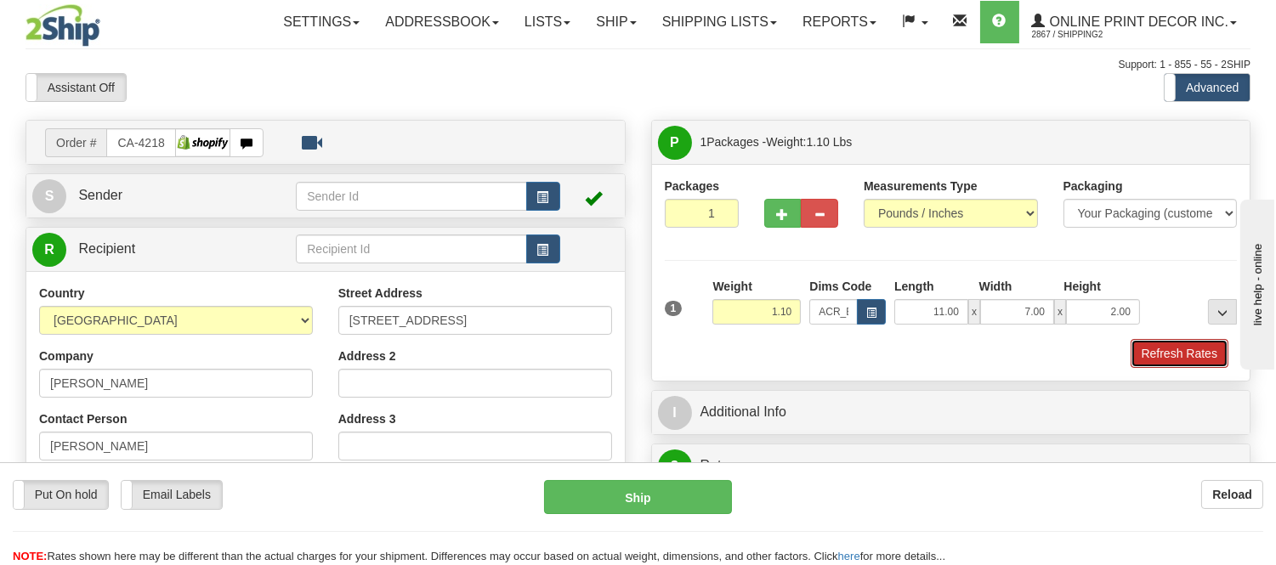
click at [1168, 343] on button "Refresh Rates" at bounding box center [1179, 353] width 98 height 29
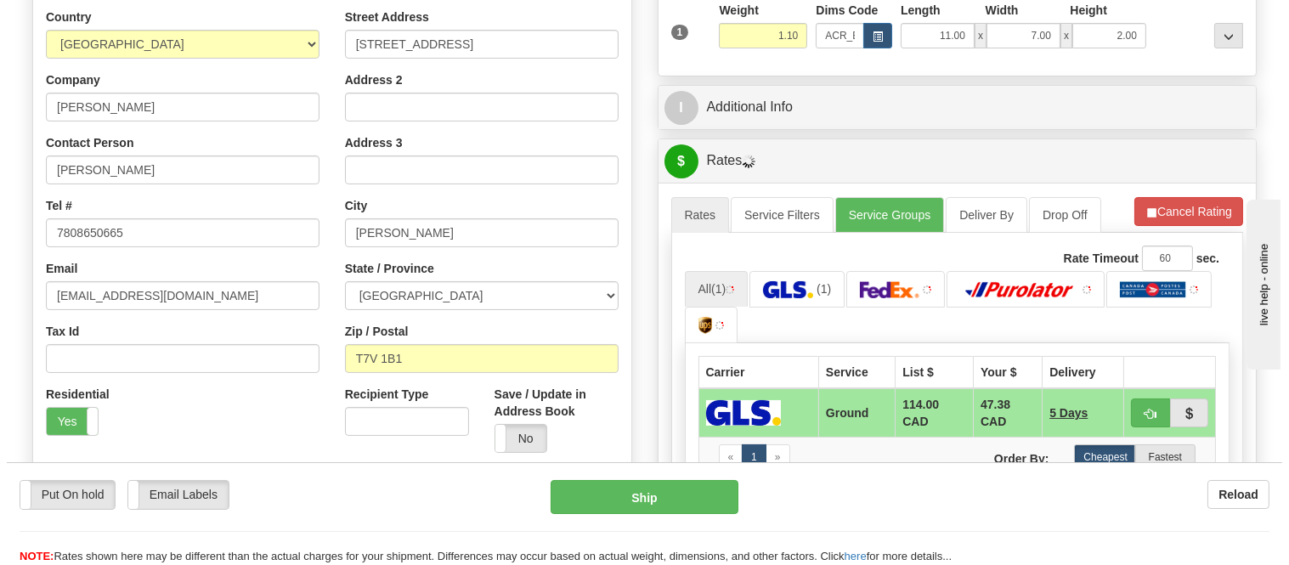
scroll to position [410, 0]
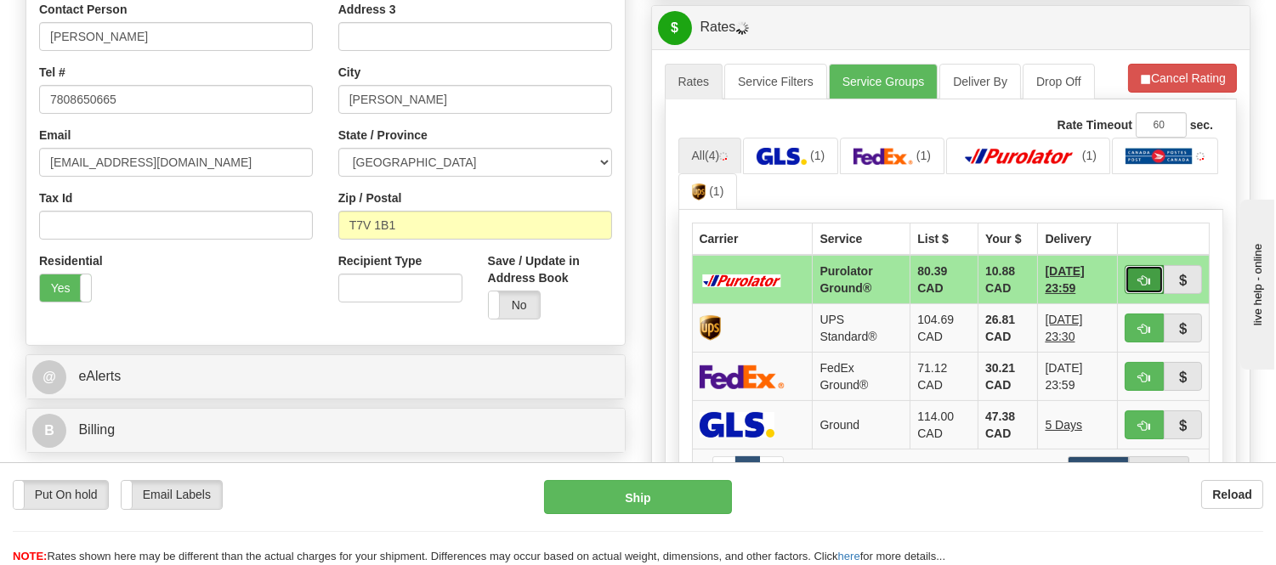
click at [1128, 286] on button "button" at bounding box center [1143, 279] width 39 height 29
click at [1167, 187] on ul "All (4) (1) (1) (1) (1)" at bounding box center [951, 174] width 546 height 73
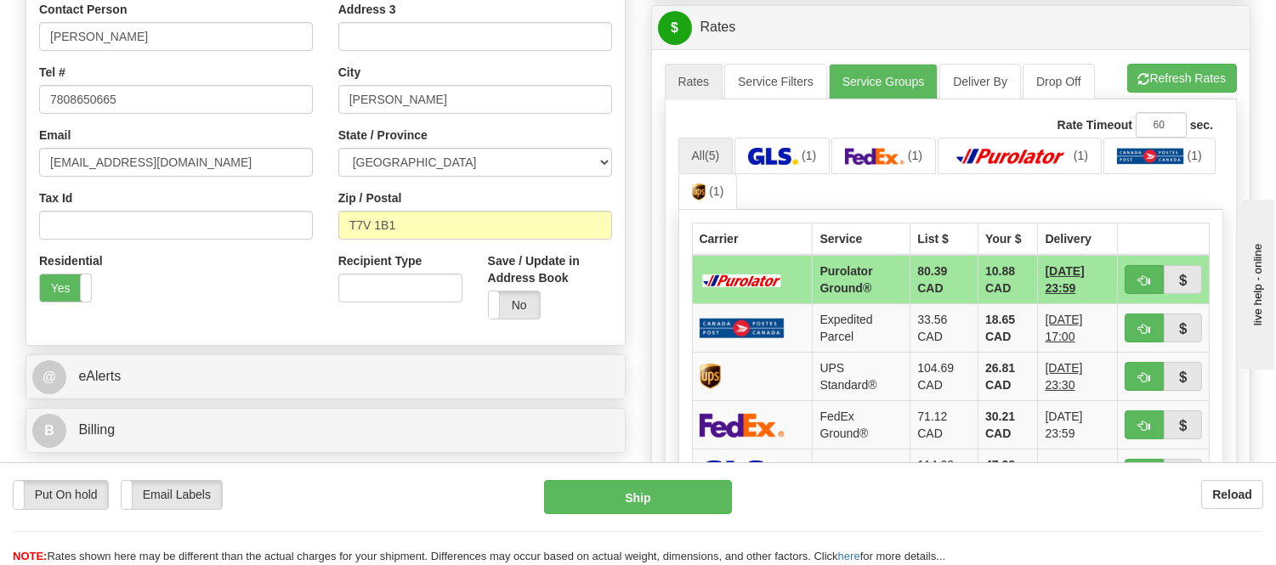
click at [1140, 277] on span "button" at bounding box center [1144, 280] width 12 height 11
type input "260"
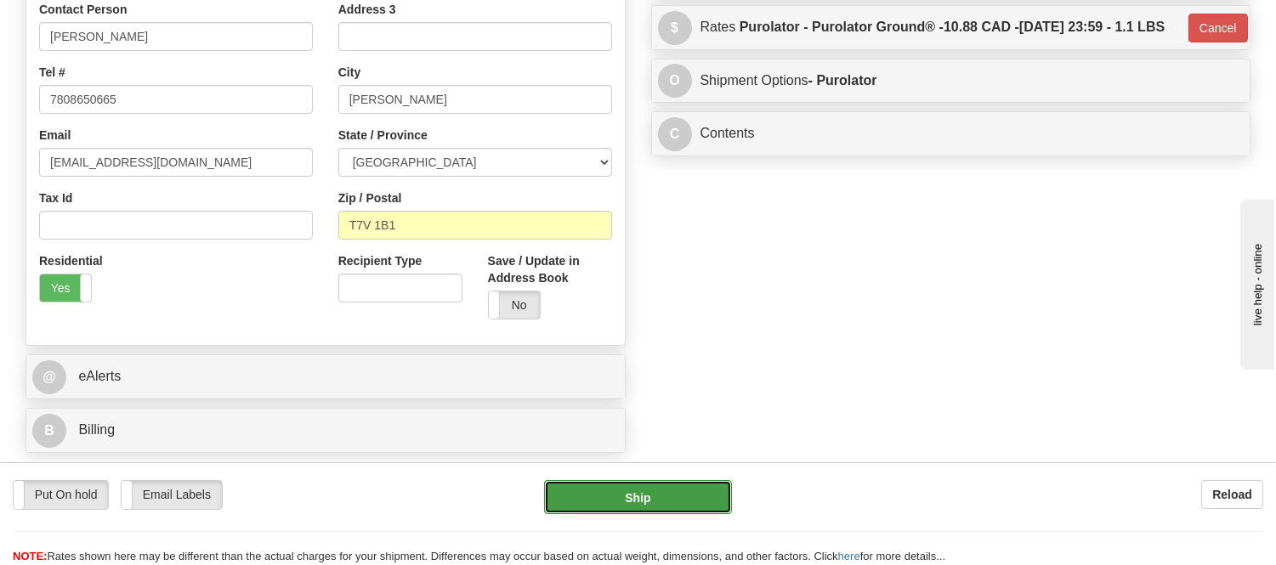
click at [700, 488] on button "Ship" at bounding box center [637, 497] width 187 height 34
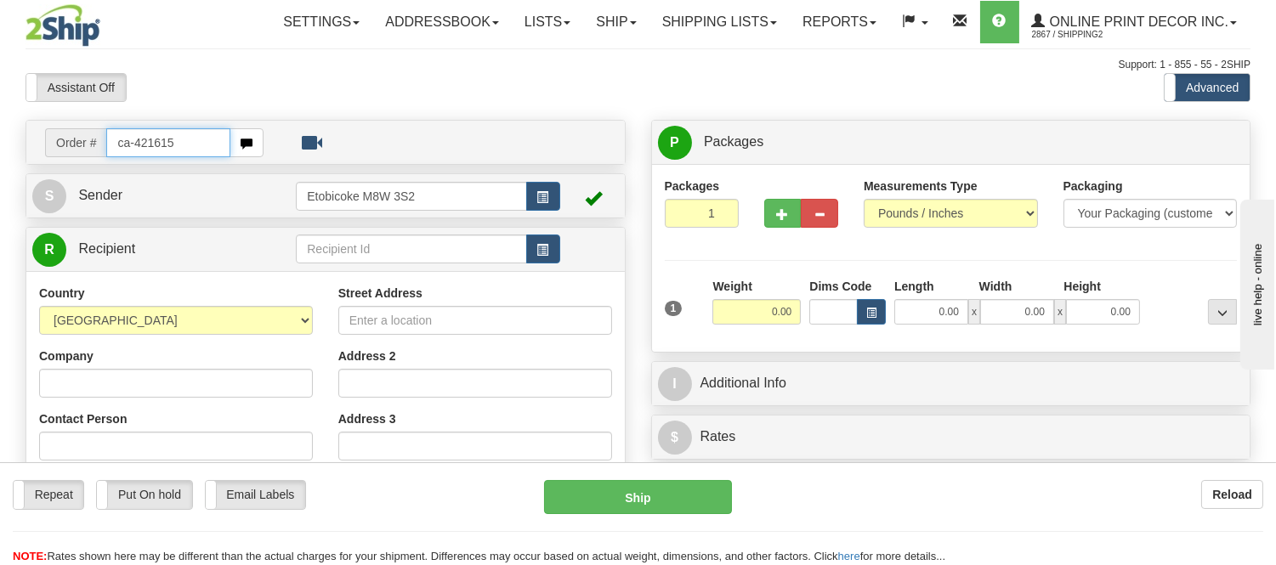
type input "ca-421615"
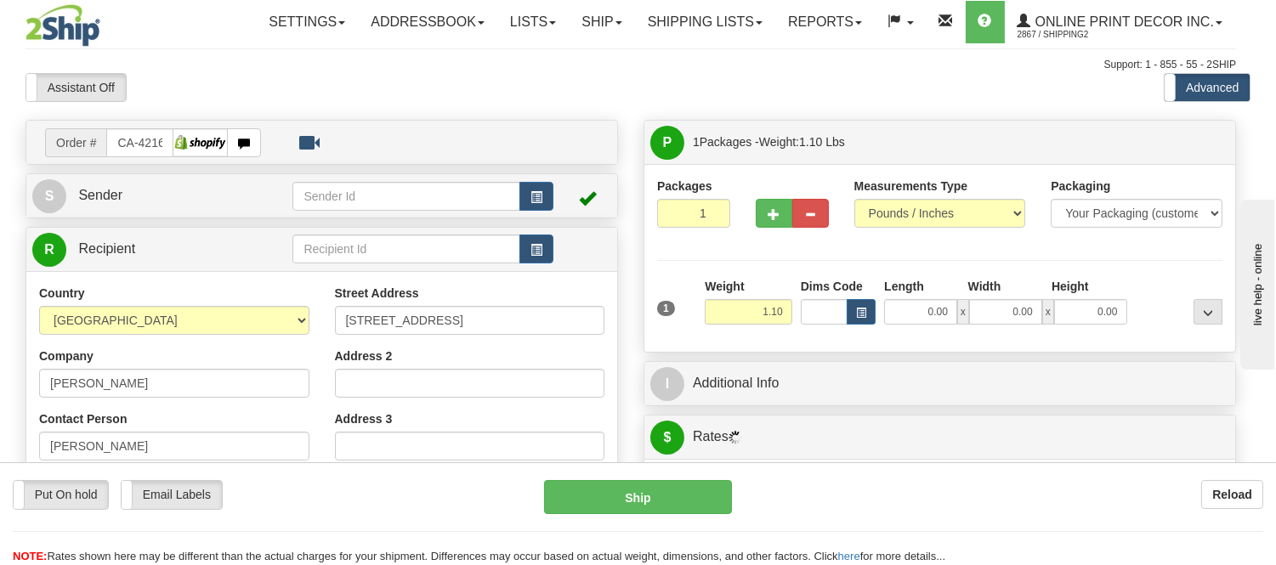
type input "NORTH YORK"
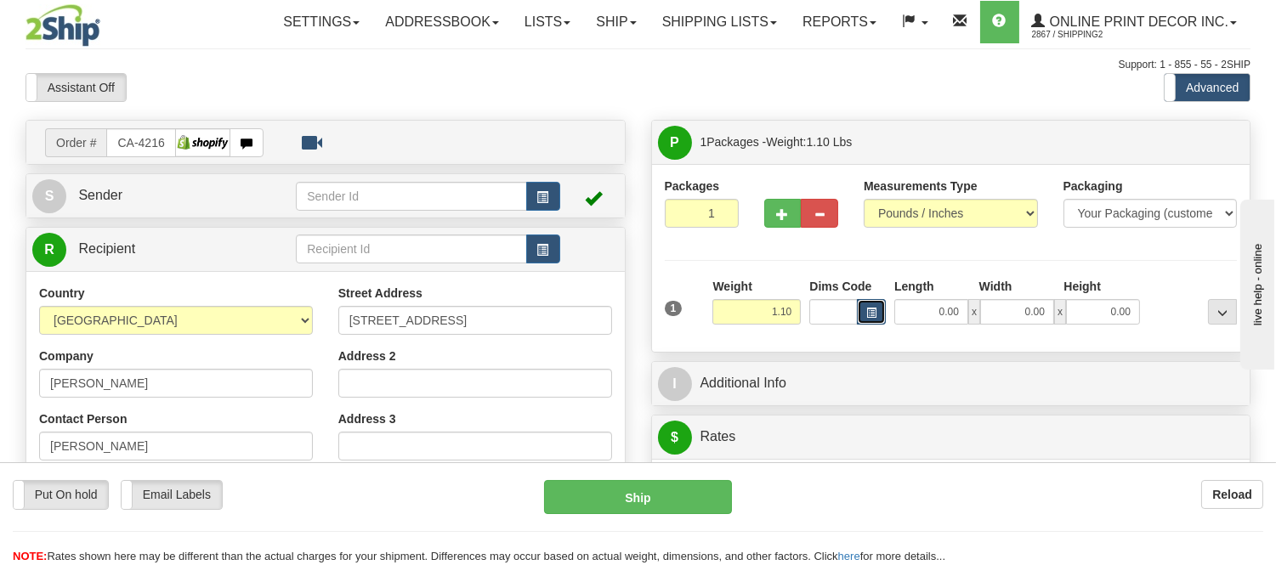
click at [873, 306] on button "button" at bounding box center [871, 311] width 29 height 25
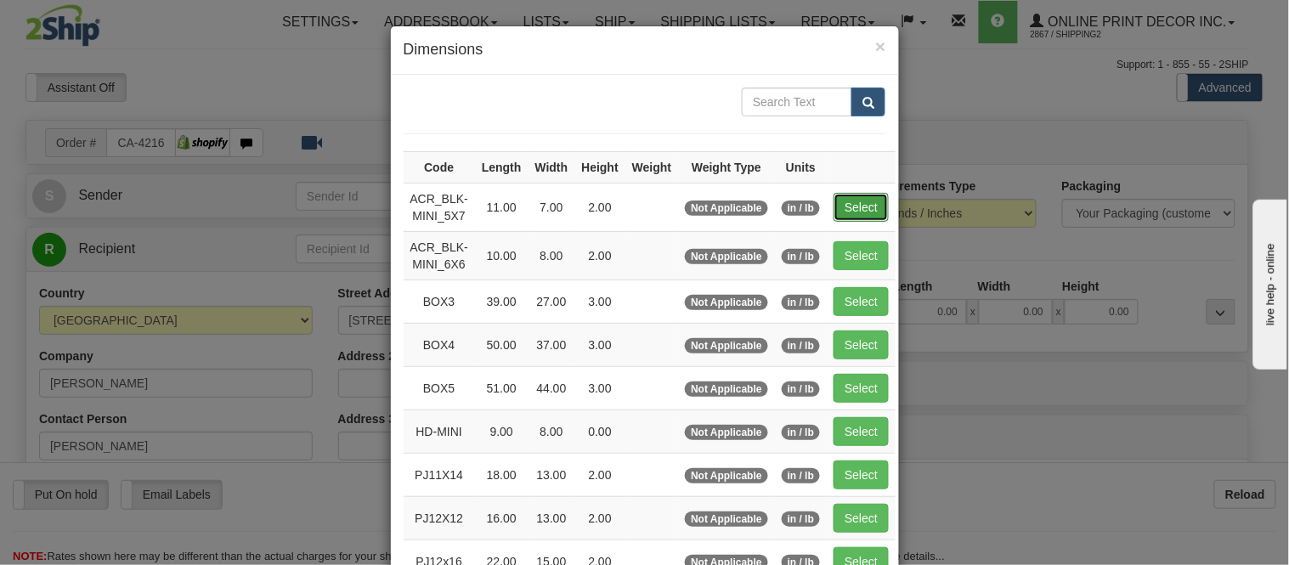
click at [850, 197] on button "Select" at bounding box center [861, 207] width 55 height 29
type input "ACR_BLK-MINI_5X7"
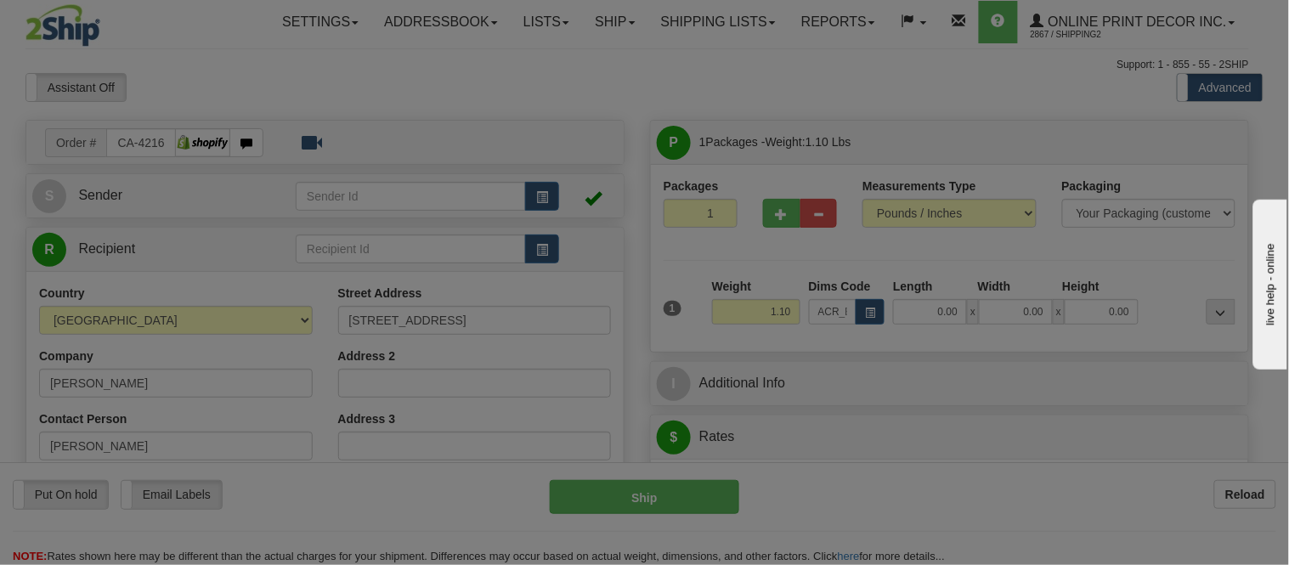
type input "11.00"
type input "7.00"
type input "2.00"
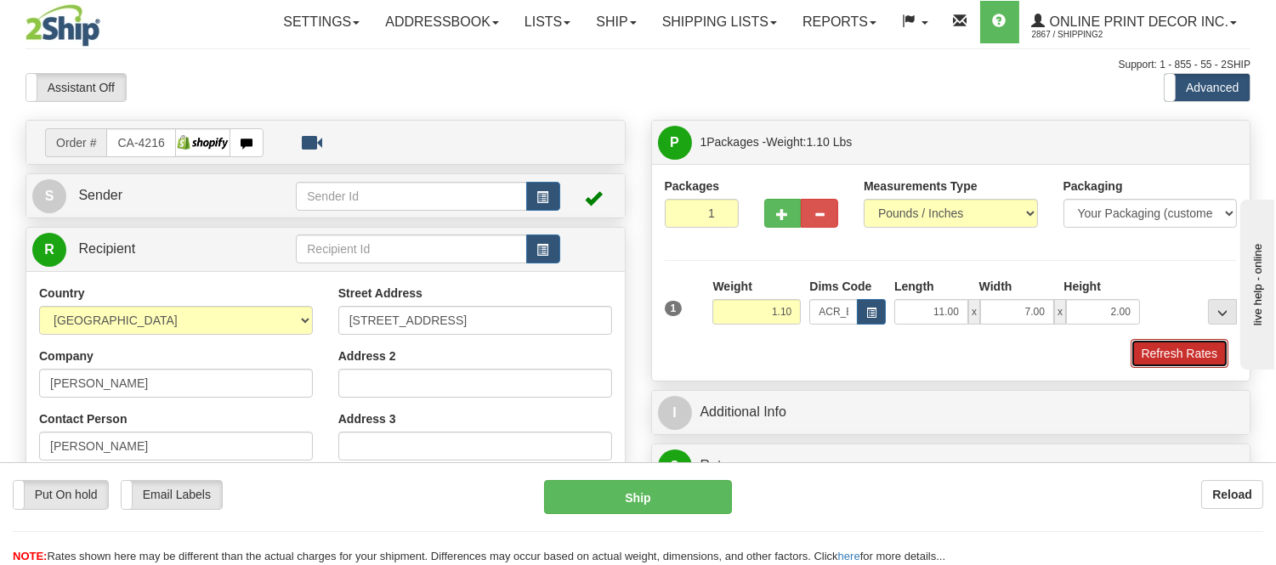
click at [1207, 348] on button "Refresh Rates" at bounding box center [1179, 353] width 98 height 29
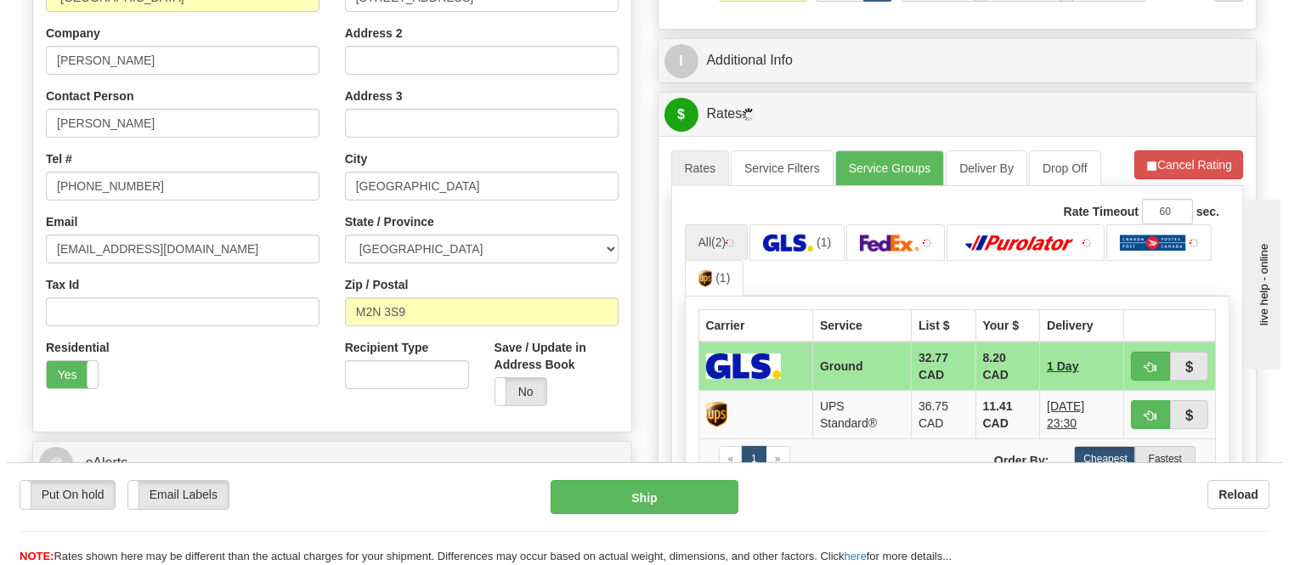
scroll to position [473, 0]
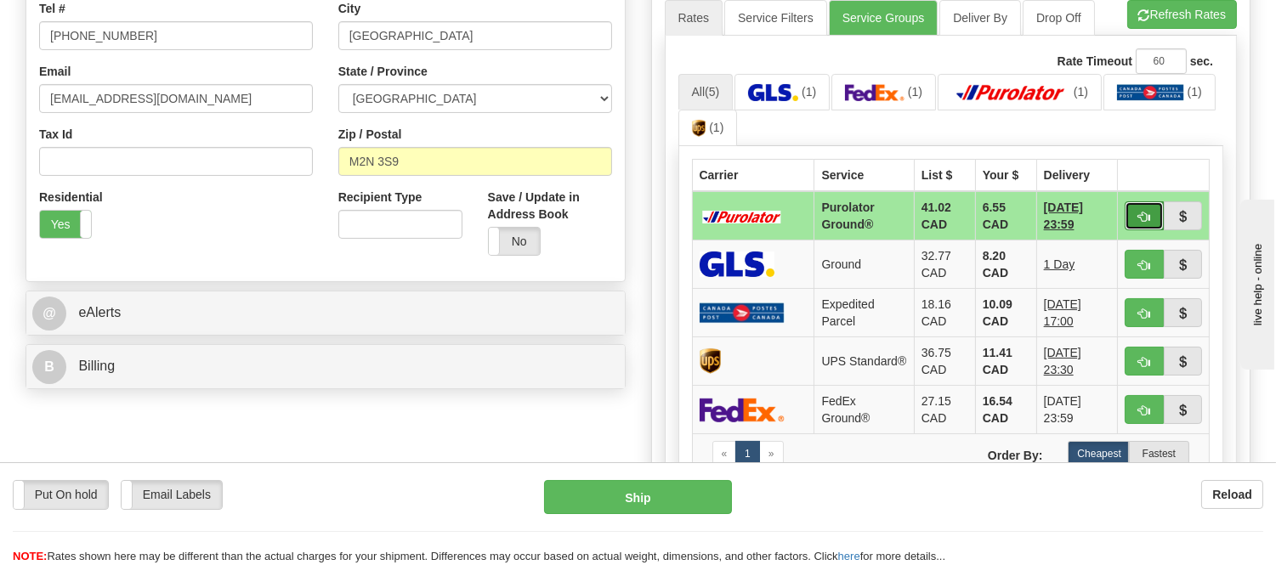
click at [1148, 218] on span "button" at bounding box center [1144, 217] width 12 height 11
type input "260"
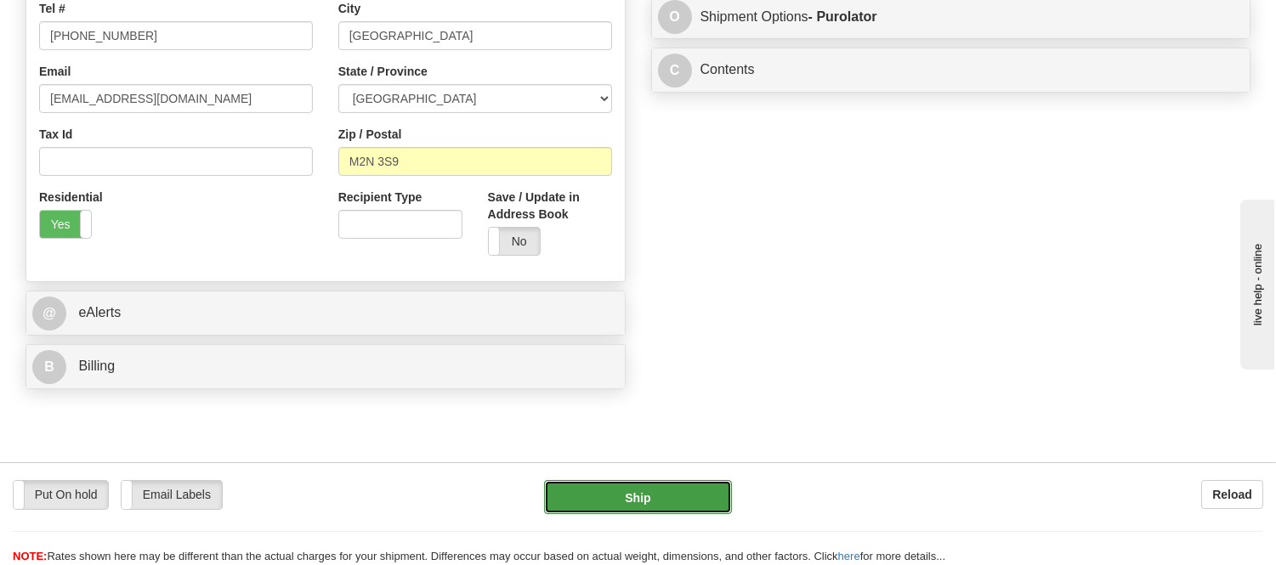
click at [700, 489] on button "Ship" at bounding box center [637, 497] width 187 height 34
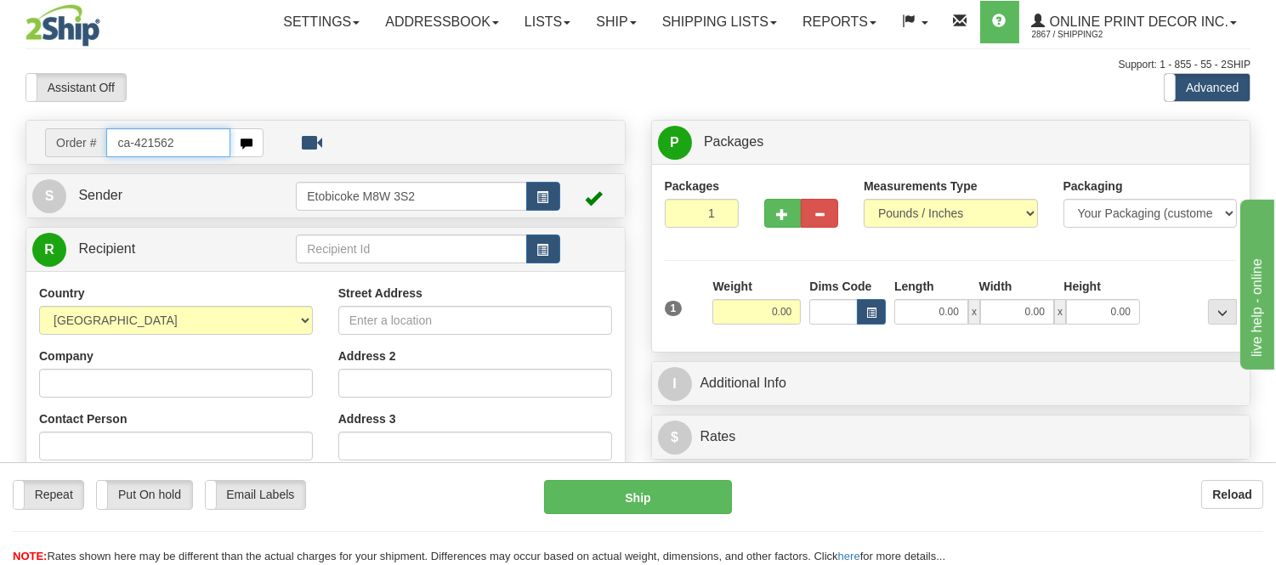
type input "ca-421562"
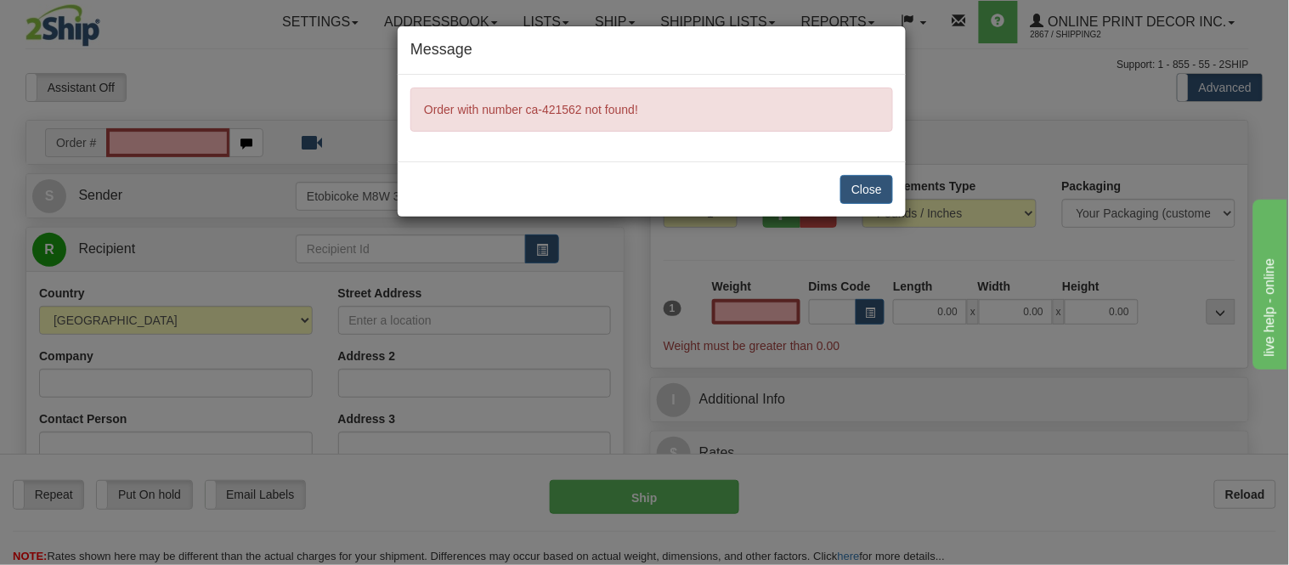
type input "0.00"
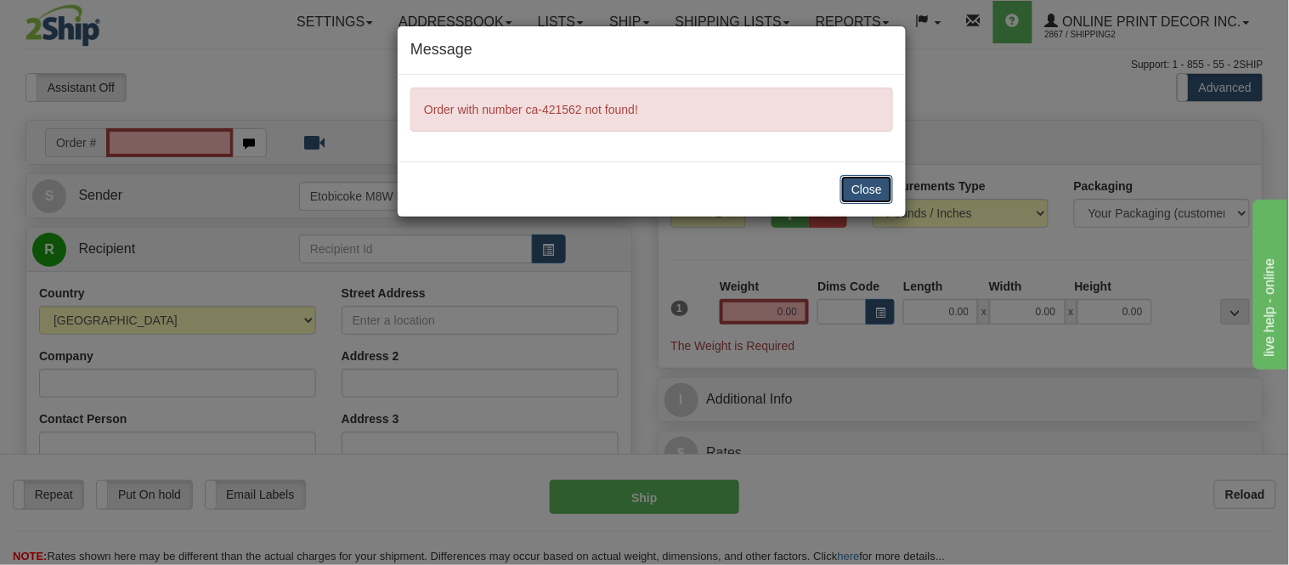
click at [882, 182] on button "Close" at bounding box center [866, 189] width 53 height 29
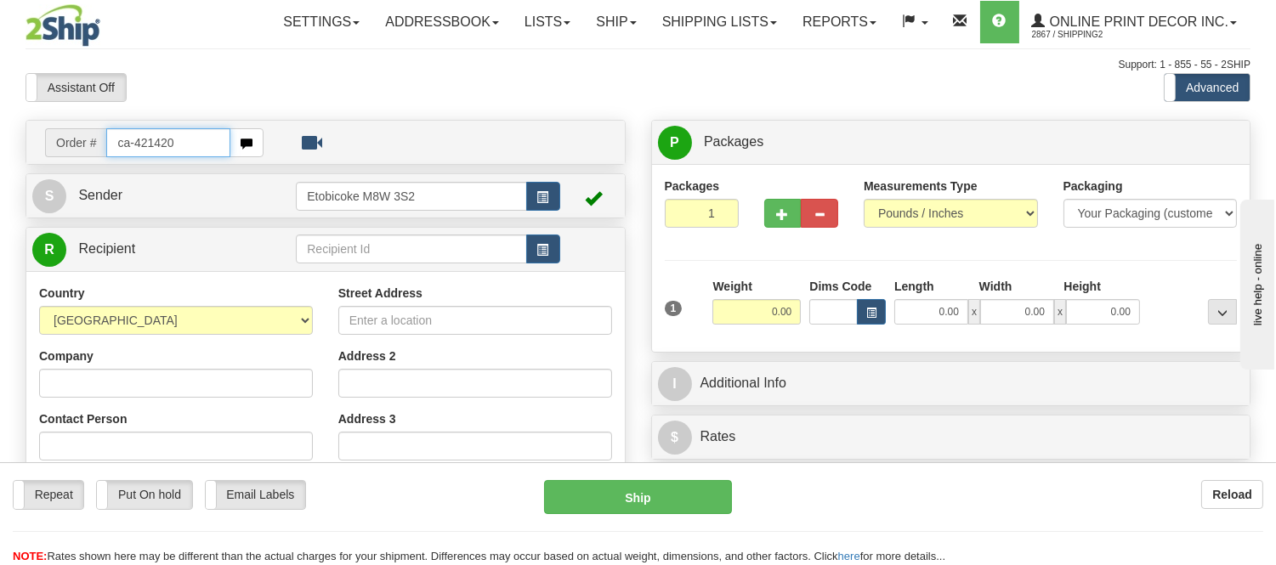
type input "ca-421420"
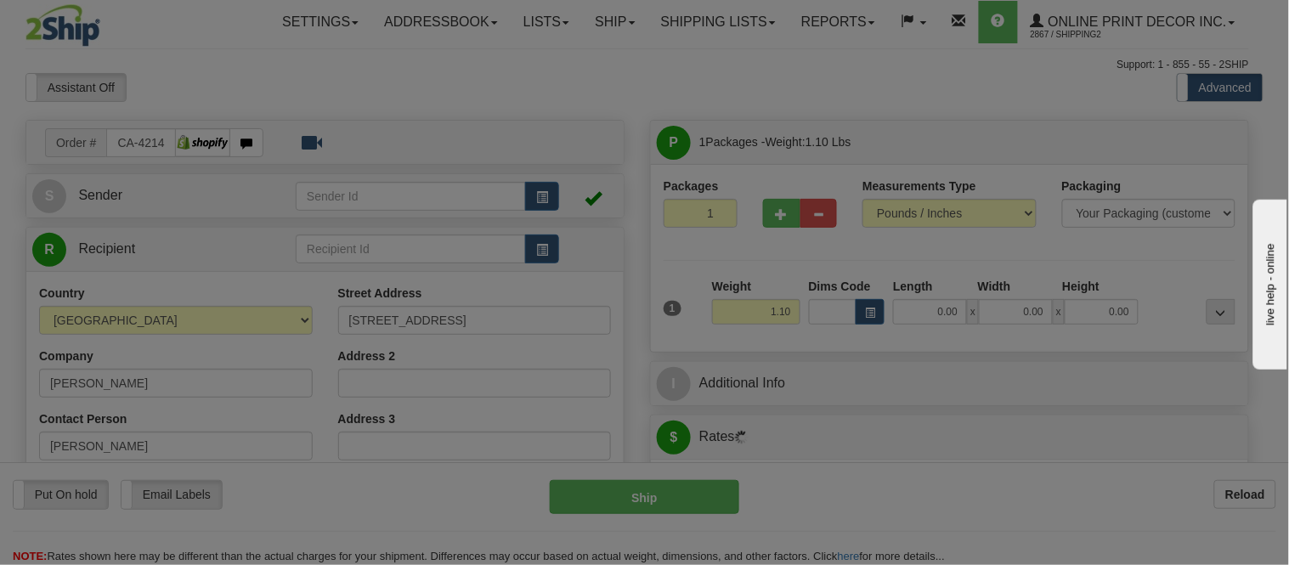
type input "ETOBICOKE"
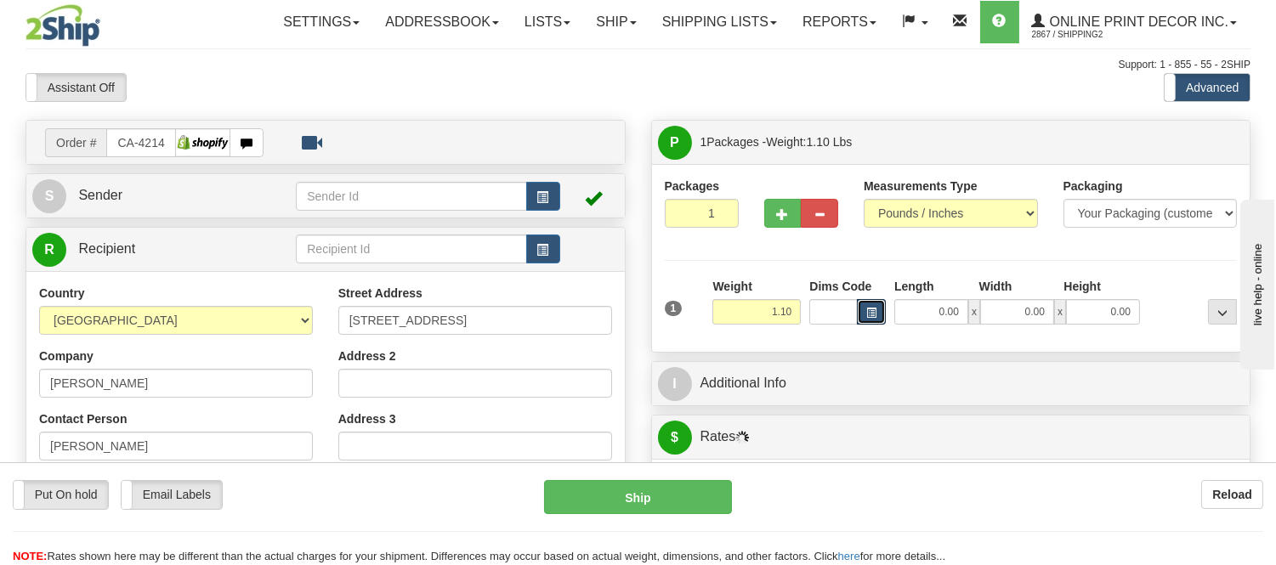
click at [872, 317] on span "button" at bounding box center [871, 312] width 10 height 9
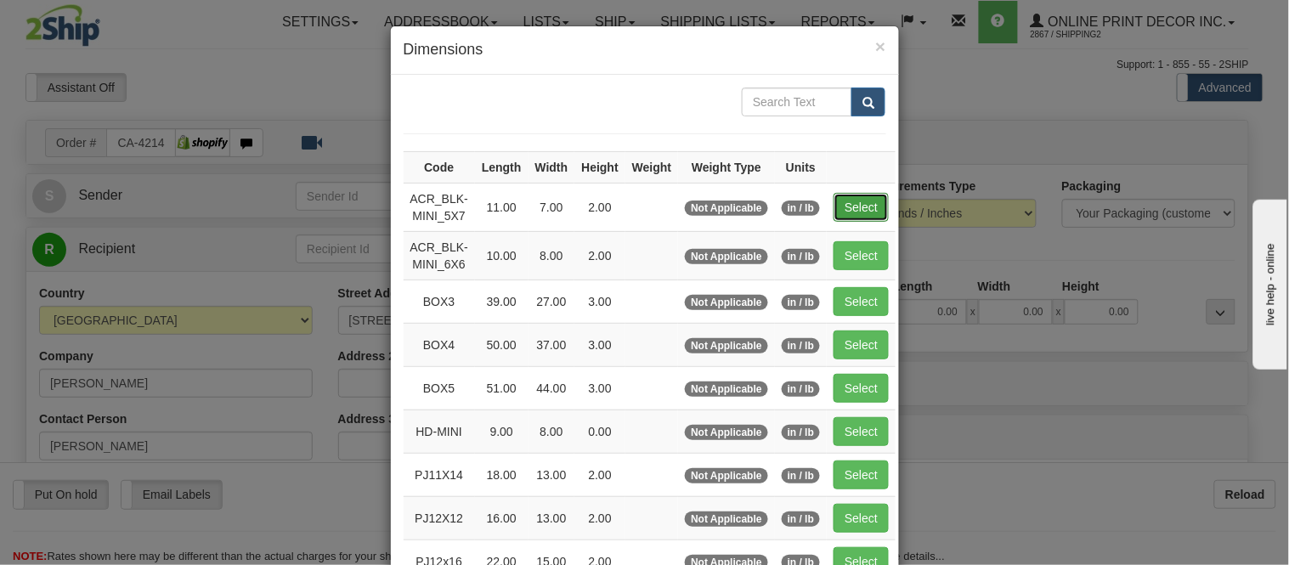
click at [844, 194] on button "Select" at bounding box center [861, 207] width 55 height 29
type input "ACR_BLK-MINI_5X7"
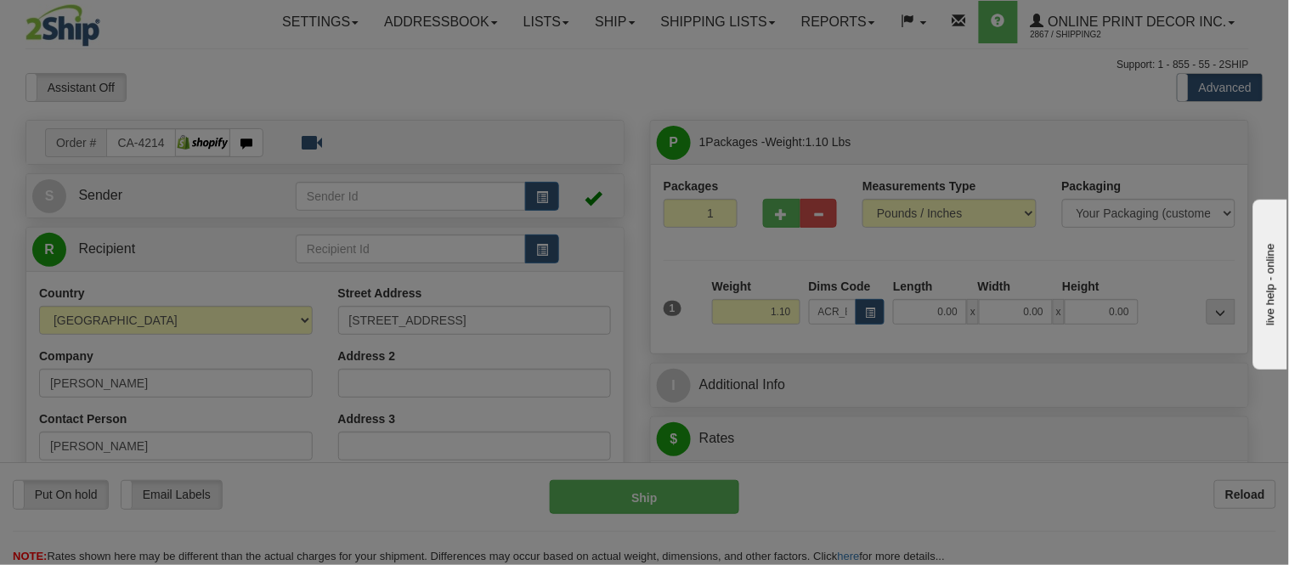
type input "11.00"
type input "7.00"
type input "2.00"
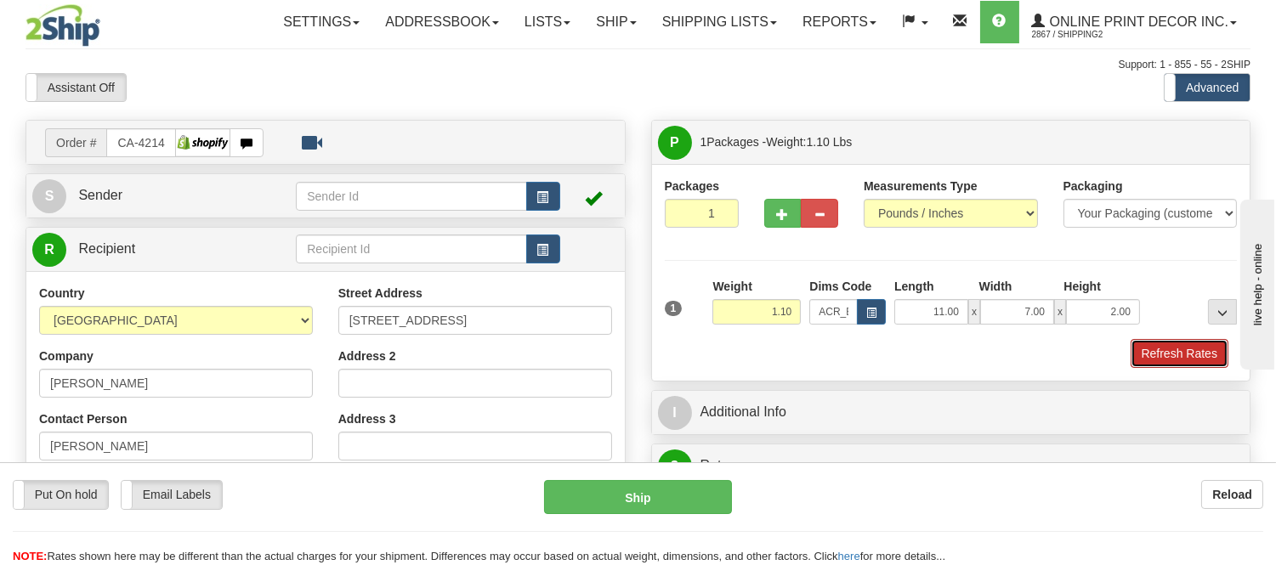
click at [1186, 358] on button "Refresh Rates" at bounding box center [1179, 353] width 98 height 29
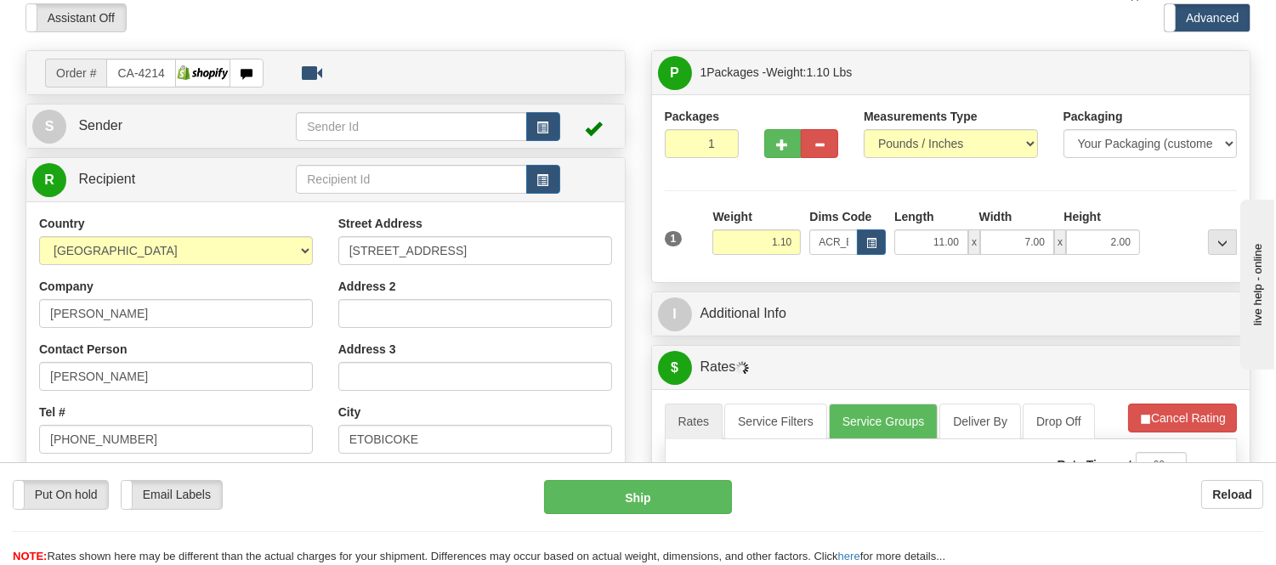
scroll to position [189, 0]
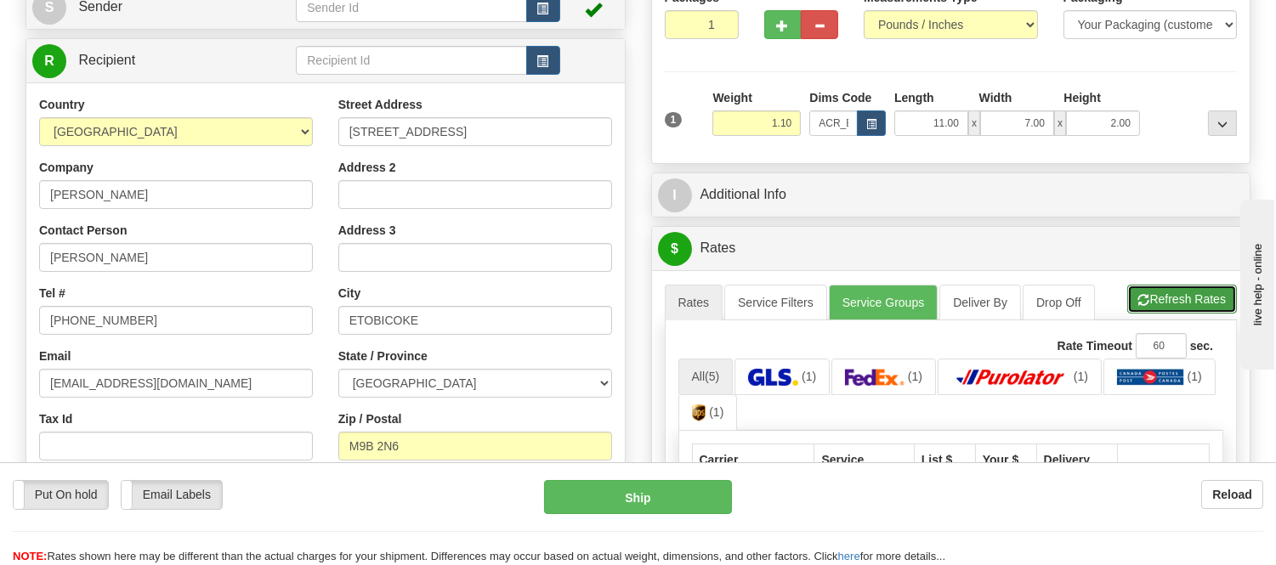
click at [1163, 293] on button "Refresh Rates" at bounding box center [1182, 299] width 110 height 29
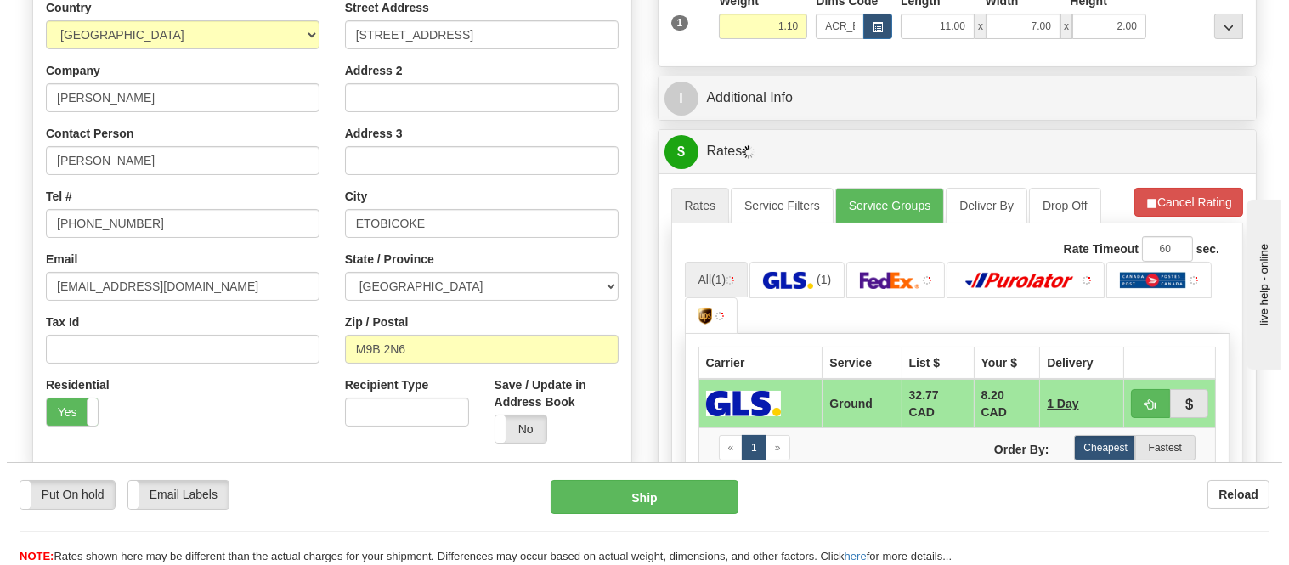
scroll to position [377, 0]
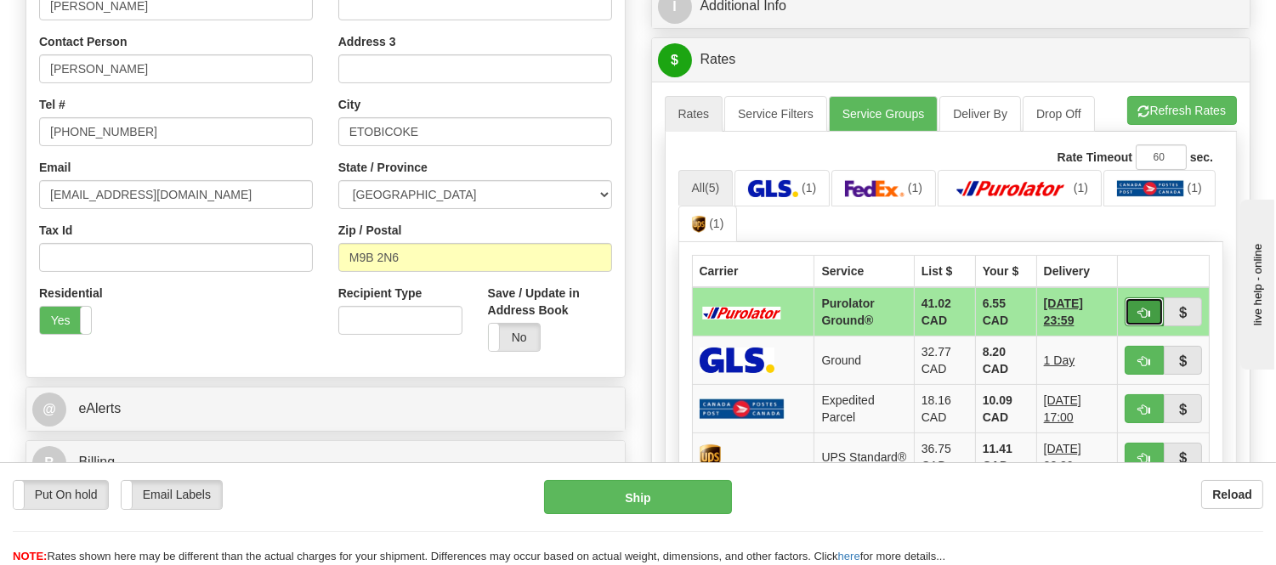
click at [1134, 312] on button "button" at bounding box center [1143, 311] width 39 height 29
type input "260"
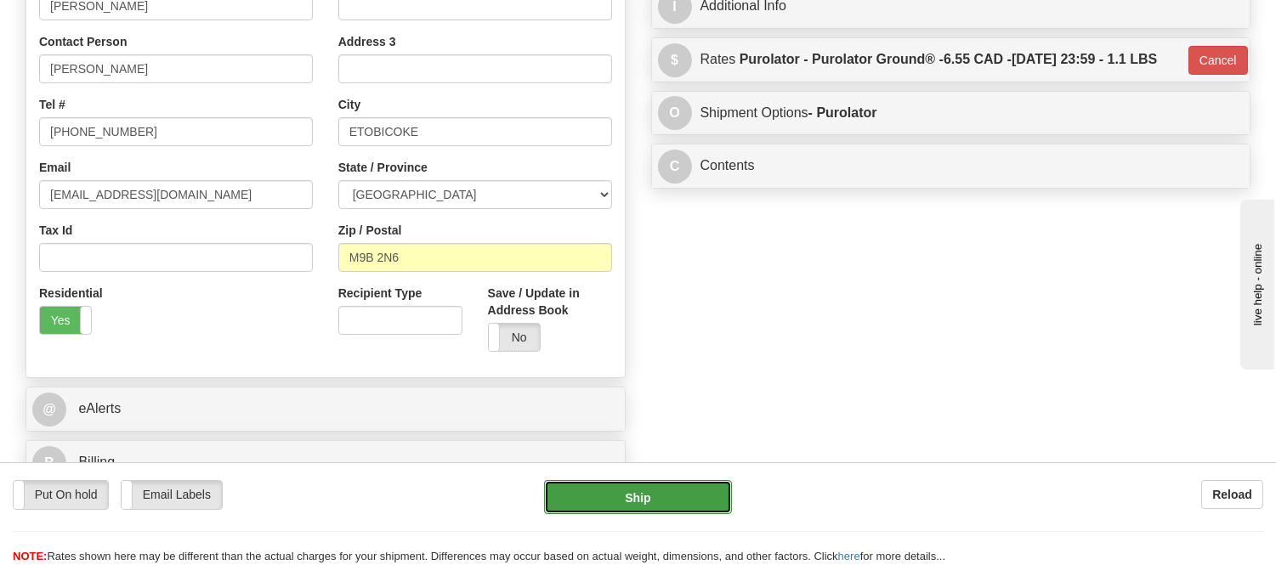
click at [676, 482] on button "Ship" at bounding box center [637, 497] width 187 height 34
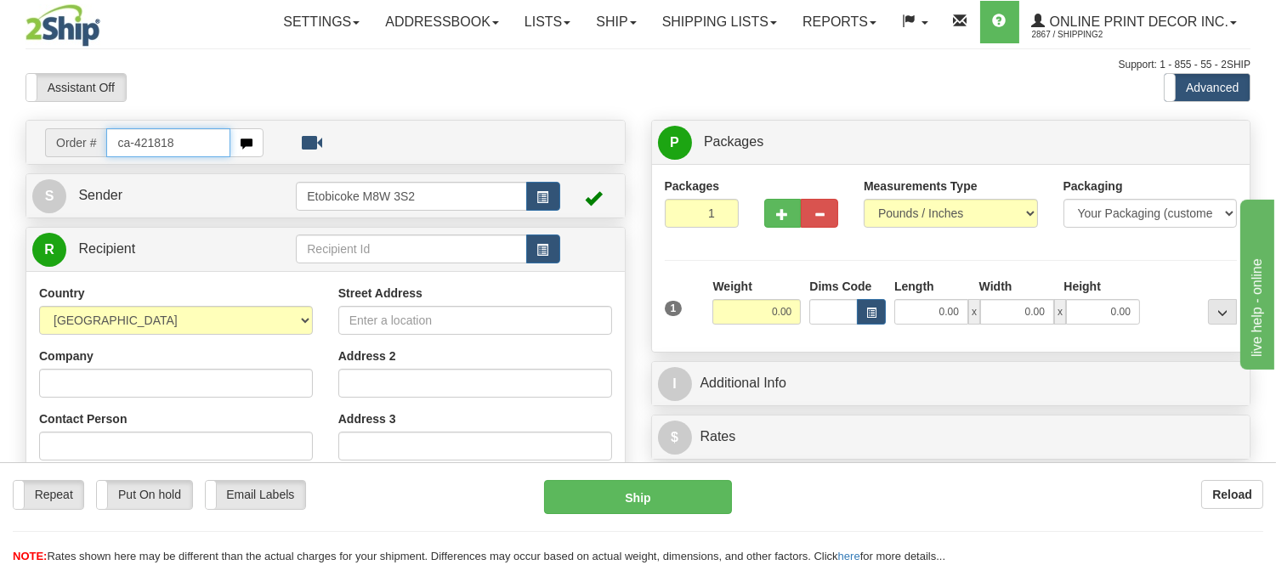
type input "ca-421818"
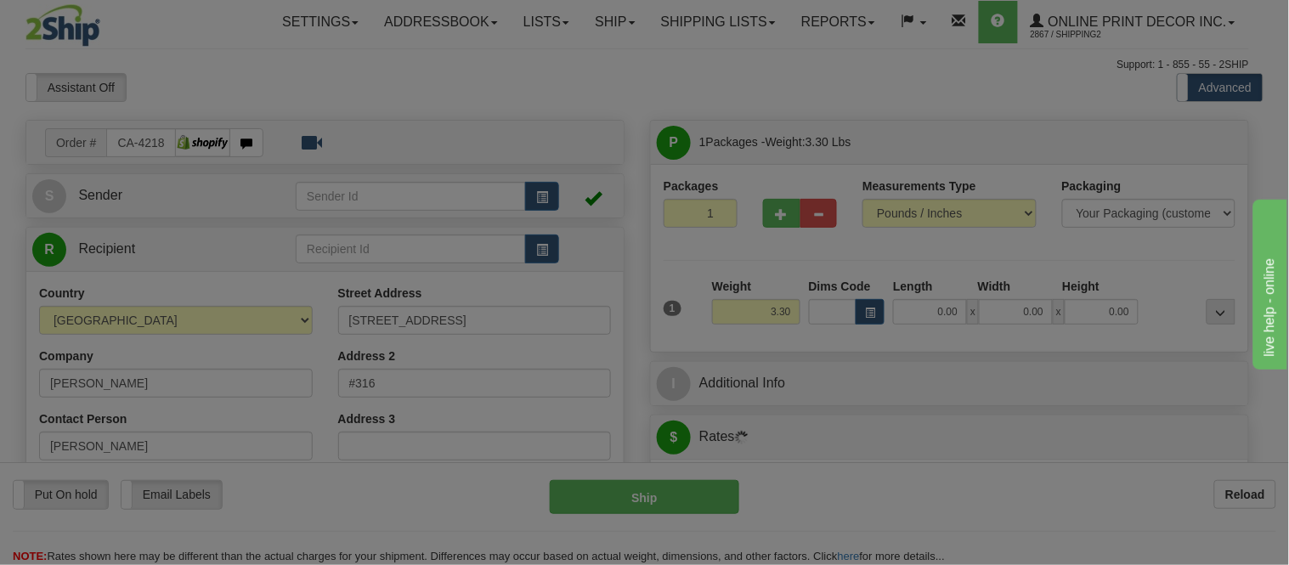
type input "BRACEBRIDGE"
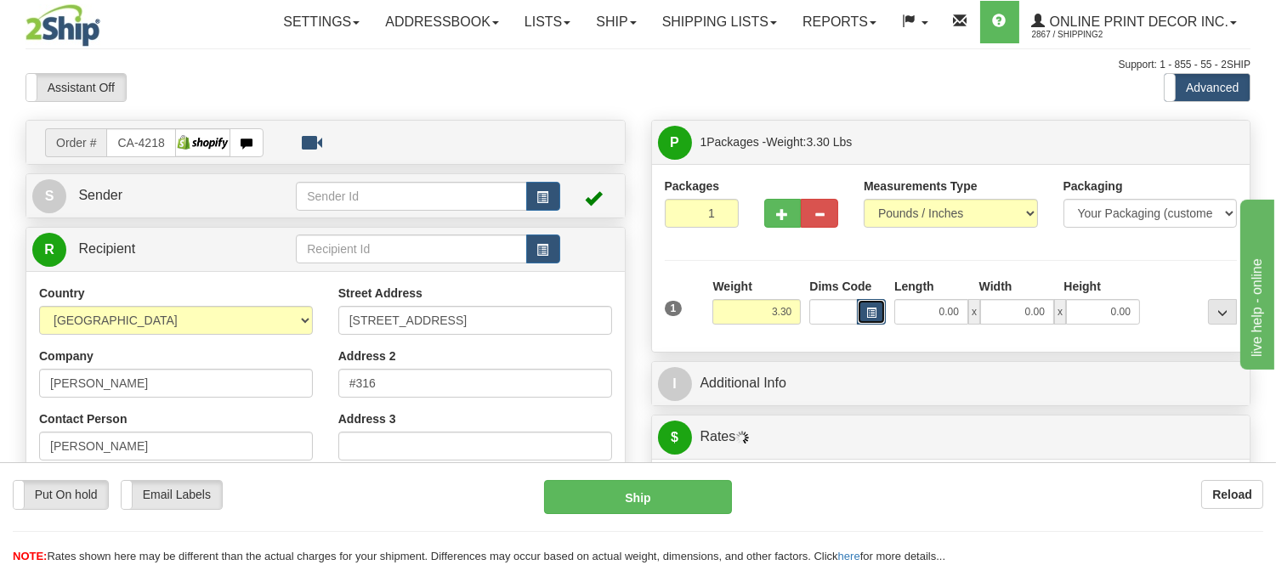
click at [871, 320] on button "button" at bounding box center [871, 311] width 29 height 25
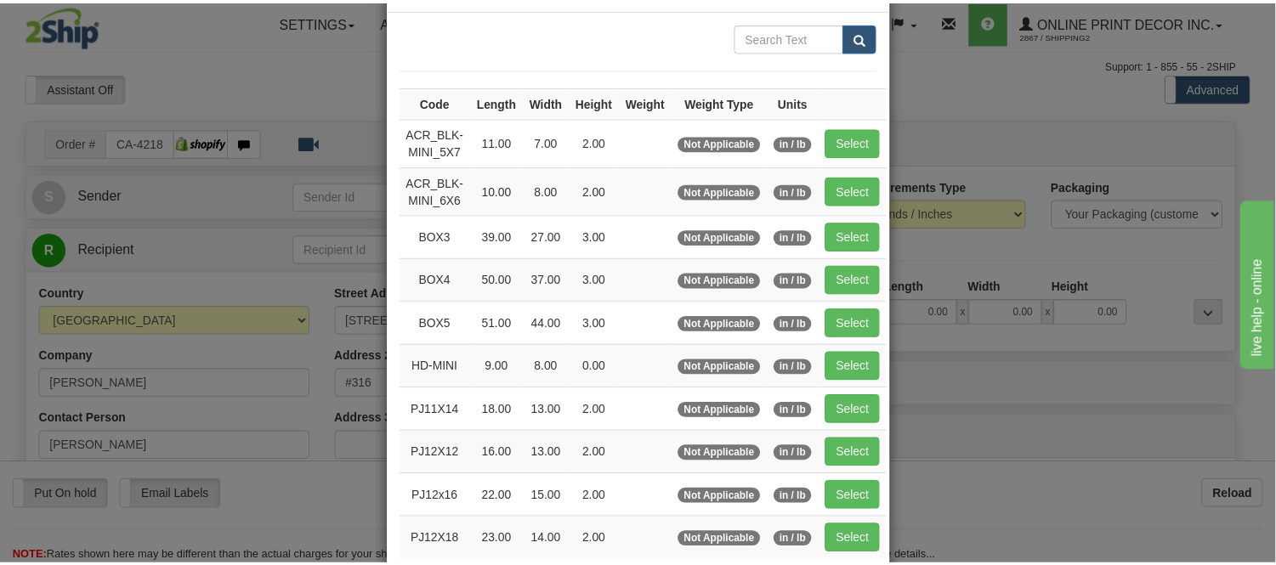
scroll to position [189, 0]
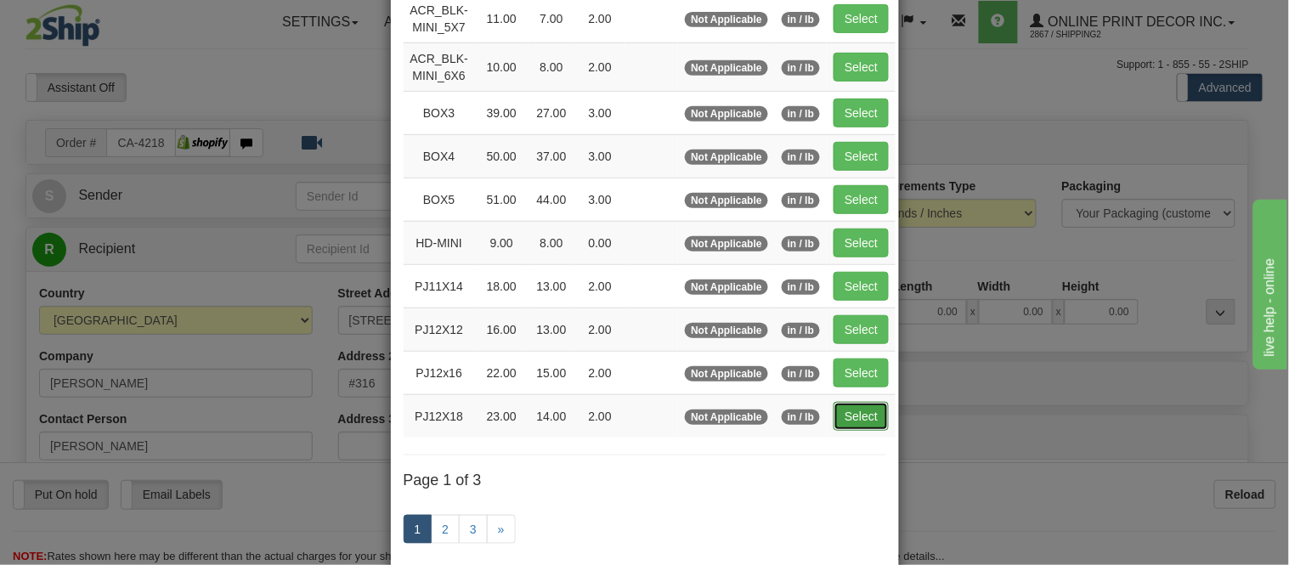
click at [862, 419] on button "Select" at bounding box center [861, 416] width 55 height 29
type input "PJ12X18"
type input "23.00"
type input "14.00"
type input "2.00"
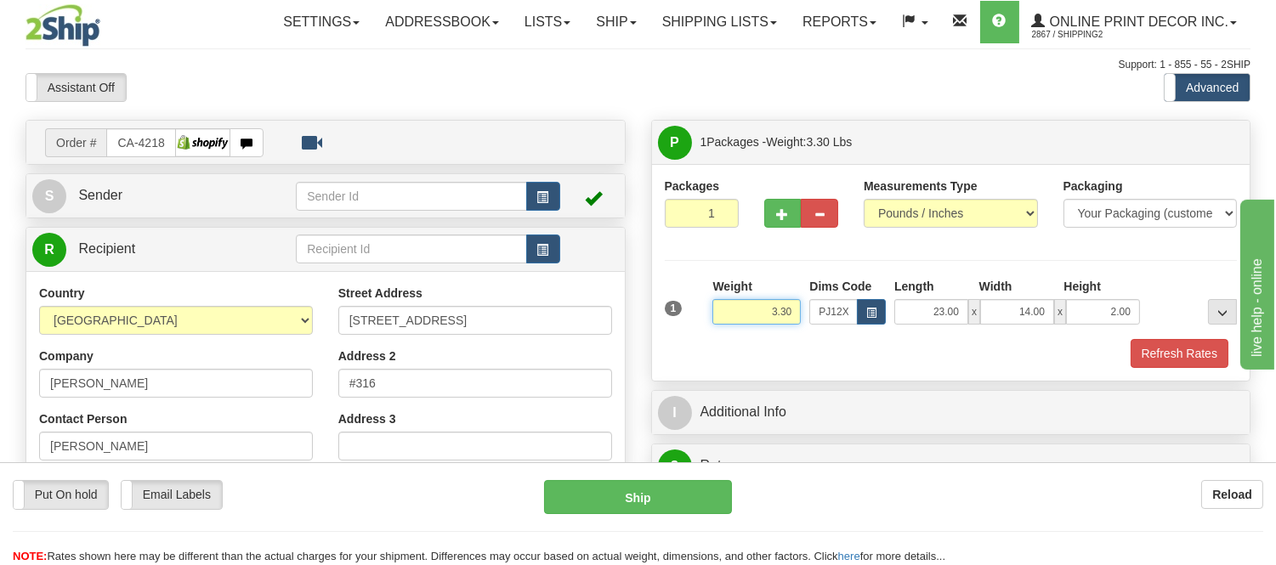
drag, startPoint x: 795, startPoint y: 309, endPoint x: 728, endPoint y: 317, distance: 67.6
click at [728, 317] on input "3.30" at bounding box center [756, 311] width 88 height 25
type input "4.98"
click at [1158, 361] on button "Refresh Rates" at bounding box center [1179, 353] width 98 height 29
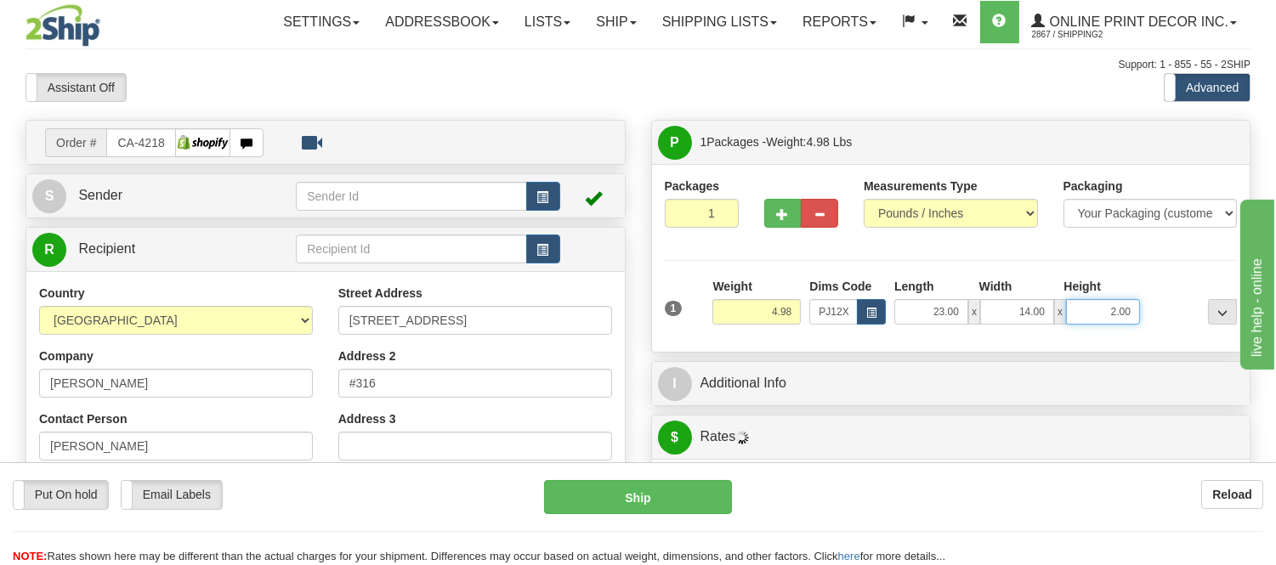
drag, startPoint x: 1134, startPoint y: 311, endPoint x: 1013, endPoint y: 319, distance: 120.9
click at [1013, 319] on div "23.00 x 14.00 x 2.00" at bounding box center [1017, 311] width 246 height 25
click button "Delete" at bounding box center [0, 0] width 0 height 0
type input "4.00"
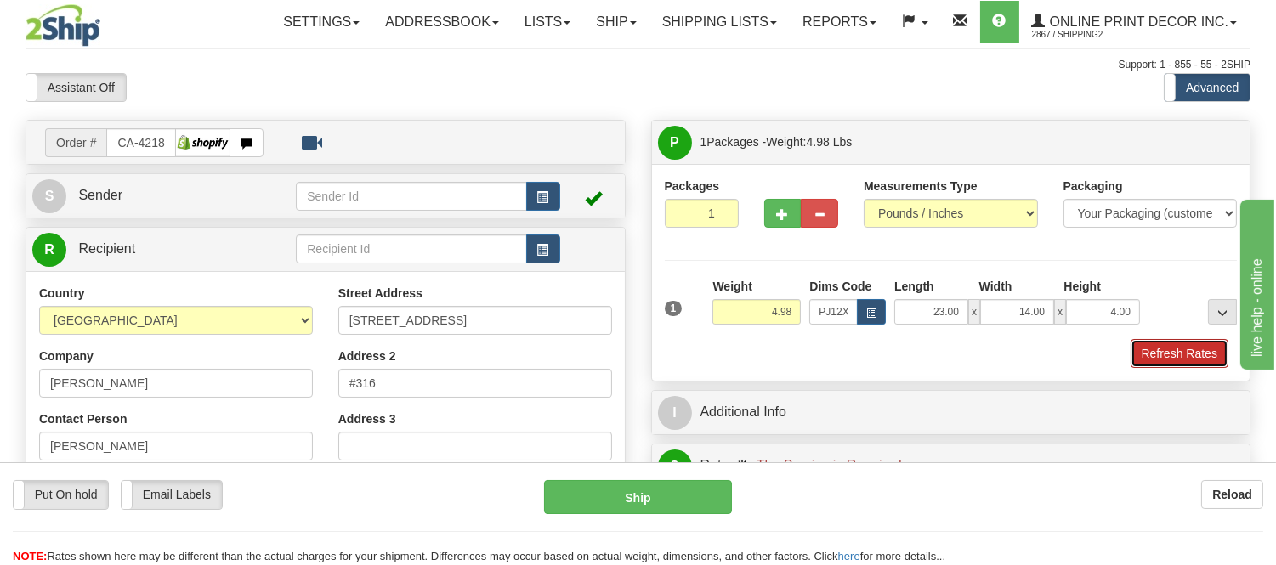
click at [1167, 347] on button "Refresh Rates" at bounding box center [1179, 353] width 98 height 29
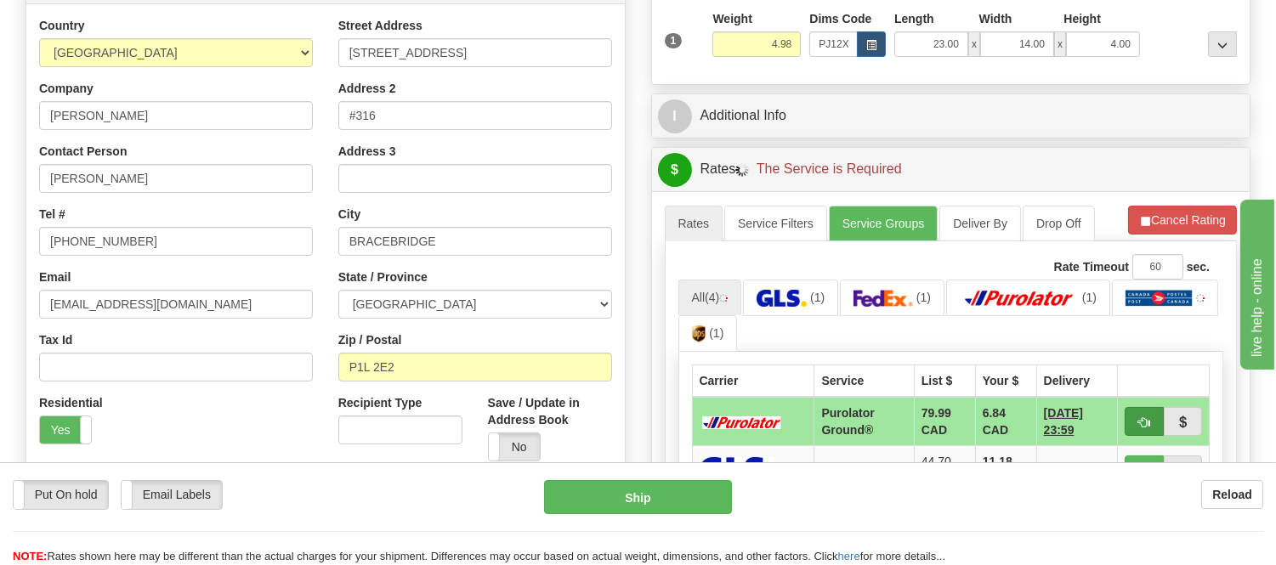
scroll to position [377, 0]
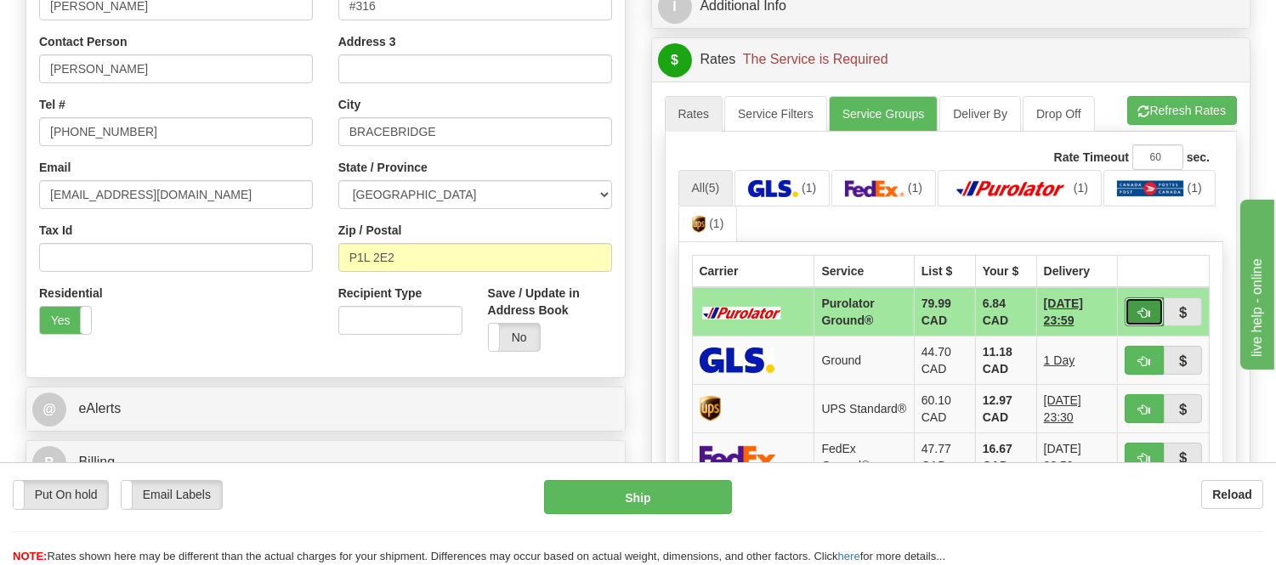
click at [1128, 309] on button "button" at bounding box center [1143, 311] width 39 height 29
type input "260"
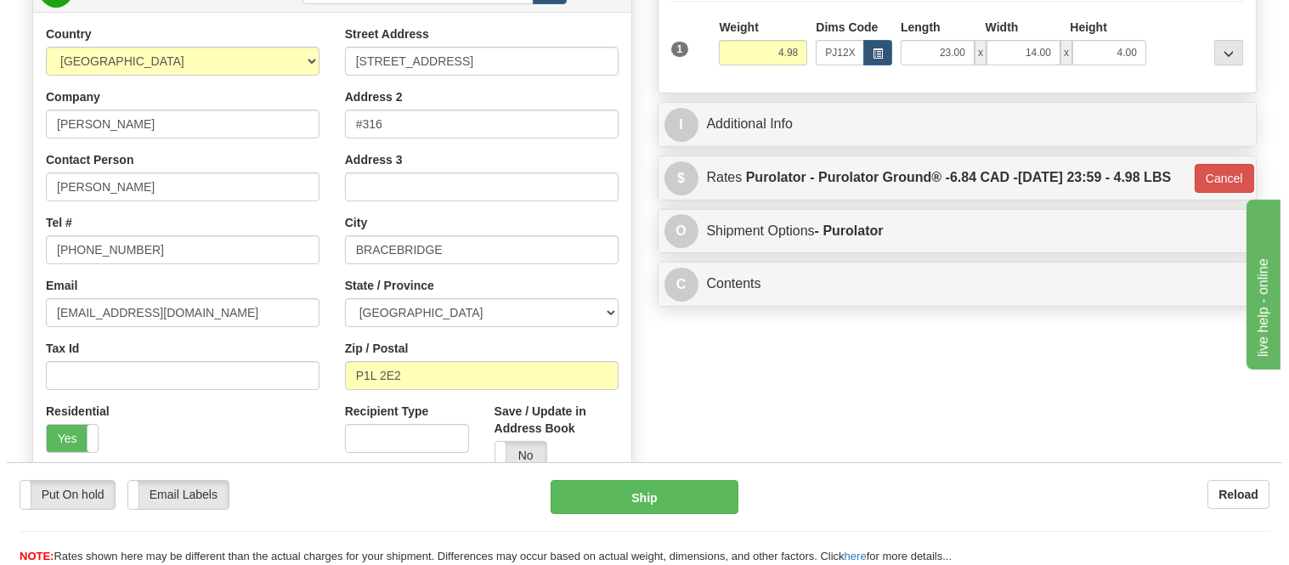
scroll to position [94, 0]
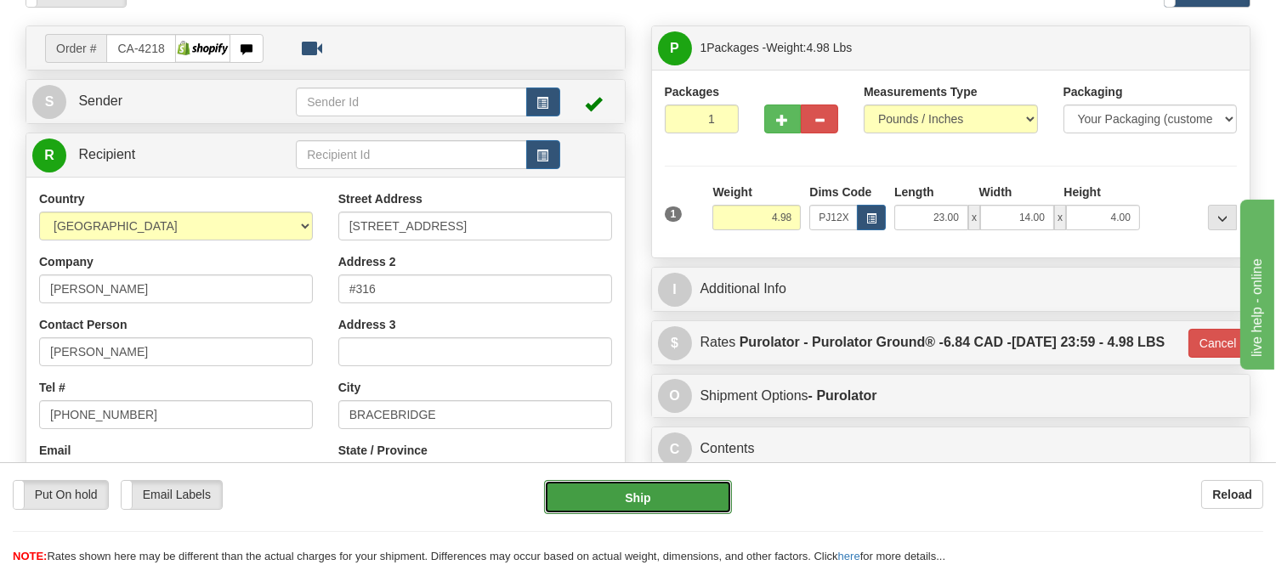
click at [680, 512] on button "Ship" at bounding box center [637, 497] width 187 height 34
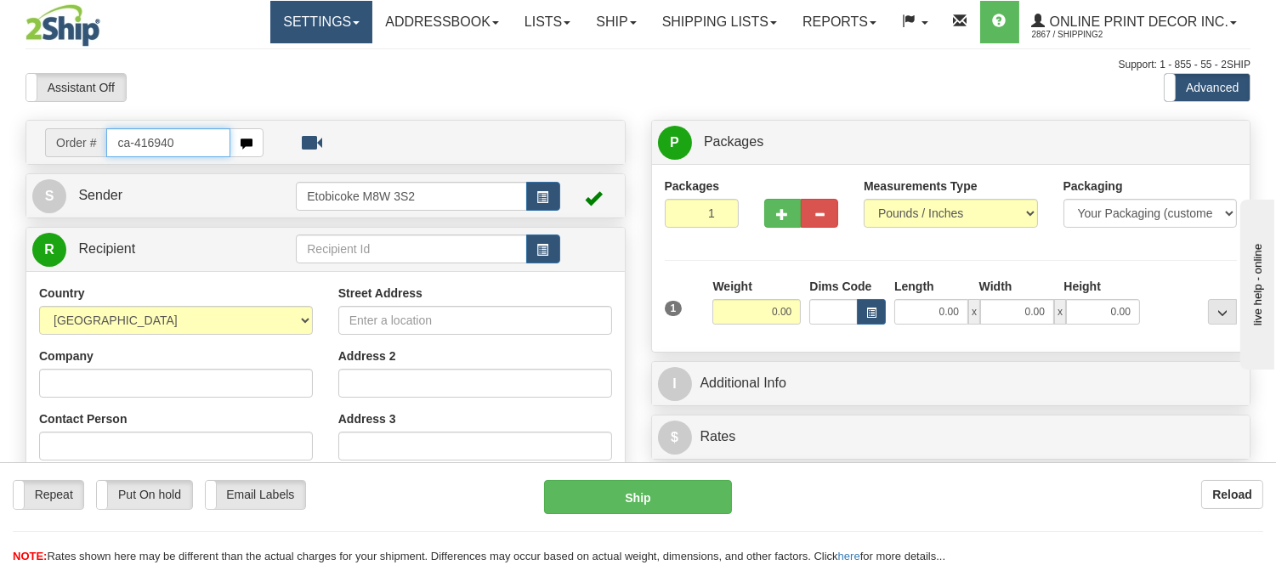
type input "ca-416940"
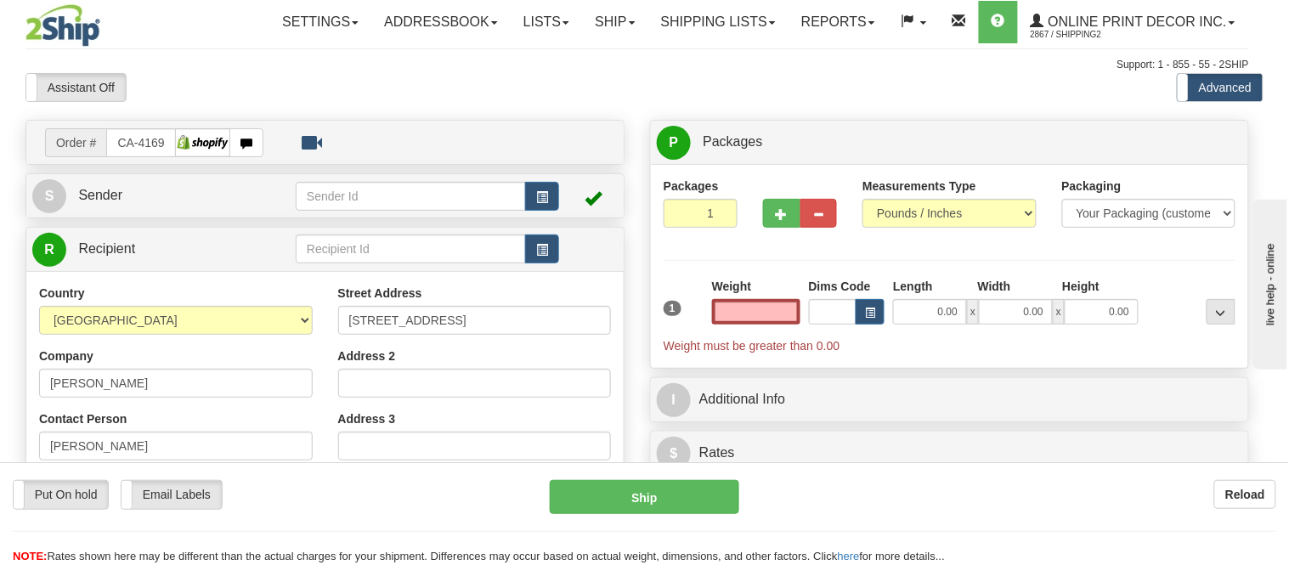
type input "POWASSAN"
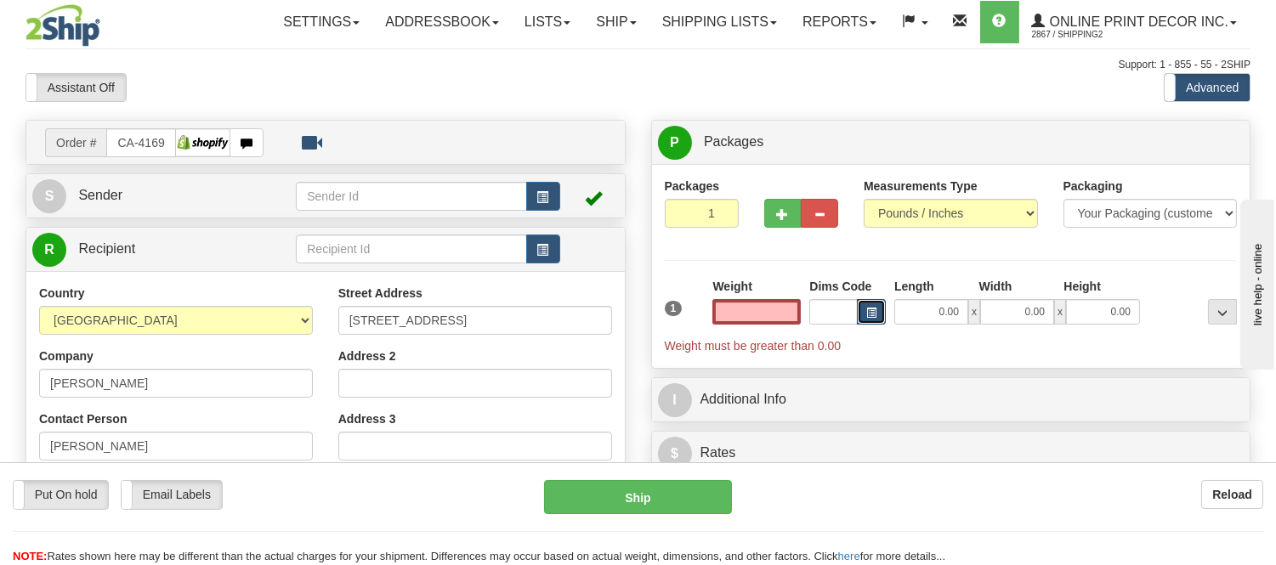
type input "0.00"
click at [872, 312] on span "button" at bounding box center [871, 312] width 10 height 9
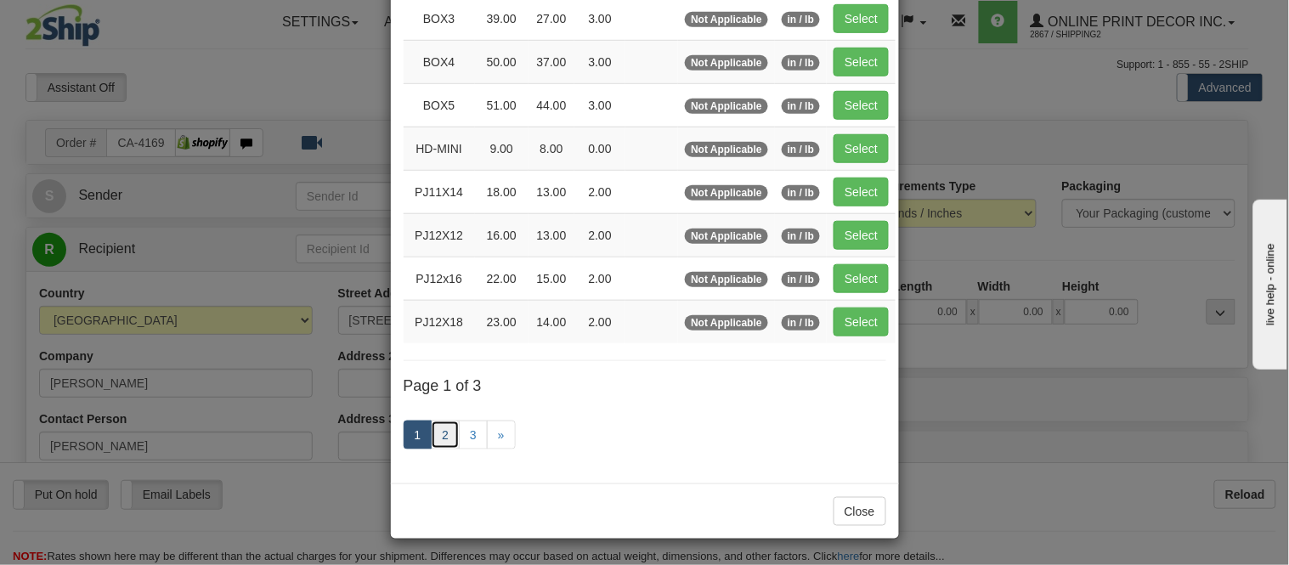
click at [445, 442] on link "2" at bounding box center [445, 435] width 29 height 29
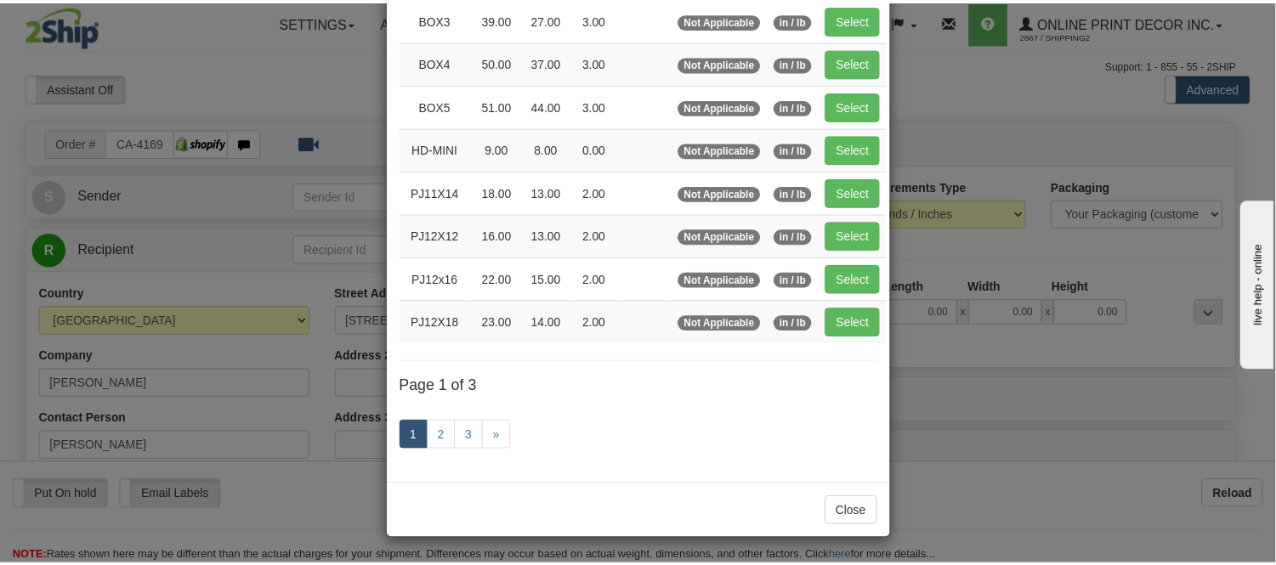
scroll to position [276, 0]
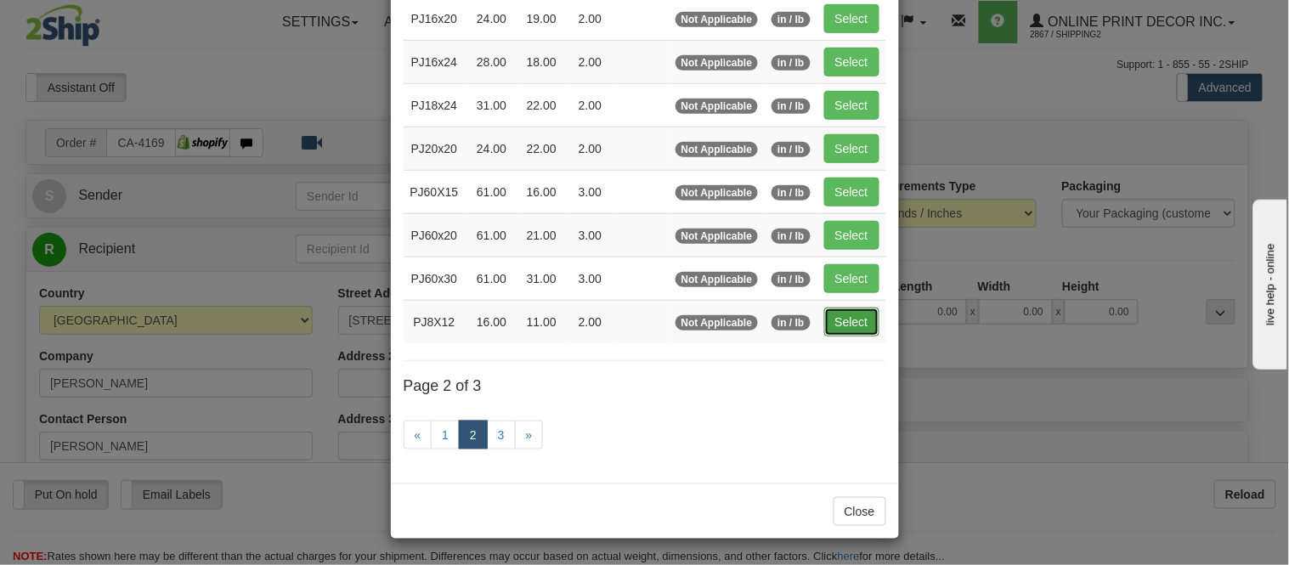
click at [858, 313] on button "Select" at bounding box center [851, 322] width 55 height 29
type input "PJ8X12"
type input "16.00"
type input "11.00"
type input "2.00"
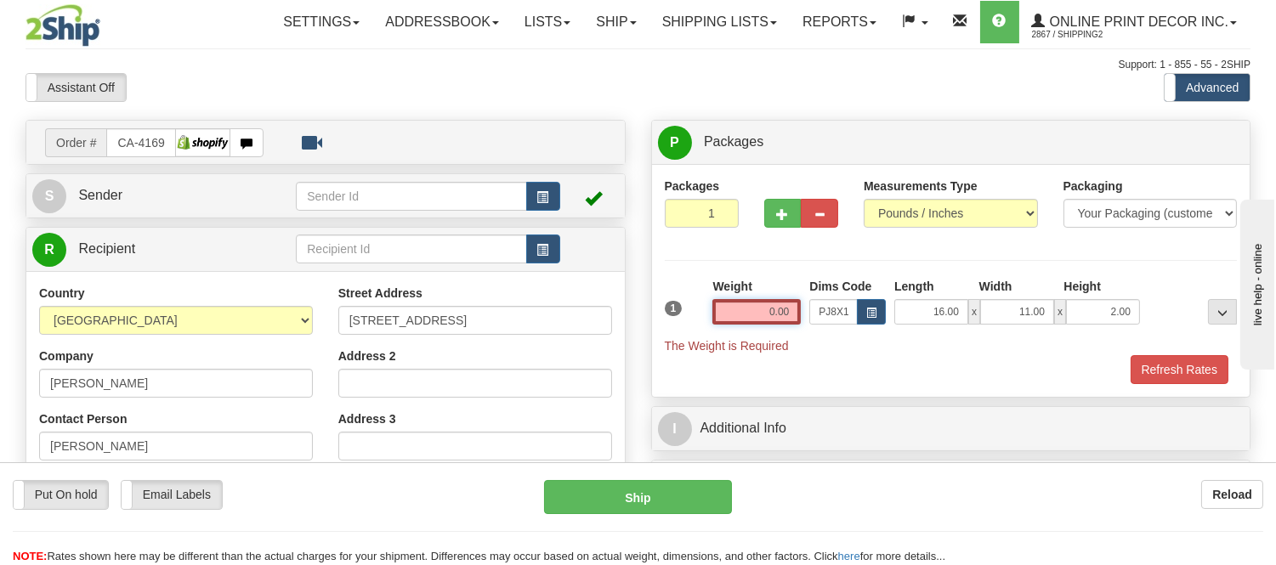
drag, startPoint x: 788, startPoint y: 315, endPoint x: 708, endPoint y: 329, distance: 81.0
click at [708, 329] on div "Weight 0.00" at bounding box center [756, 307] width 97 height 59
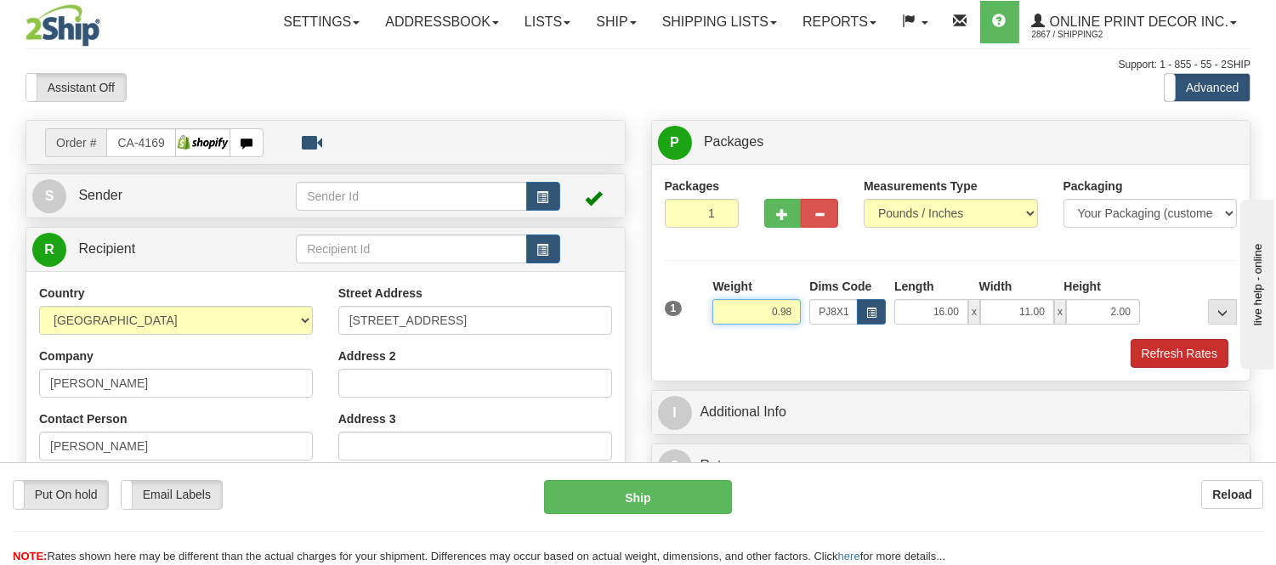
type input "0.98"
click at [1165, 350] on button "Refresh Rates" at bounding box center [1179, 353] width 98 height 29
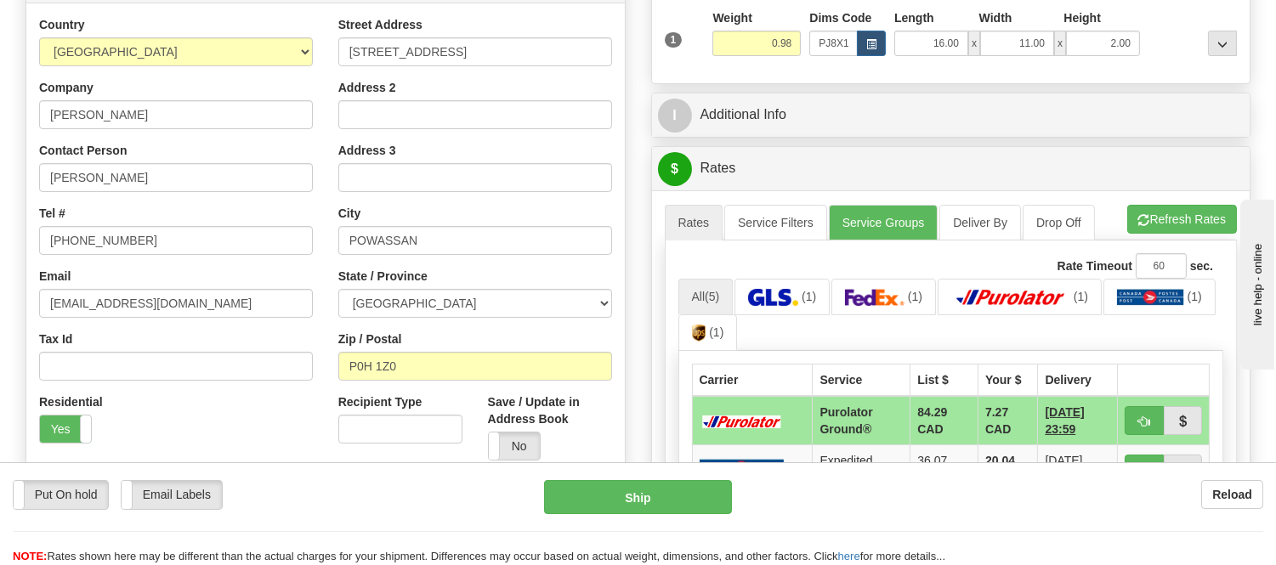
scroll to position [377, 0]
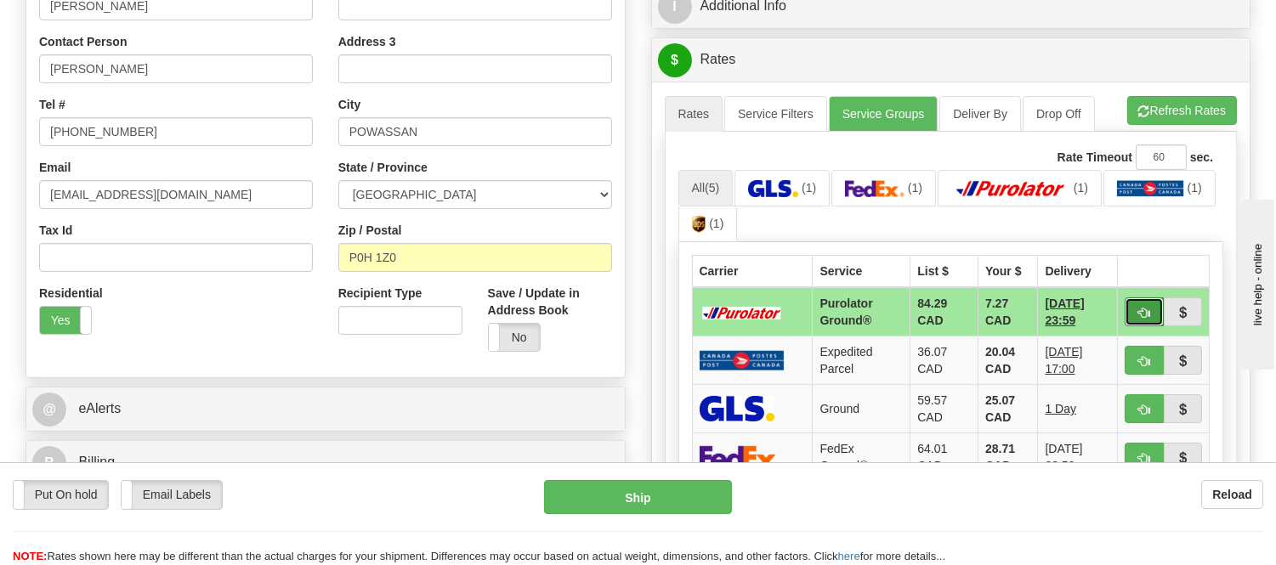
click at [1133, 311] on button "button" at bounding box center [1143, 311] width 39 height 29
type input "260"
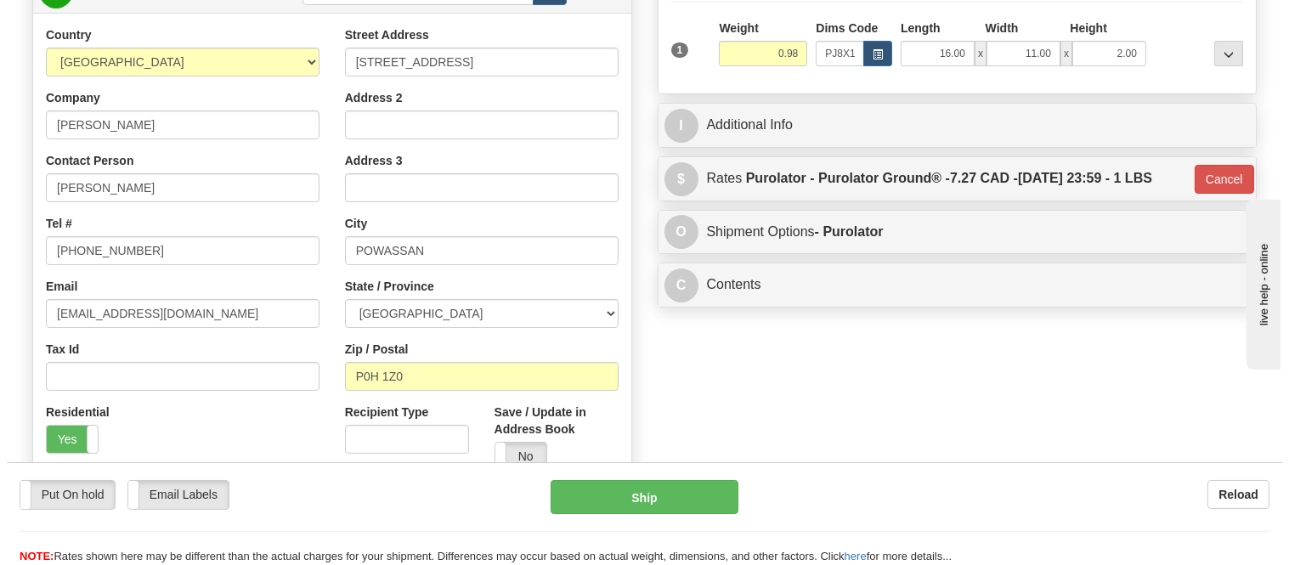
scroll to position [94, 0]
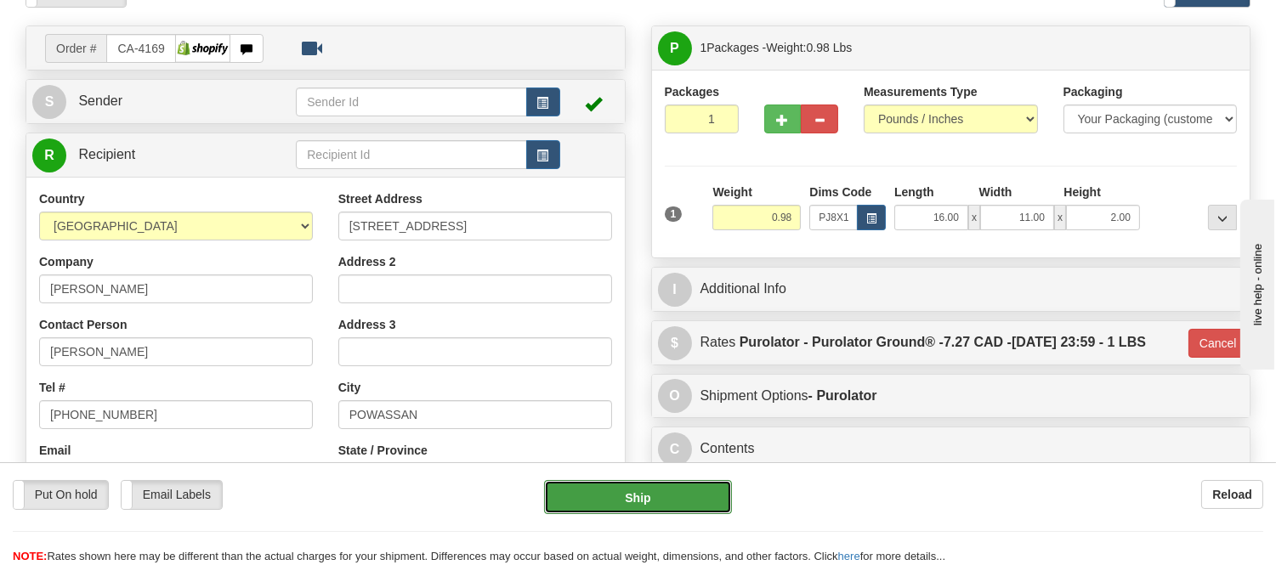
click at [701, 496] on button "Ship" at bounding box center [637, 497] width 187 height 34
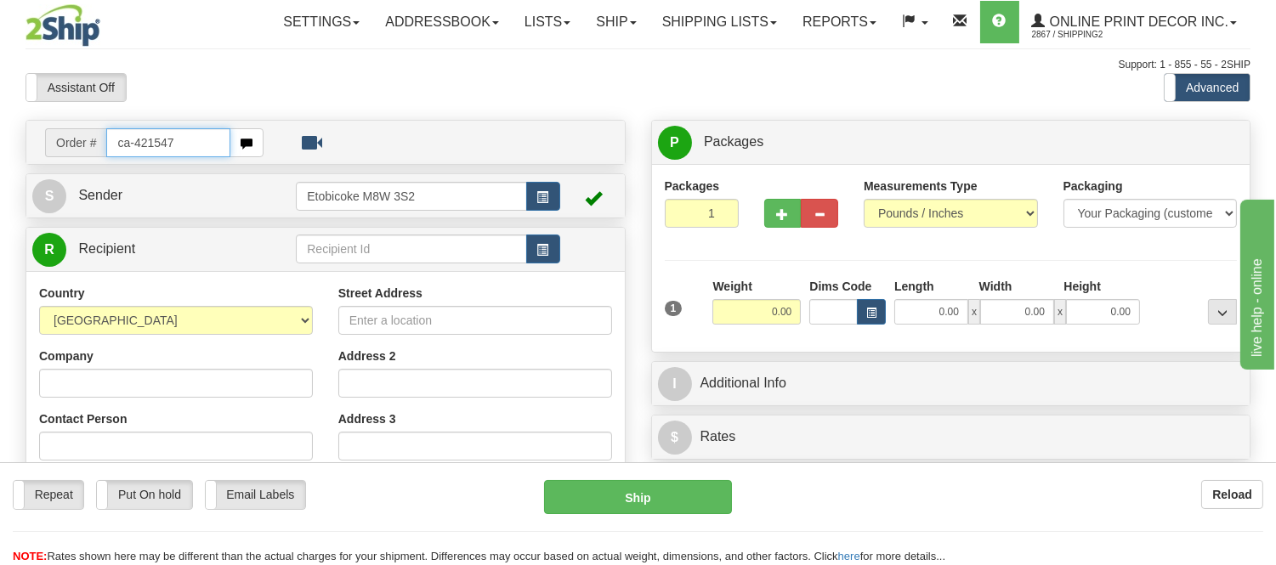
type input "ca-421547"
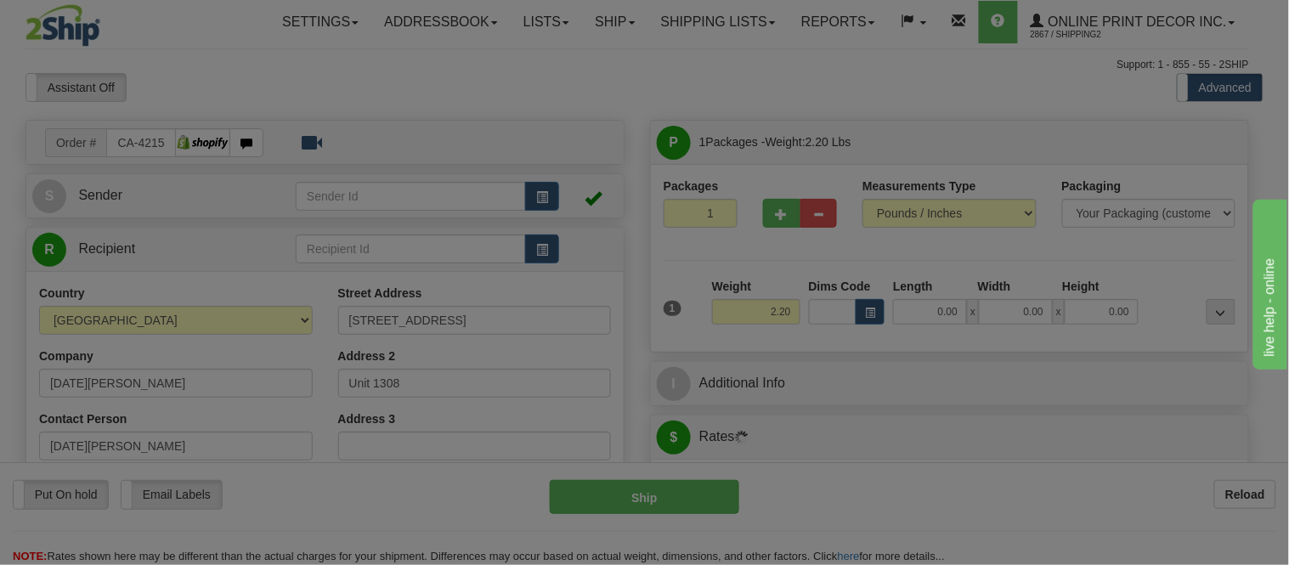
type input "TORONTO"
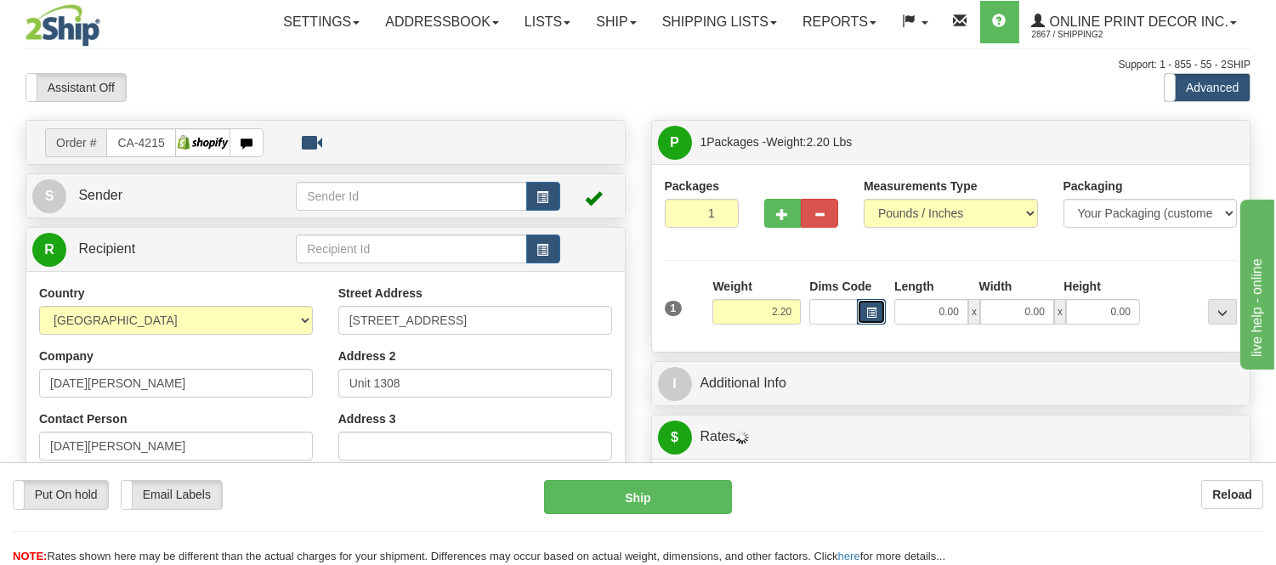
click at [874, 303] on button "button" at bounding box center [871, 311] width 29 height 25
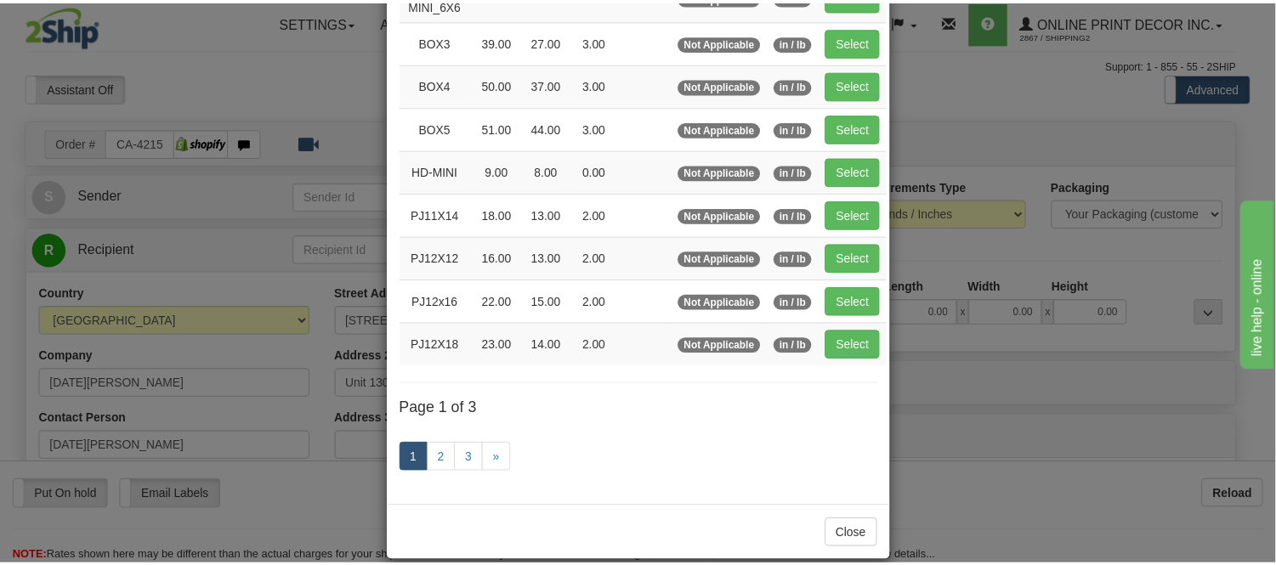
scroll to position [283, 0]
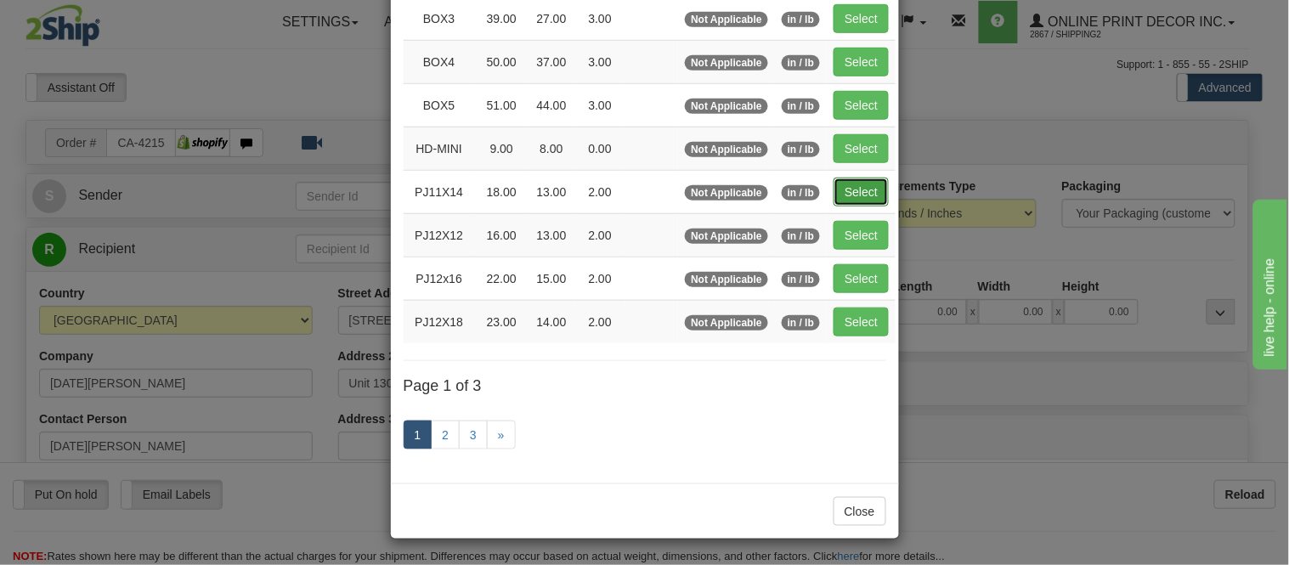
click at [859, 187] on button "Select" at bounding box center [861, 192] width 55 height 29
type input "PJ11X14"
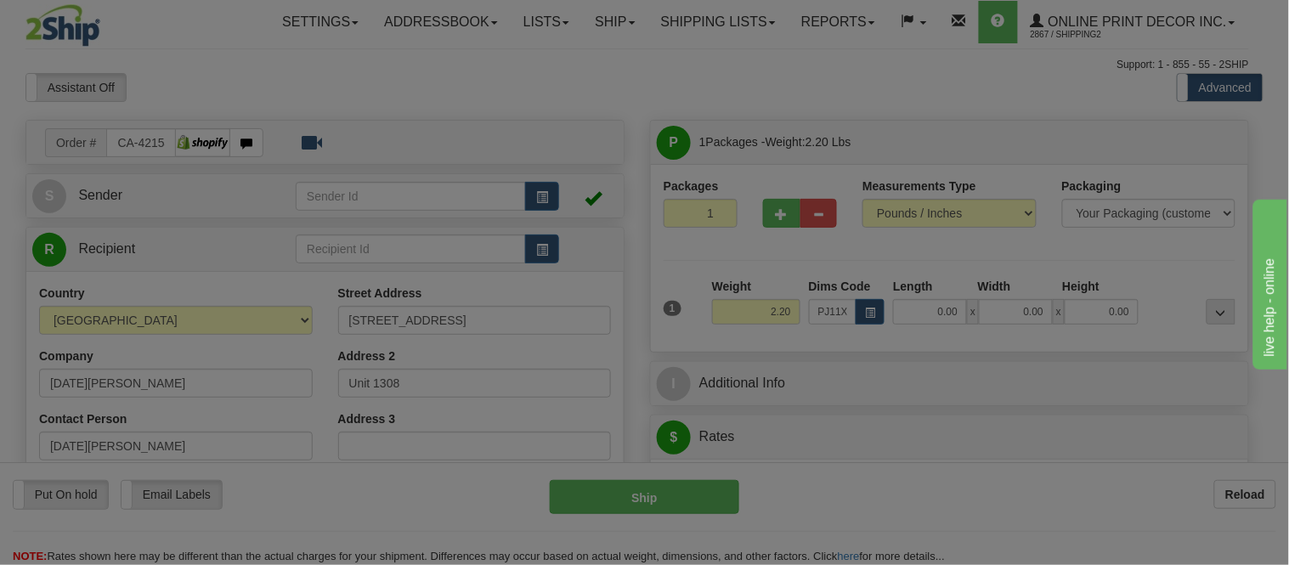
type input "18.00"
type input "13.00"
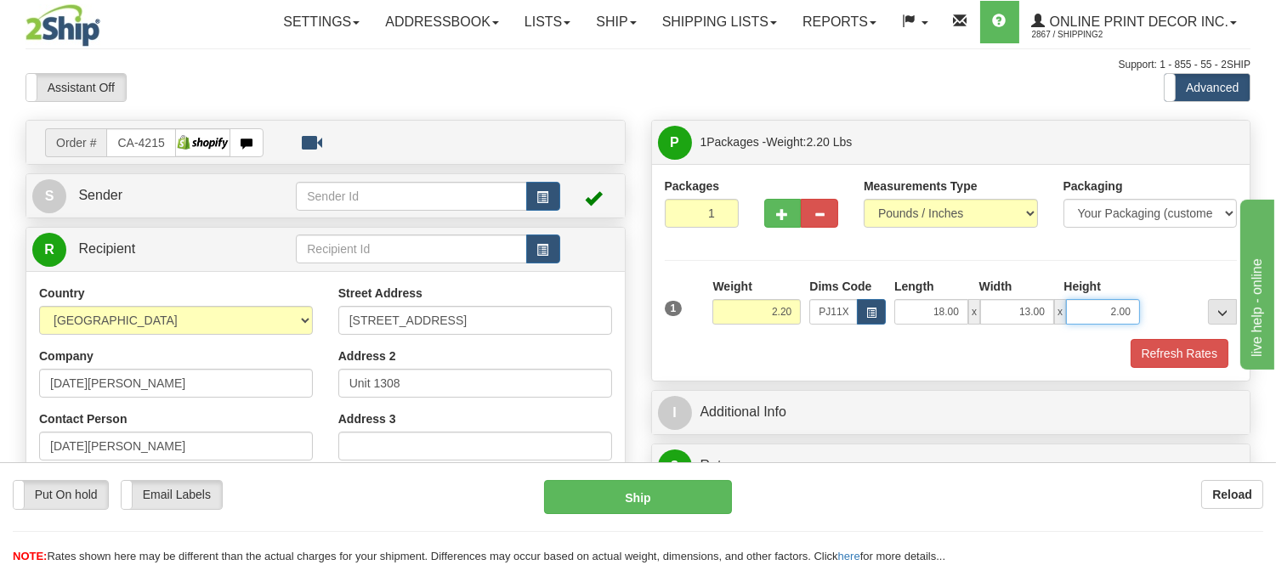
drag, startPoint x: 1134, startPoint y: 309, endPoint x: 1082, endPoint y: 333, distance: 57.0
click at [1082, 333] on div "1 Weight 2.20 Dims Code x x" at bounding box center [950, 308] width 581 height 60
click button "Delete" at bounding box center [0, 0] width 0 height 0
type input "4.00"
click at [1177, 359] on button "Refresh Rates" at bounding box center [1179, 353] width 98 height 29
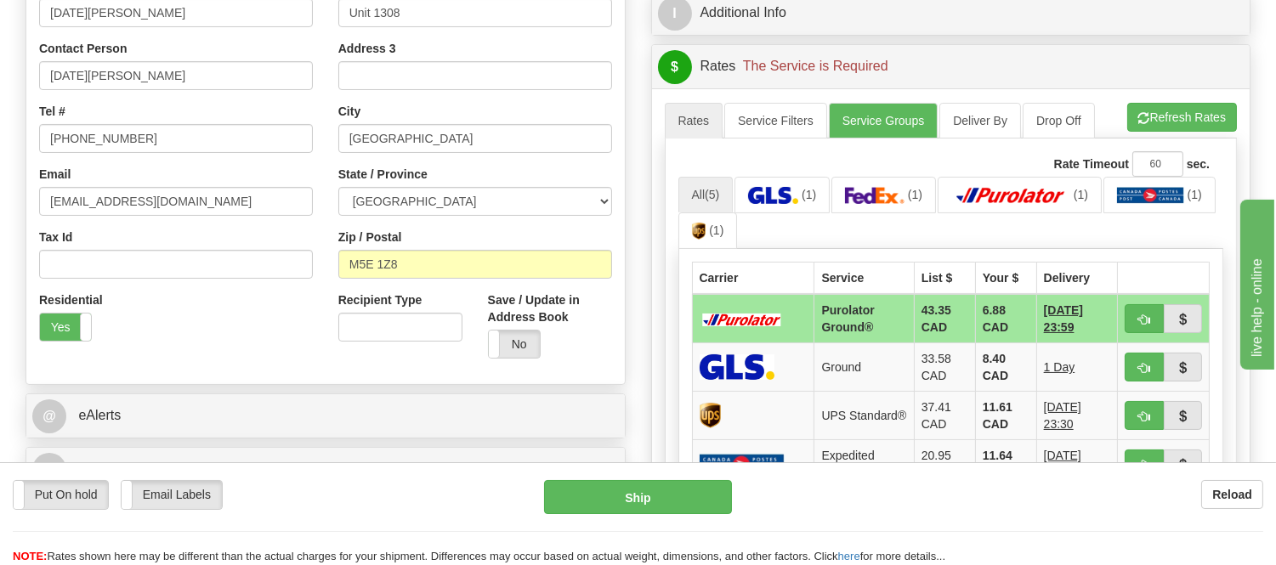
scroll to position [377, 0]
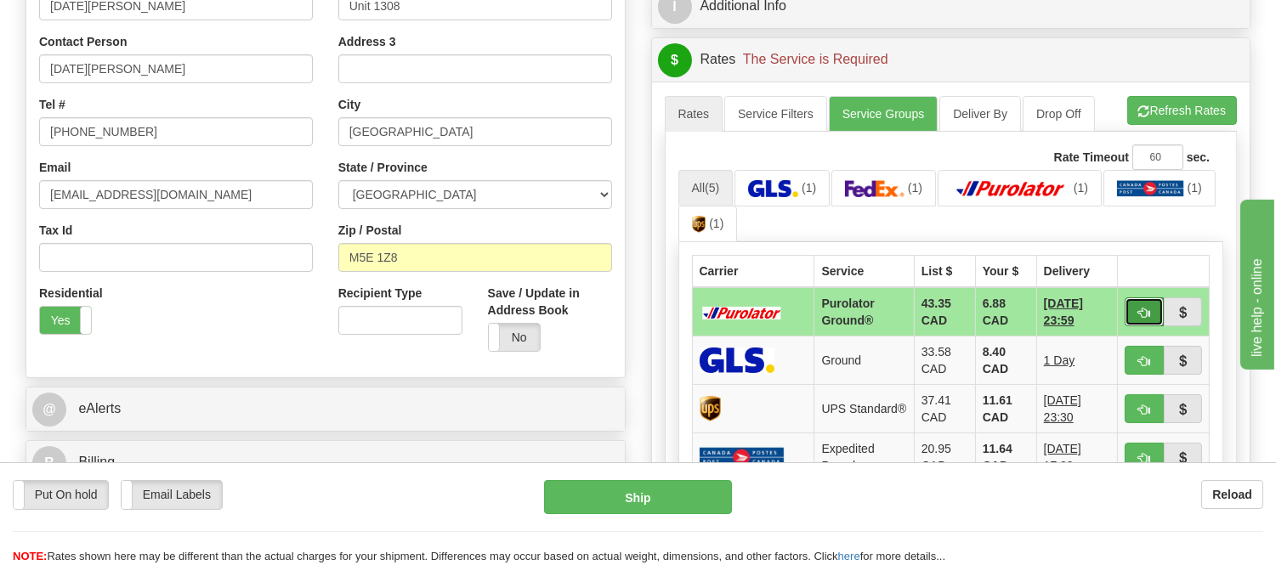
click at [1140, 303] on button "button" at bounding box center [1143, 311] width 39 height 29
type input "260"
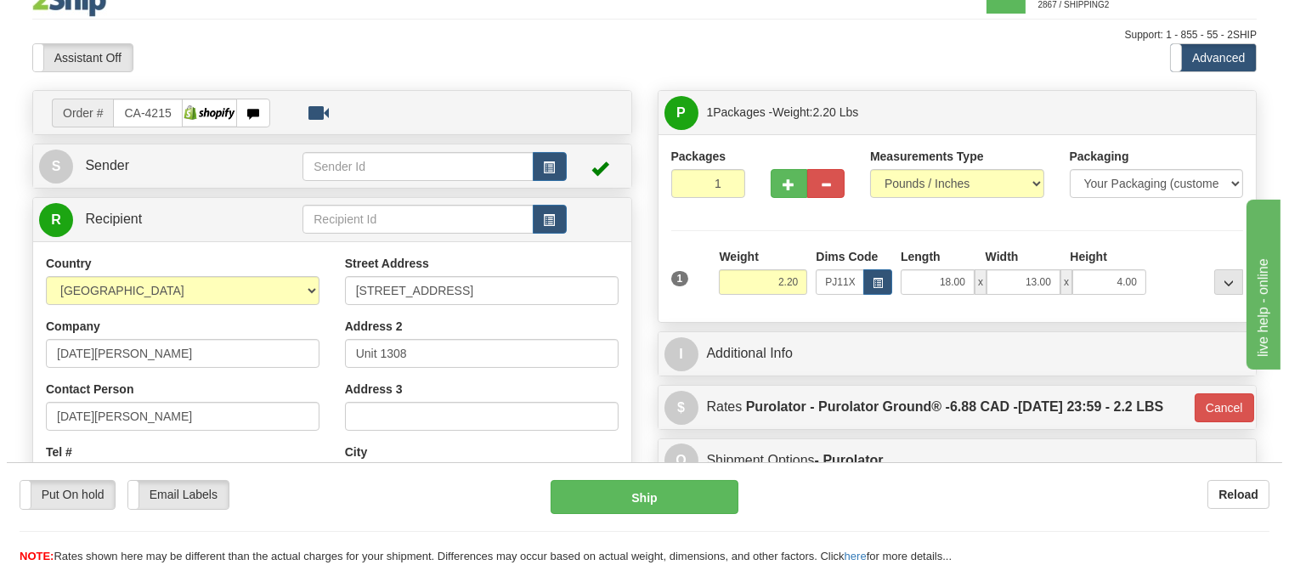
scroll to position [0, 0]
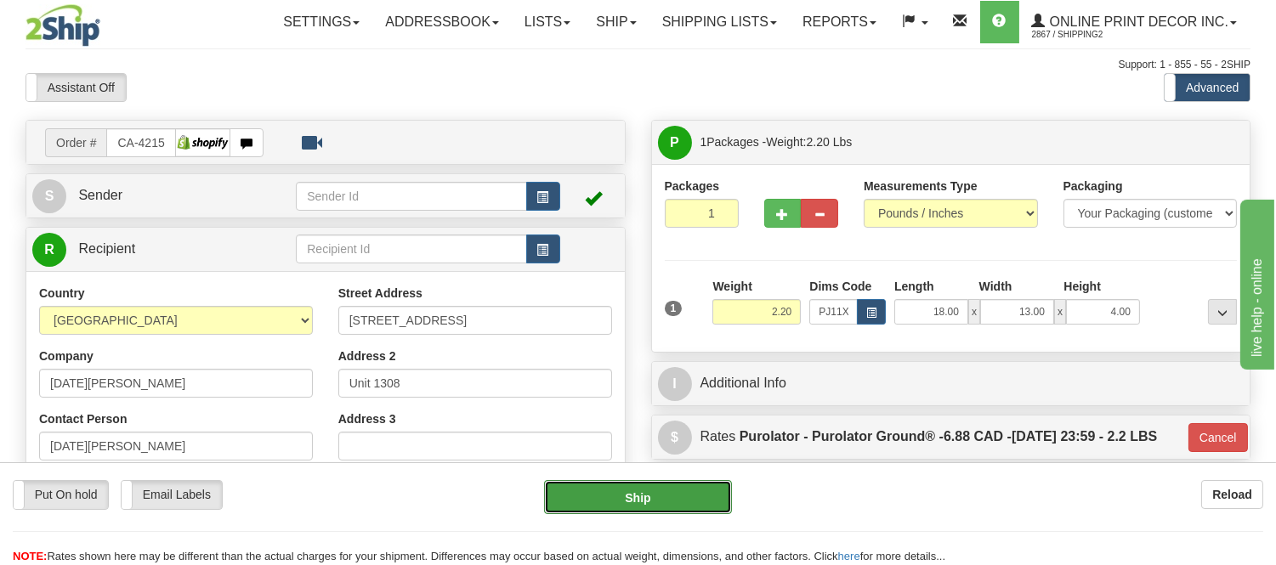
click at [676, 486] on button "Ship" at bounding box center [637, 497] width 187 height 34
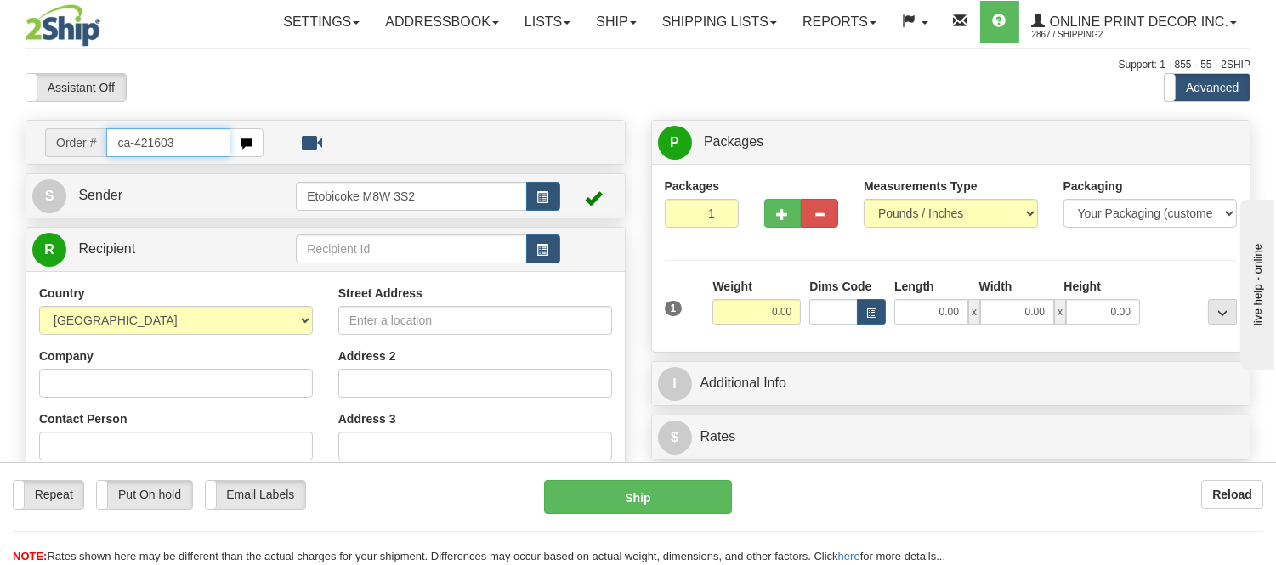
type input "ca-421603"
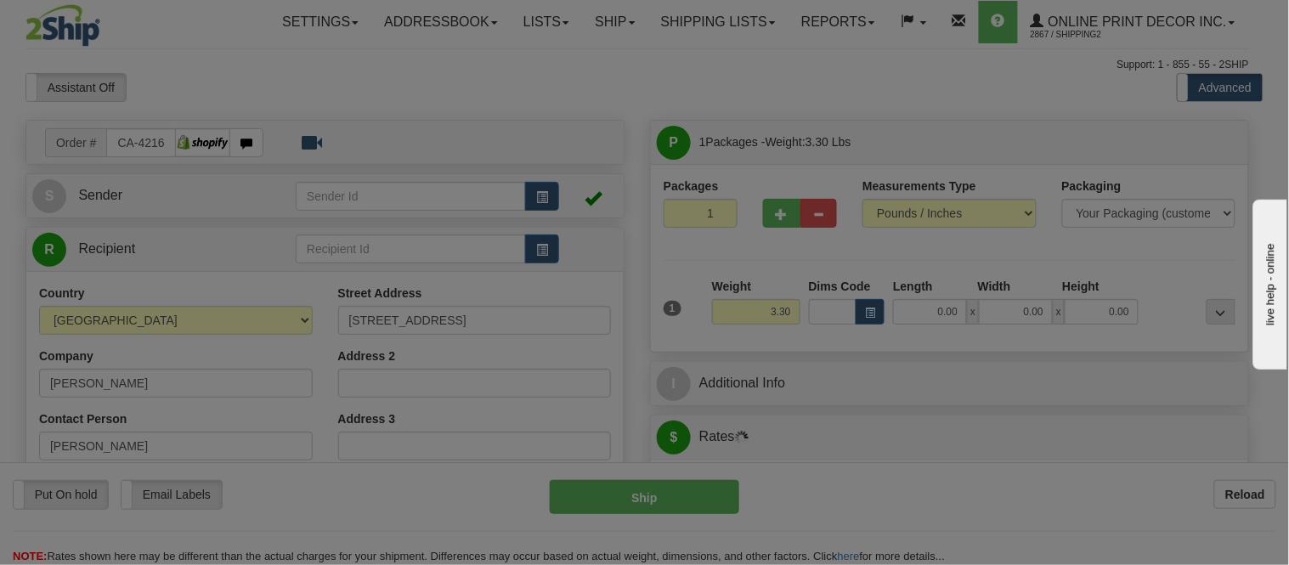
type input "BAYFIELD"
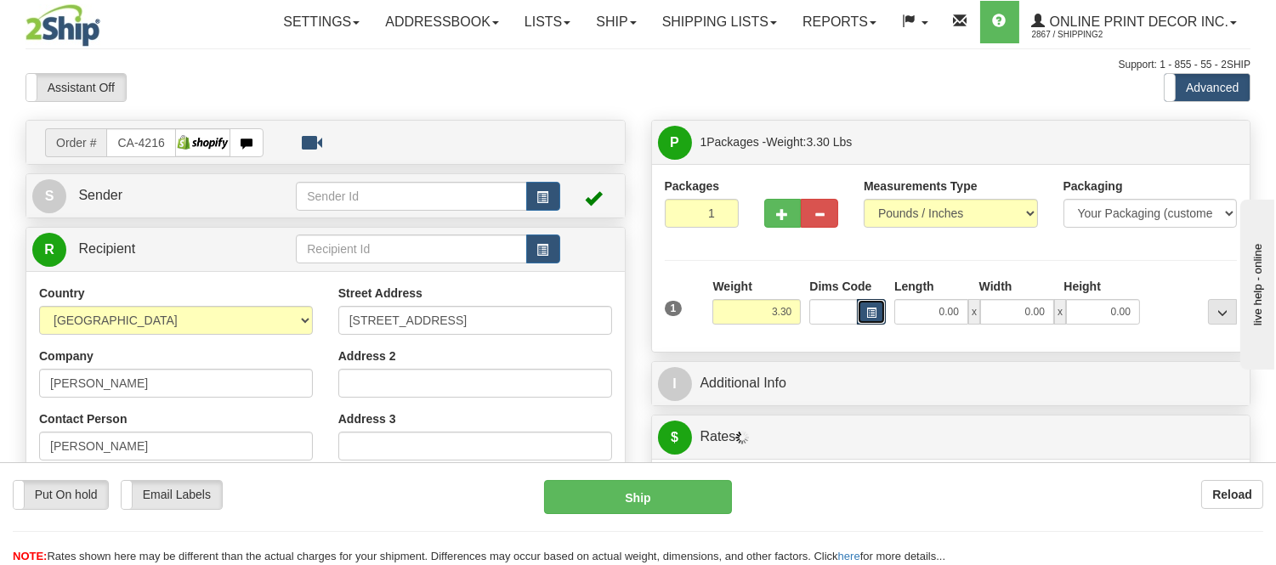
click at [872, 313] on span "button" at bounding box center [871, 312] width 10 height 9
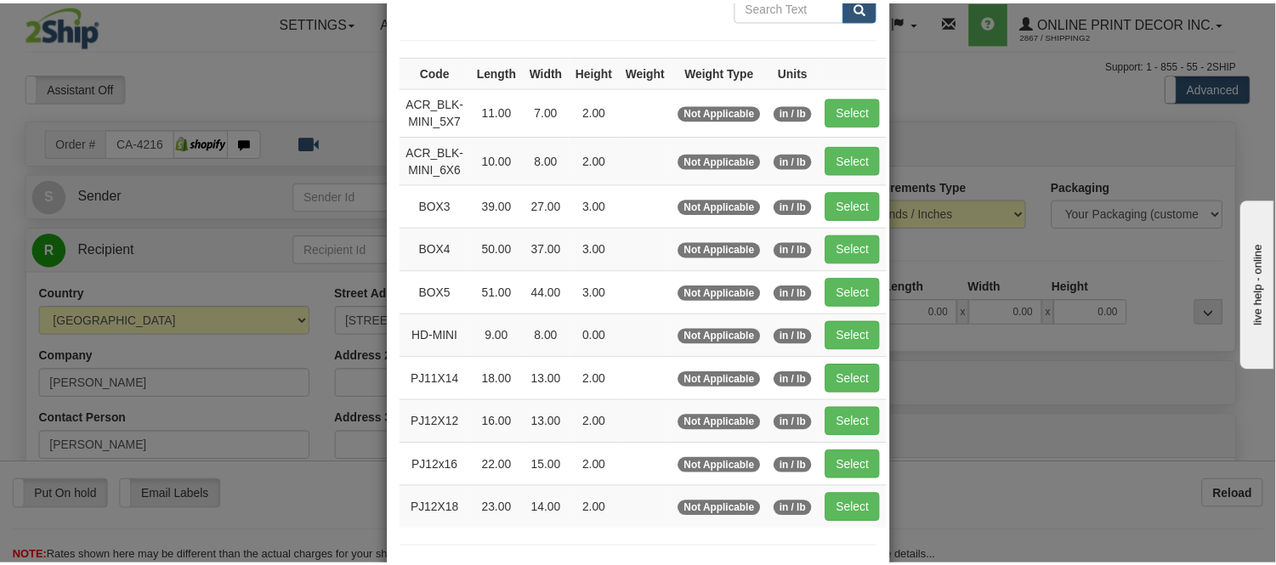
scroll to position [189, 0]
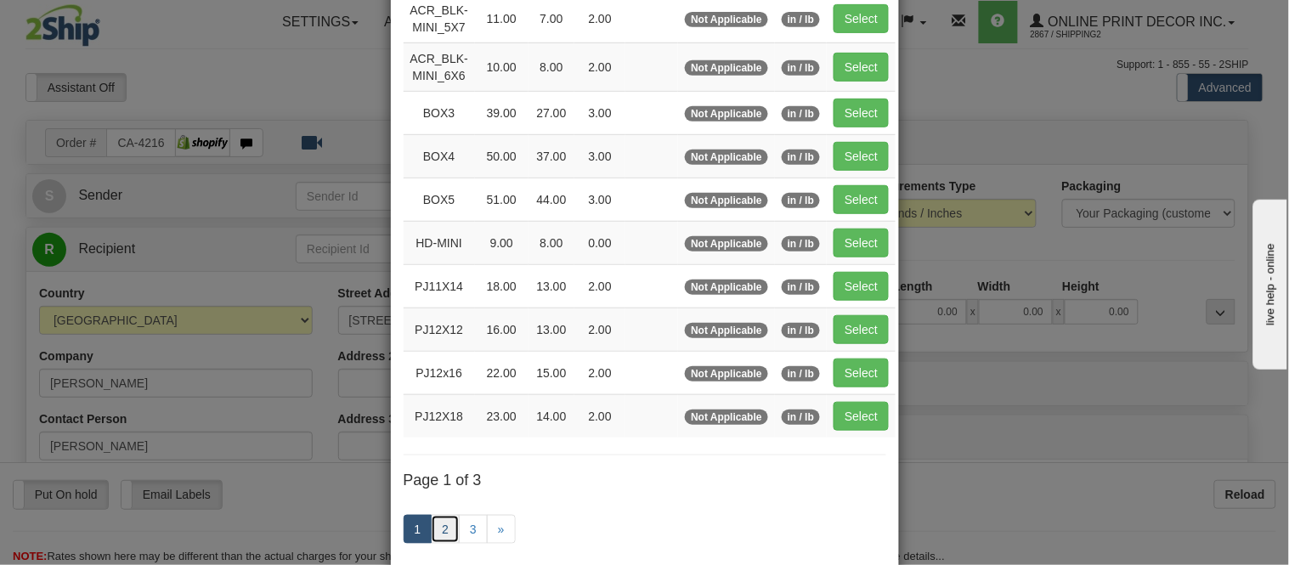
click at [439, 533] on link "2" at bounding box center [445, 529] width 29 height 29
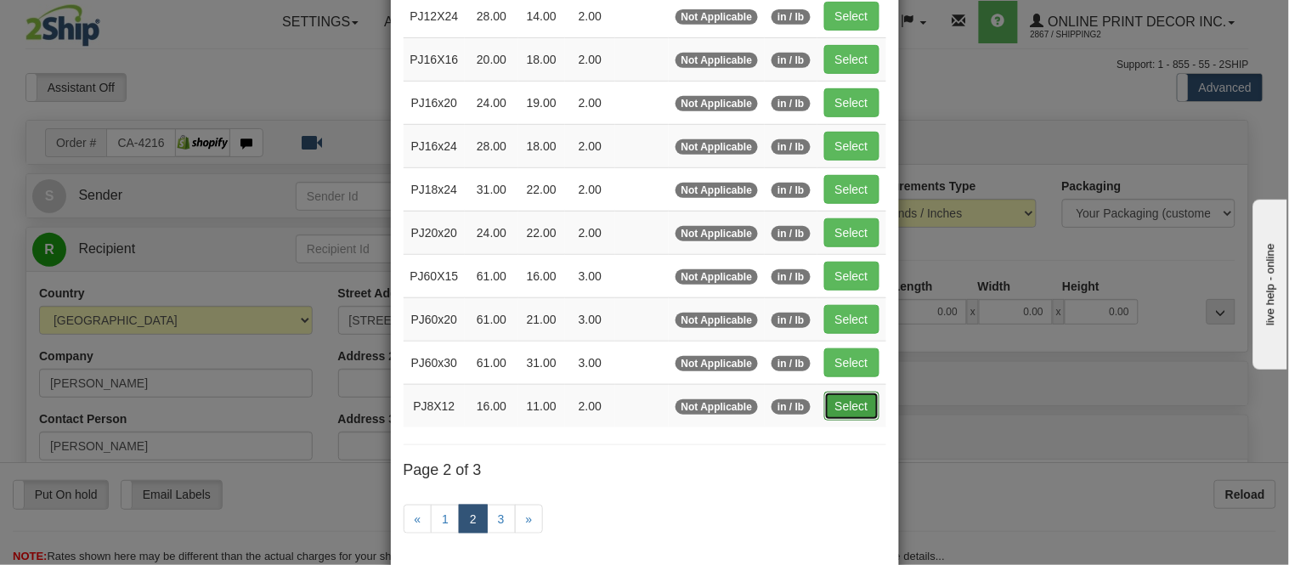
click at [827, 405] on button "Select" at bounding box center [851, 406] width 55 height 29
type input "PJ8X12"
type input "16.00"
type input "11.00"
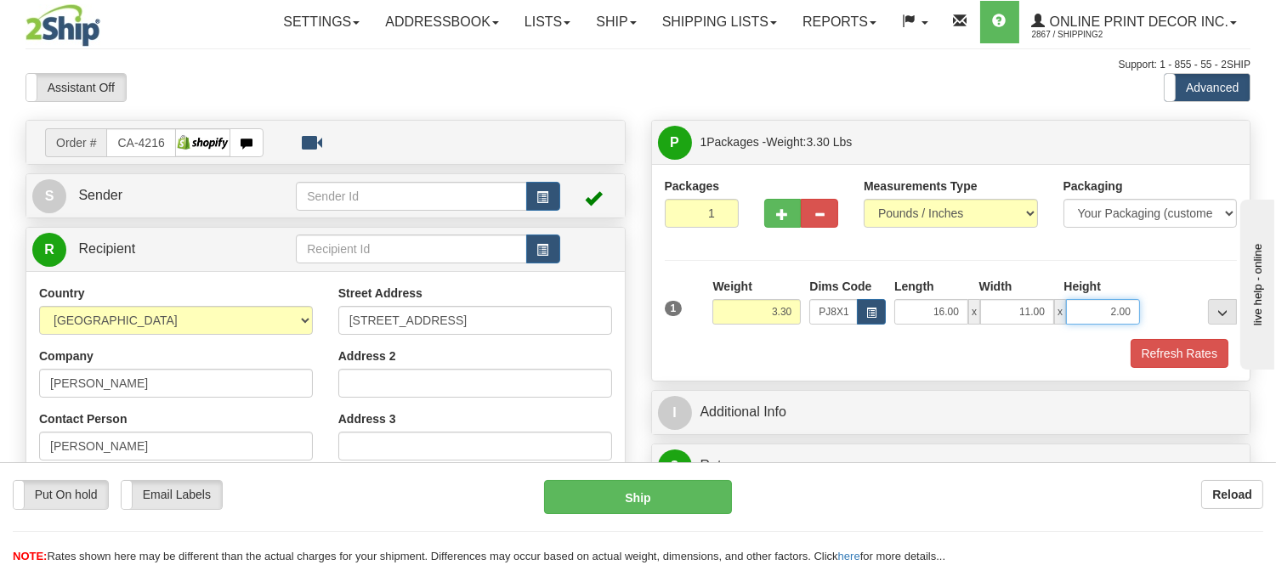
drag, startPoint x: 1129, startPoint y: 314, endPoint x: 1091, endPoint y: 312, distance: 37.5
click at [1091, 312] on input "2.00" at bounding box center [1103, 311] width 74 height 25
click button "Delete" at bounding box center [0, 0] width 0 height 0
type input "6.00"
drag, startPoint x: 1174, startPoint y: 337, endPoint x: 1181, endPoint y: 354, distance: 18.6
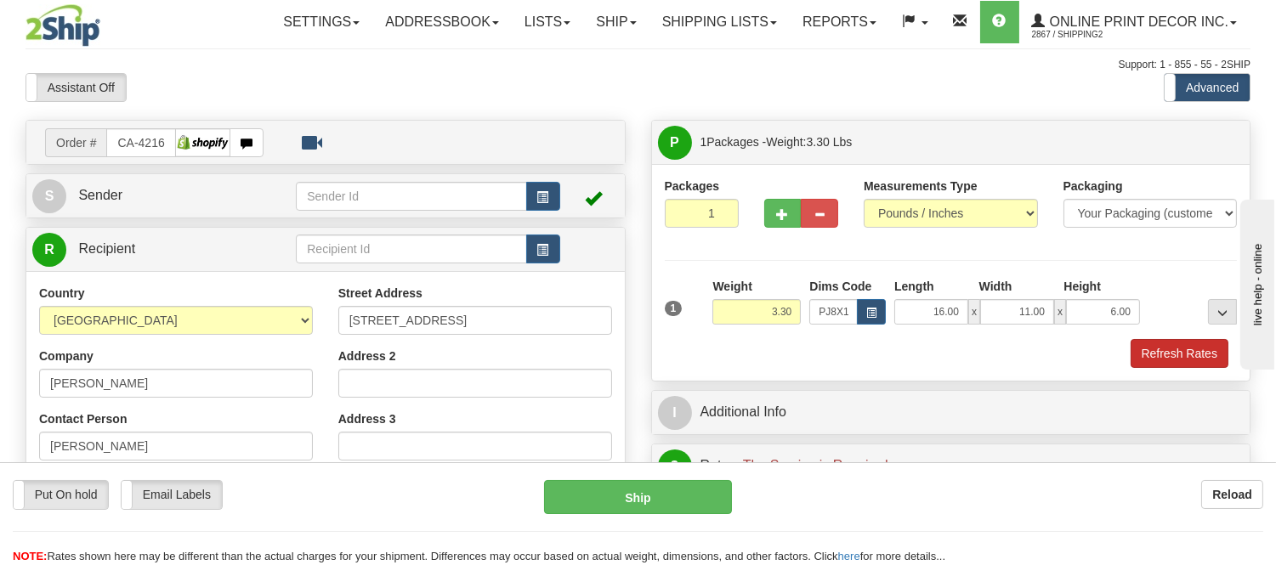
click at [1180, 349] on div "1 Weight 3.30 Dims Code PJ8X12 Length Width Height x x" at bounding box center [951, 323] width 573 height 90
click at [1182, 354] on button "Refresh Rates" at bounding box center [1179, 353] width 98 height 29
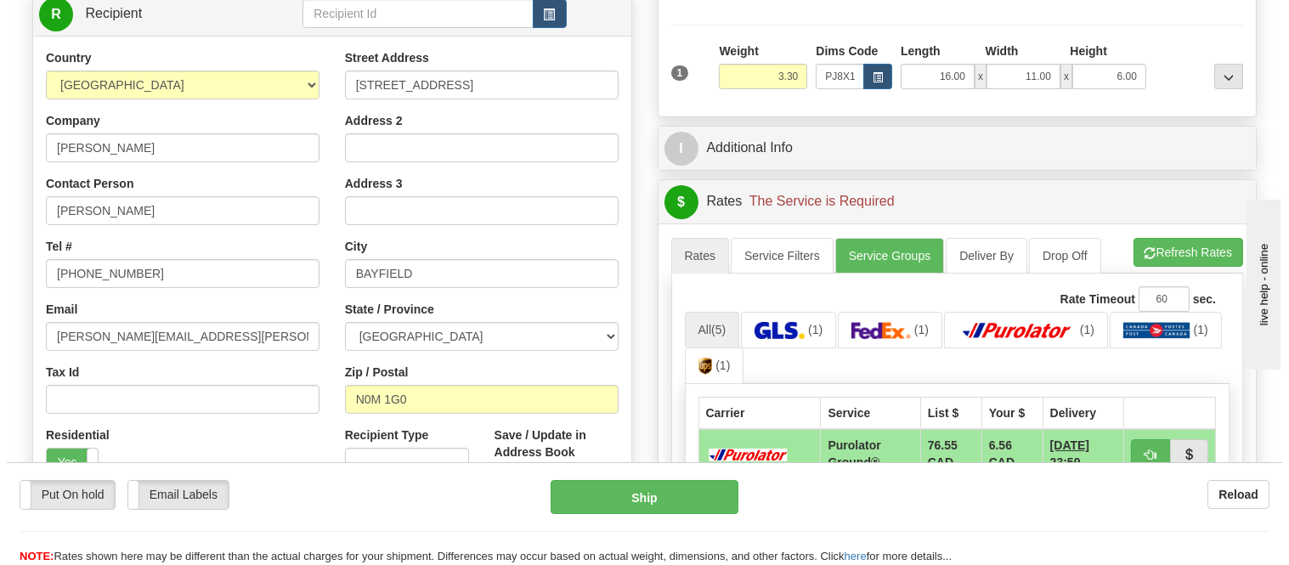
scroll to position [283, 0]
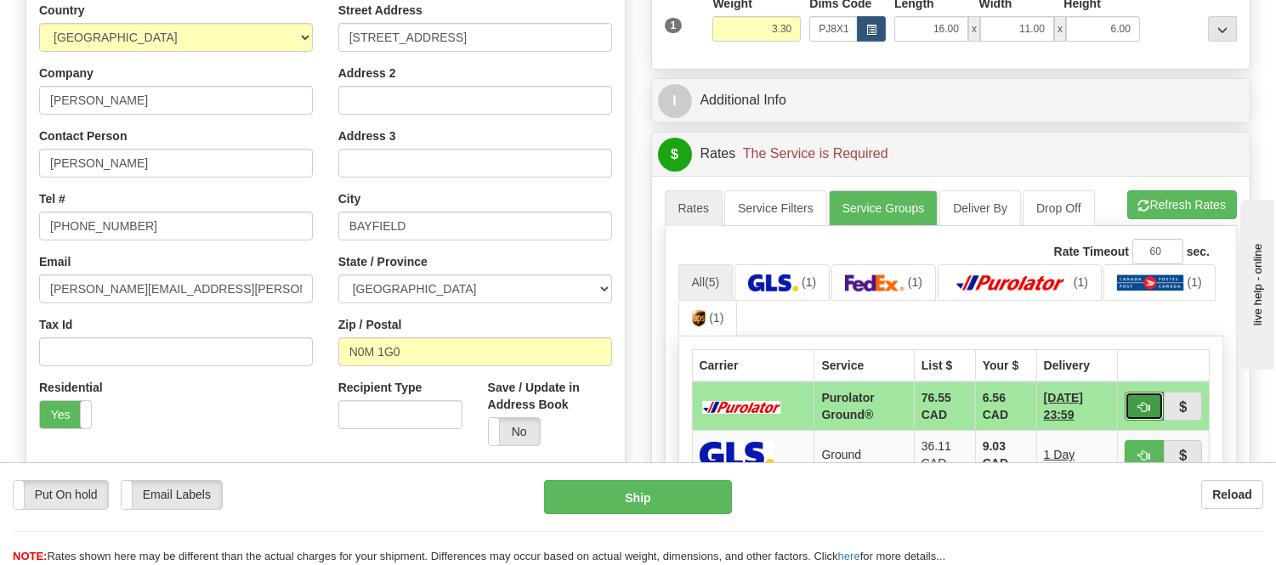
click at [1134, 411] on button "button" at bounding box center [1143, 406] width 39 height 29
type input "260"
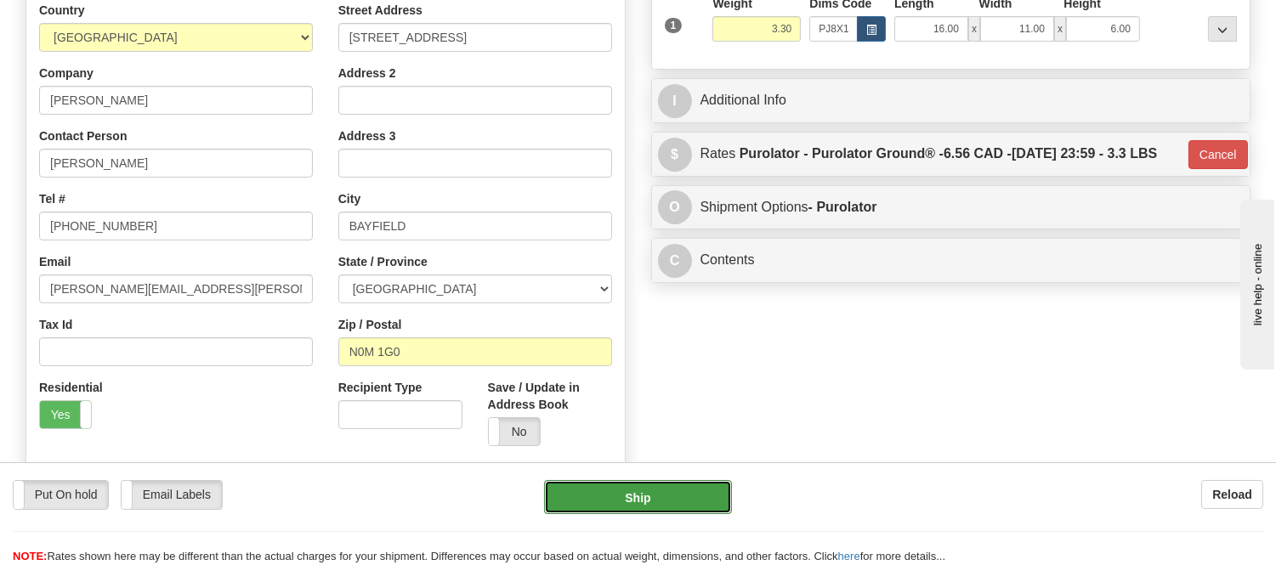
click at [708, 507] on button "Ship" at bounding box center [637, 497] width 187 height 34
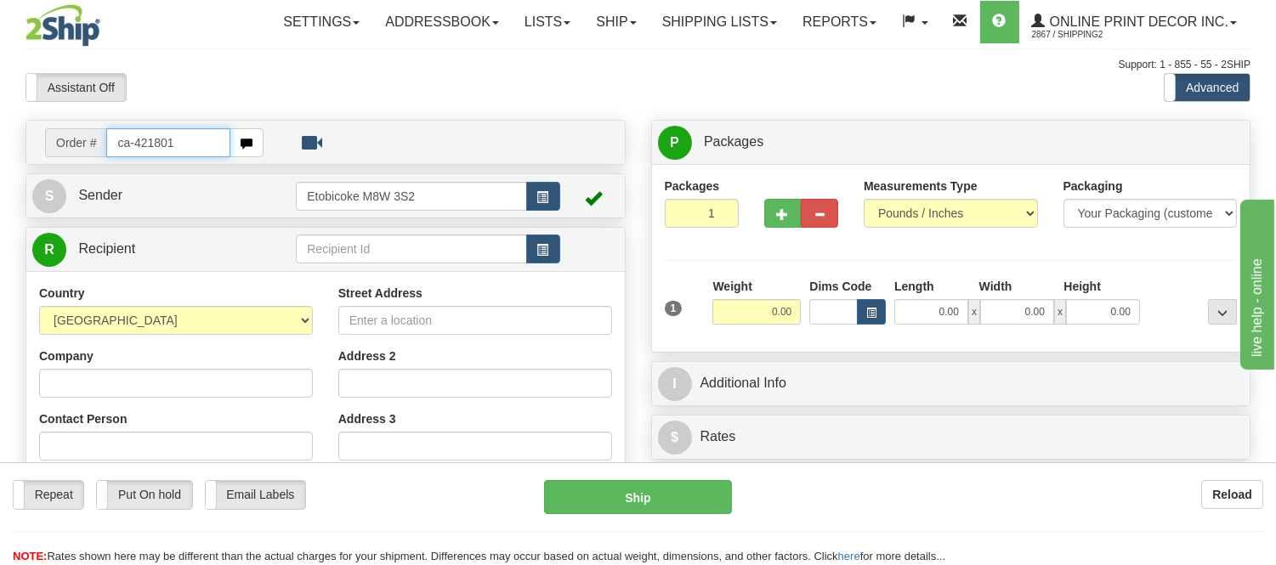
type input "ca-421801"
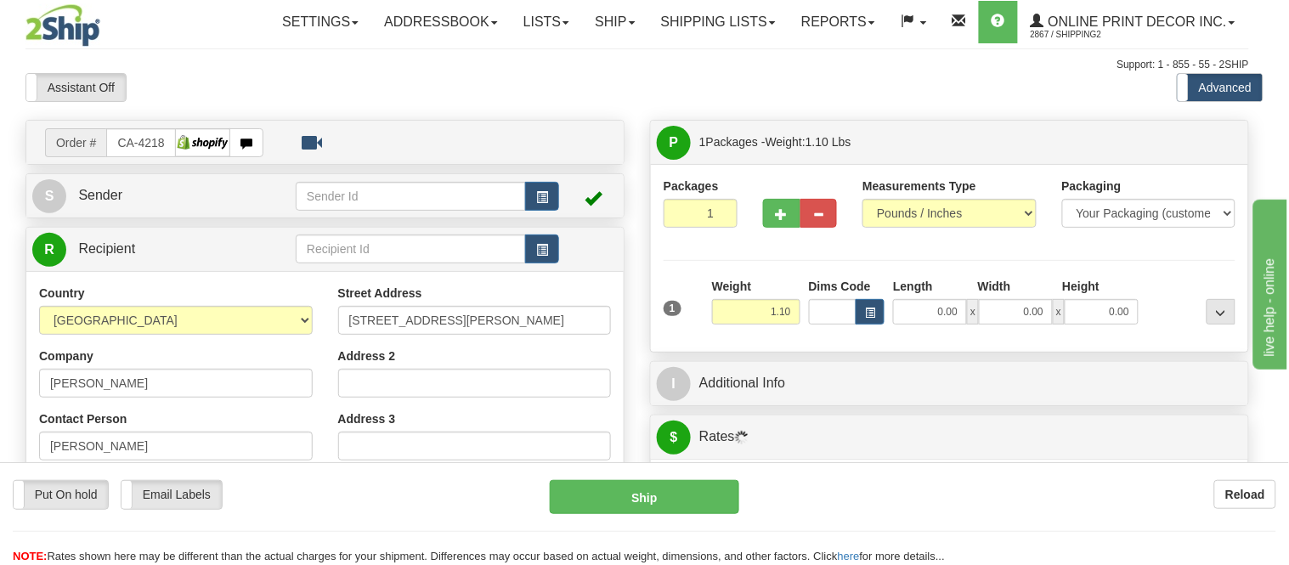
type input "CHAMBLY"
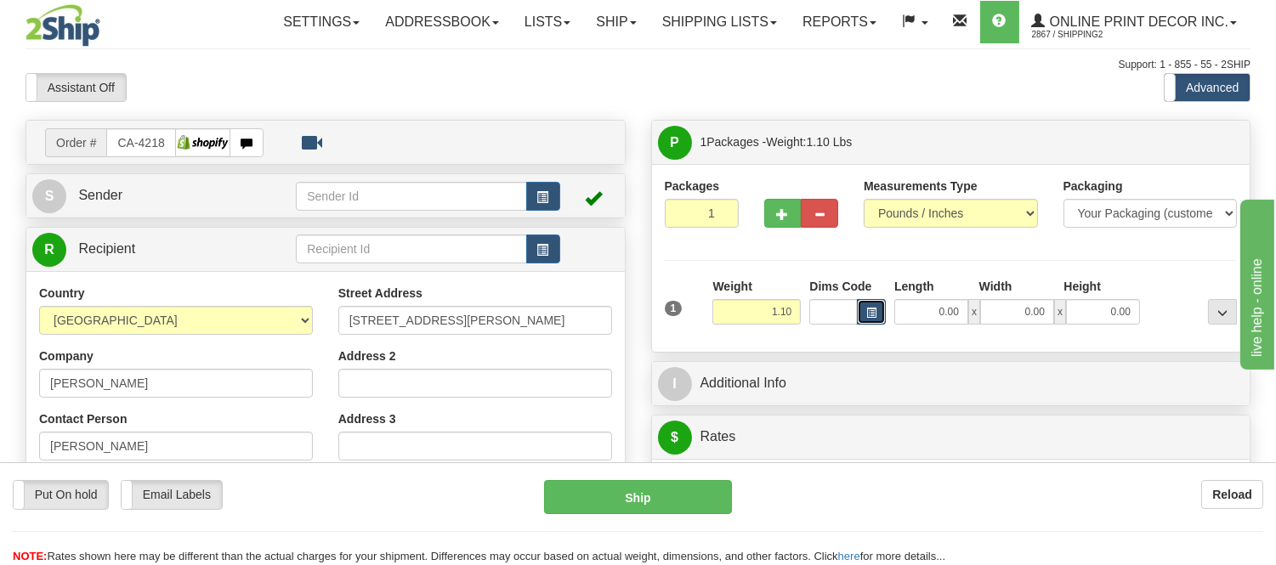
click at [876, 310] on button "button" at bounding box center [871, 311] width 29 height 25
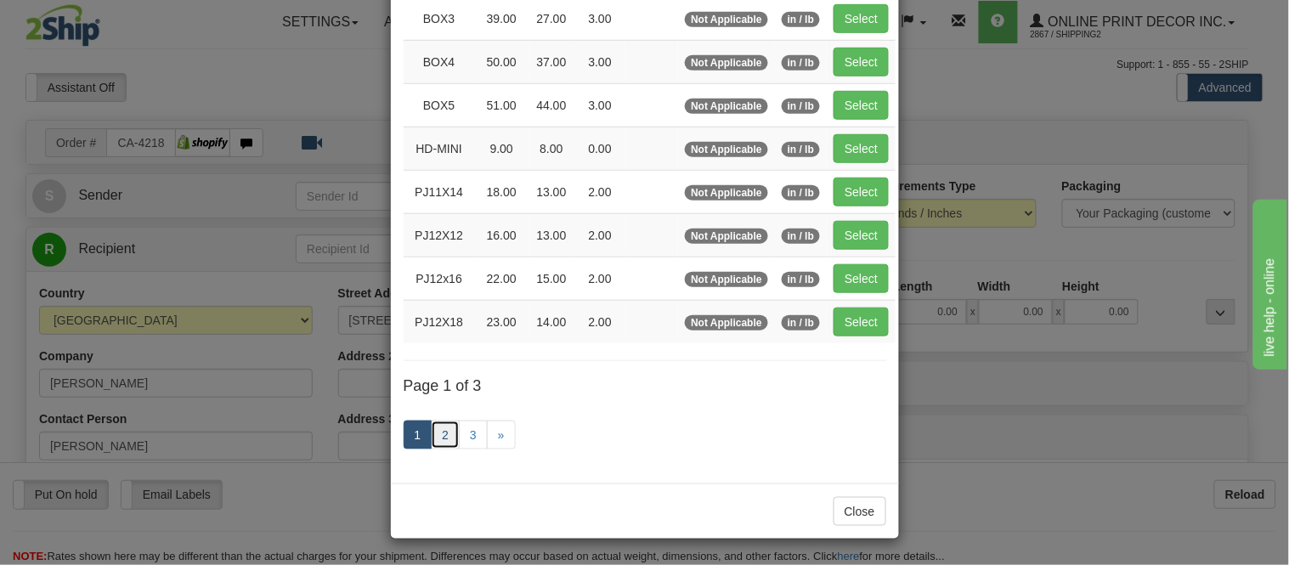
click at [431, 438] on link "2" at bounding box center [445, 435] width 29 height 29
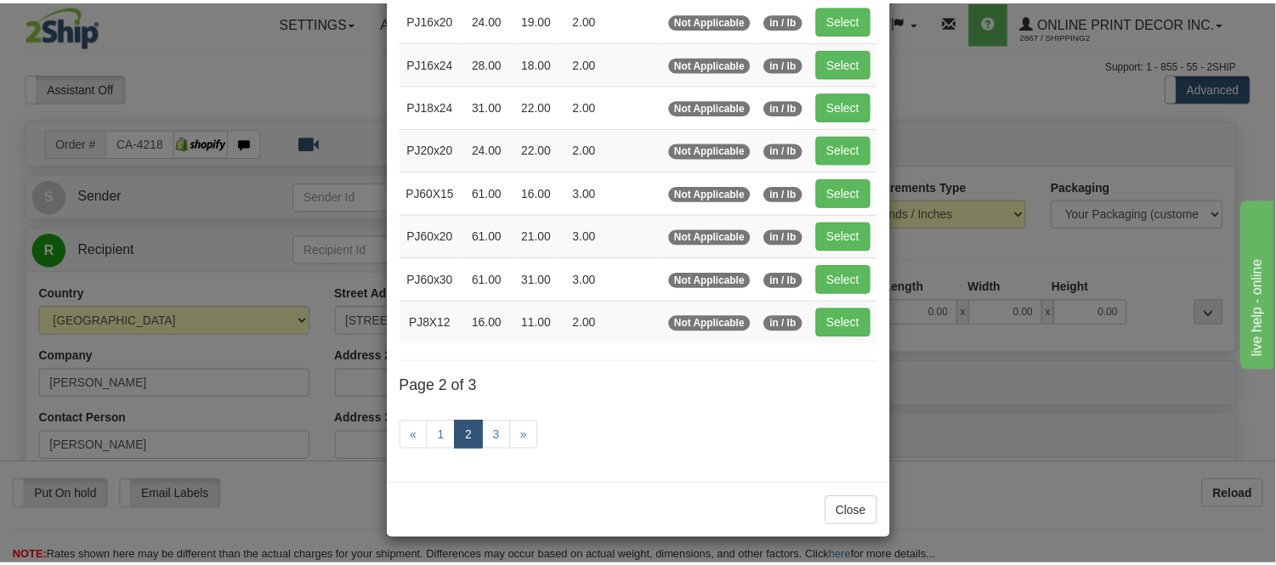
scroll to position [276, 0]
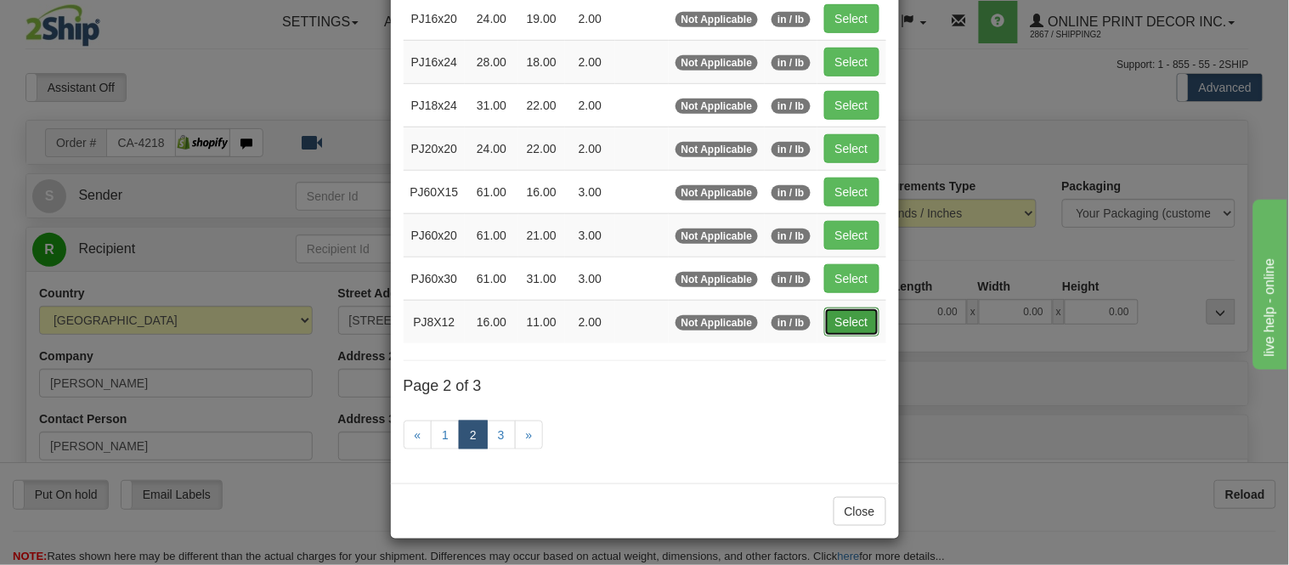
click at [847, 320] on button "Select" at bounding box center [851, 322] width 55 height 29
type input "PJ8X12"
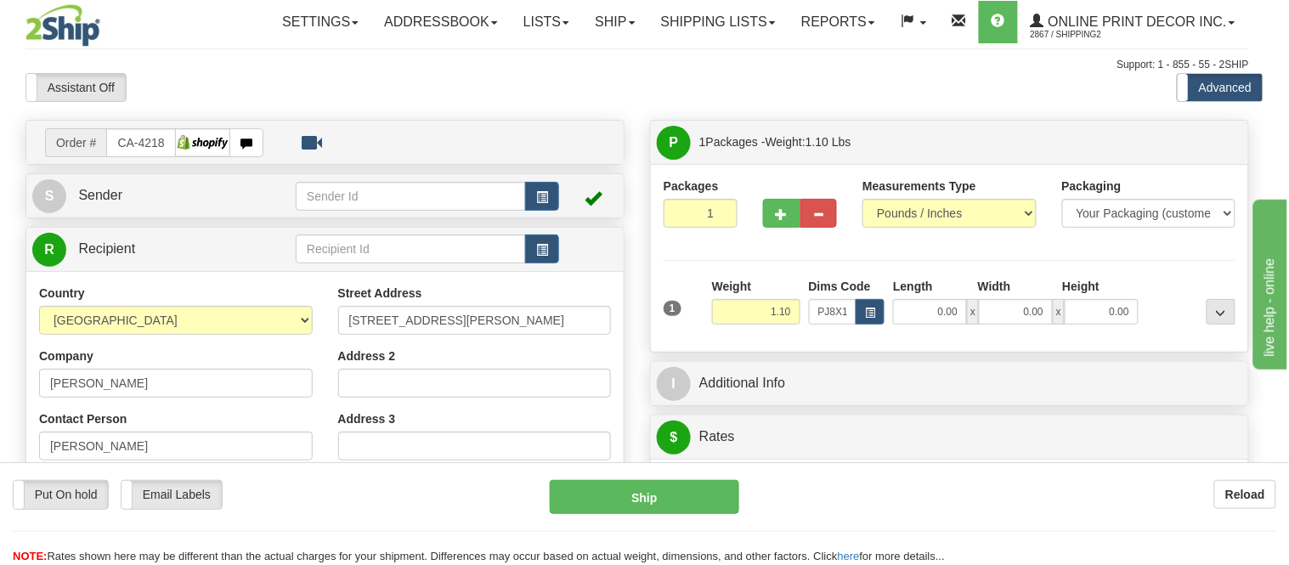
type input "16.00"
type input "11.00"
type input "2.00"
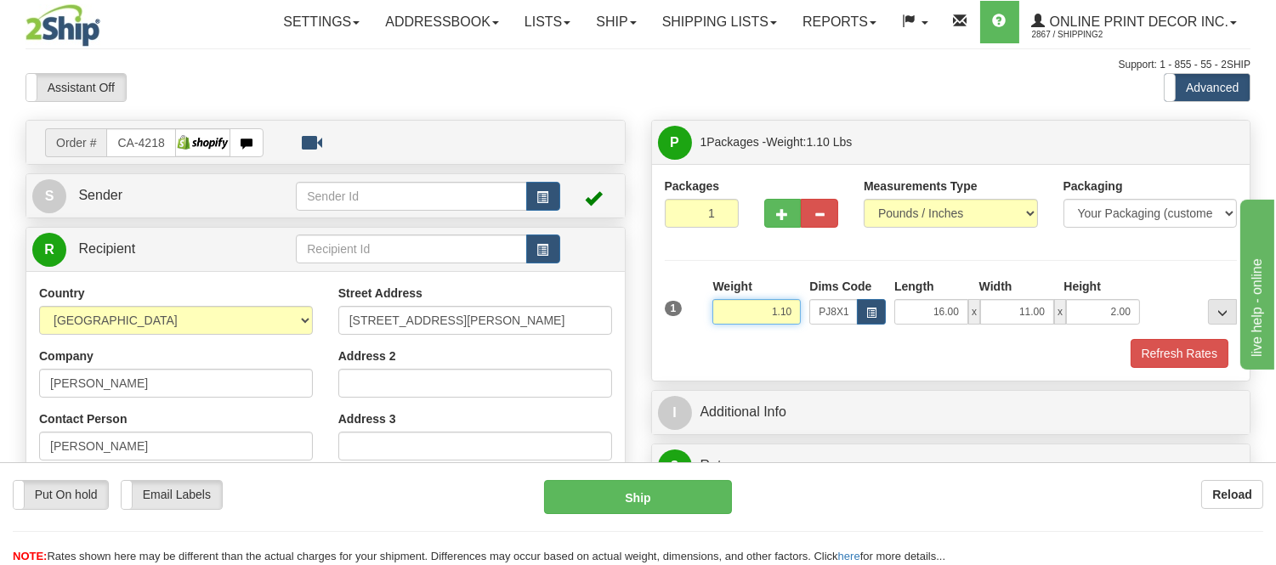
drag, startPoint x: 790, startPoint y: 308, endPoint x: 669, endPoint y: 329, distance: 123.4
click at [669, 329] on div "1 Weight 1.10 Dims Code x x" at bounding box center [950, 308] width 581 height 60
type input "0.98"
click at [1146, 362] on button "Refresh Rates" at bounding box center [1179, 353] width 98 height 29
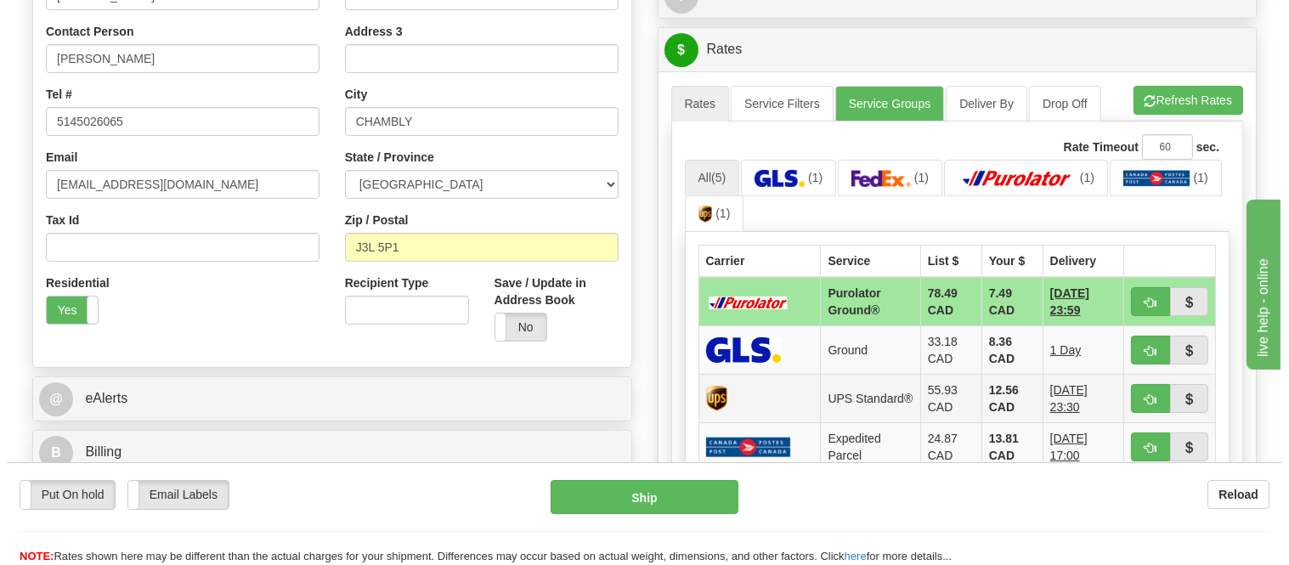
scroll to position [472, 0]
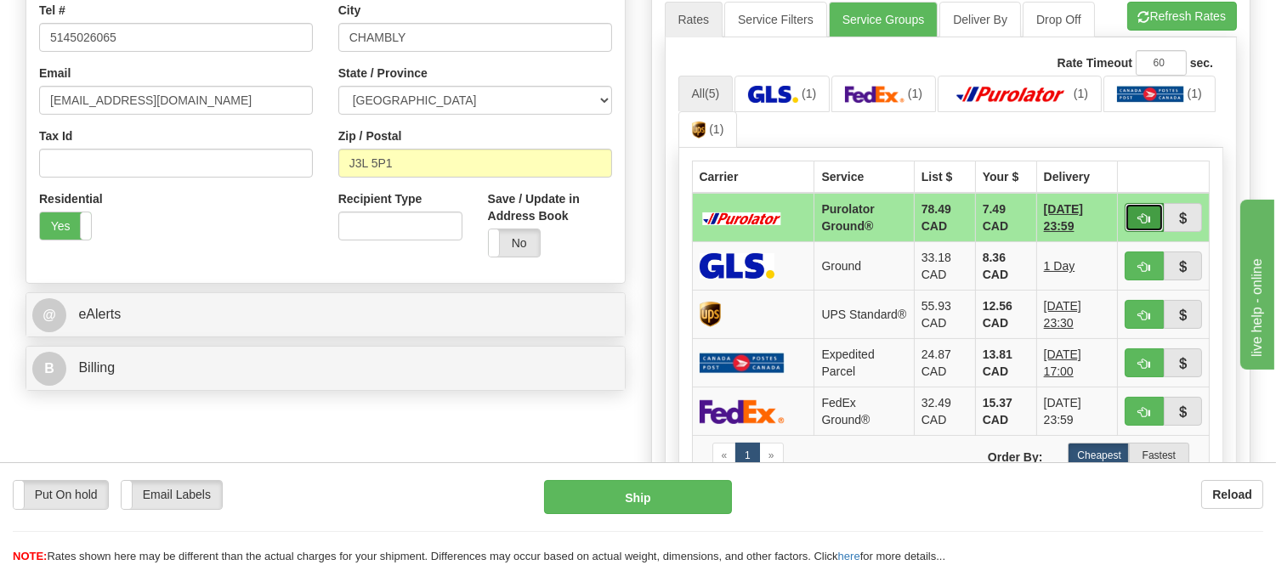
click at [1142, 213] on span "button" at bounding box center [1144, 218] width 12 height 11
type input "260"
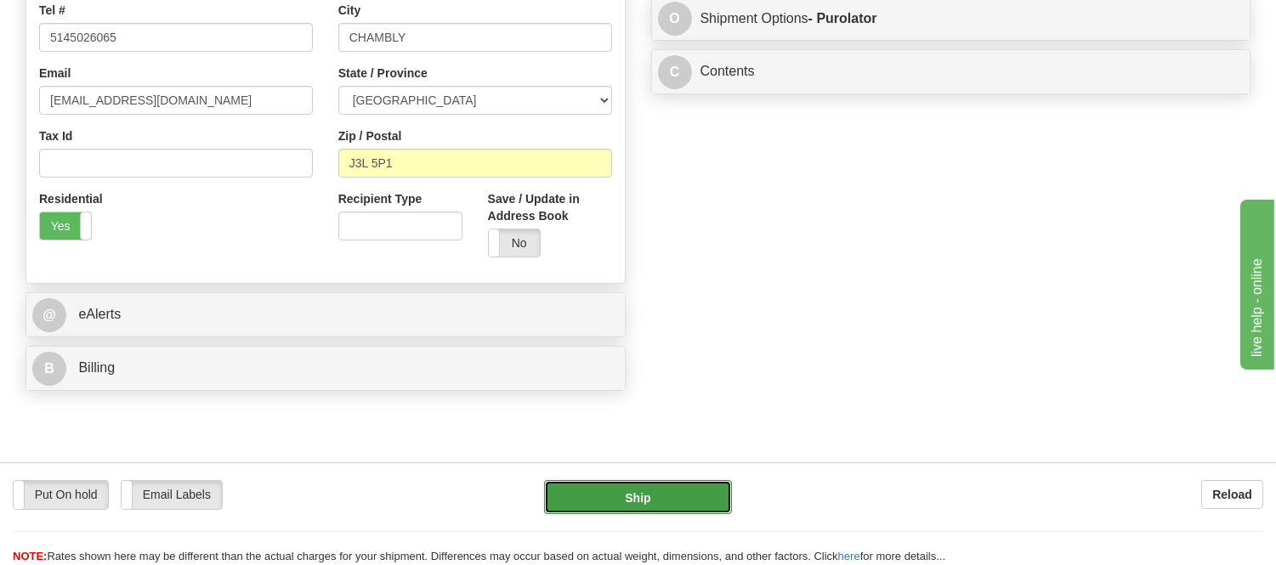
click at [703, 489] on button "Ship" at bounding box center [637, 497] width 187 height 34
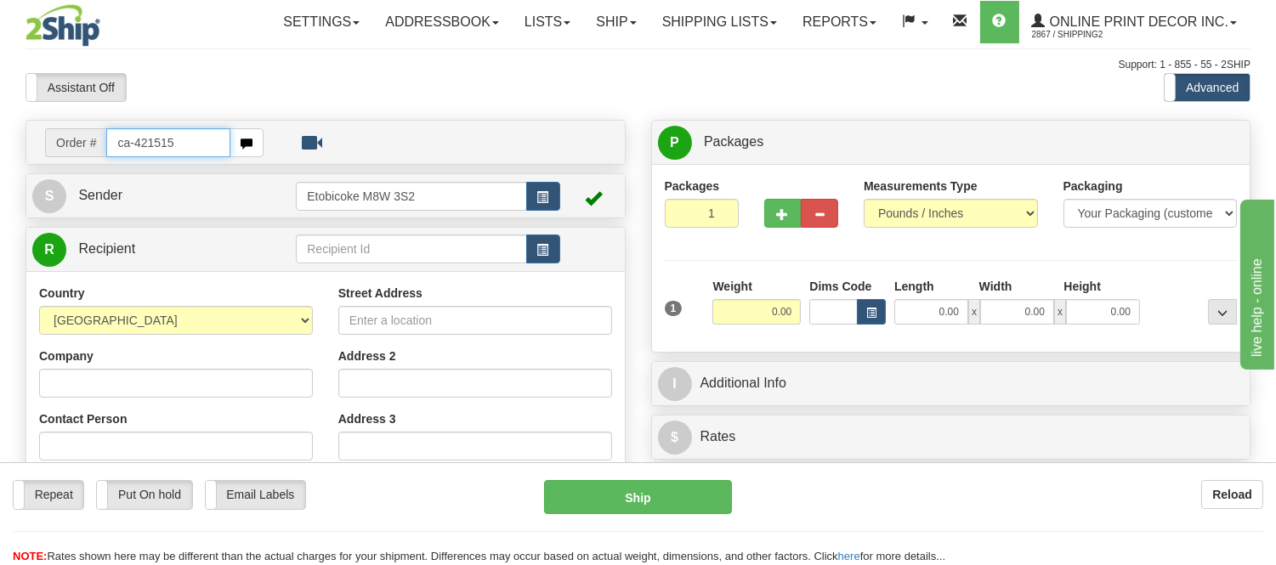
type input "ca-421515"
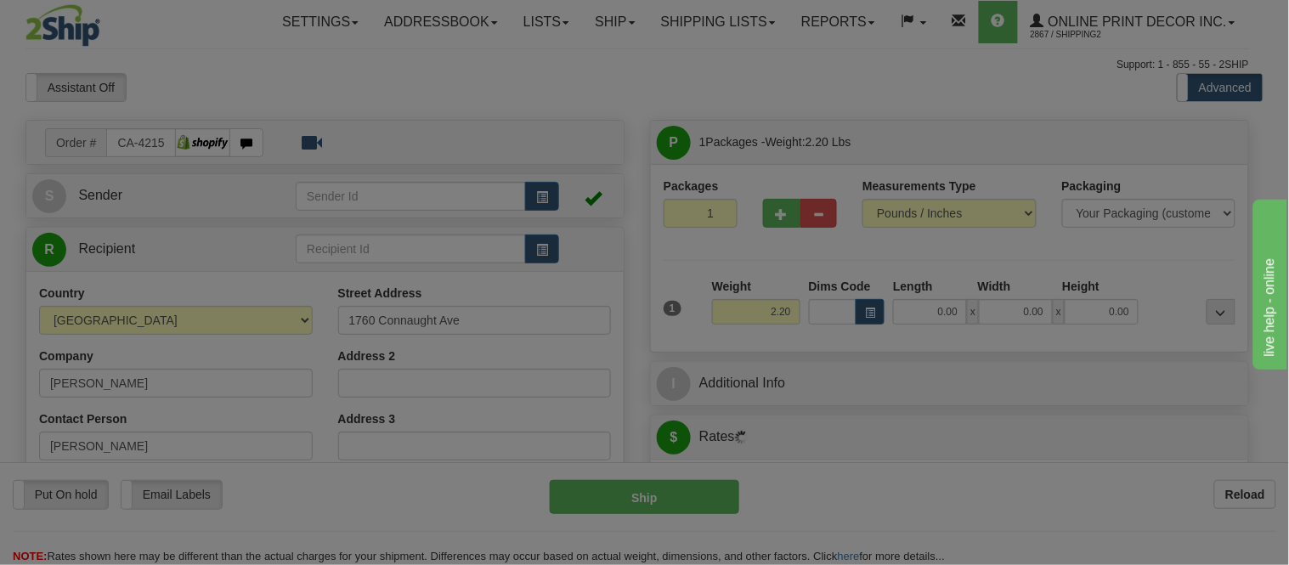
type input "[GEOGRAPHIC_DATA]"
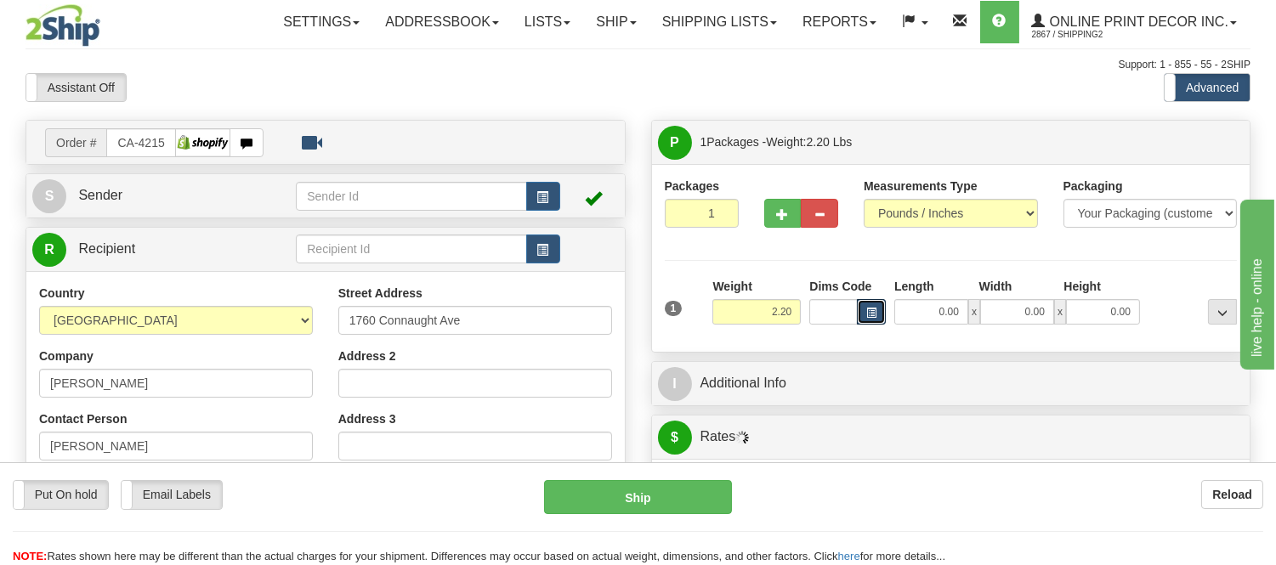
click at [873, 308] on span "button" at bounding box center [871, 312] width 10 height 9
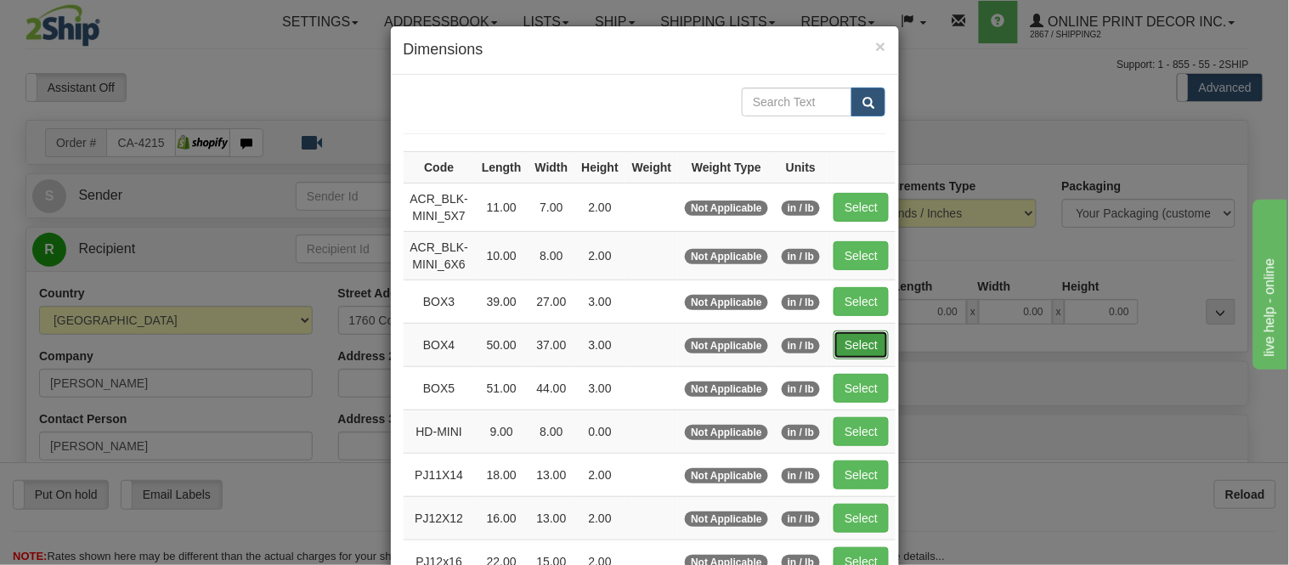
click at [848, 342] on button "Select" at bounding box center [861, 345] width 55 height 29
type input "BOX4"
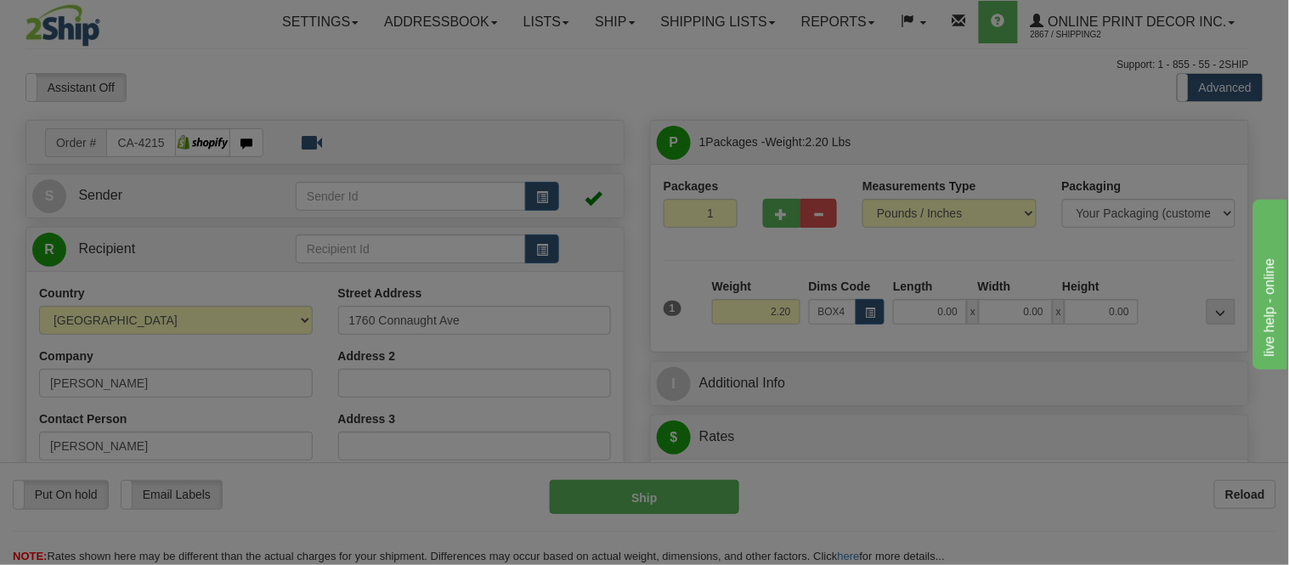
type input "50.00"
type input "37.00"
type input "3.00"
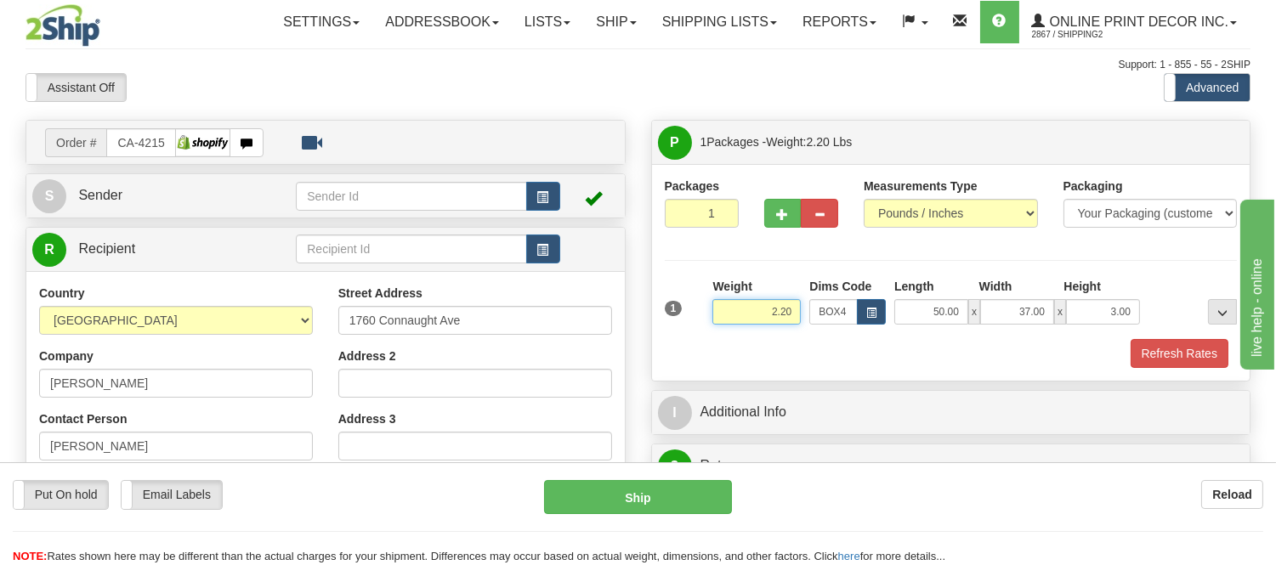
drag, startPoint x: 794, startPoint y: 303, endPoint x: 718, endPoint y: 338, distance: 83.3
click at [718, 338] on div "1 Weight 2.20 Dims Code BOX4" at bounding box center [951, 323] width 573 height 90
type input "19.98"
click at [1194, 347] on button "Refresh Rates" at bounding box center [1179, 353] width 98 height 29
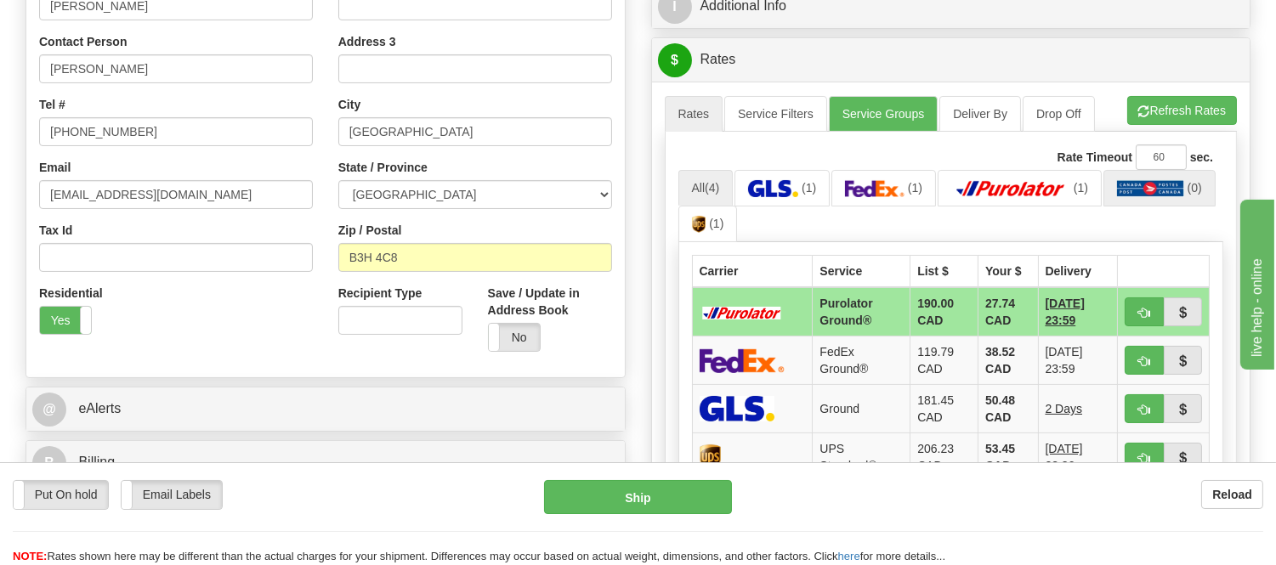
scroll to position [283, 0]
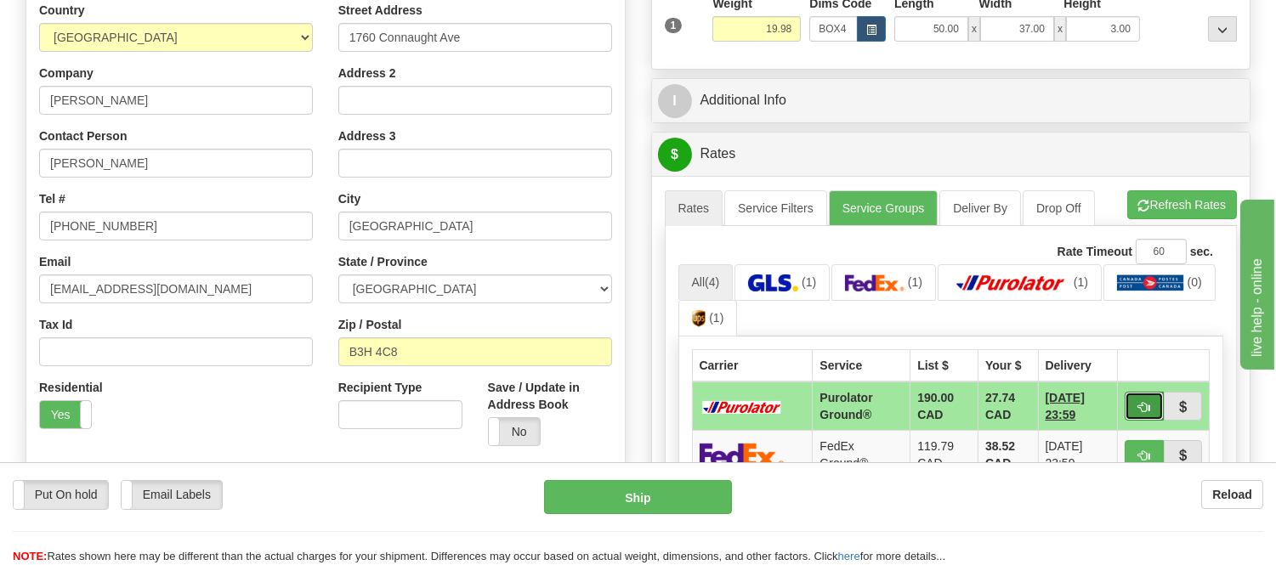
click at [1139, 404] on span "button" at bounding box center [1144, 407] width 12 height 11
type input "260"
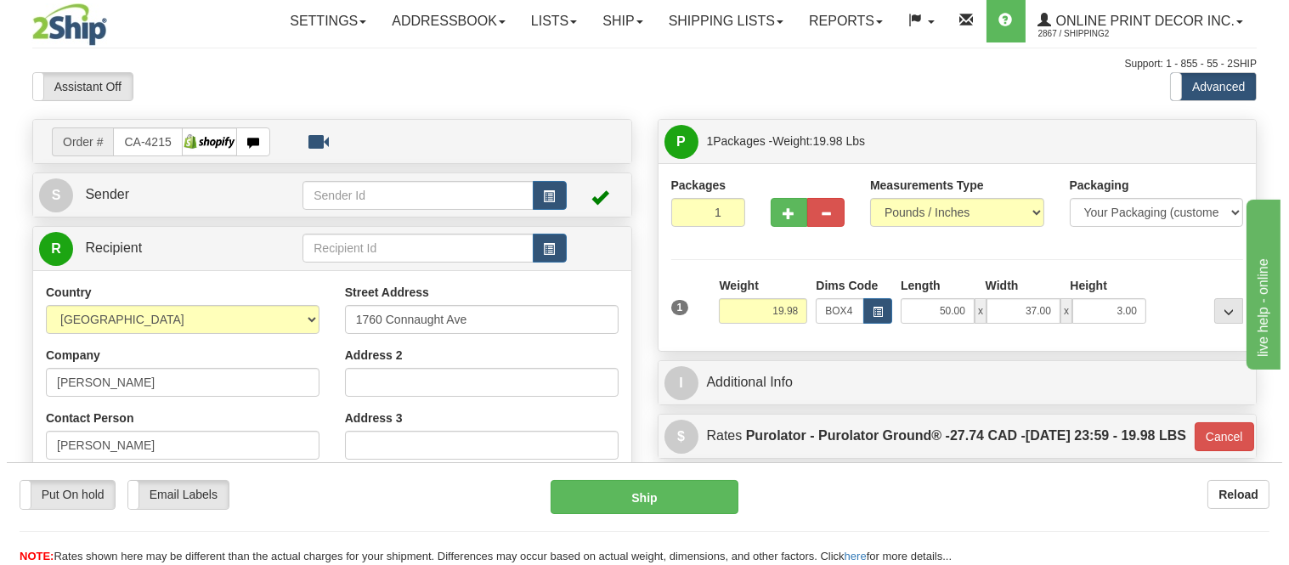
scroll to position [0, 0]
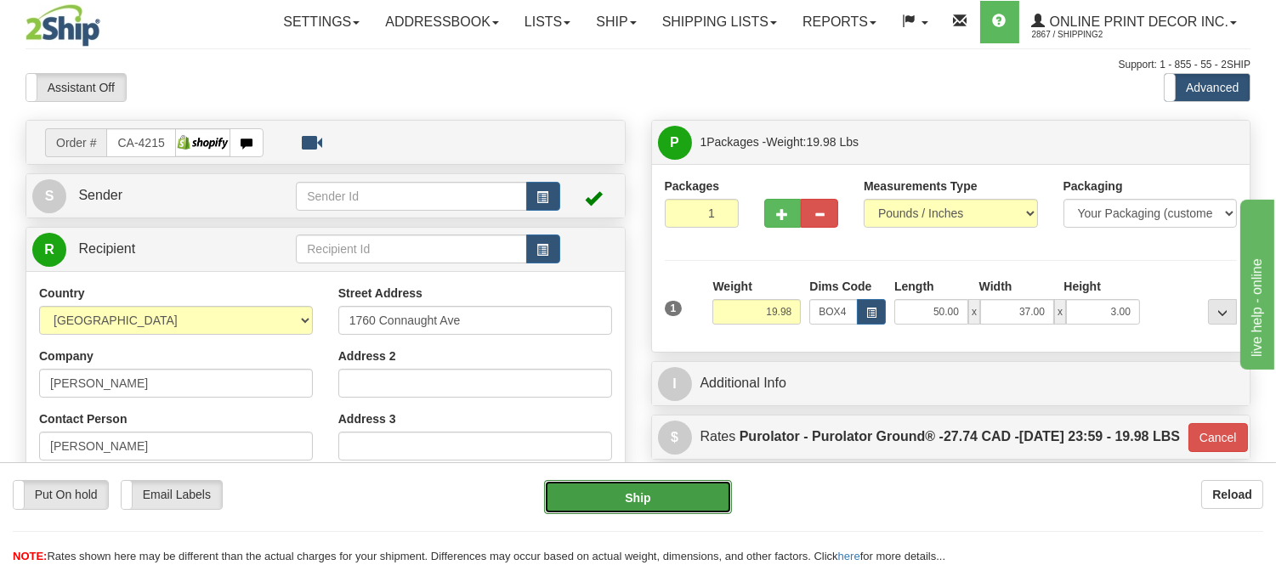
click at [617, 505] on button "Ship" at bounding box center [637, 497] width 187 height 34
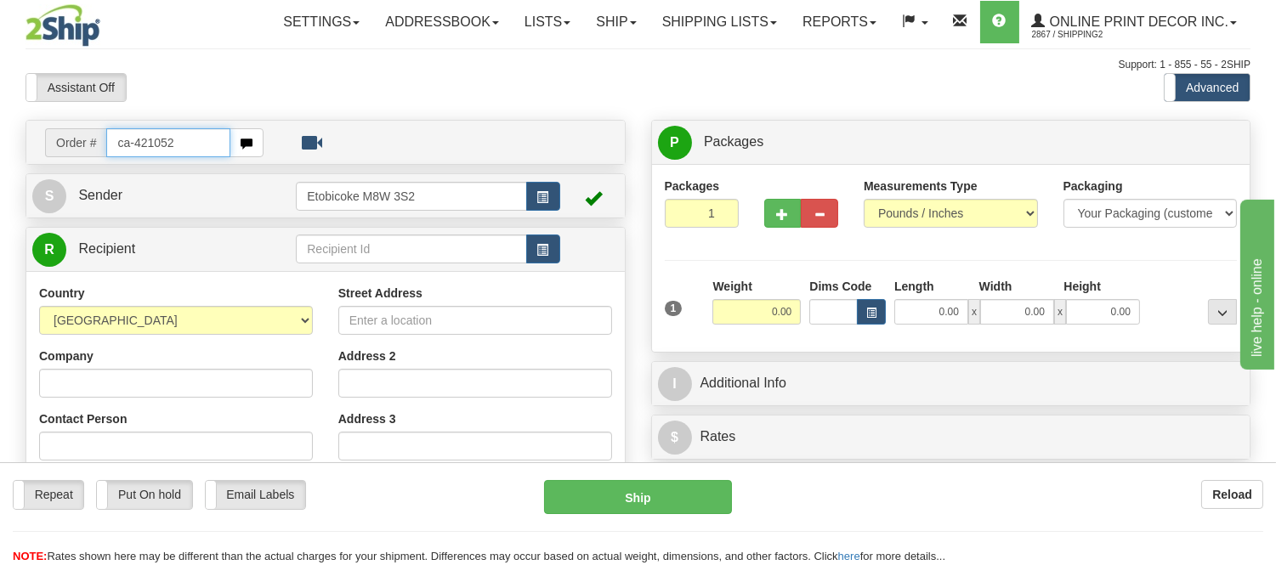
type input "ca-421052"
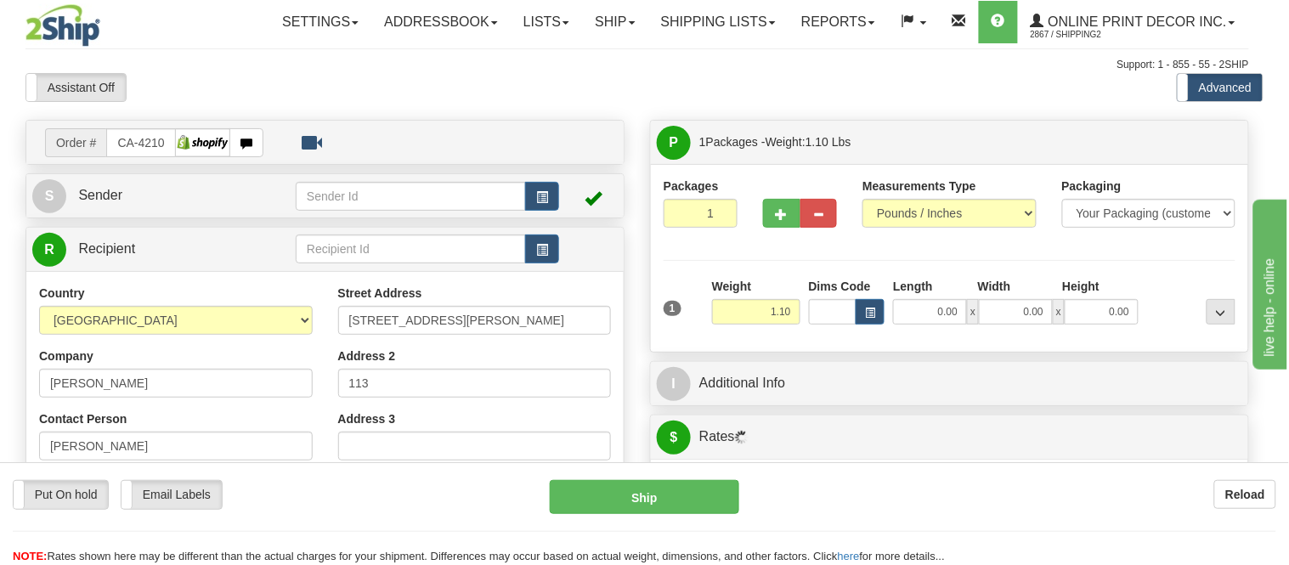
type input "[GEOGRAPHIC_DATA]"
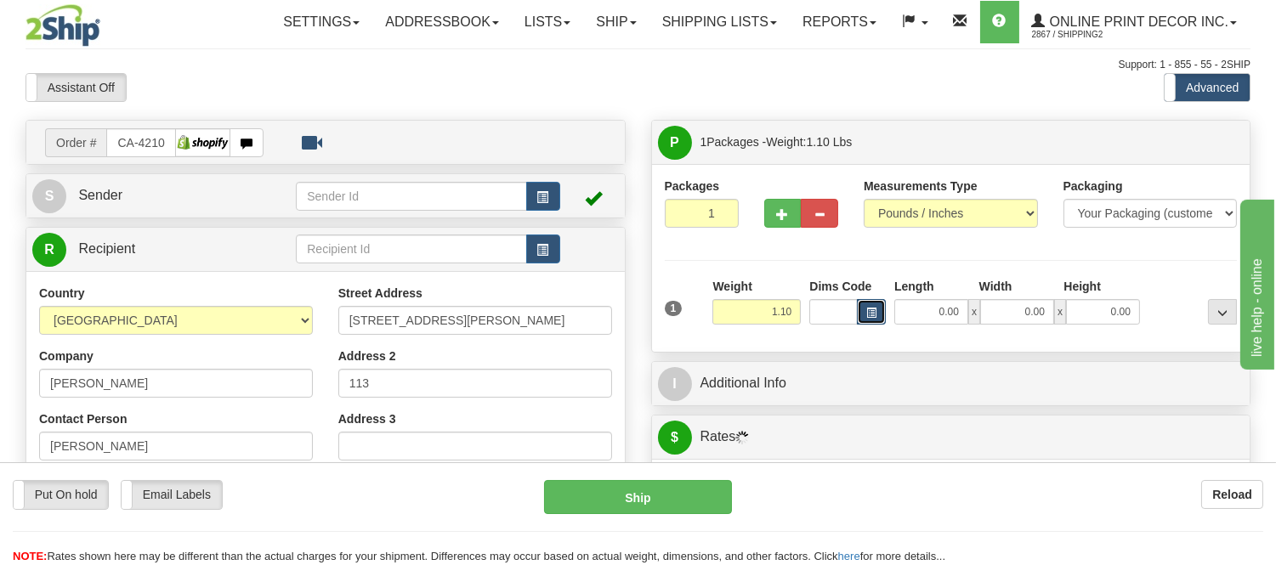
click at [868, 313] on span "button" at bounding box center [871, 312] width 10 height 9
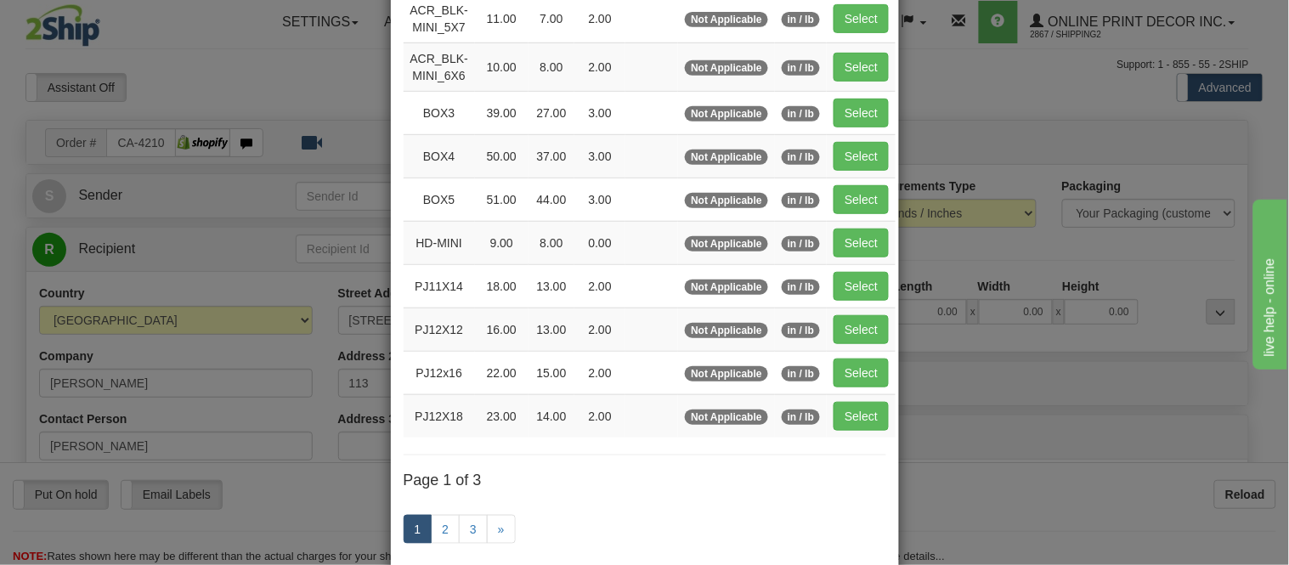
scroll to position [283, 0]
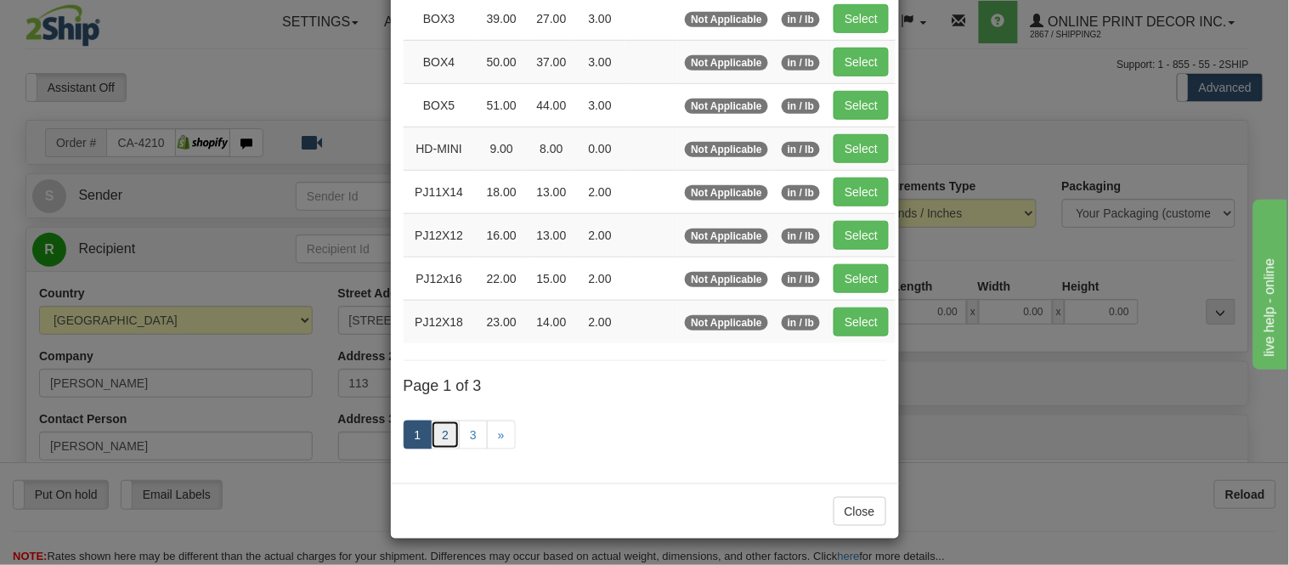
click at [439, 444] on link "2" at bounding box center [445, 435] width 29 height 29
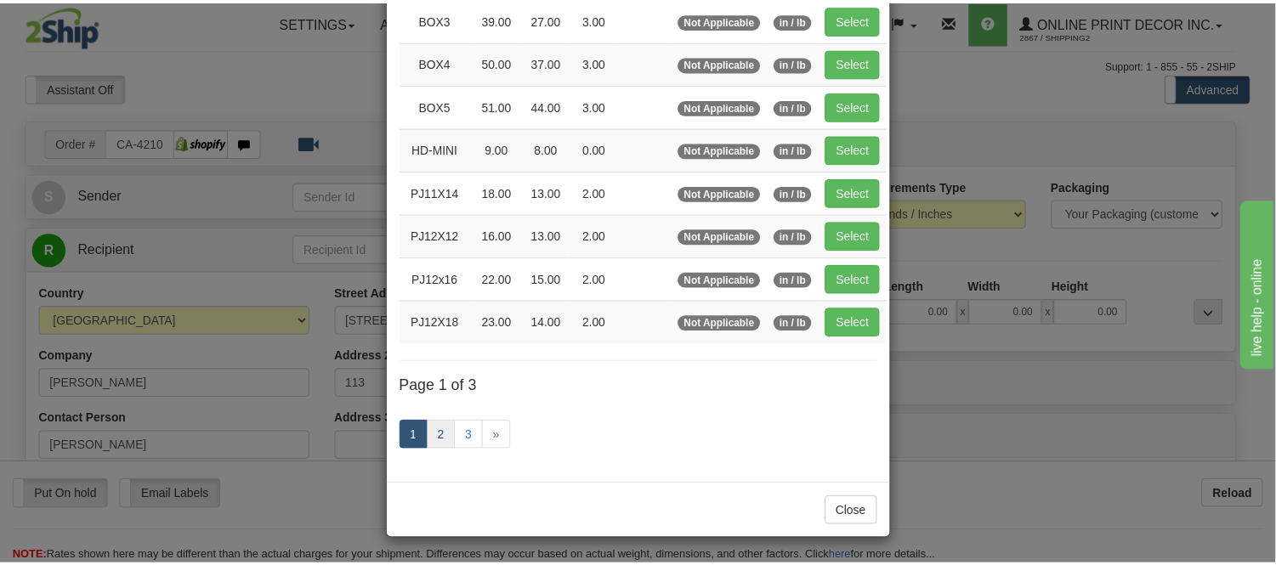
scroll to position [276, 0]
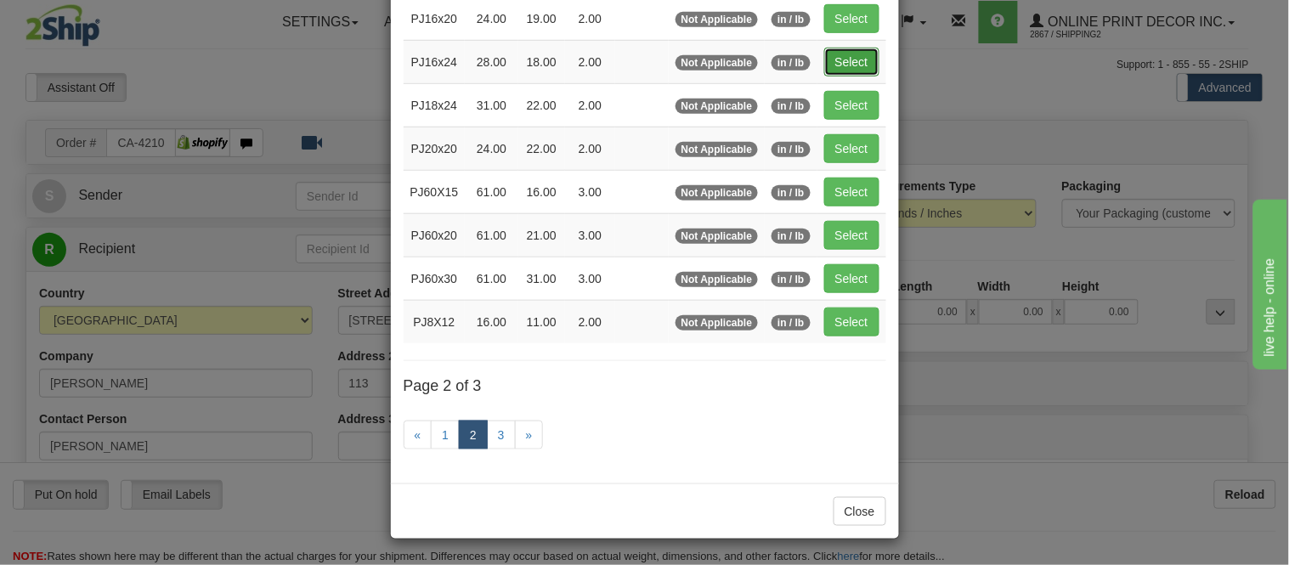
click at [859, 48] on button "Select" at bounding box center [851, 62] width 55 height 29
type input "PJ16x24"
type input "28.00"
type input "18.00"
type input "2.00"
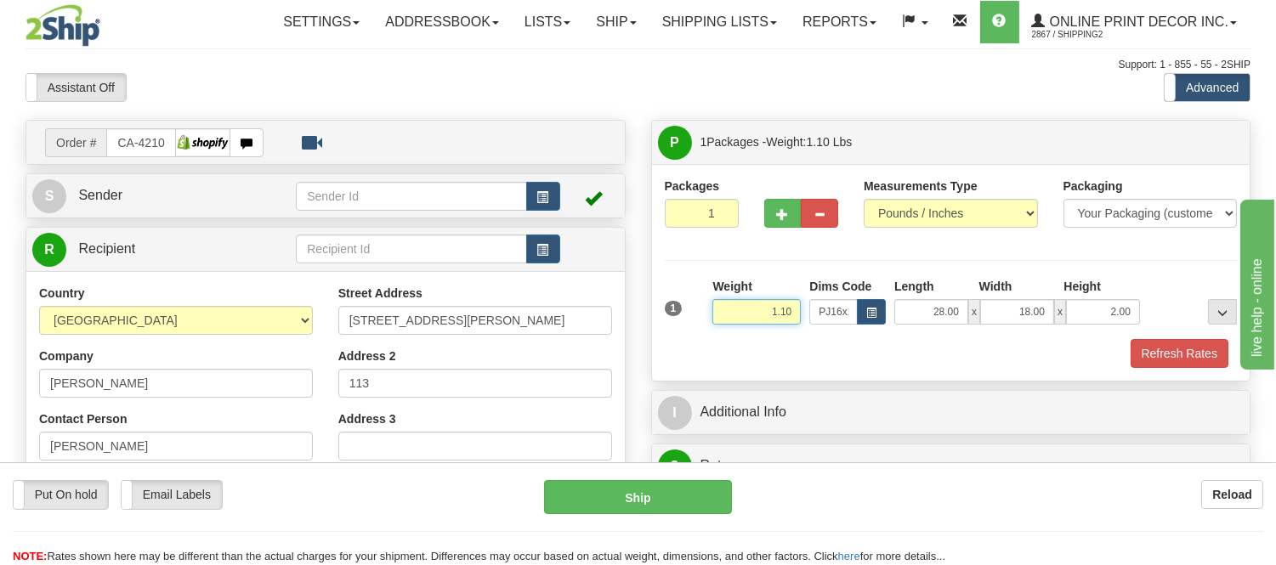
drag, startPoint x: 793, startPoint y: 308, endPoint x: 687, endPoint y: 306, distance: 106.3
click at [687, 306] on div "1 Weight 1.10 Dims Code x x" at bounding box center [950, 308] width 581 height 60
type input "3.98"
click at [1186, 349] on button "Refresh Rates" at bounding box center [1179, 353] width 98 height 29
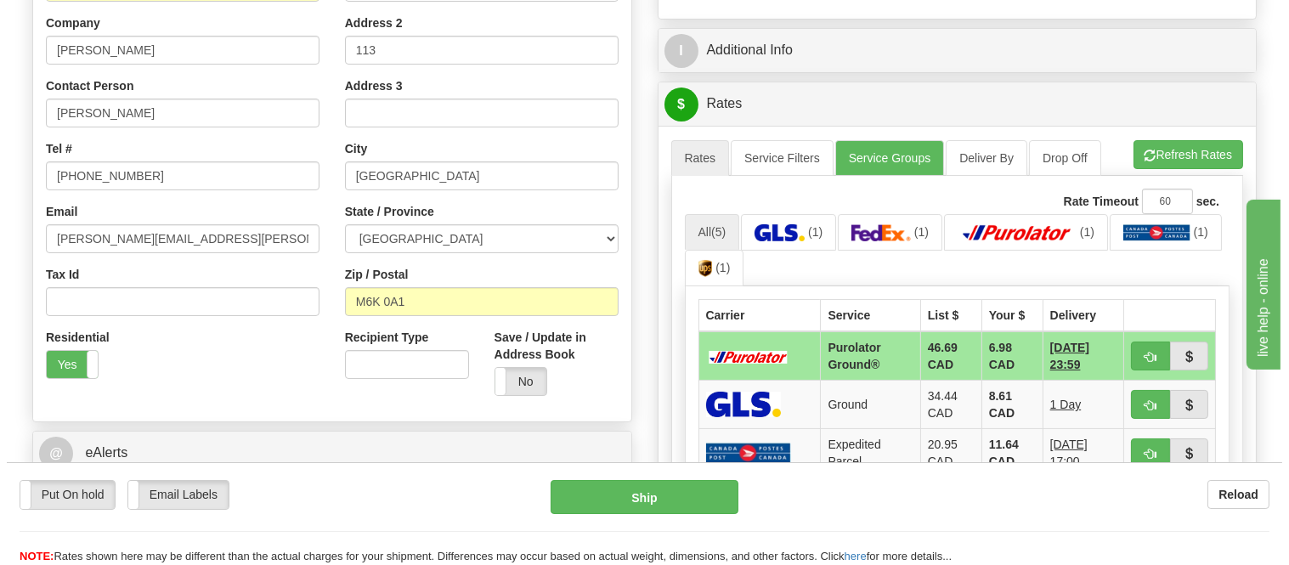
scroll to position [377, 0]
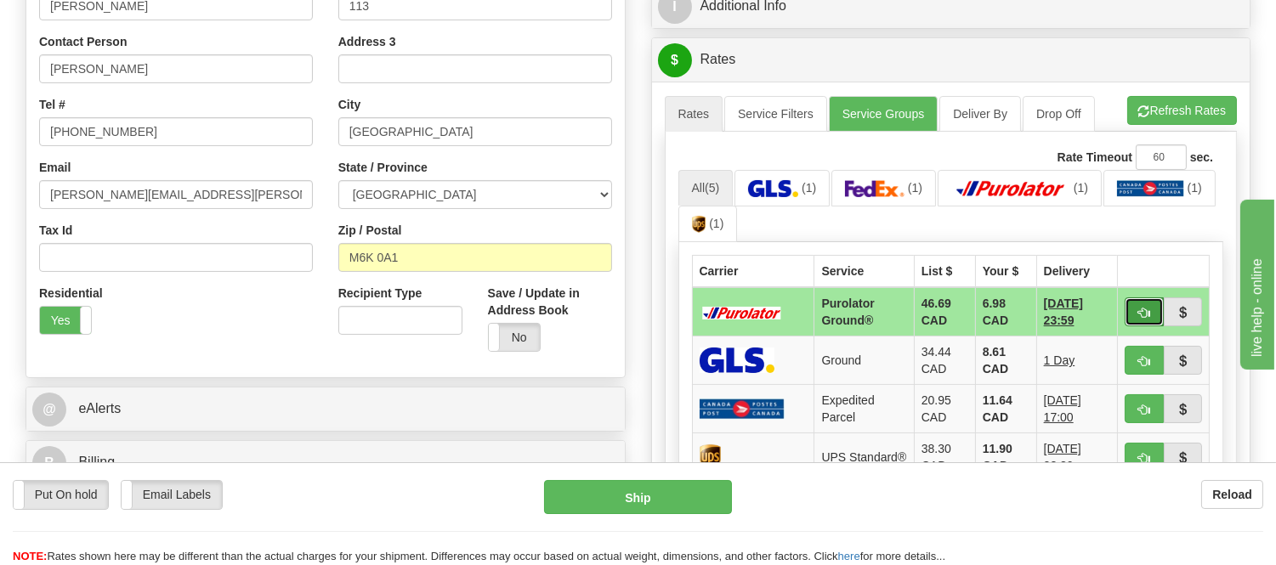
click at [1142, 308] on span "button" at bounding box center [1144, 313] width 12 height 11
type input "260"
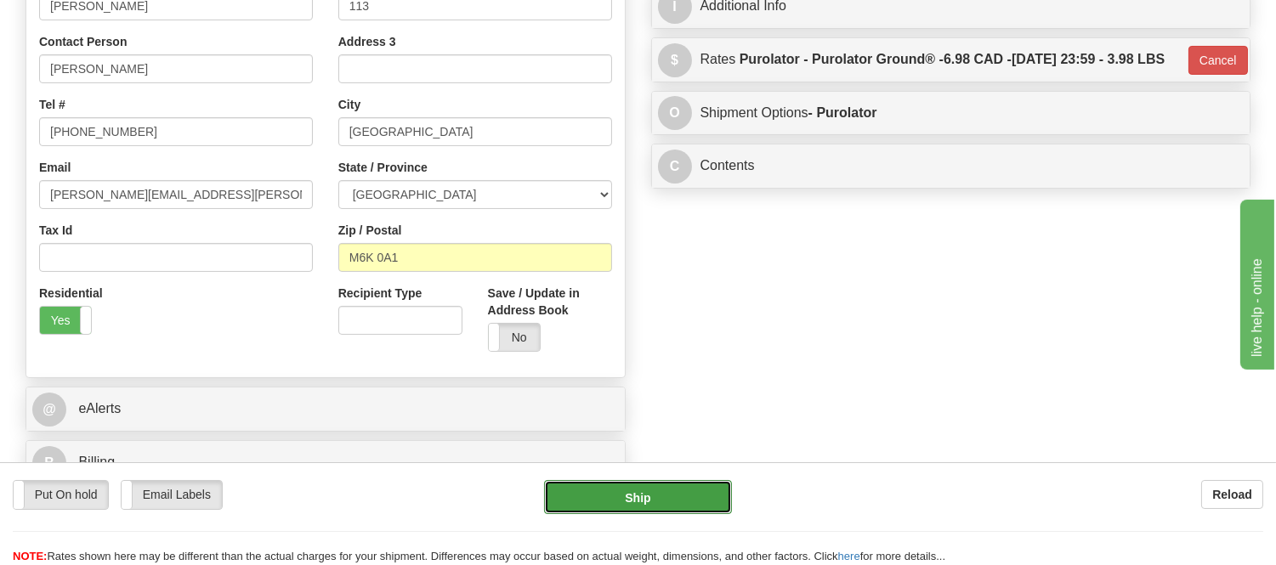
click at [675, 508] on button "Ship" at bounding box center [637, 497] width 187 height 34
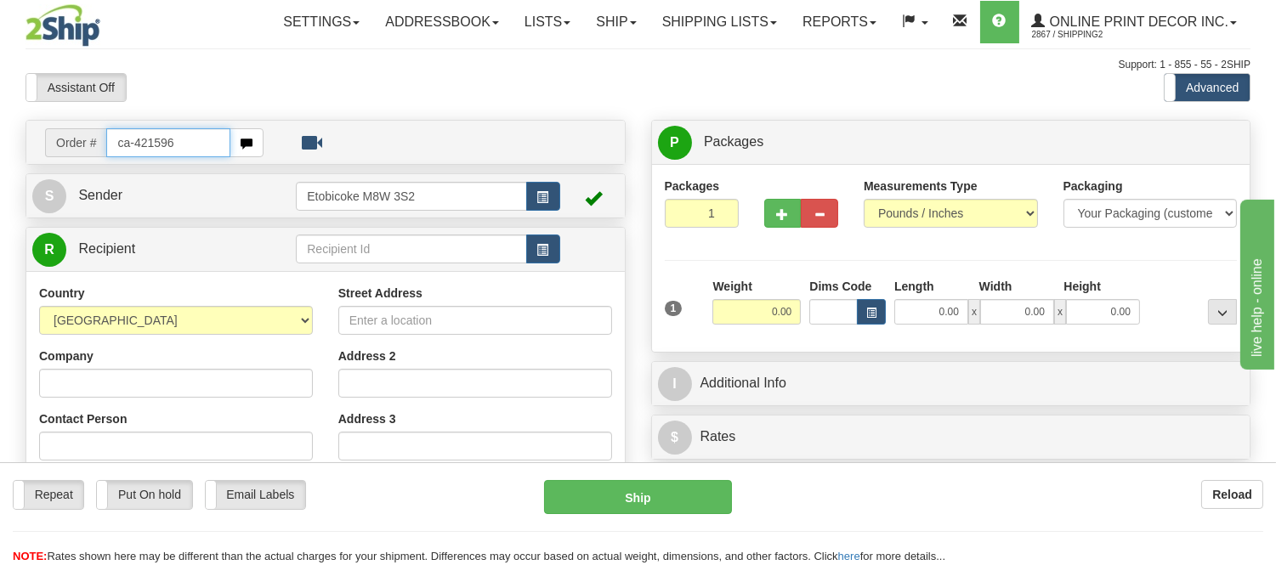
type input "ca-421596"
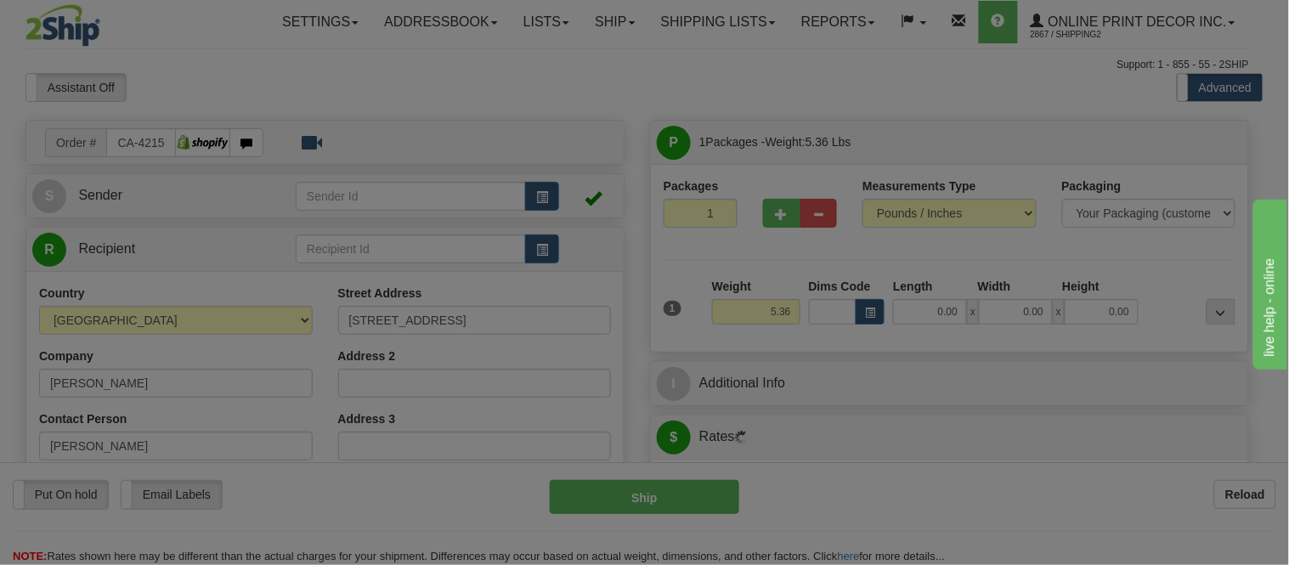
type input "TORONTO"
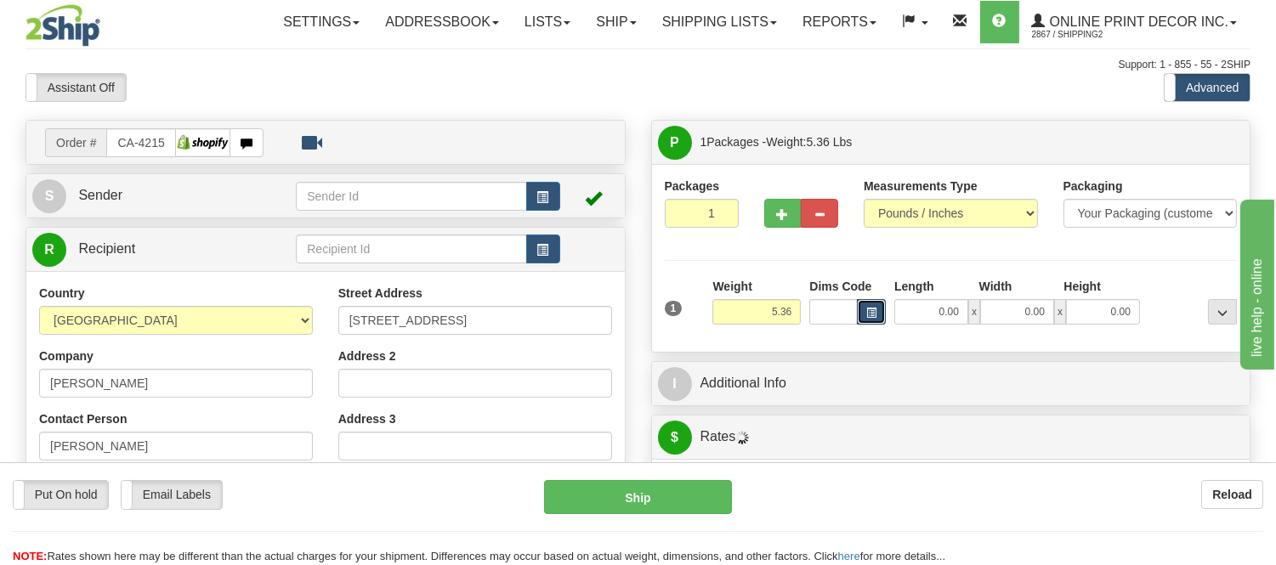
click at [868, 307] on button "button" at bounding box center [871, 311] width 29 height 25
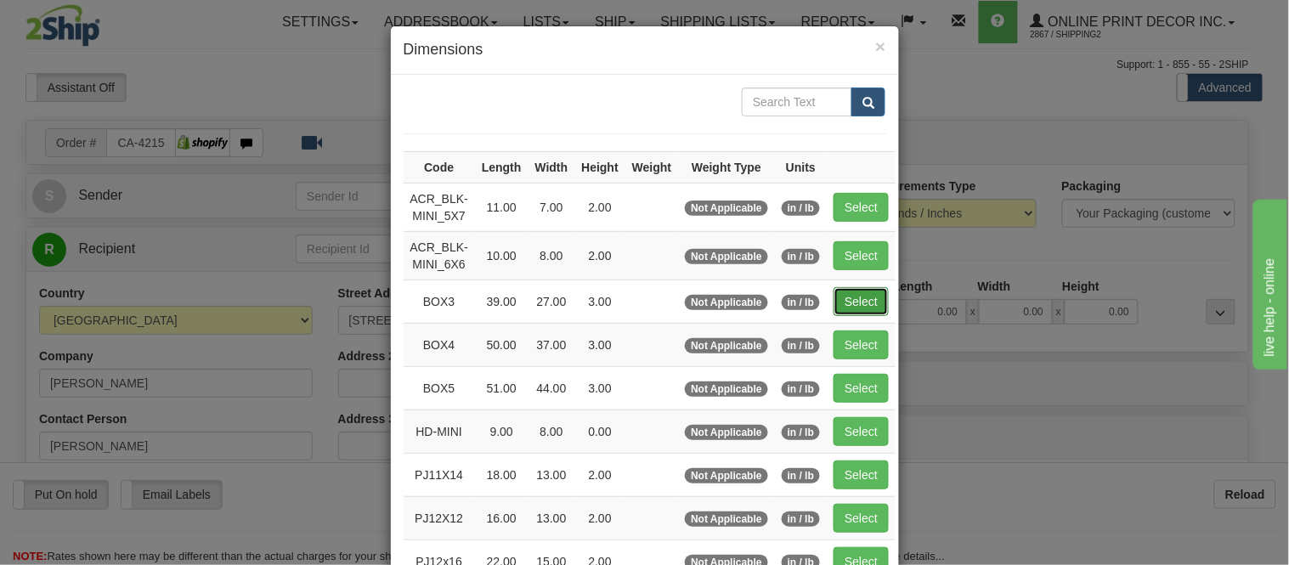
click at [859, 303] on button "Select" at bounding box center [861, 301] width 55 height 29
type input "BOX3"
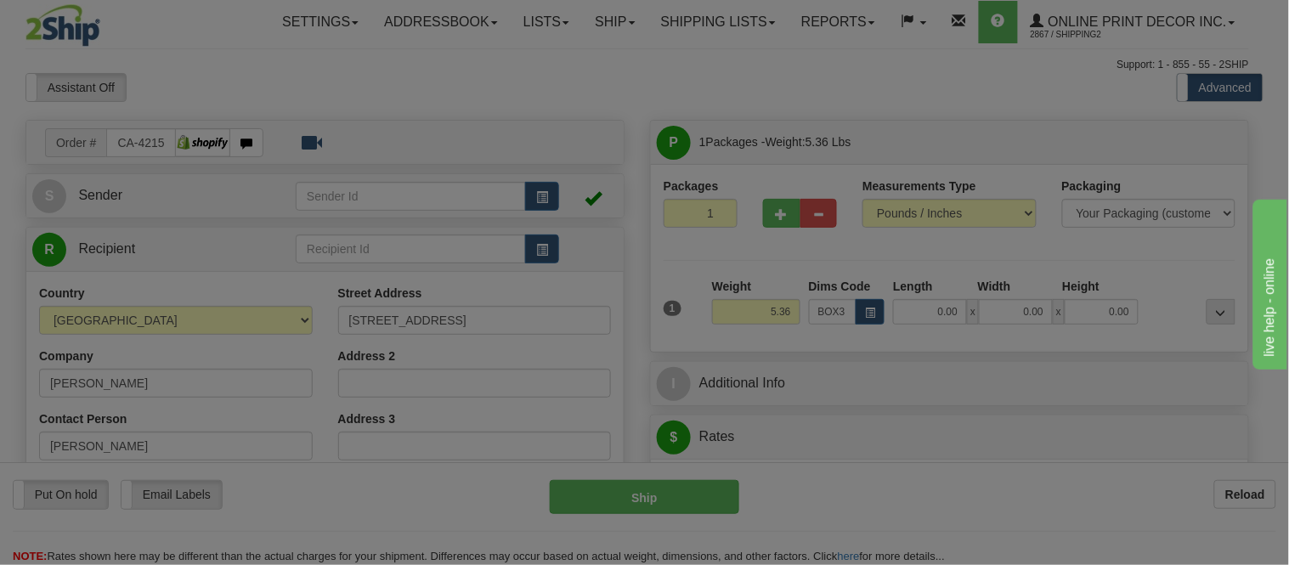
type input "39.00"
type input "27.00"
type input "3.00"
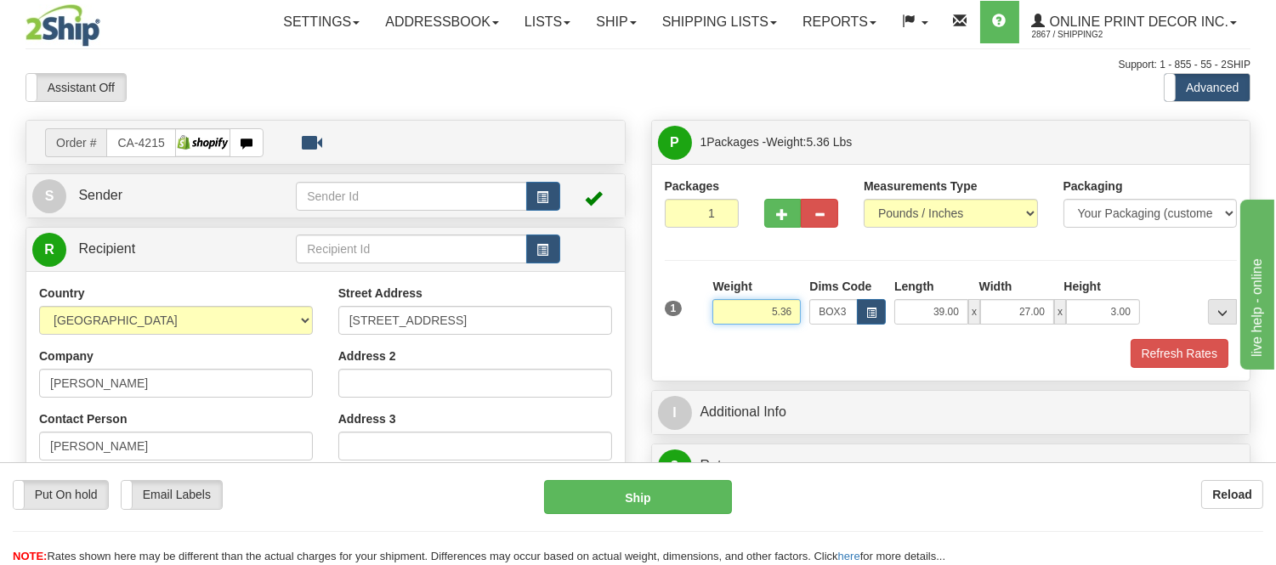
drag, startPoint x: 795, startPoint y: 312, endPoint x: 657, endPoint y: 320, distance: 138.7
click at [657, 320] on div "Packages 1 1 Measurements Type" at bounding box center [951, 272] width 598 height 217
type input "1"
type input "8.98"
click at [1165, 337] on div at bounding box center [950, 337] width 581 height 1
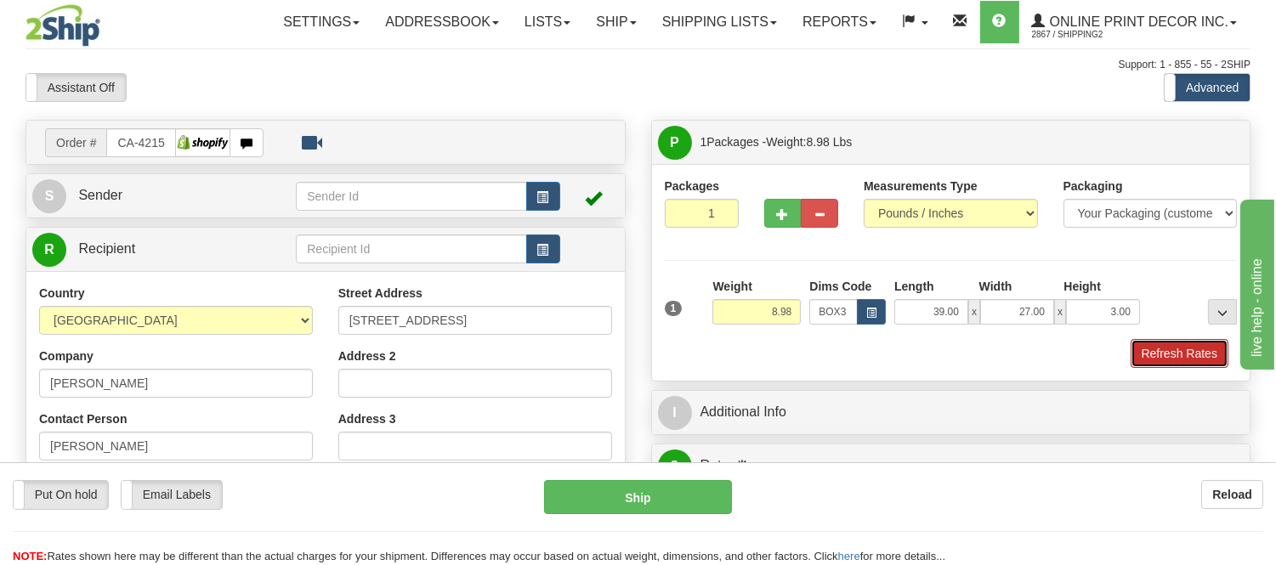
click at [1165, 358] on button "Refresh Rates" at bounding box center [1179, 353] width 98 height 29
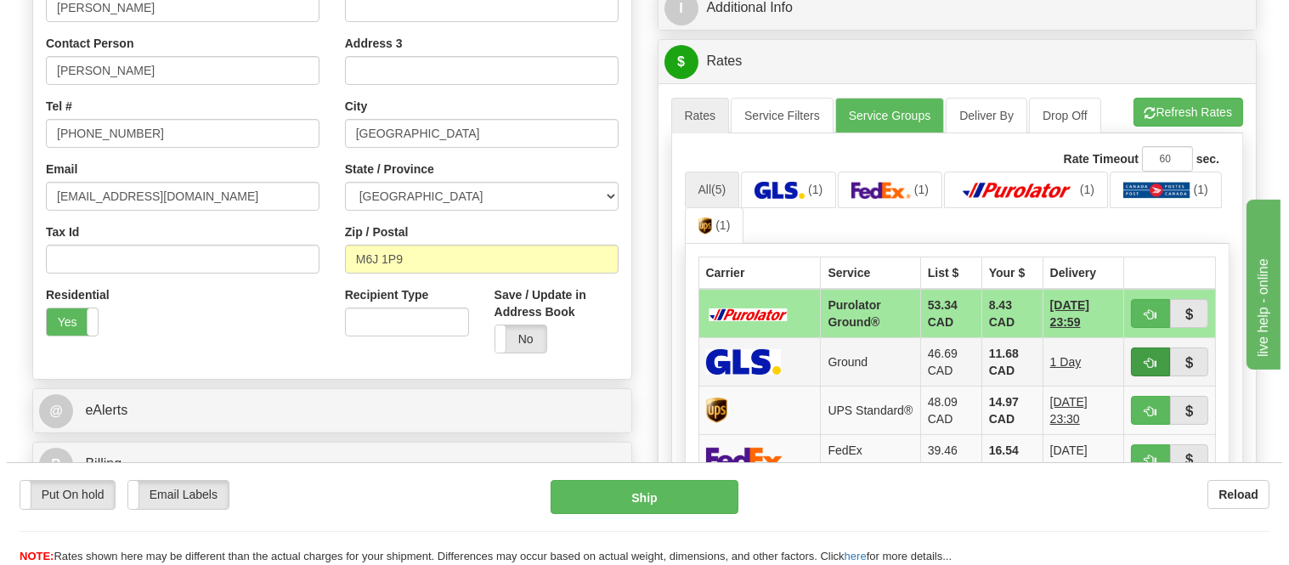
scroll to position [377, 0]
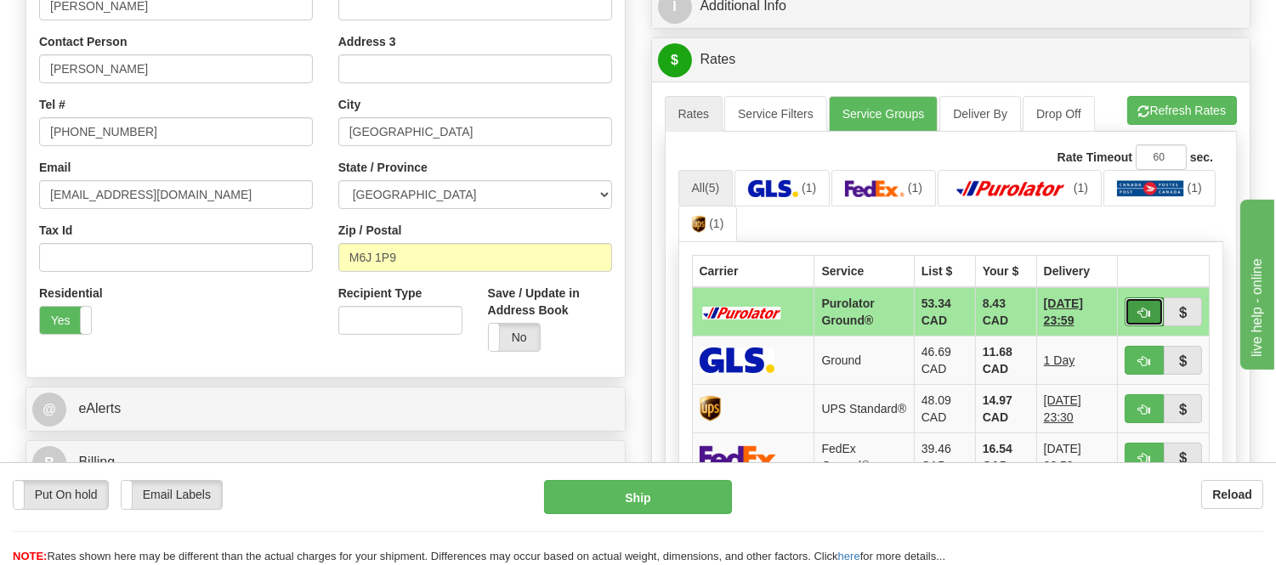
click at [1140, 318] on span "button" at bounding box center [1144, 313] width 12 height 11
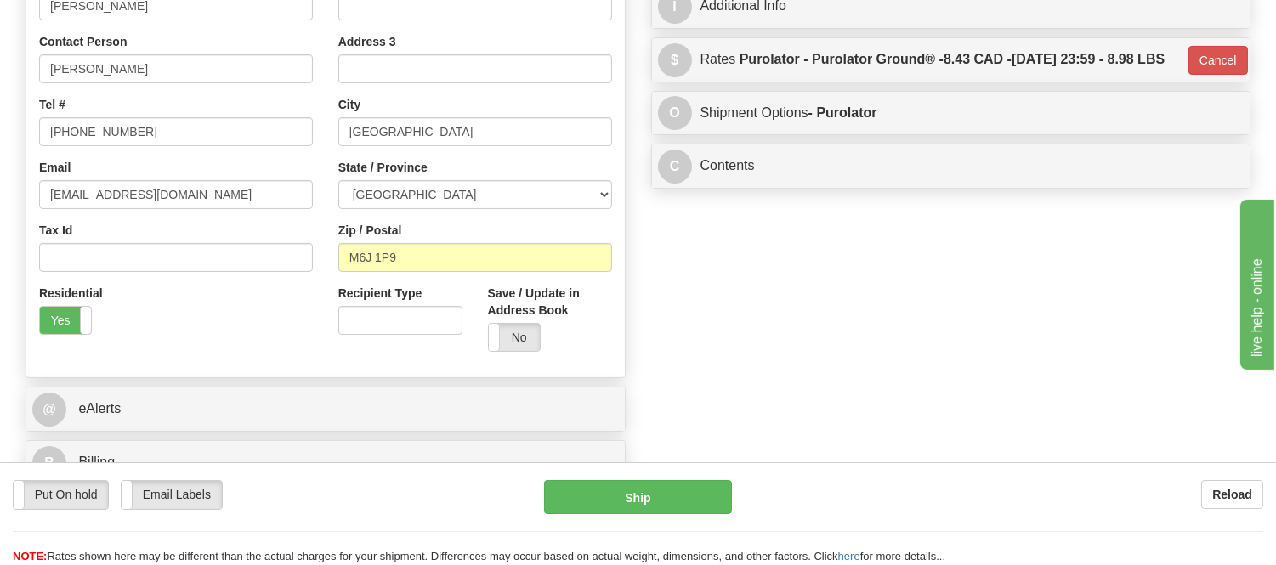
type input "260"
click at [690, 499] on button "Ship" at bounding box center [637, 497] width 187 height 34
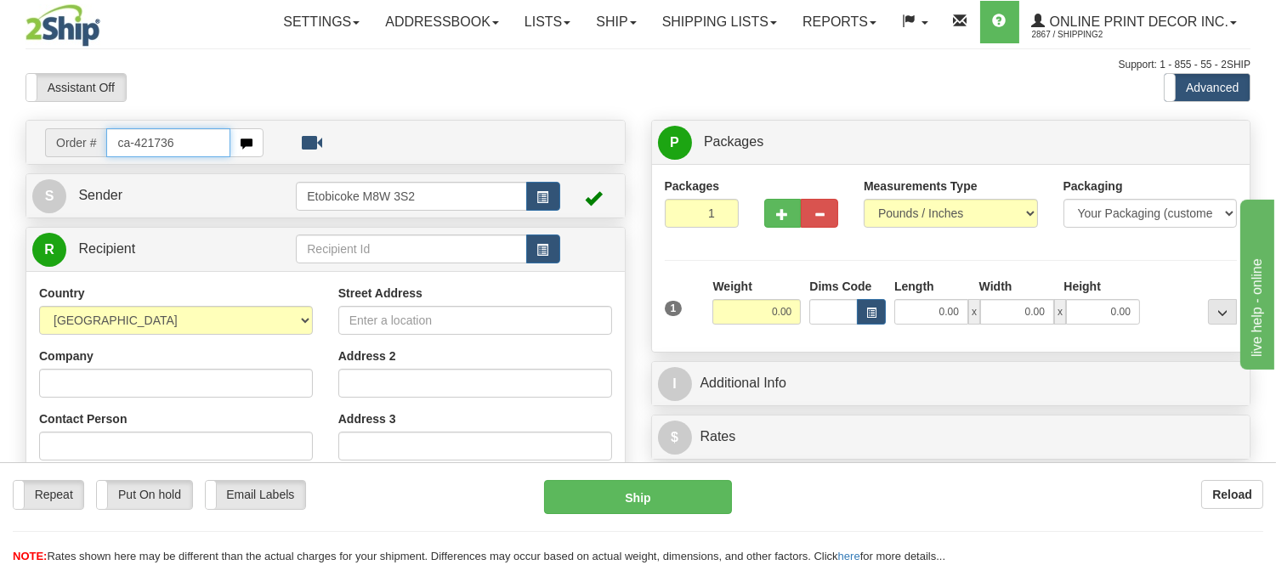
type input "ca-421736"
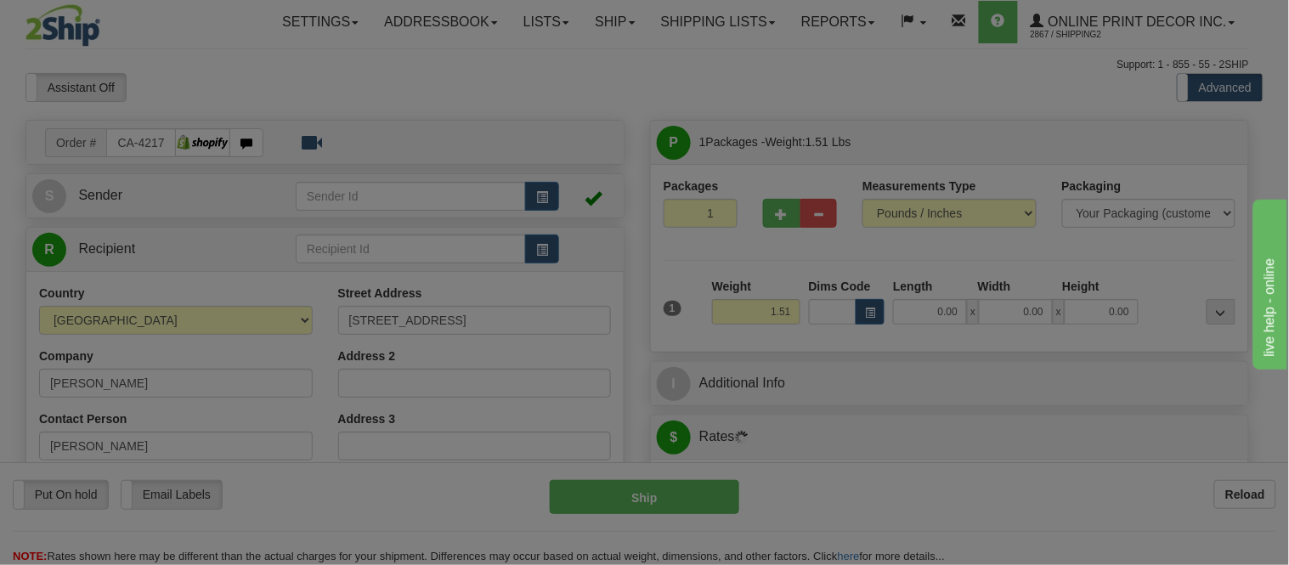
type input "ST. JOHN'S"
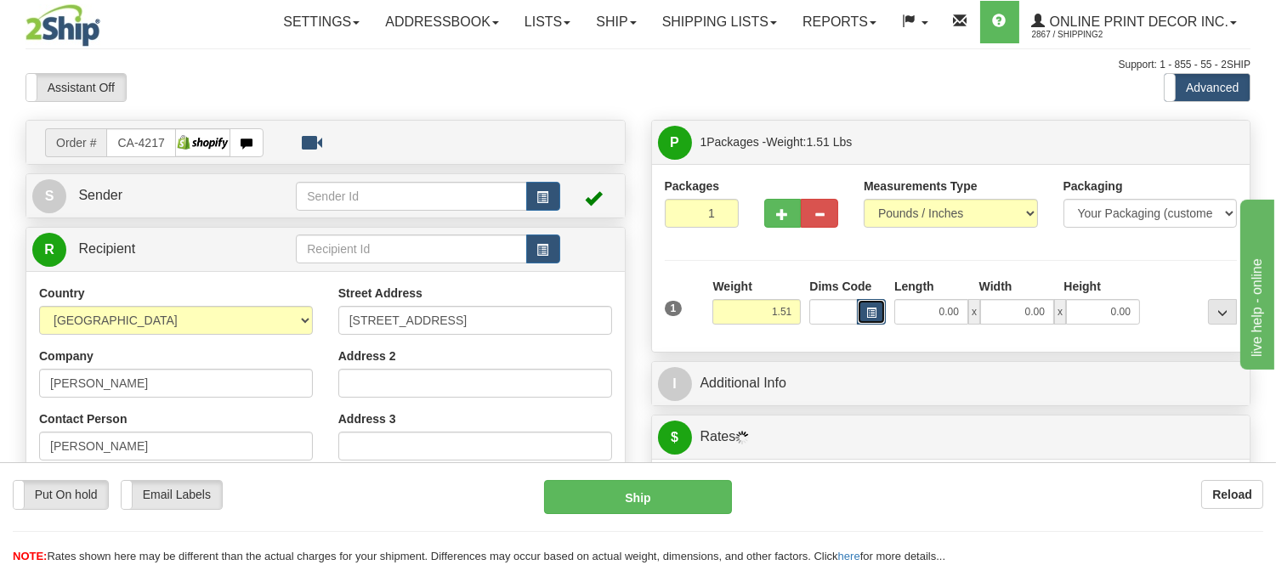
click at [866, 310] on span "button" at bounding box center [871, 312] width 10 height 9
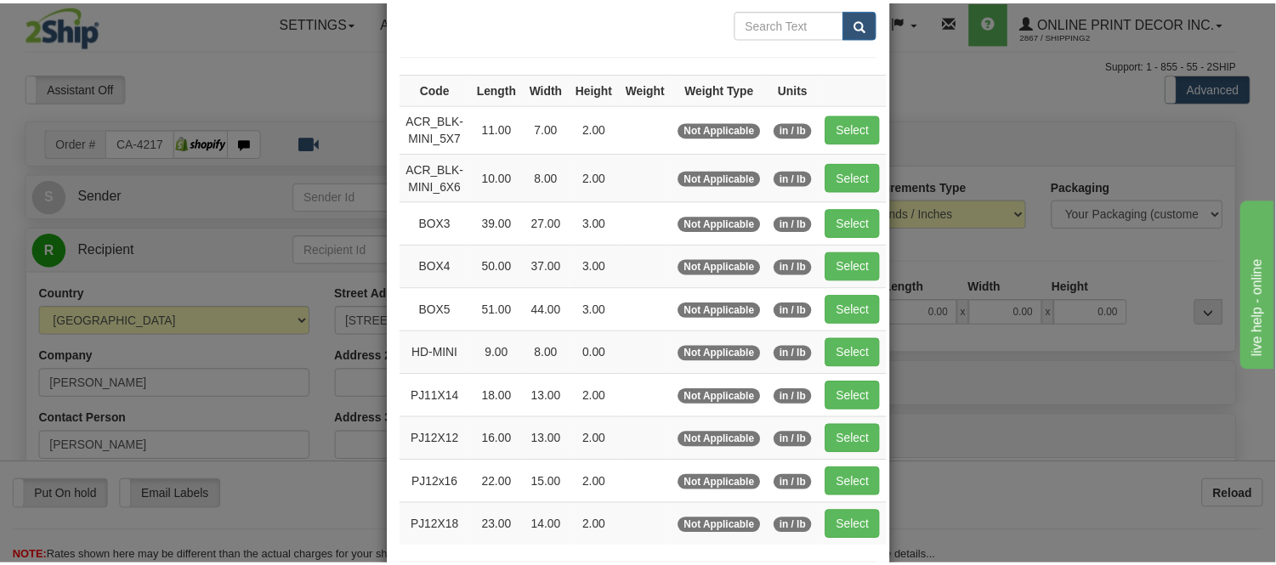
scroll to position [189, 0]
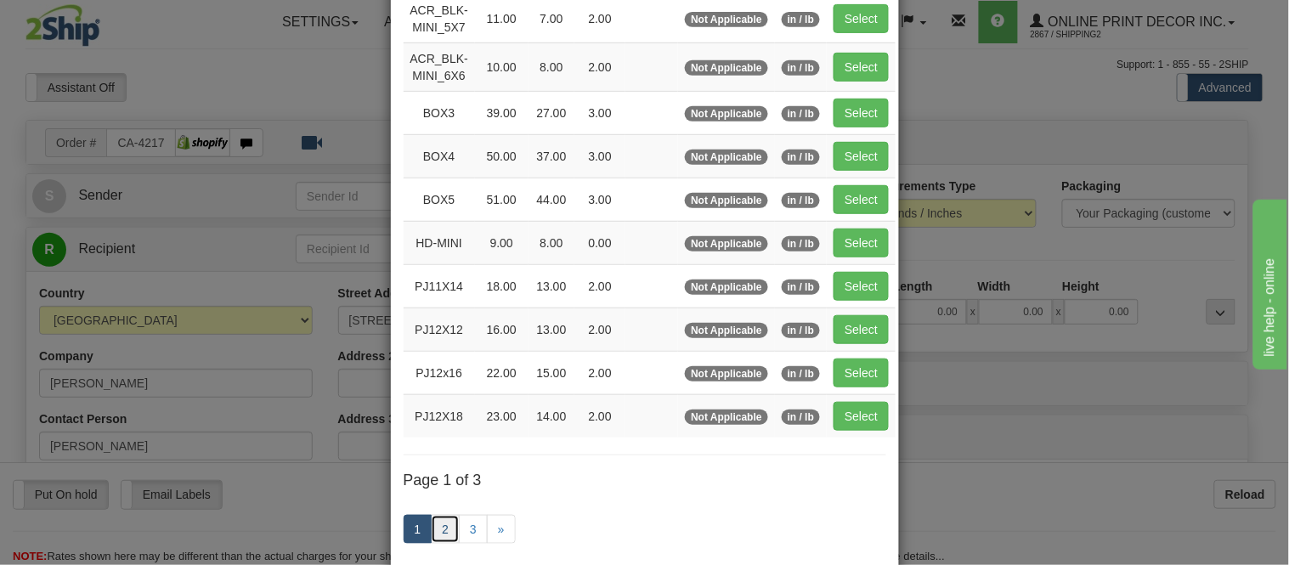
click at [437, 531] on link "2" at bounding box center [445, 529] width 29 height 29
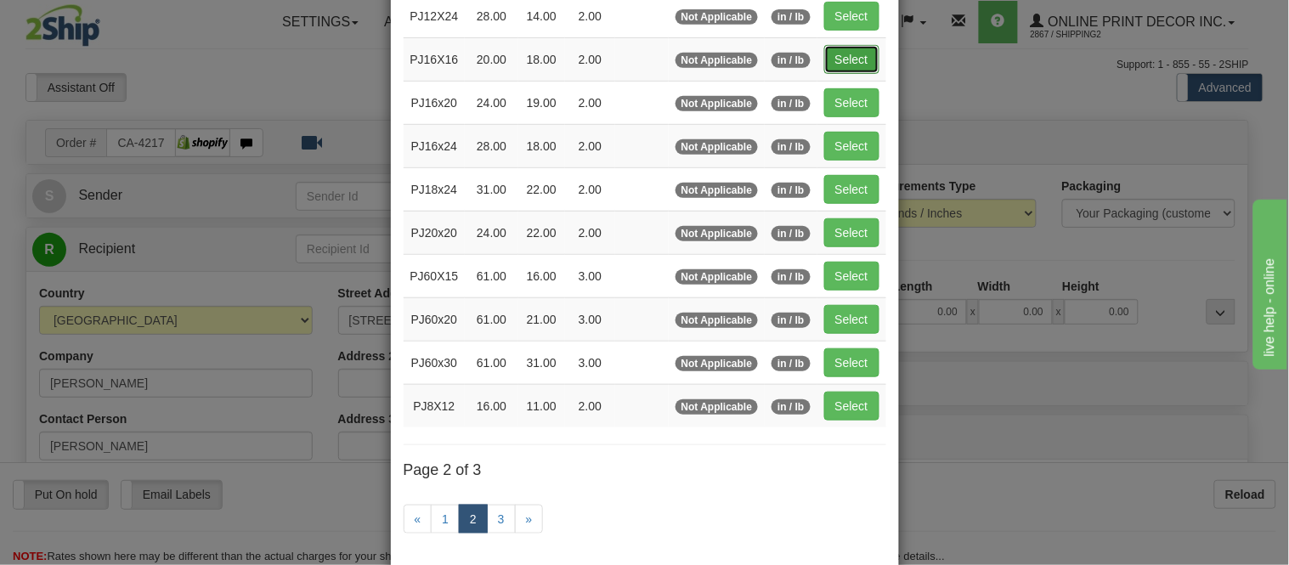
click at [847, 61] on button "Select" at bounding box center [851, 59] width 55 height 29
type input "PJ16X16"
type input "20.00"
type input "18.00"
type input "2.00"
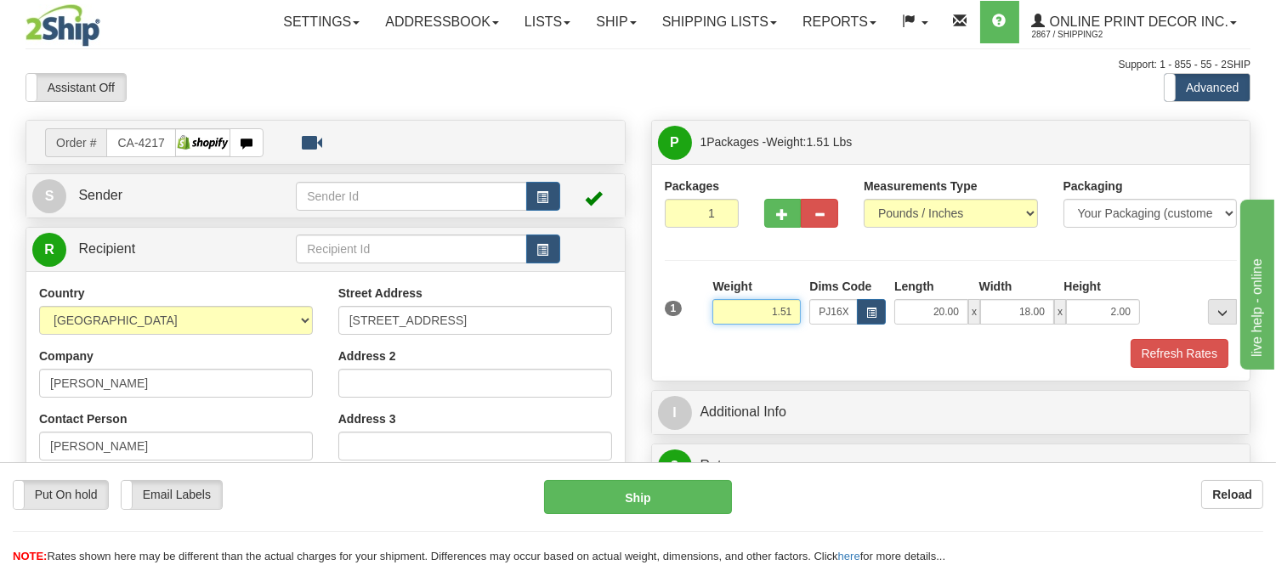
drag, startPoint x: 795, startPoint y: 310, endPoint x: 727, endPoint y: 328, distance: 70.3
click at [727, 328] on div "Weight 1.51" at bounding box center [756, 307] width 97 height 59
type input "2.10"
click at [1192, 350] on button "Refresh Rates" at bounding box center [1179, 353] width 98 height 29
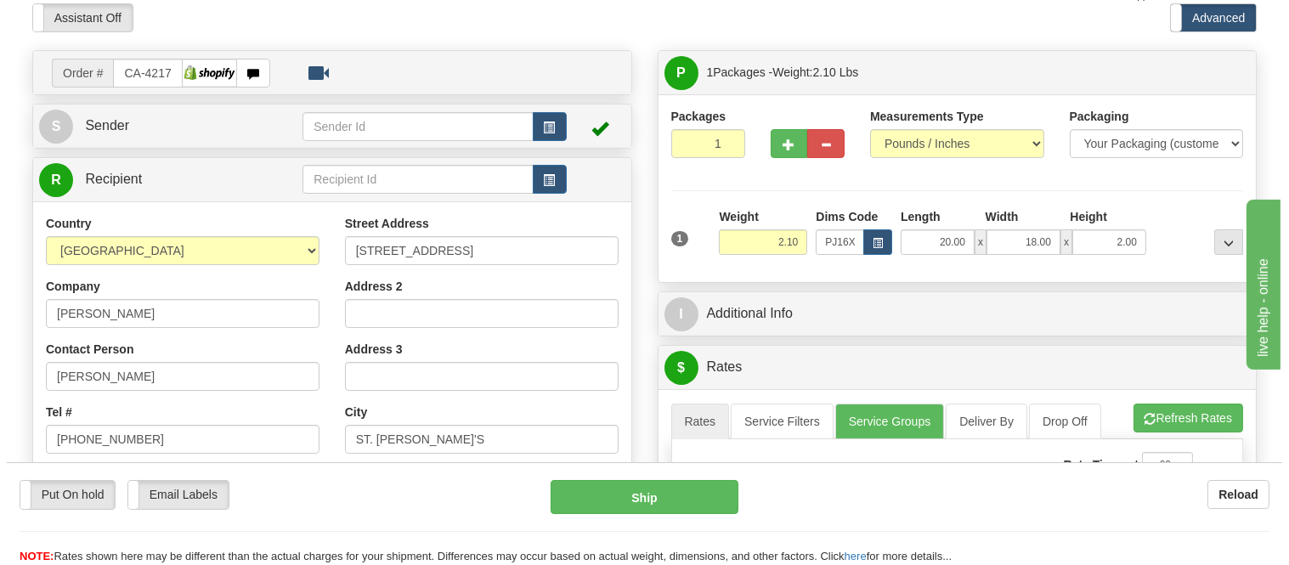
scroll to position [283, 0]
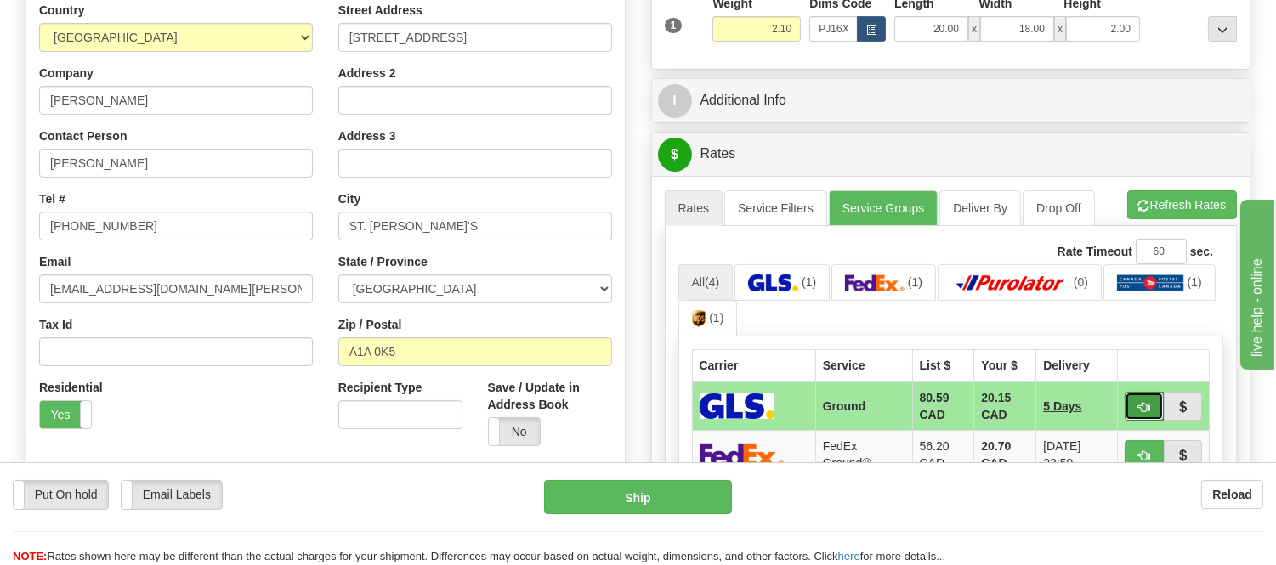
click at [1134, 404] on button "button" at bounding box center [1143, 406] width 39 height 29
type input "1"
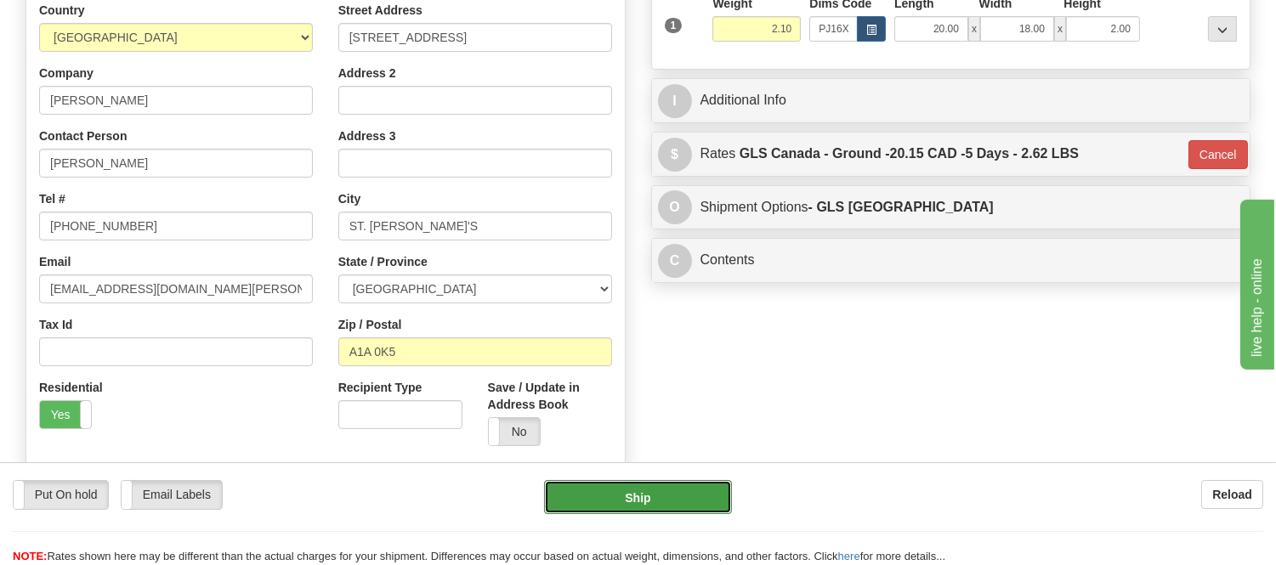
click at [668, 508] on button "Ship" at bounding box center [637, 497] width 187 height 34
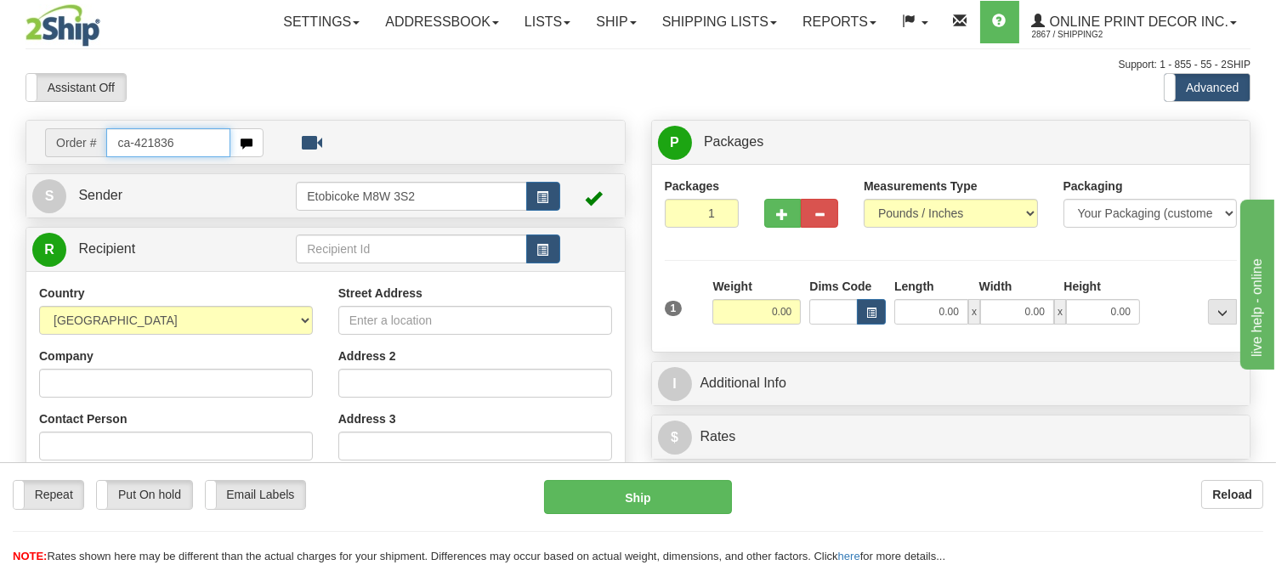
type input "ca-421836"
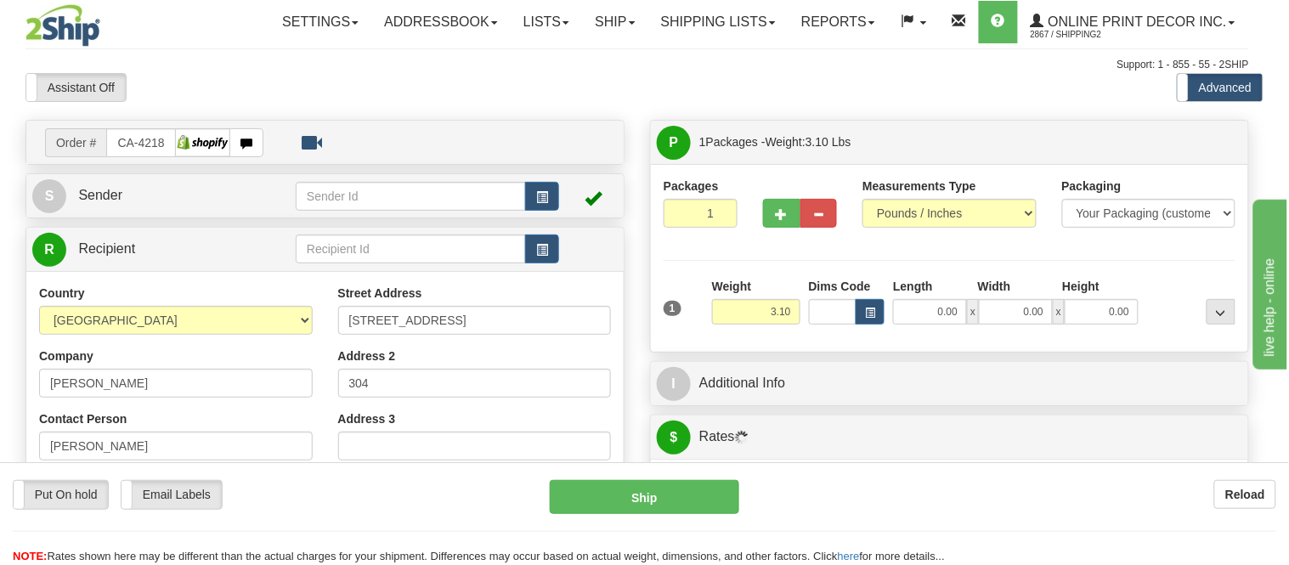
type input "WATERLOO"
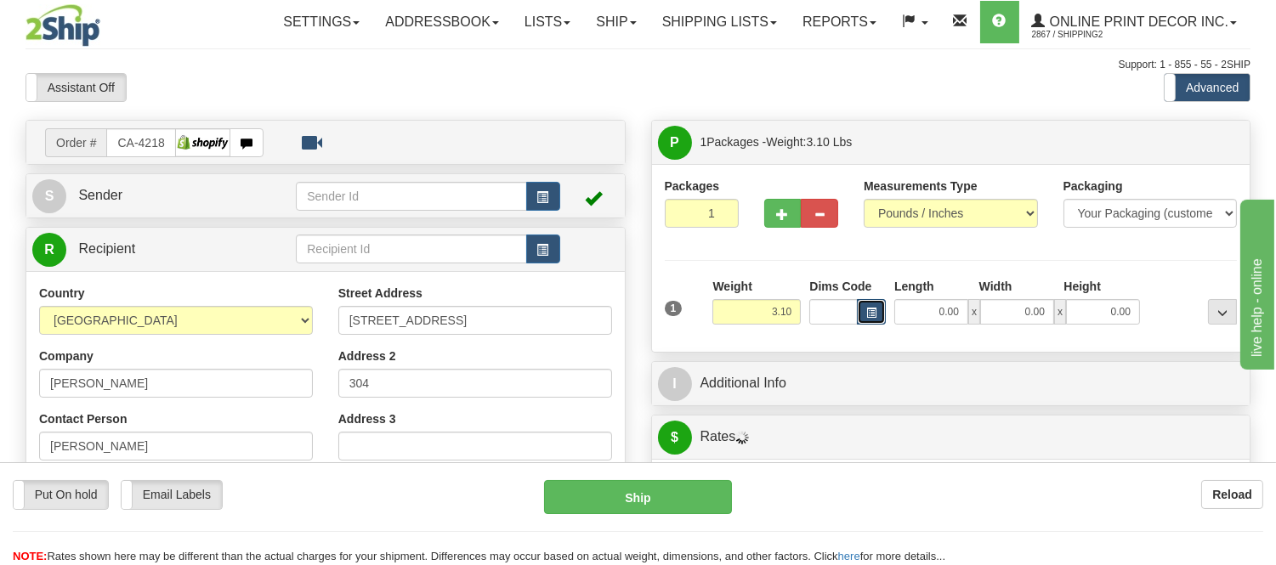
click at [869, 315] on span "button" at bounding box center [871, 312] width 10 height 9
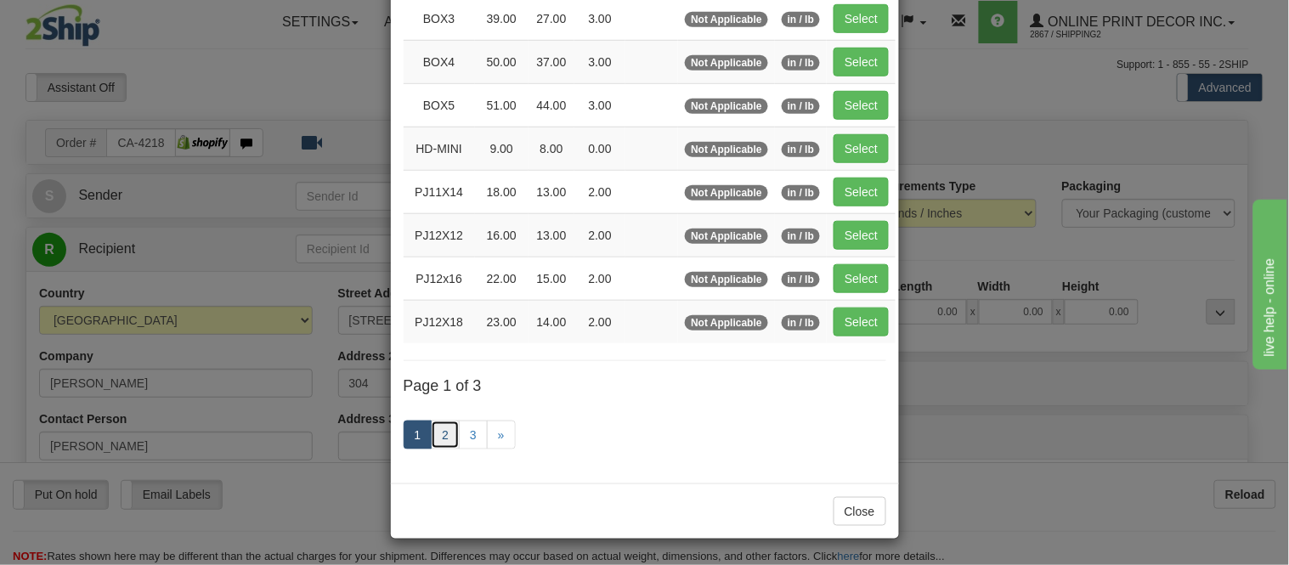
click at [438, 436] on link "2" at bounding box center [445, 435] width 29 height 29
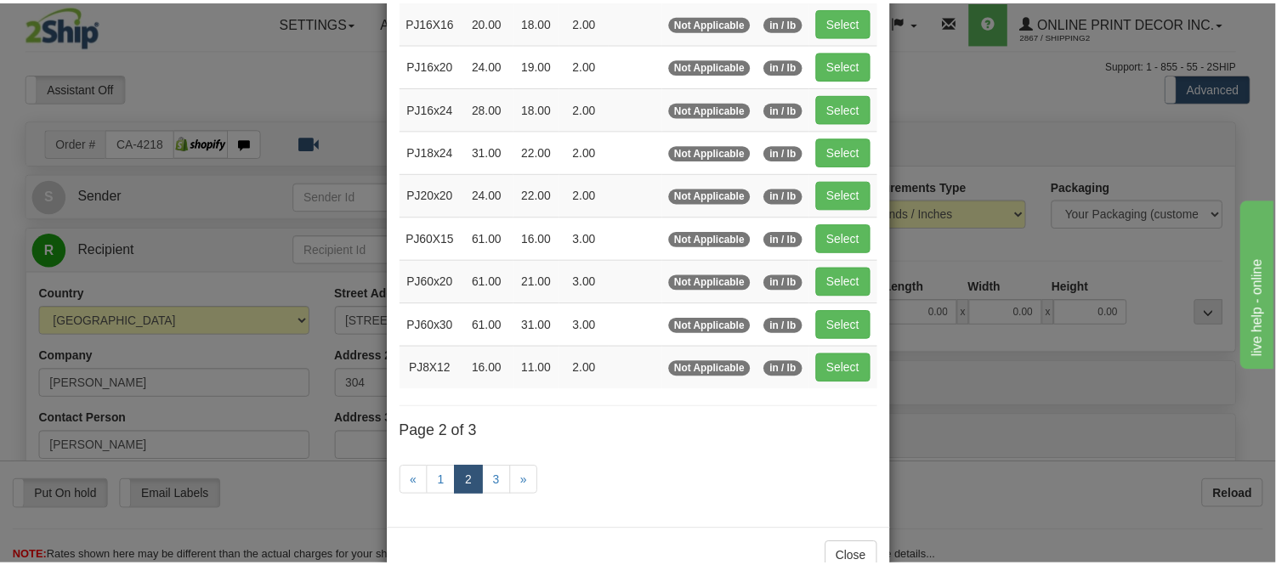
scroll to position [182, 0]
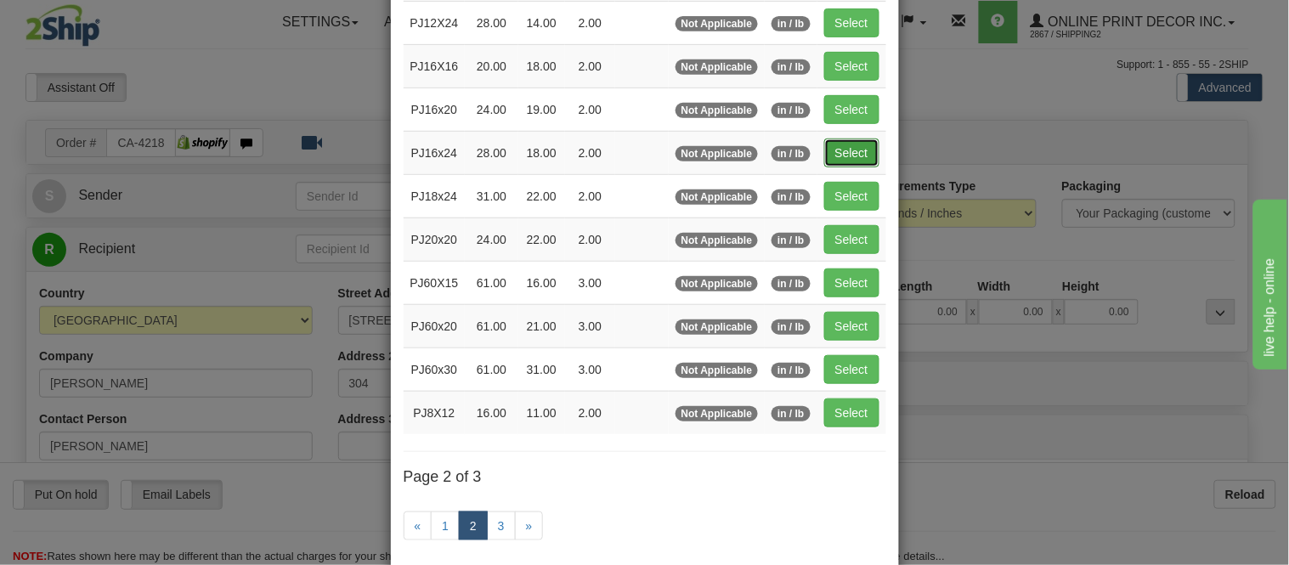
click at [852, 139] on button "Select" at bounding box center [851, 153] width 55 height 29
type input "PJ16x24"
type input "28.00"
type input "18.00"
type input "2.00"
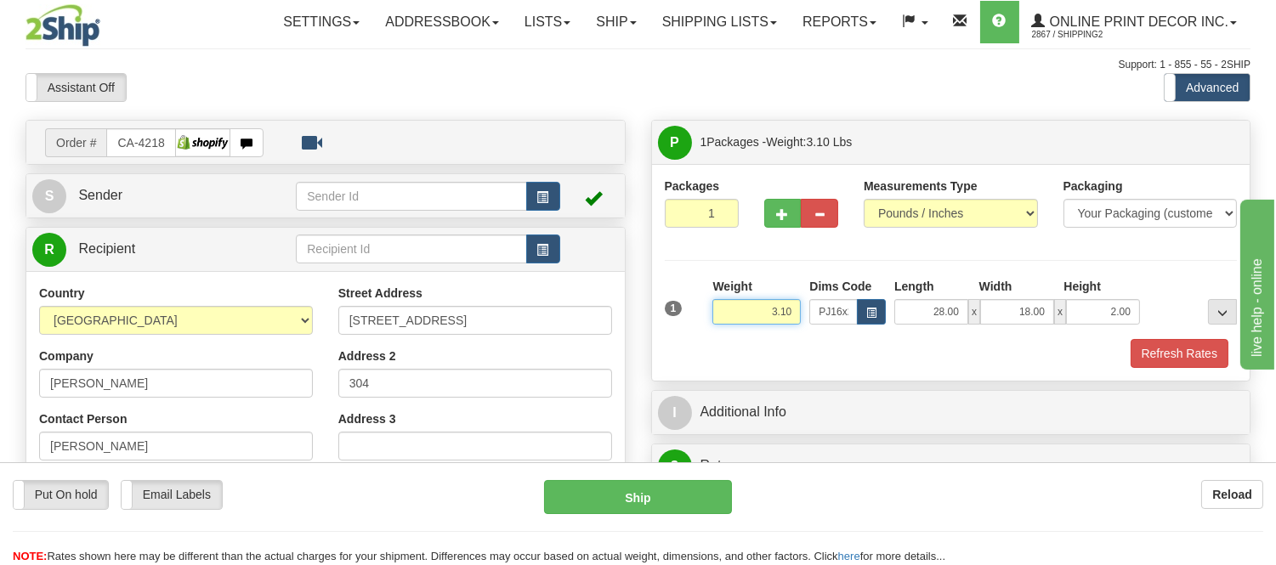
drag, startPoint x: 795, startPoint y: 310, endPoint x: 691, endPoint y: 331, distance: 106.7
click at [691, 331] on div "1 Weight 3.10 Dims Code x x" at bounding box center [950, 308] width 581 height 60
type input "5.98"
click at [1174, 351] on button "Refresh Rates" at bounding box center [1179, 353] width 98 height 29
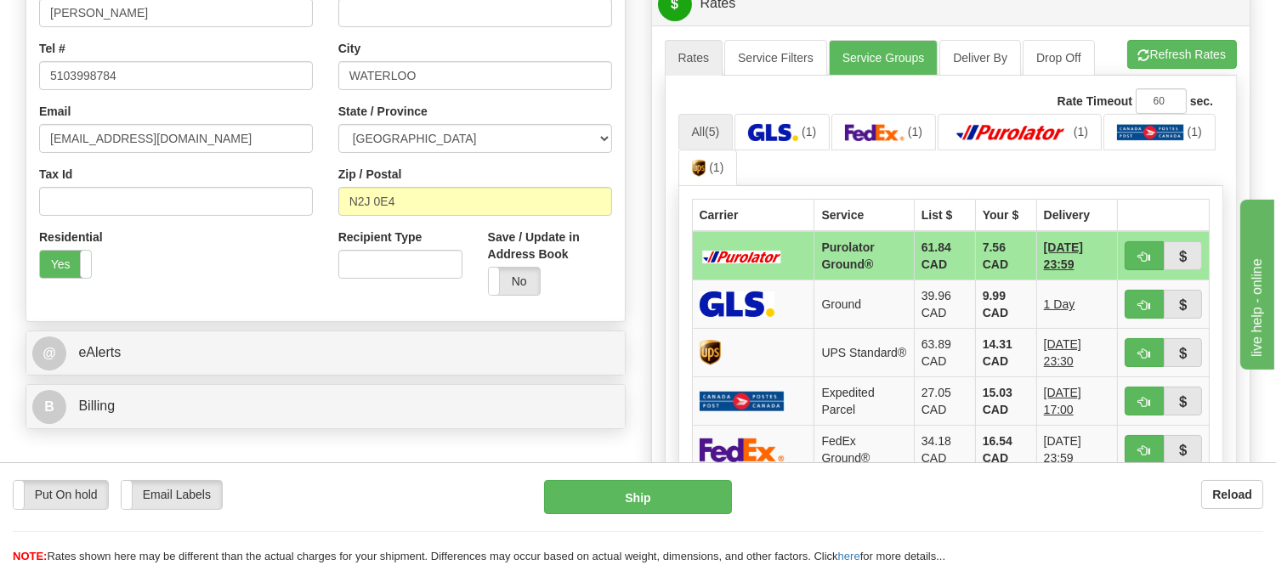
scroll to position [444, 0]
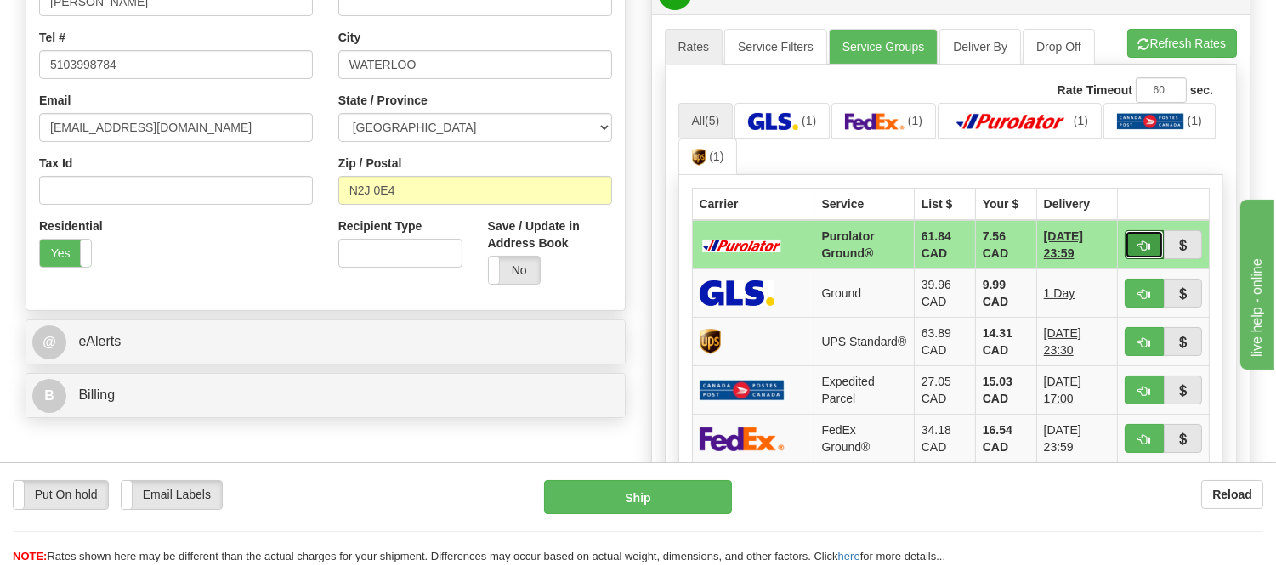
click at [1140, 236] on button "button" at bounding box center [1143, 244] width 39 height 29
type input "260"
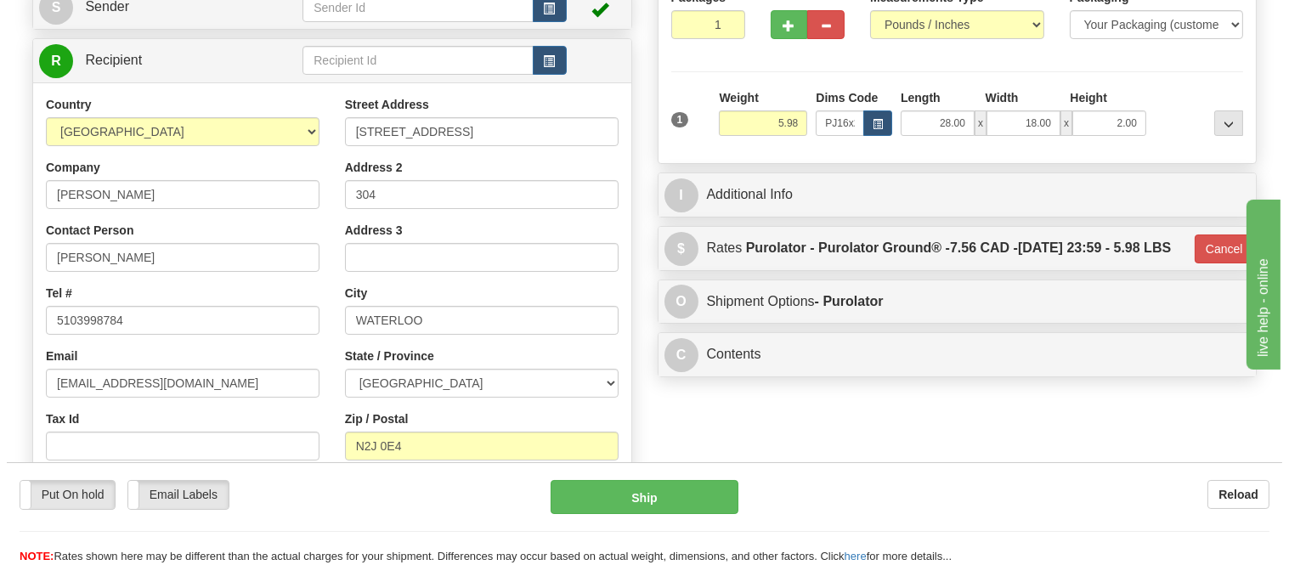
scroll to position [161, 0]
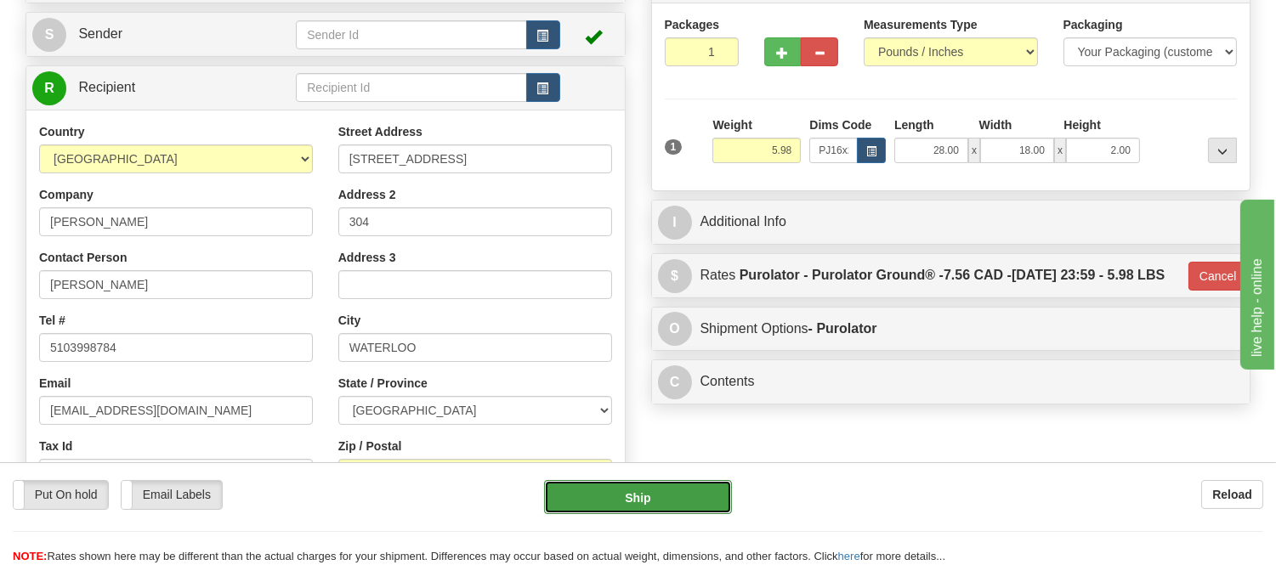
click at [600, 484] on button "Ship" at bounding box center [637, 497] width 187 height 34
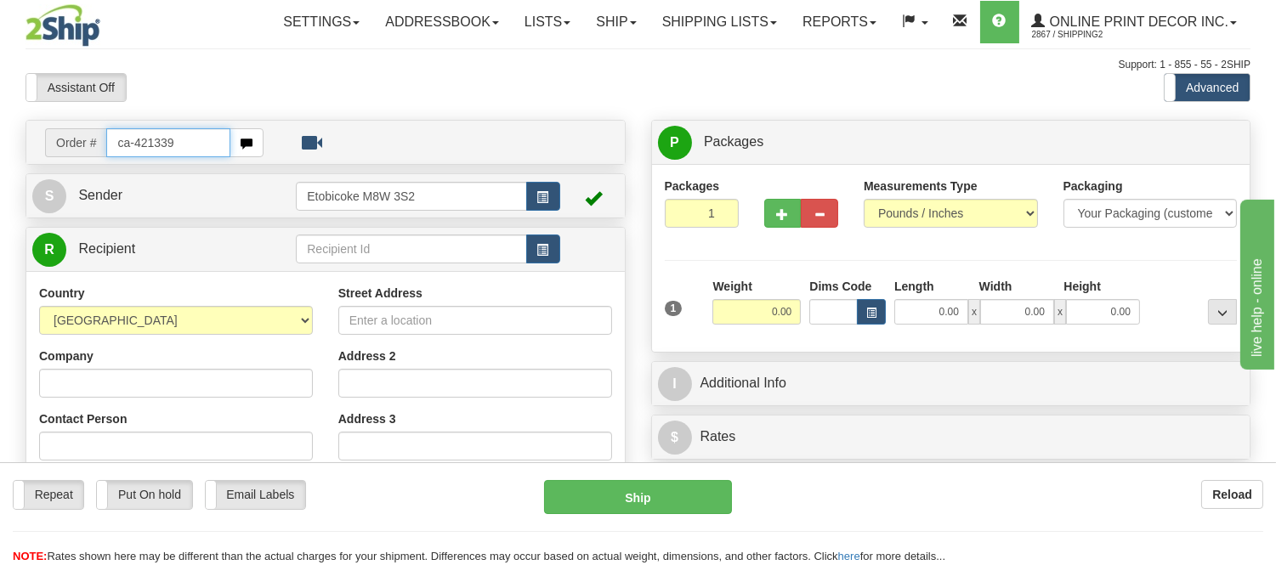
type input "ca-421339"
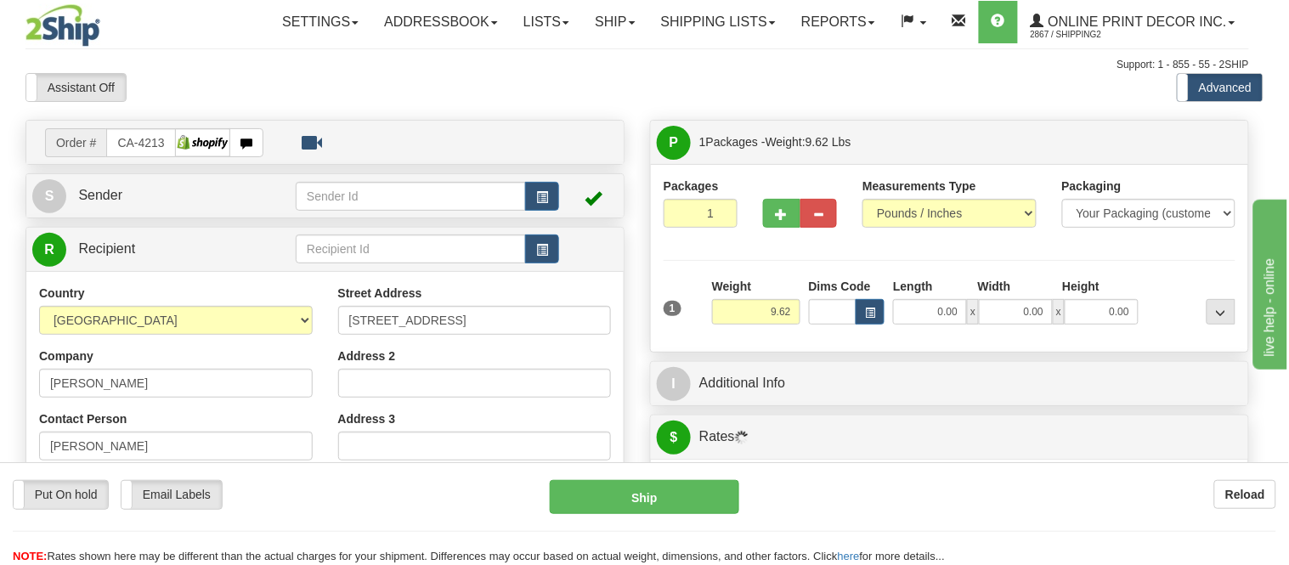
type input "[GEOGRAPHIC_DATA]"
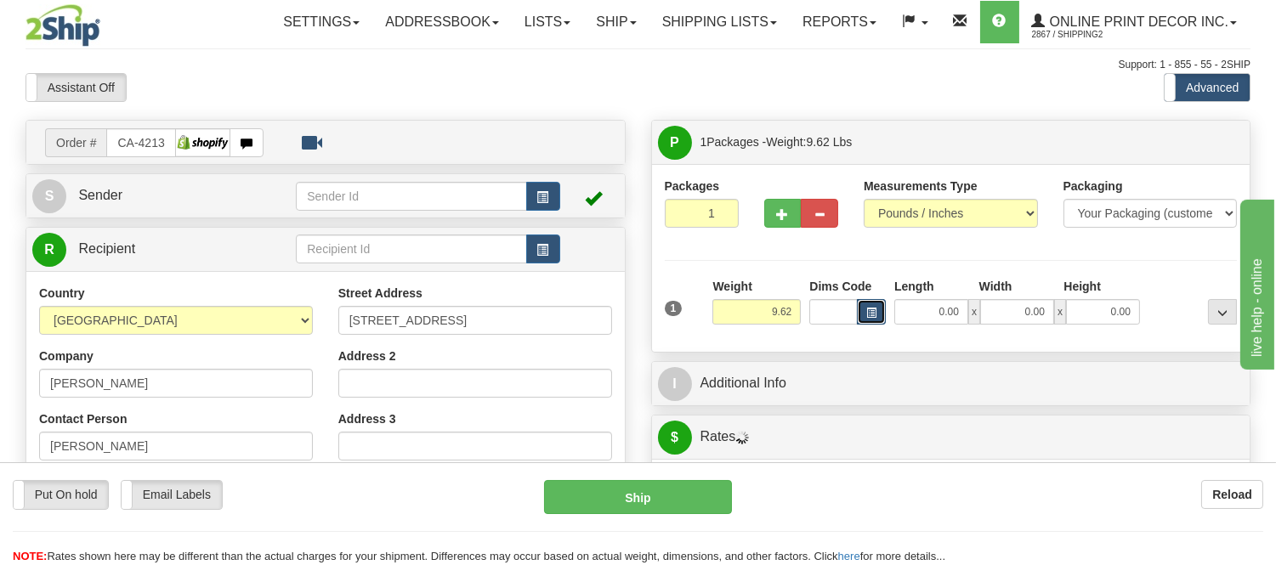
click at [876, 303] on button "button" at bounding box center [871, 311] width 29 height 25
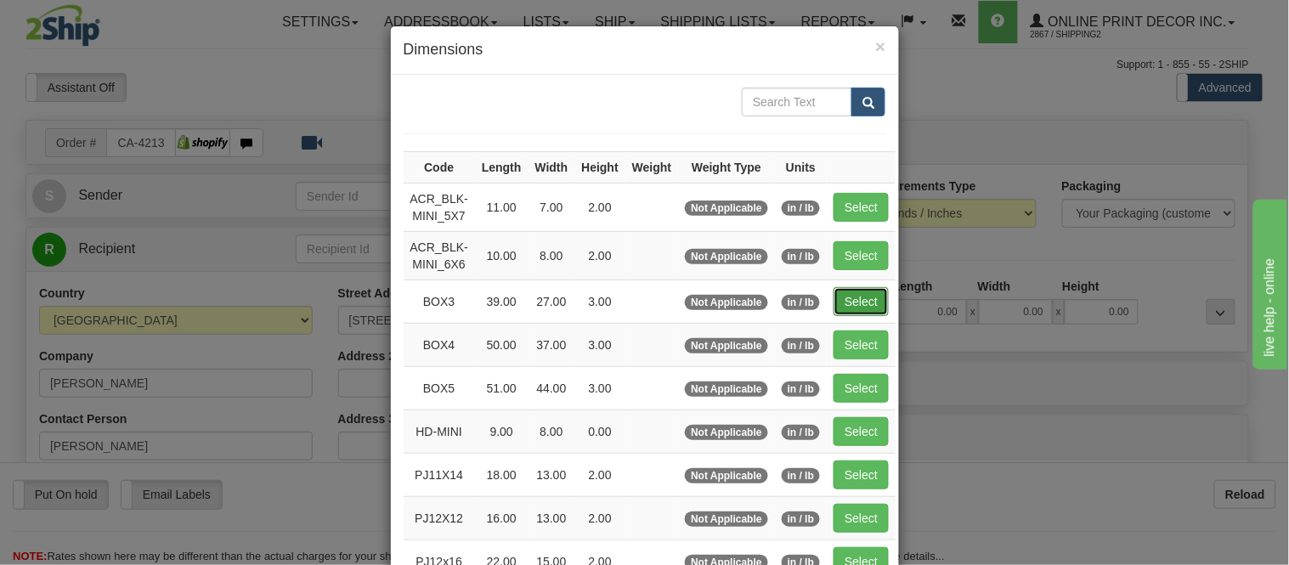
click at [843, 300] on button "Select" at bounding box center [861, 301] width 55 height 29
type input "BOX3"
type input "39.00"
type input "27.00"
type input "3.00"
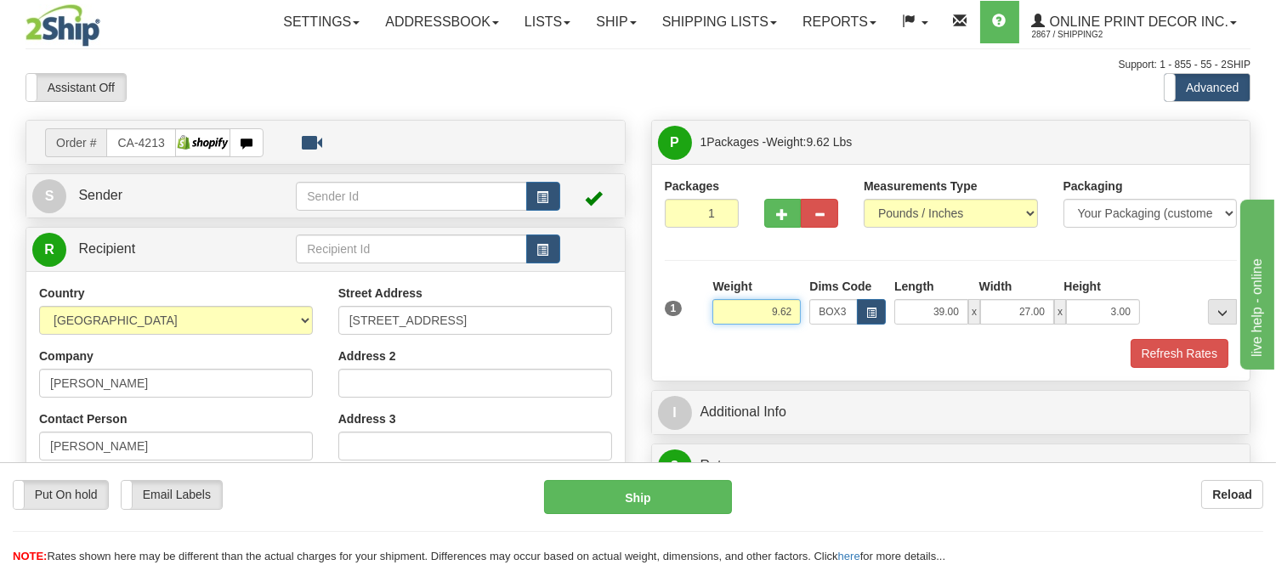
drag, startPoint x: 797, startPoint y: 308, endPoint x: 702, endPoint y: 344, distance: 101.6
click at [702, 344] on div "1 Weight 9.62 Dims Code BOX3" at bounding box center [951, 323] width 573 height 90
type input "11.98"
click at [1157, 344] on button "Refresh Rates" at bounding box center [1179, 353] width 98 height 29
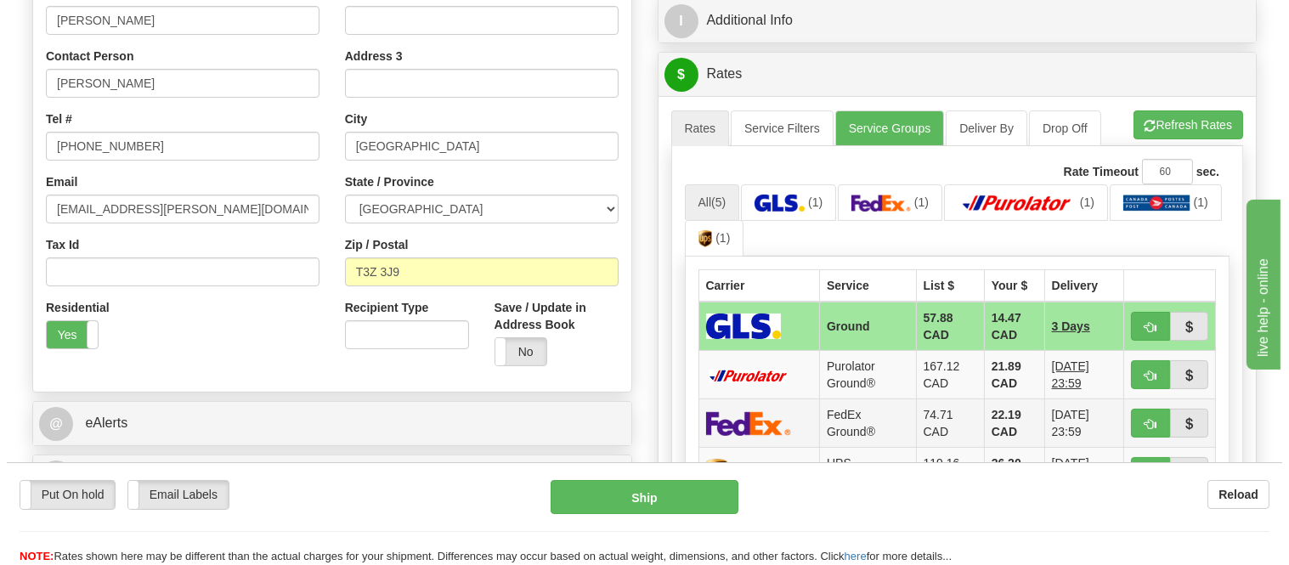
scroll to position [472, 0]
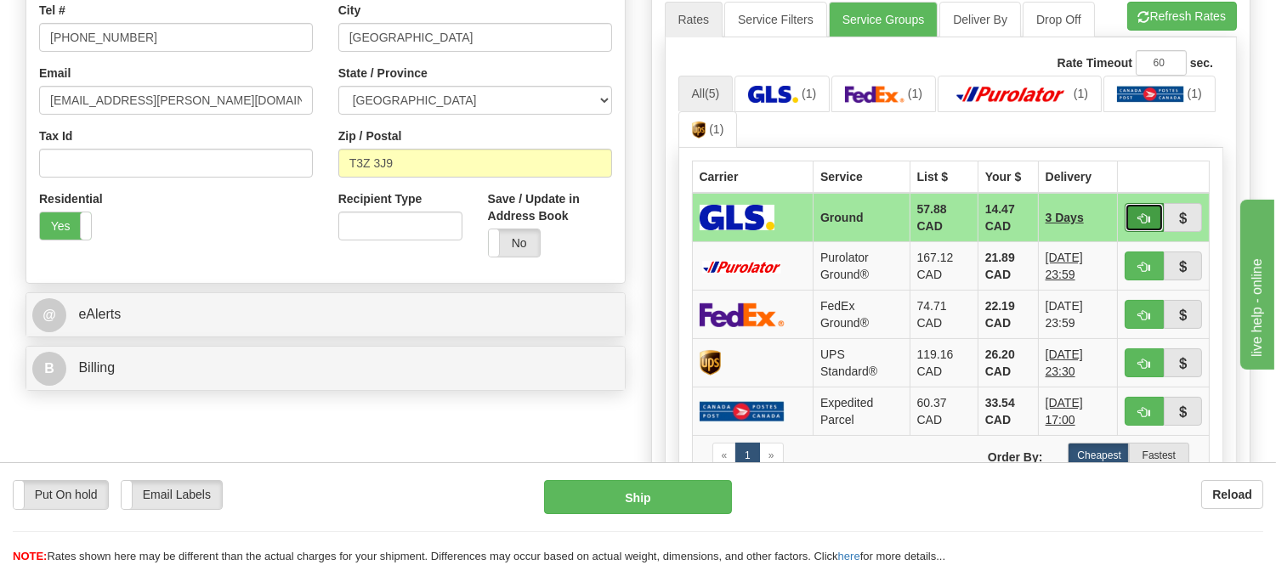
click at [1139, 208] on button "button" at bounding box center [1143, 217] width 39 height 29
type input "1"
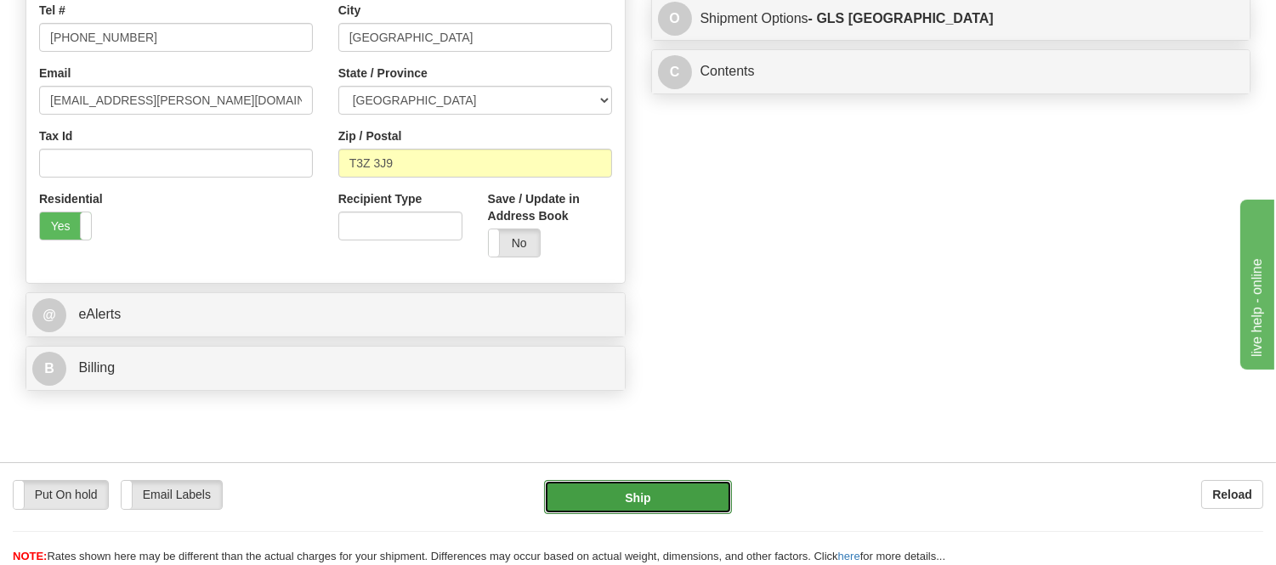
click at [626, 497] on button "Ship" at bounding box center [637, 497] width 187 height 34
